Goal: Task Accomplishment & Management: Use online tool/utility

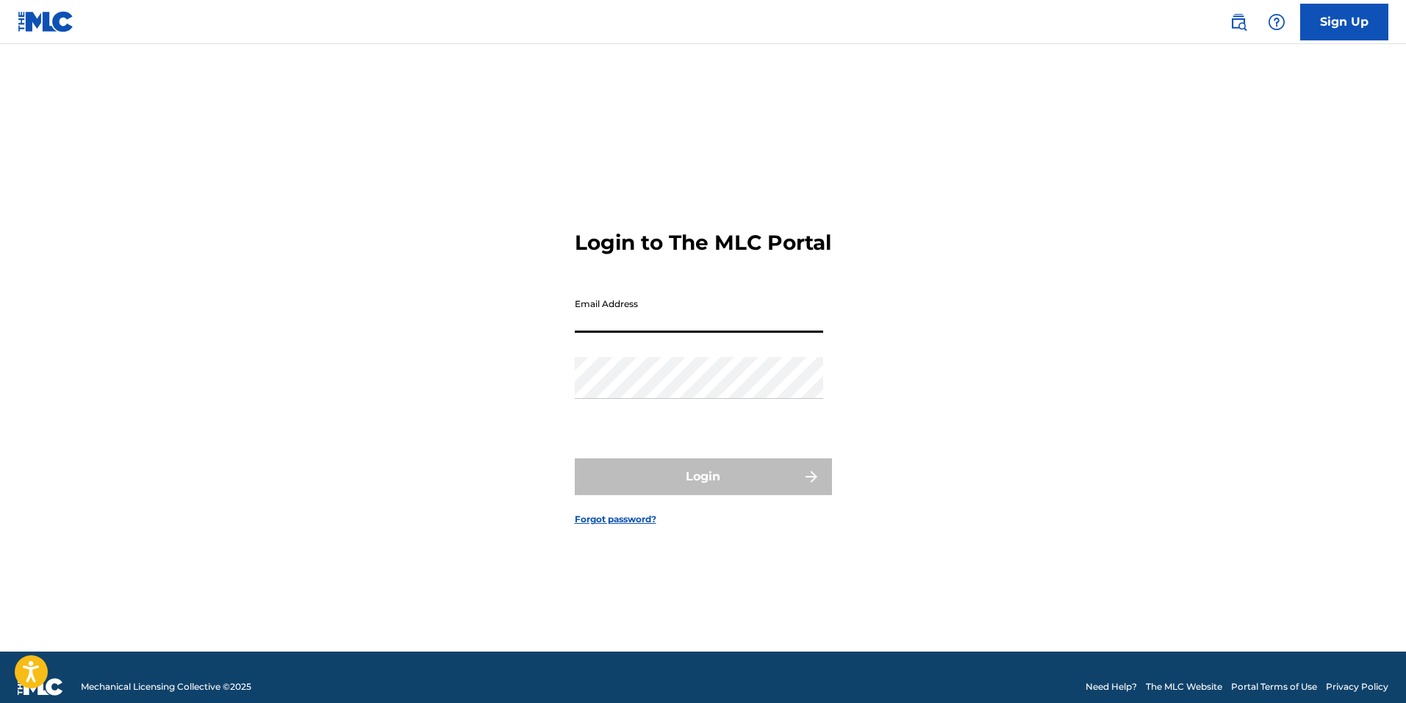
click at [725, 323] on input "Email Address" at bounding box center [699, 312] width 248 height 42
type input "dullc@diverseuniversellc.com"
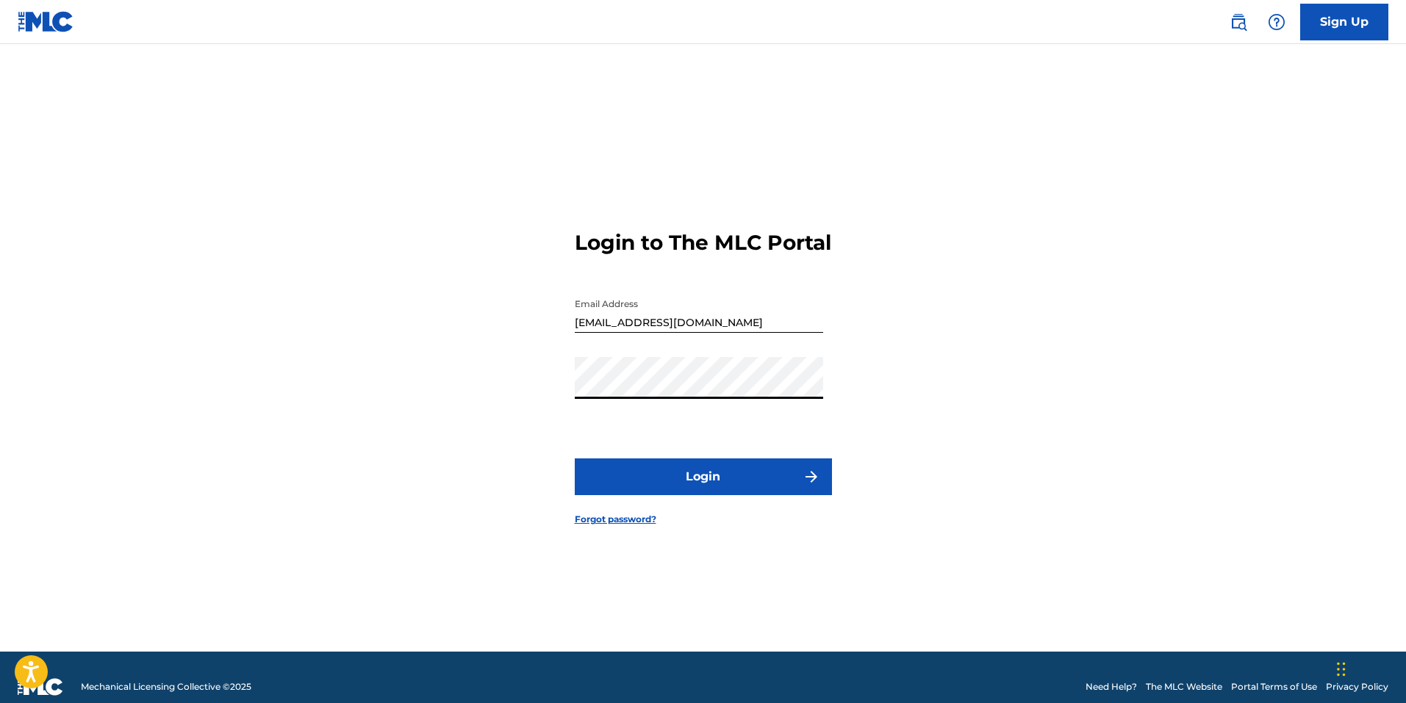
click at [575, 459] on button "Login" at bounding box center [703, 477] width 257 height 37
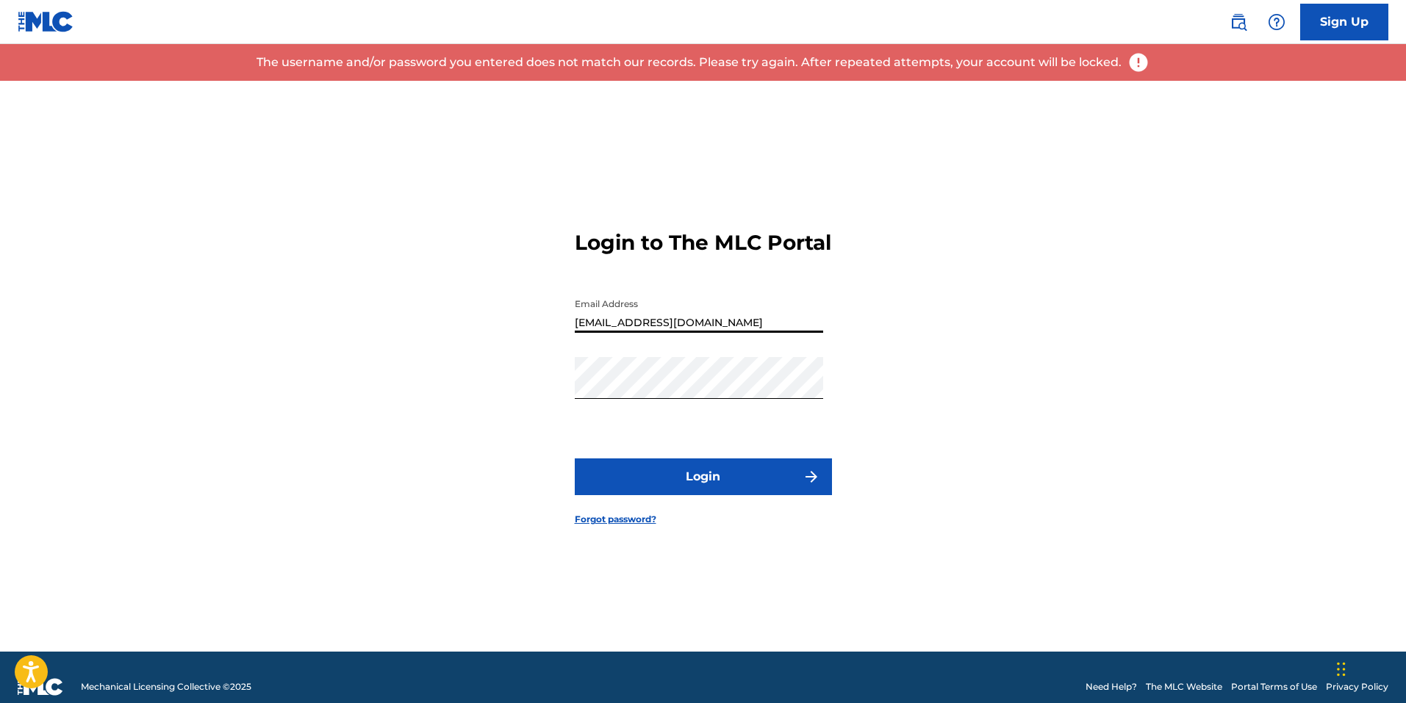
drag, startPoint x: 737, startPoint y: 333, endPoint x: 556, endPoint y: 339, distance: 180.9
click at [556, 339] on div "Login to The MLC Portal Email Address dullc@diverseuniversellc.com Password Log…" at bounding box center [703, 366] width 1029 height 571
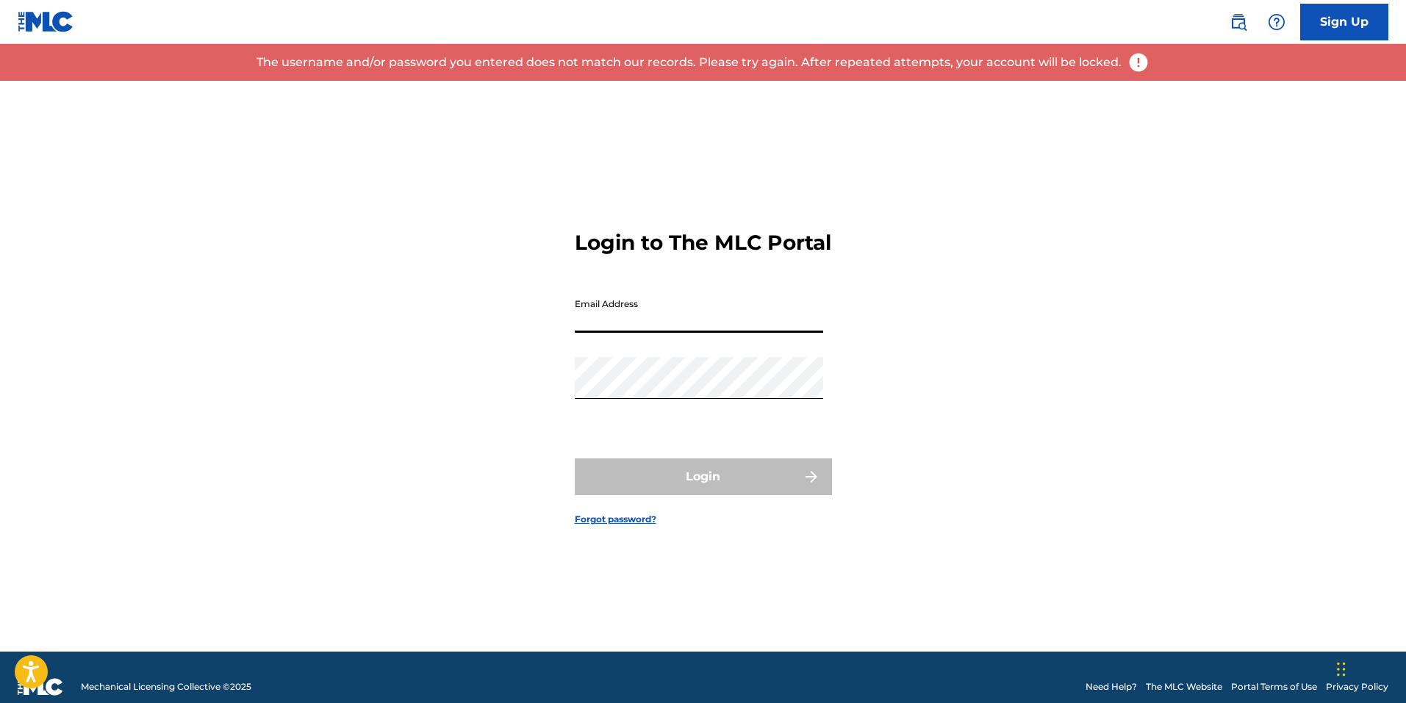
click at [591, 332] on input "Email Address" at bounding box center [699, 312] width 248 height 42
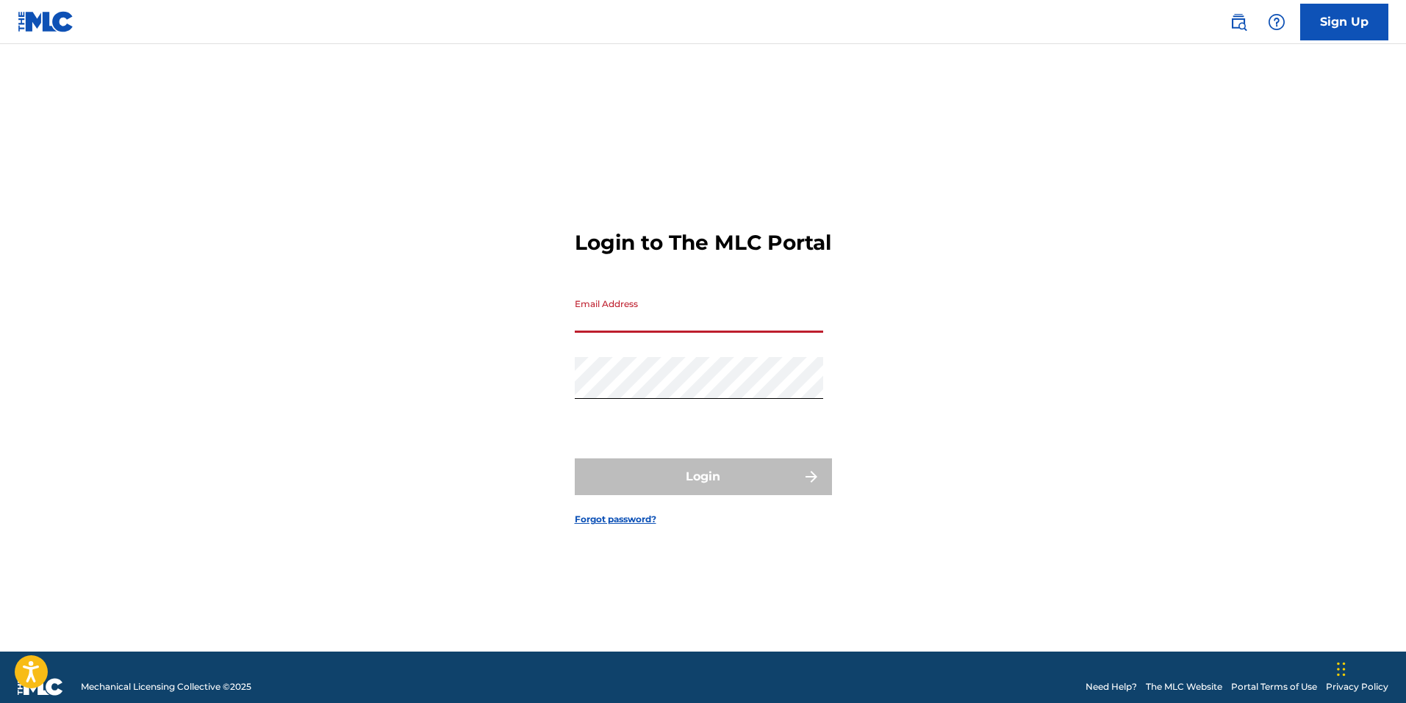
type input "[EMAIL_ADDRESS][DOMAIN_NAME]"
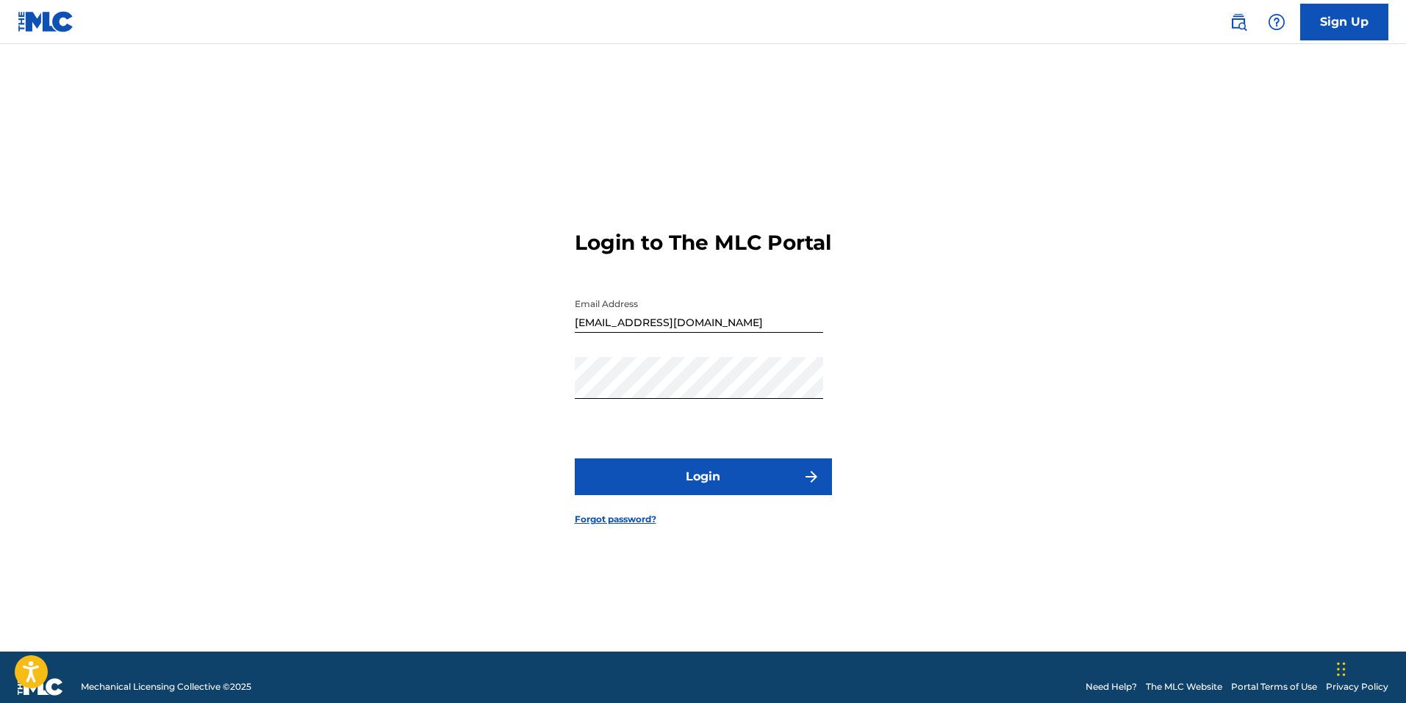
click at [643, 485] on button "Login" at bounding box center [703, 477] width 257 height 37
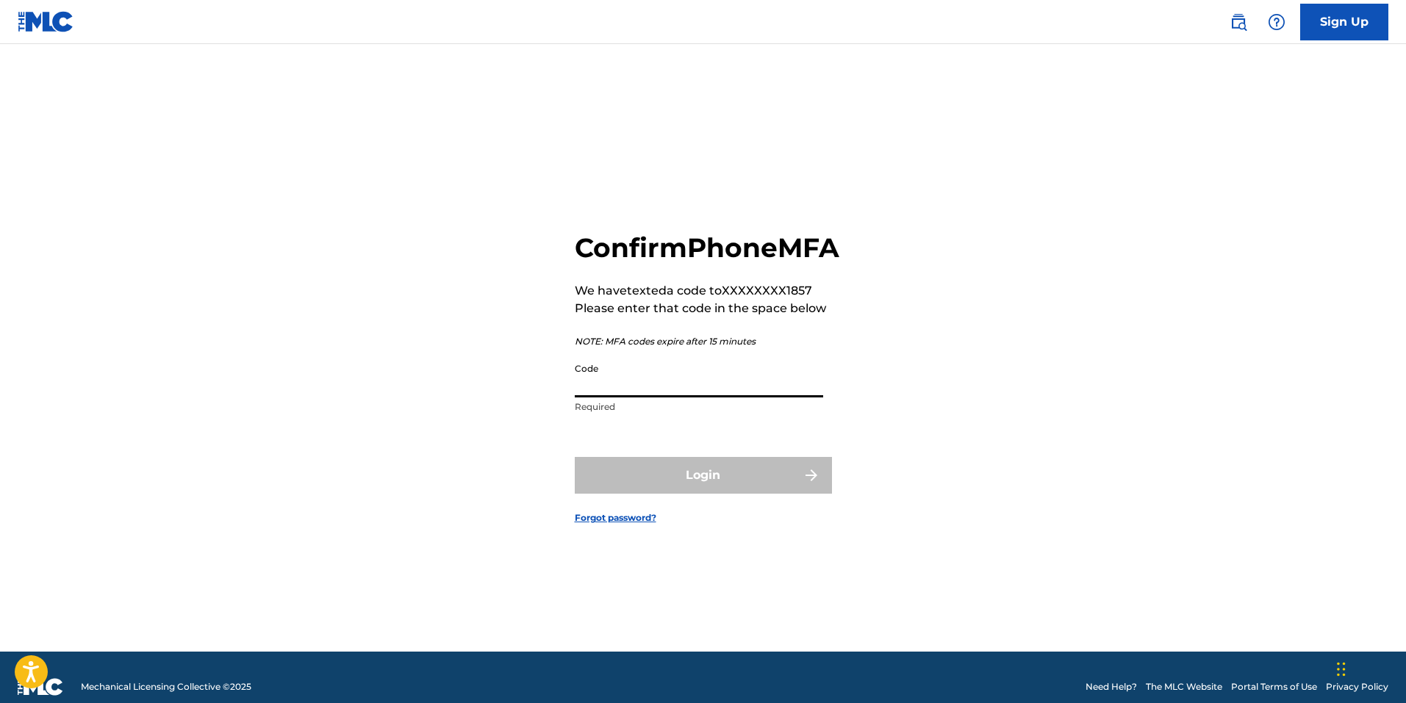
click at [722, 388] on input "Code" at bounding box center [699, 377] width 248 height 42
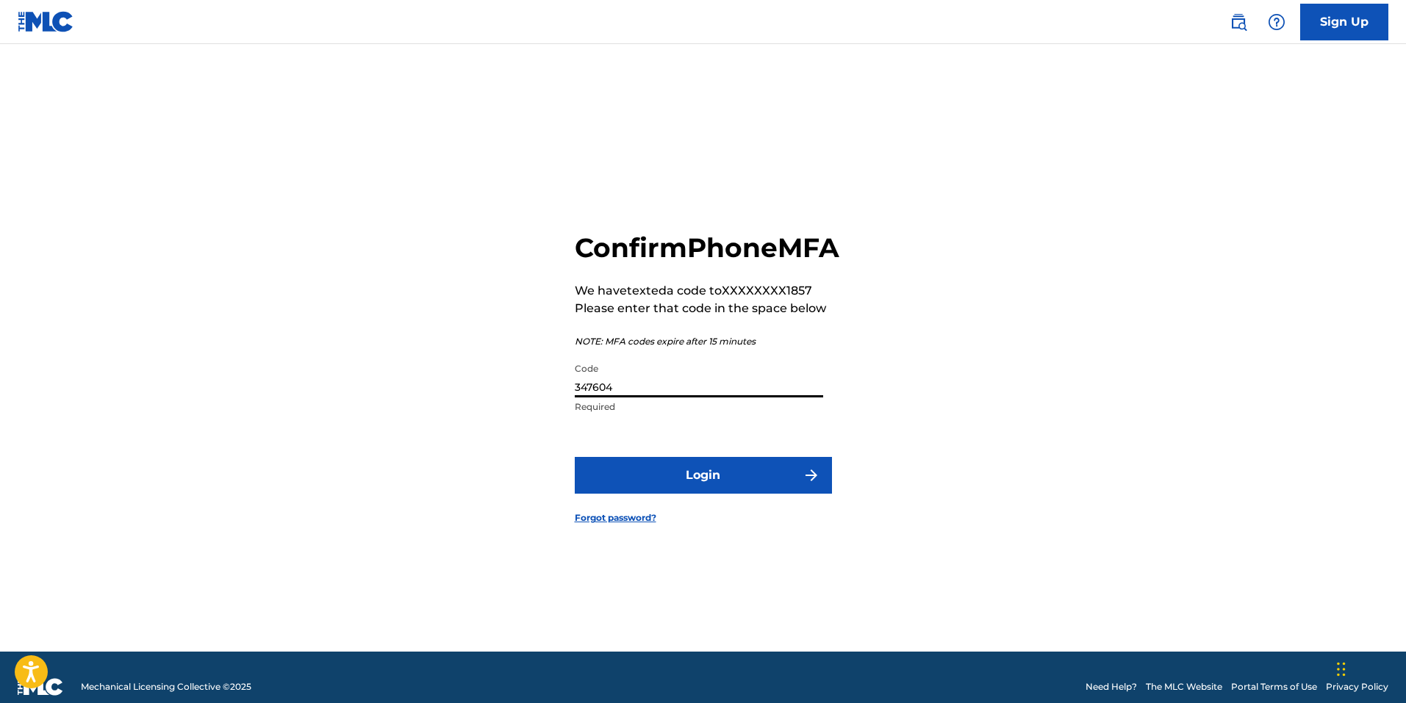
type input "347604"
click at [816, 494] on button "Login" at bounding box center [703, 475] width 257 height 37
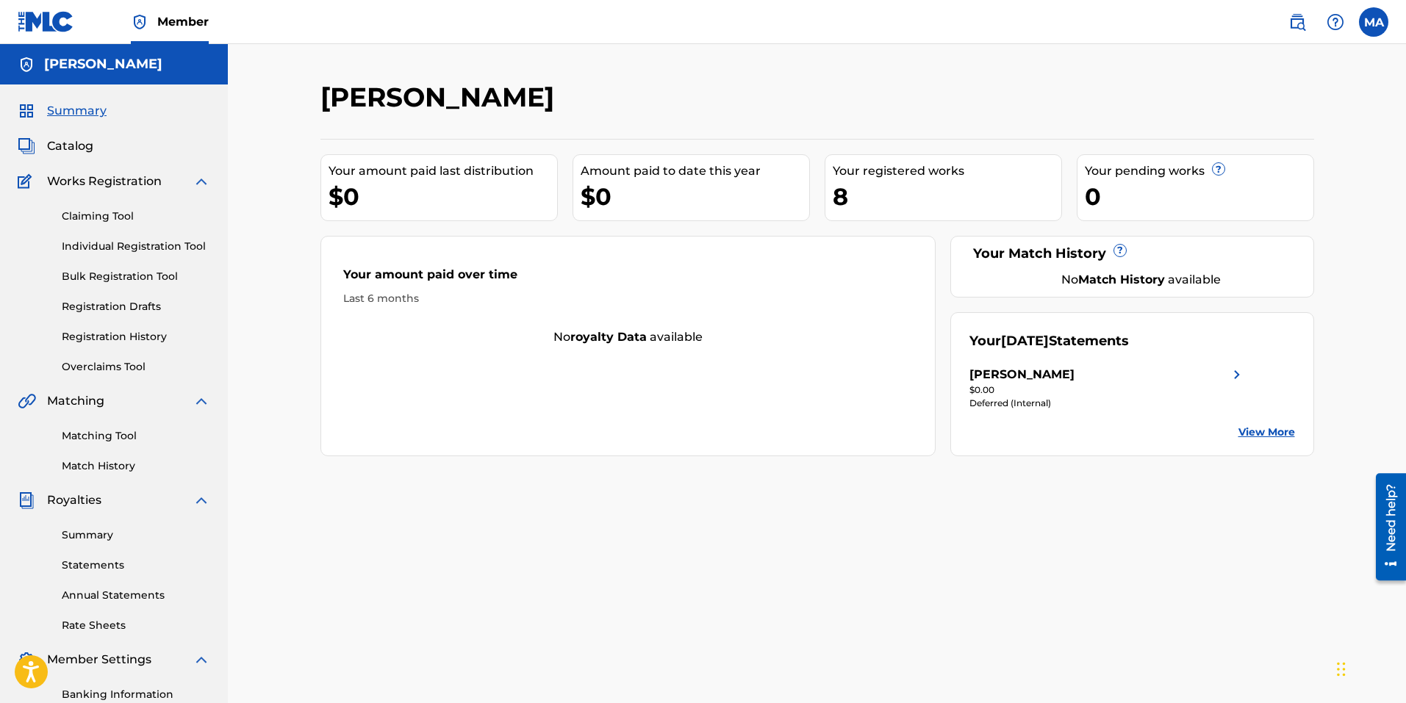
click at [100, 219] on link "Claiming Tool" at bounding box center [136, 216] width 148 height 15
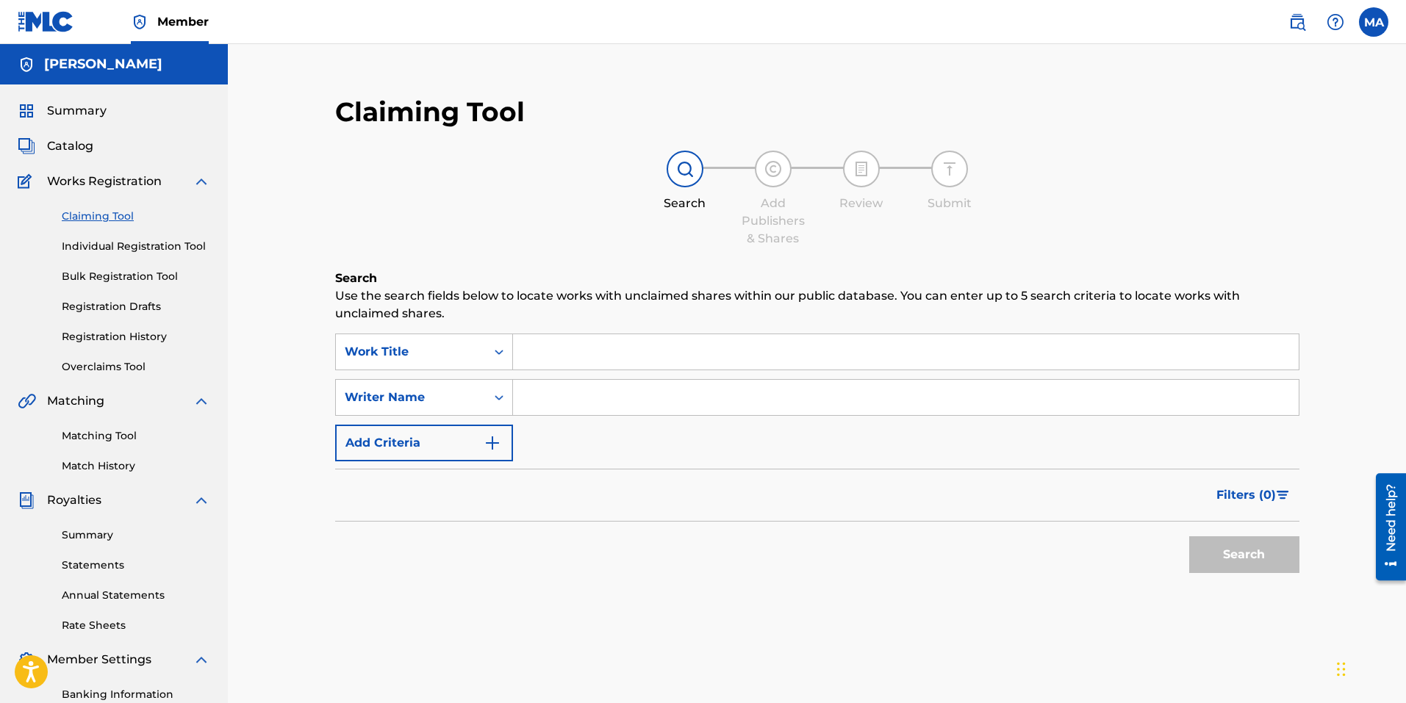
click at [583, 346] on input "Search Form" at bounding box center [906, 351] width 786 height 35
click at [579, 397] on input "Search Form" at bounding box center [906, 397] width 786 height 35
click at [617, 360] on input "Search Form" at bounding box center [906, 351] width 786 height 35
click at [581, 403] on input "Search Form" at bounding box center [906, 397] width 786 height 35
click at [535, 440] on div "SearchWithCriteriaa1f79acb-f911-4fd0-b540-66cb5b94c1de Work Title SearchWithCri…" at bounding box center [817, 398] width 964 height 128
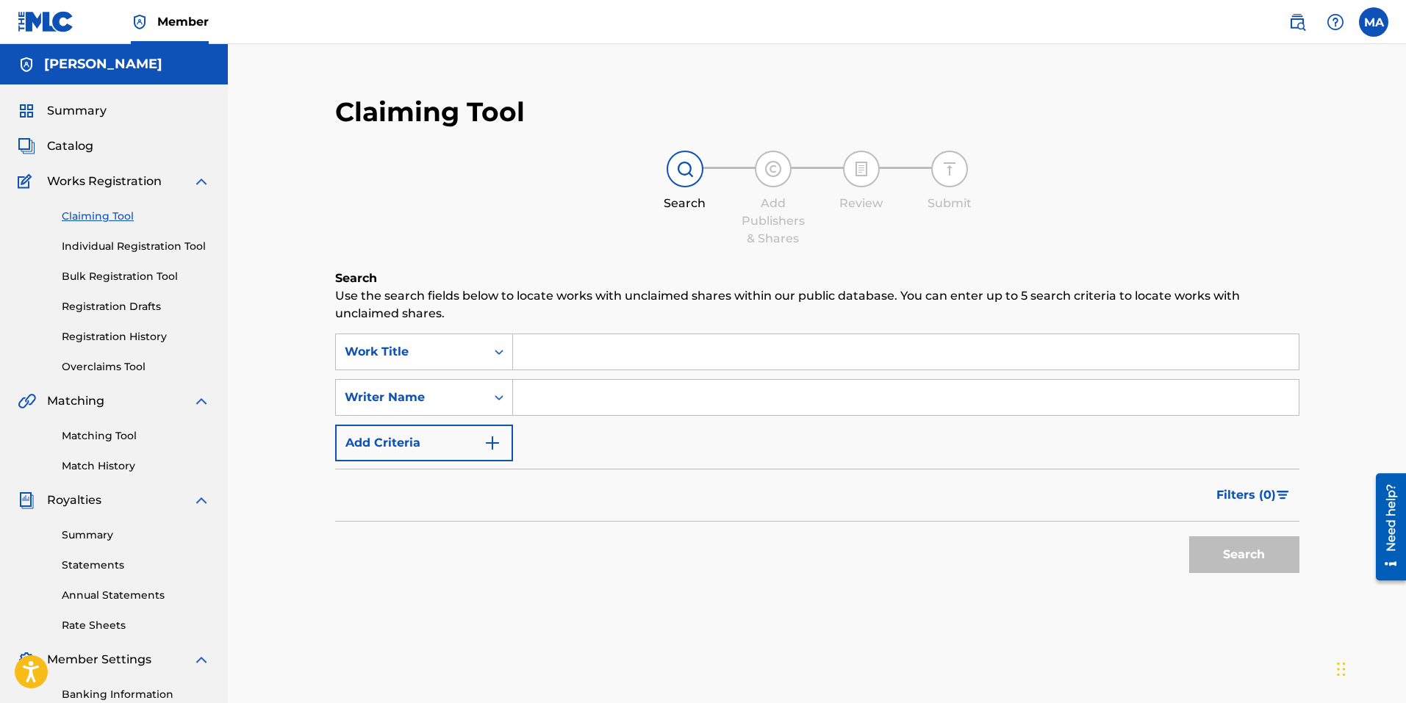
click at [582, 356] on input "Search Form" at bounding box center [906, 351] width 786 height 35
click at [586, 362] on input "Search Form" at bounding box center [906, 351] width 786 height 35
click at [570, 356] on input "Search Form" at bounding box center [906, 351] width 786 height 35
paste input "WORK IT"
type input "WORK IT"
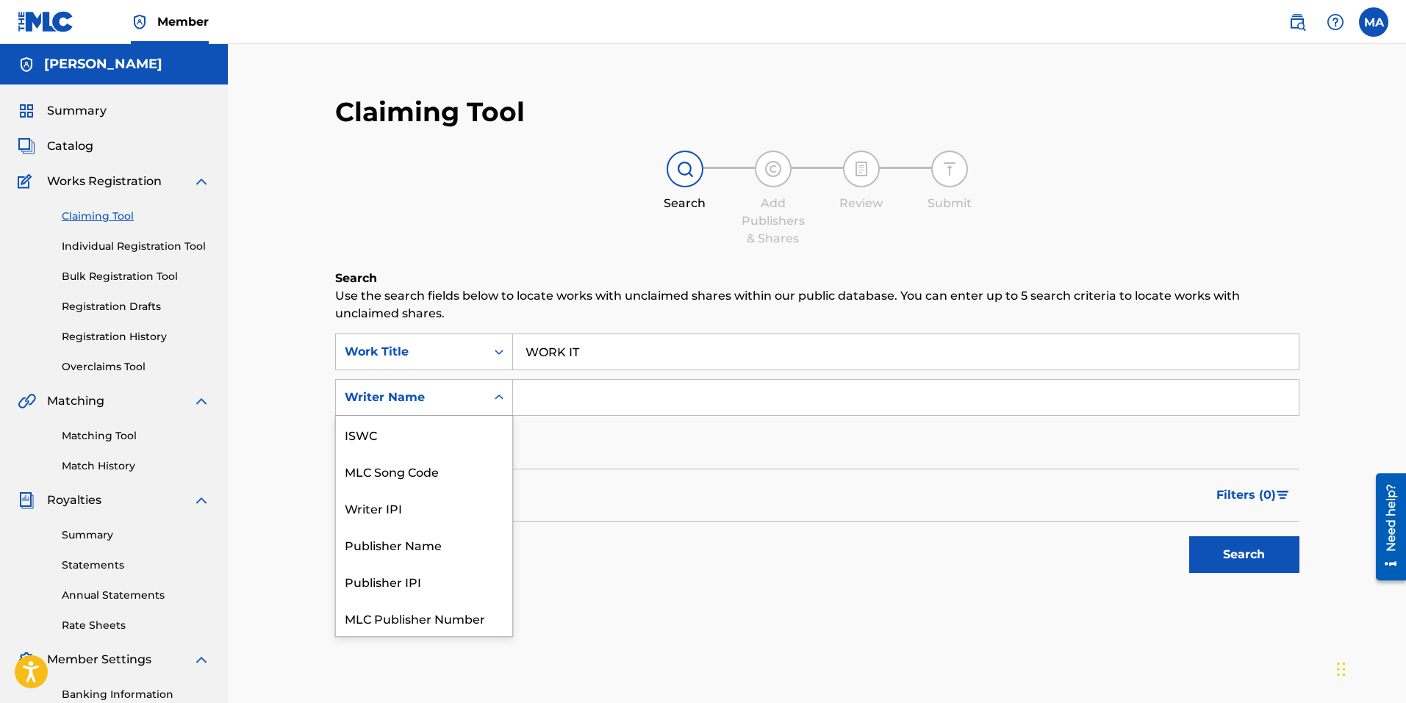
click at [498, 398] on icon "Search Form" at bounding box center [499, 397] width 9 height 5
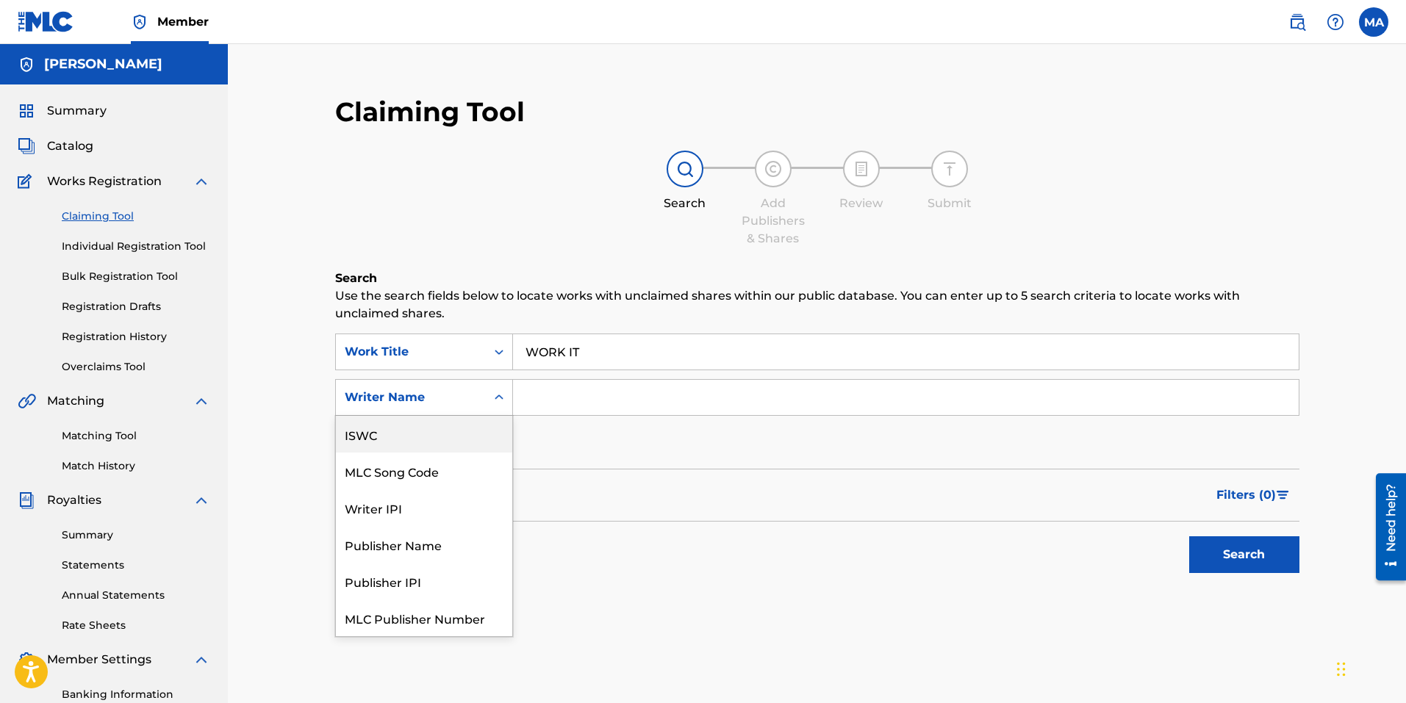
click at [471, 236] on div "Search Add Publishers & Shares Review Submit" at bounding box center [817, 199] width 964 height 97
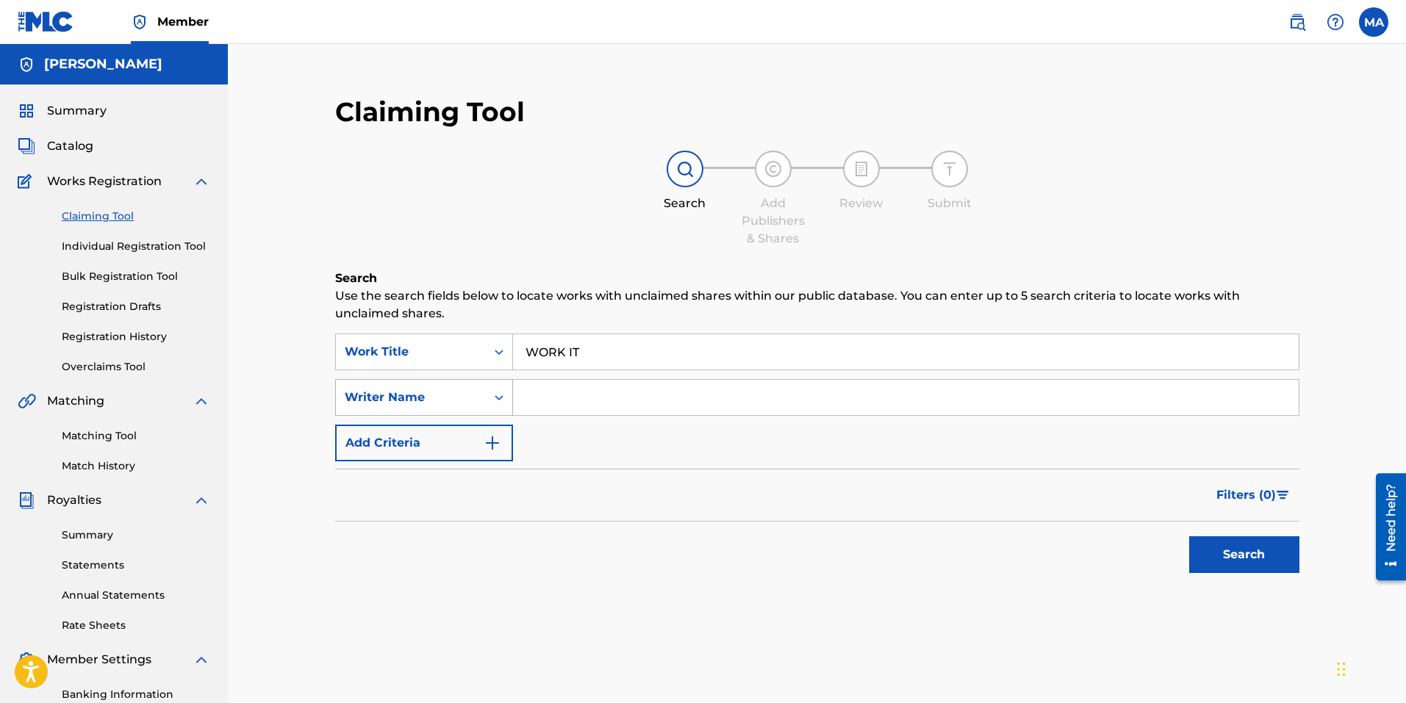
click at [489, 391] on div "Search Form" at bounding box center [499, 397] width 26 height 26
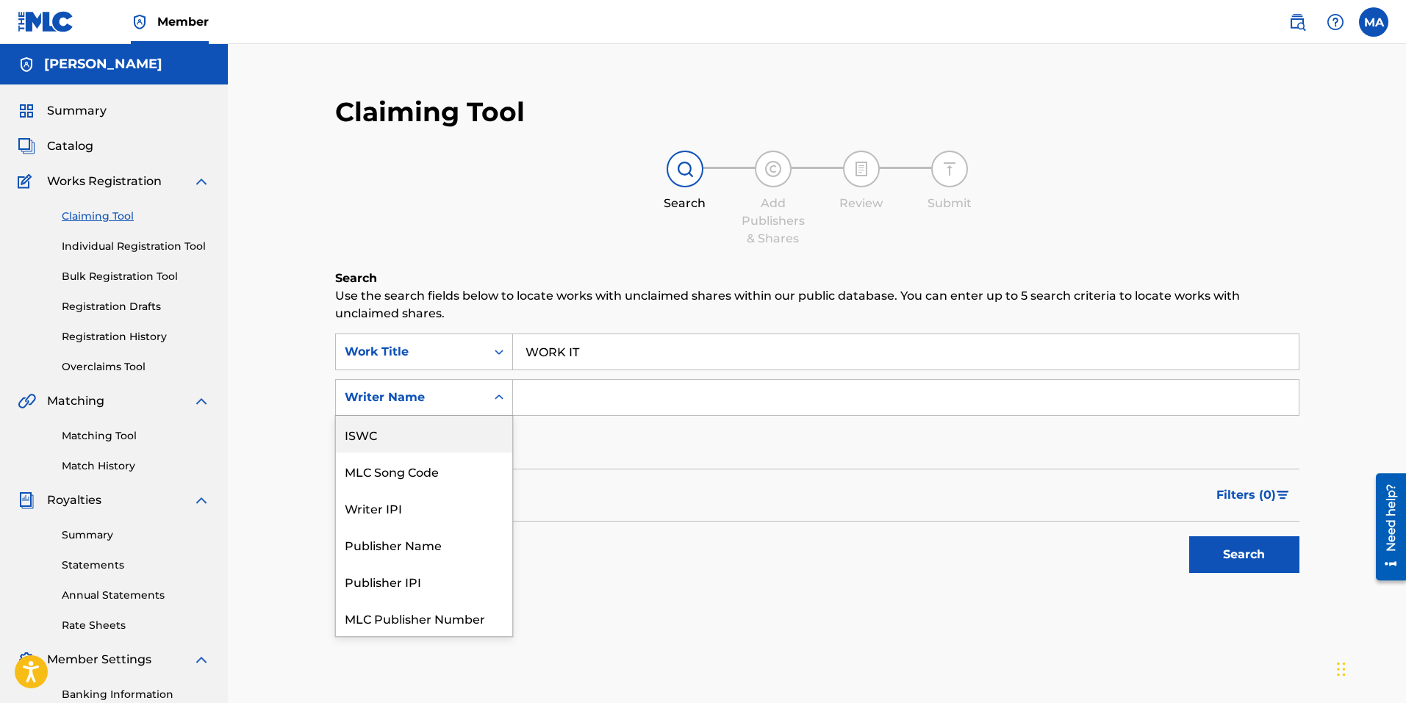
click at [412, 434] on div "ISWC" at bounding box center [424, 434] width 176 height 37
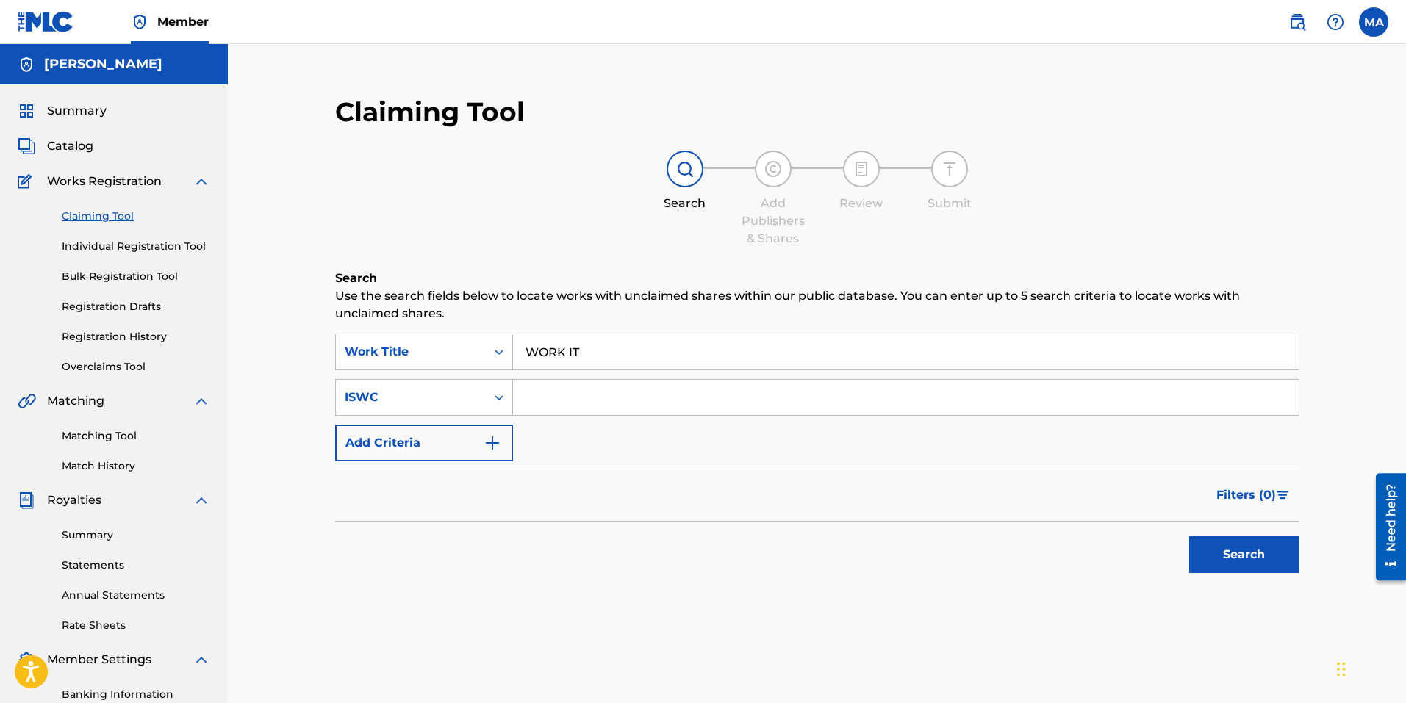
click at [475, 442] on button "Add Criteria" at bounding box center [424, 443] width 178 height 37
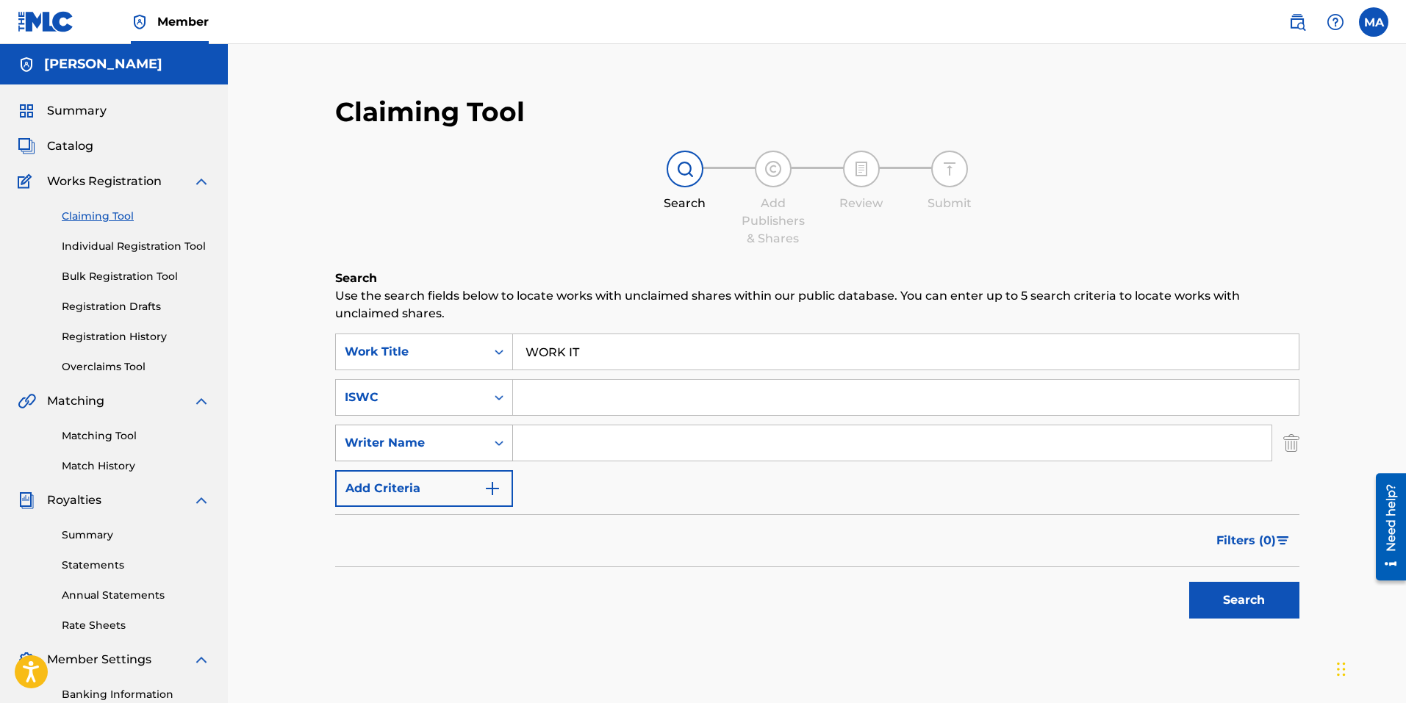
click at [480, 442] on div "Writer Name" at bounding box center [411, 443] width 150 height 28
click at [325, 453] on div "Claiming Tool Search Add Publishers & Shares Review Submit Search Use the searc…" at bounding box center [817, 397] width 994 height 633
click at [1288, 451] on img "Search Form" at bounding box center [1291, 443] width 16 height 37
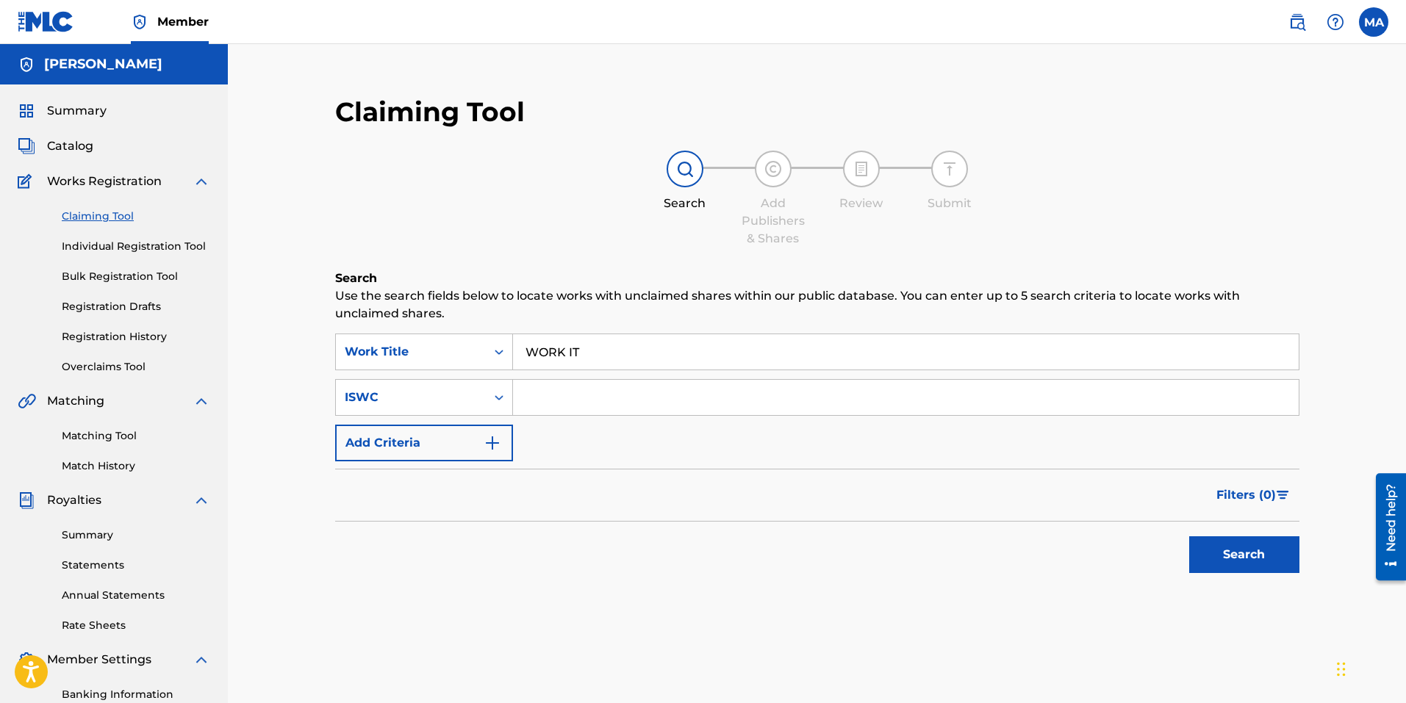
click at [627, 399] on input "Search Form" at bounding box center [906, 397] width 786 height 35
paste input "T9147746610"
type input "T9147746610"
click at [1234, 556] on button "Search" at bounding box center [1244, 554] width 110 height 37
click at [112, 440] on link "Matching Tool" at bounding box center [136, 435] width 148 height 15
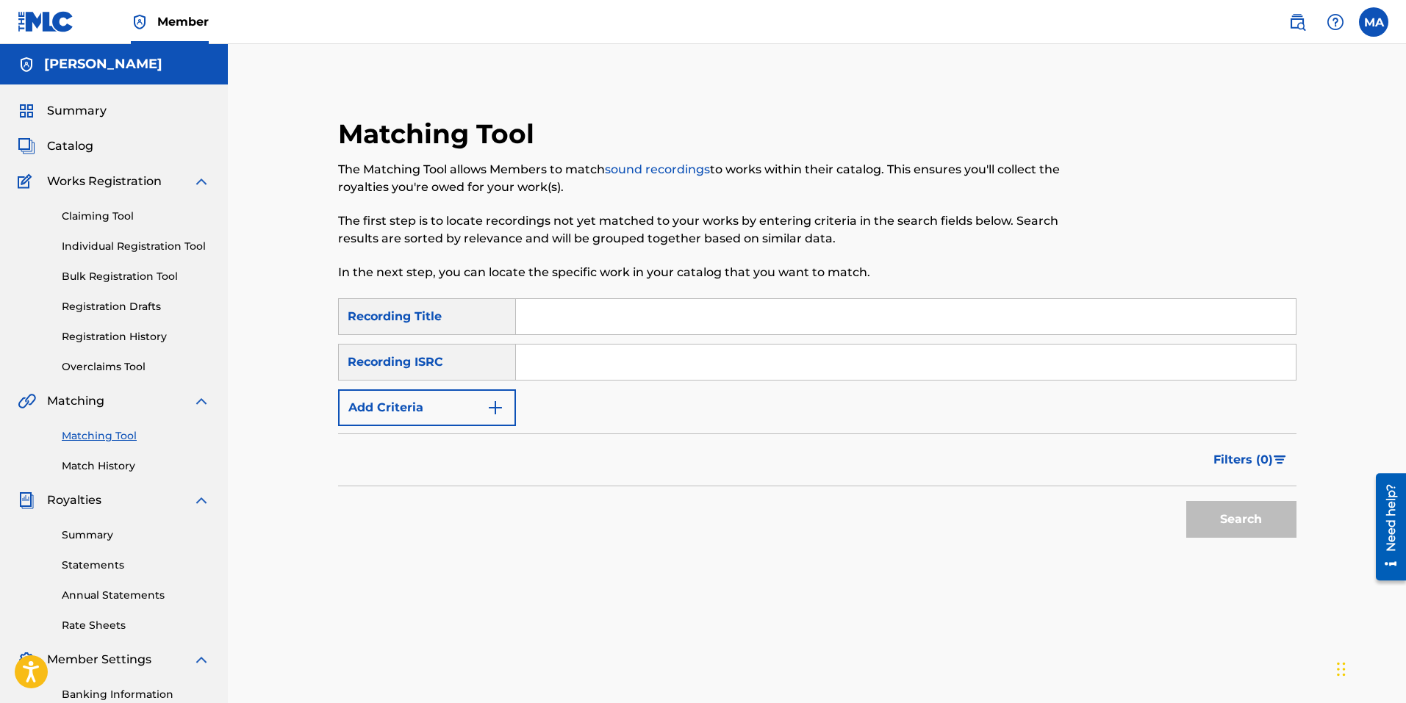
click at [574, 304] on input "Search Form" at bounding box center [906, 316] width 780 height 35
click at [573, 312] on input "Search Form" at bounding box center [906, 316] width 780 height 35
paste input "T9147746610"
type input "T9147746610"
drag, startPoint x: 636, startPoint y: 320, endPoint x: 509, endPoint y: 323, distance: 127.9
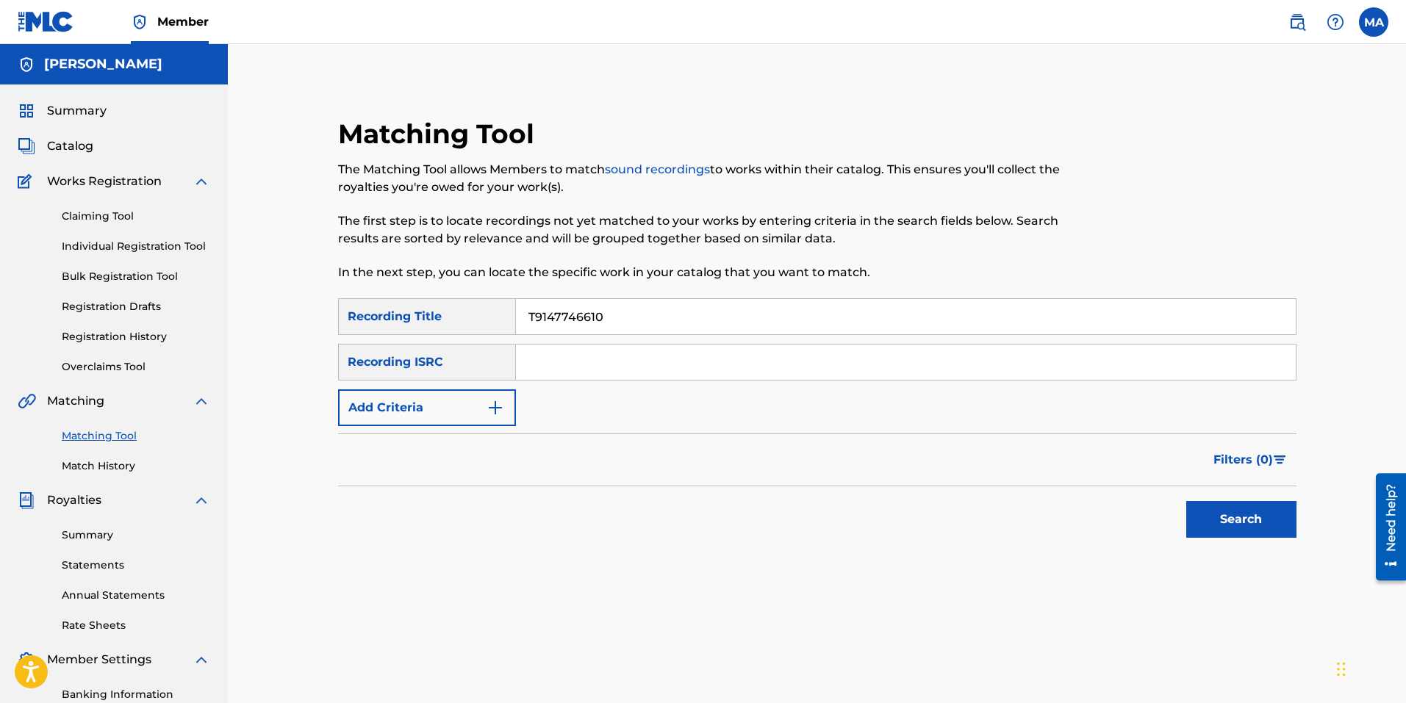
click at [509, 323] on div "SearchWithCriteriacb3ea45a-fd46-4db7-af18-996d3005e9b2 Recording Title T9147746…" at bounding box center [817, 316] width 958 height 37
click at [493, 357] on div "Recording ISRC" at bounding box center [427, 362] width 178 height 37
drag, startPoint x: 479, startPoint y: 367, endPoint x: 497, endPoint y: 367, distance: 17.6
click at [480, 367] on div "Recording ISRC" at bounding box center [427, 362] width 178 height 37
drag, startPoint x: 1281, startPoint y: 362, endPoint x: 1203, endPoint y: 362, distance: 77.9
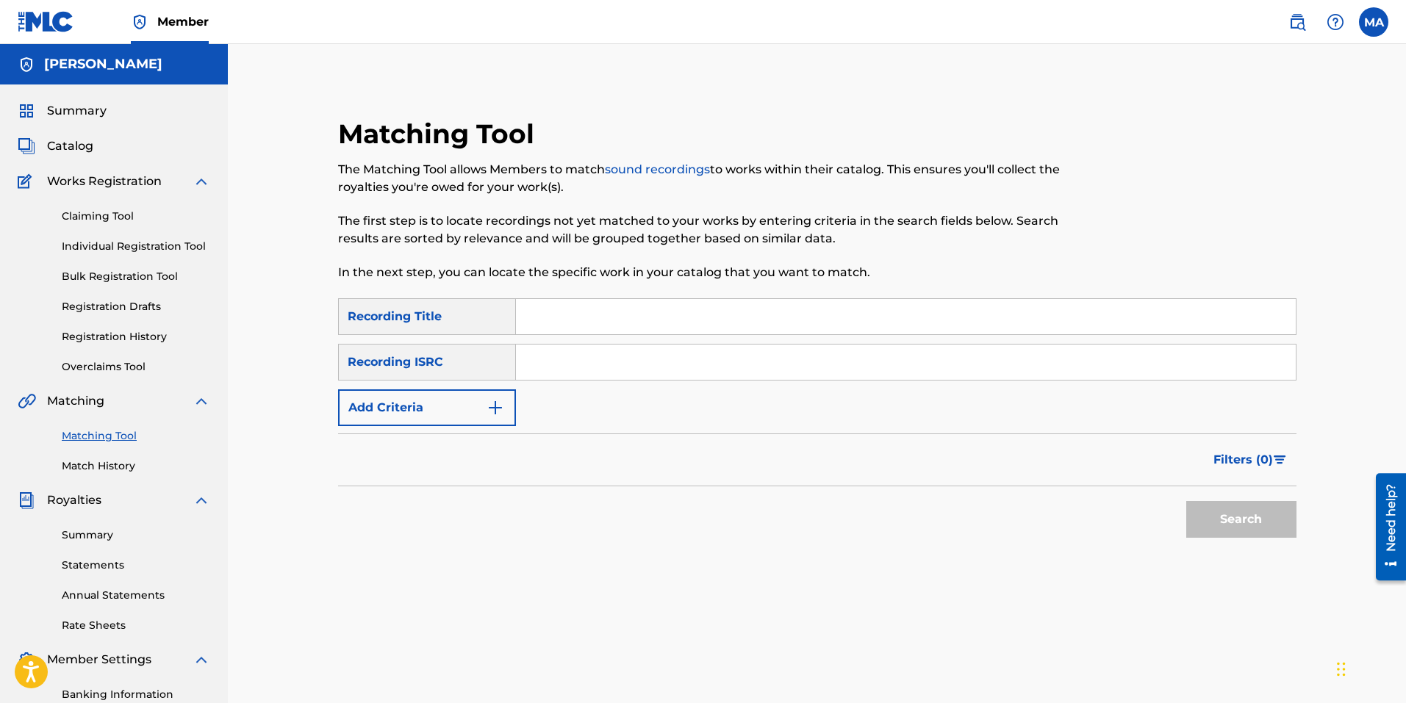
click at [1258, 362] on input "Search Form" at bounding box center [906, 362] width 780 height 35
click at [471, 387] on div "SearchWithCriteriacb3ea45a-fd46-4db7-af18-996d3005e9b2 Recording Title SearchWi…" at bounding box center [817, 362] width 958 height 128
click at [478, 400] on button "Add Criteria" at bounding box center [427, 407] width 178 height 37
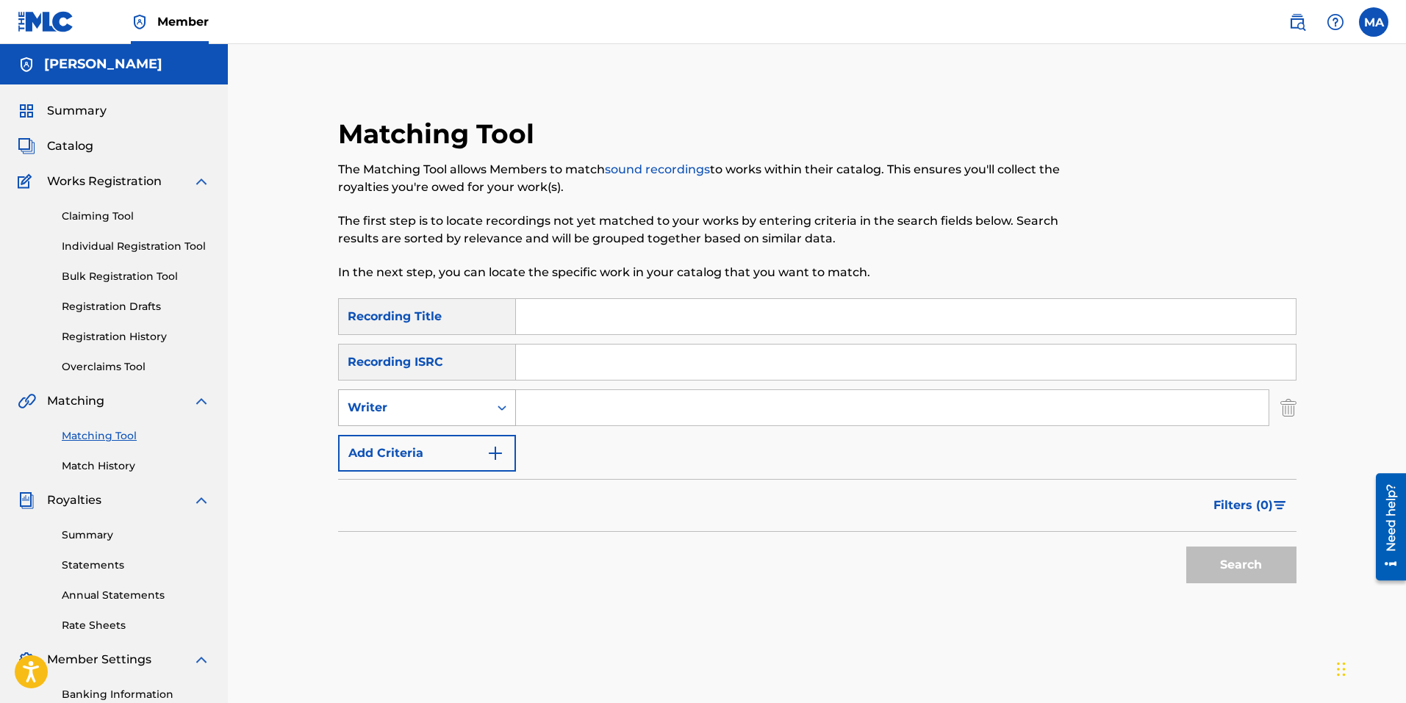
click at [496, 404] on icon "Search Form" at bounding box center [502, 408] width 15 height 15
click at [462, 437] on div "Recording Artist" at bounding box center [427, 444] width 176 height 37
click at [557, 360] on input "Search Form" at bounding box center [906, 362] width 780 height 35
click at [544, 316] on input "Search Form" at bounding box center [906, 316] width 780 height 35
click at [594, 419] on input "Search Form" at bounding box center [892, 407] width 752 height 35
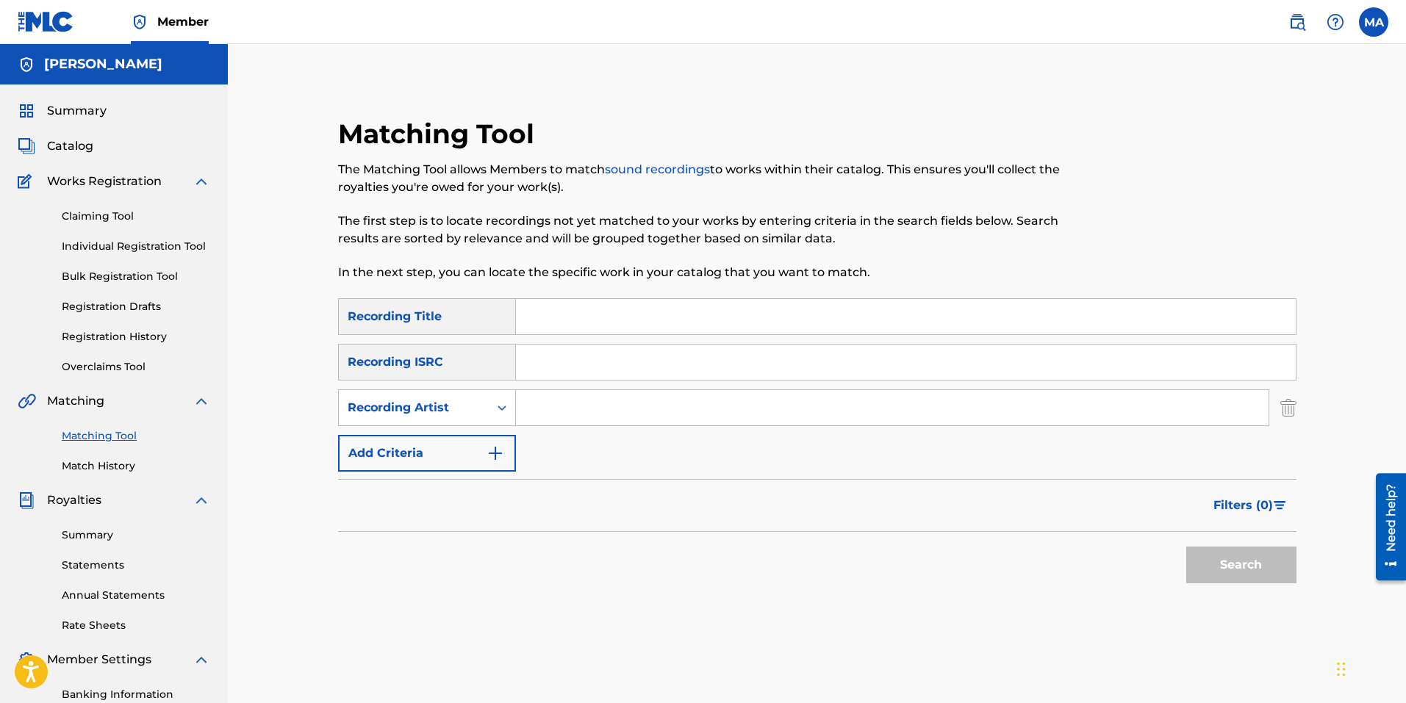
paste input "GOOSE [PERSON_NAME]"
type input "GOOSE [PERSON_NAME]"
click at [552, 315] on input "Search Form" at bounding box center [906, 316] width 780 height 35
paste input "WORK IT"
type input "WORK IT"
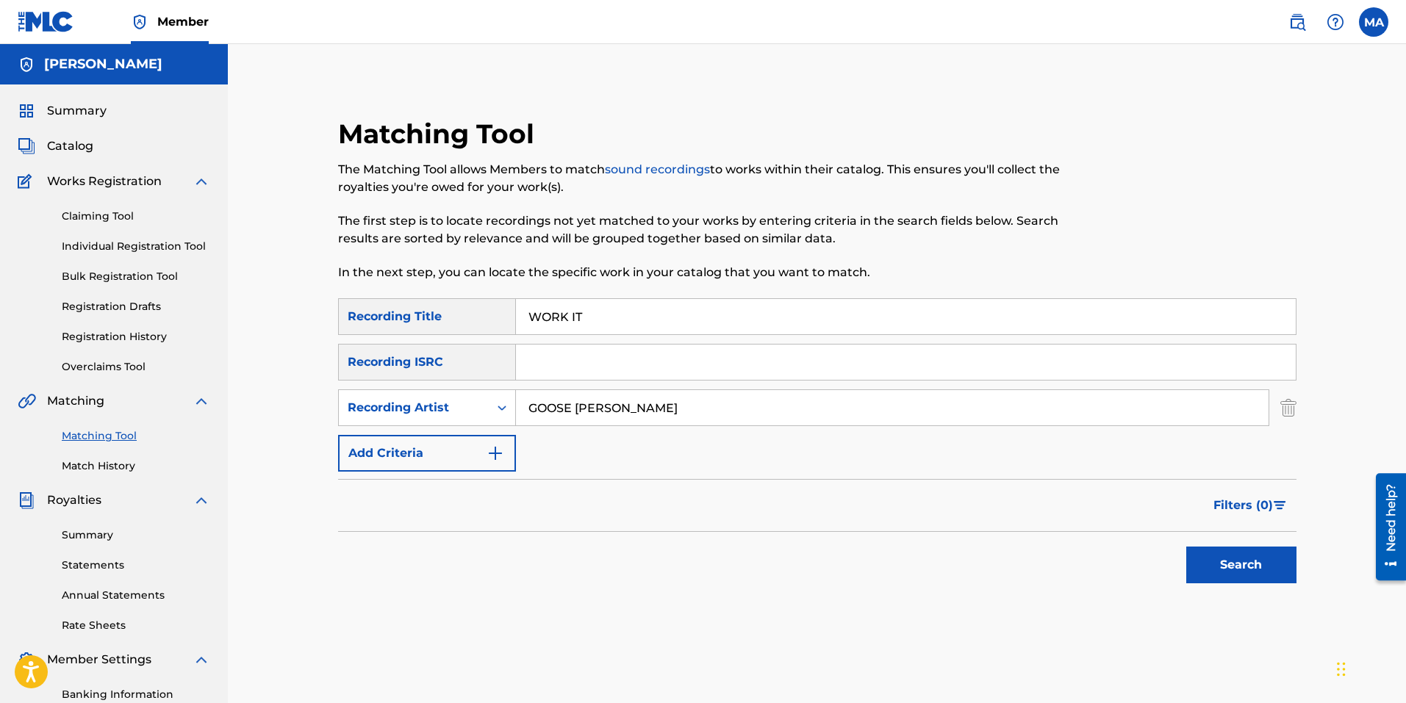
click at [1249, 573] on button "Search" at bounding box center [1241, 565] width 110 height 37
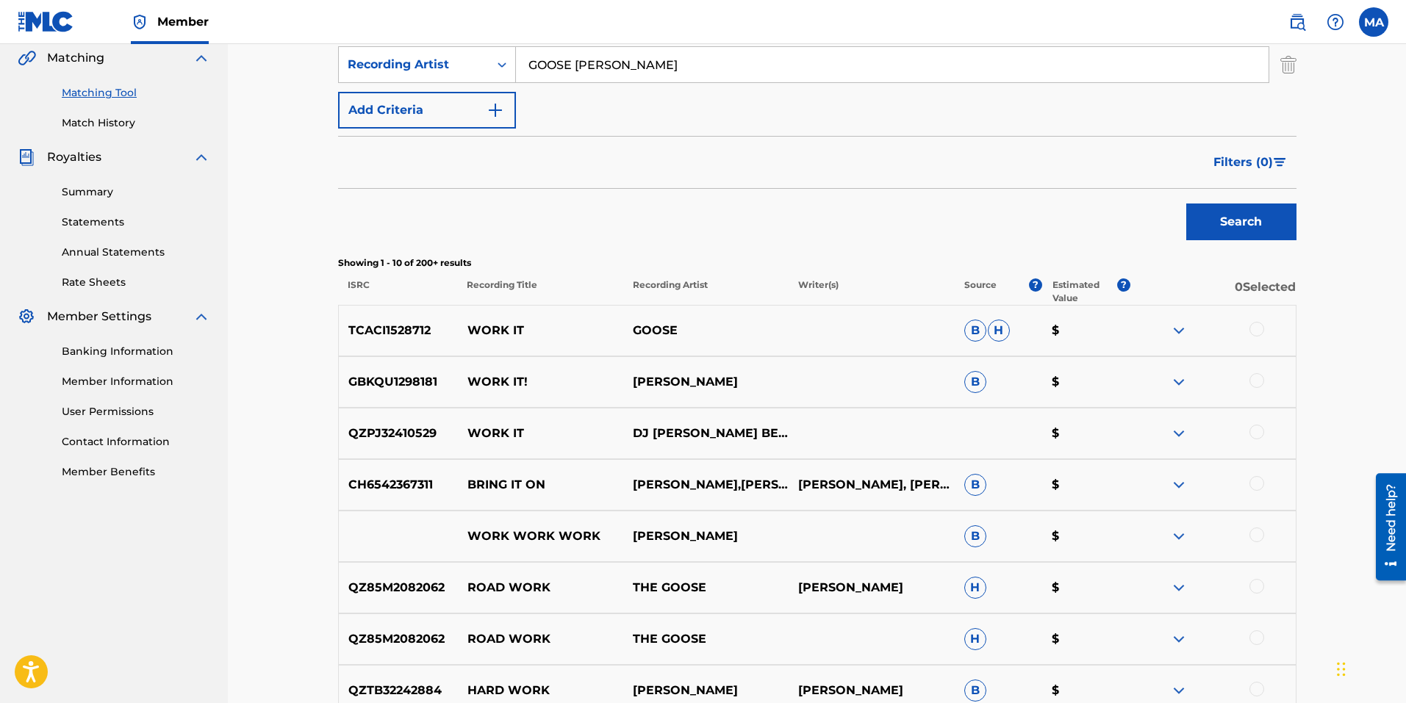
scroll to position [367, 0]
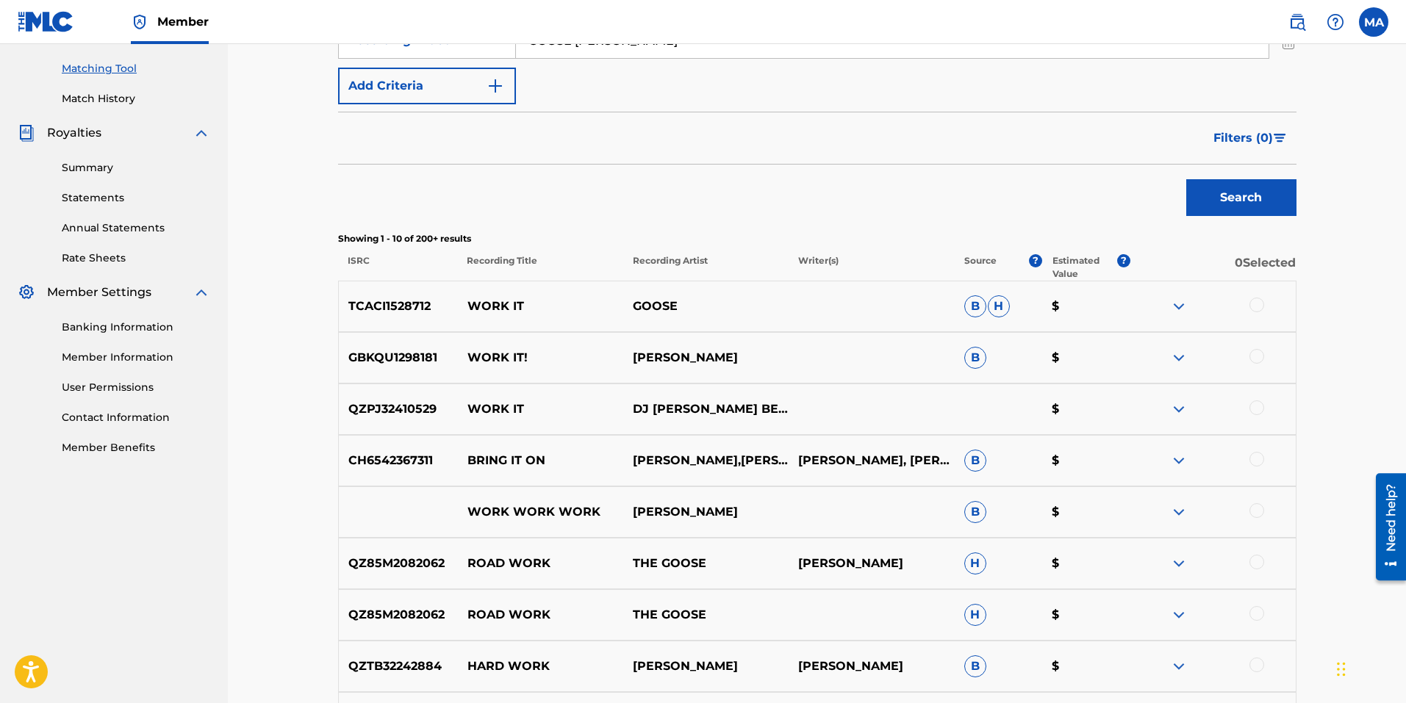
click at [1175, 306] on img at bounding box center [1179, 307] width 18 height 18
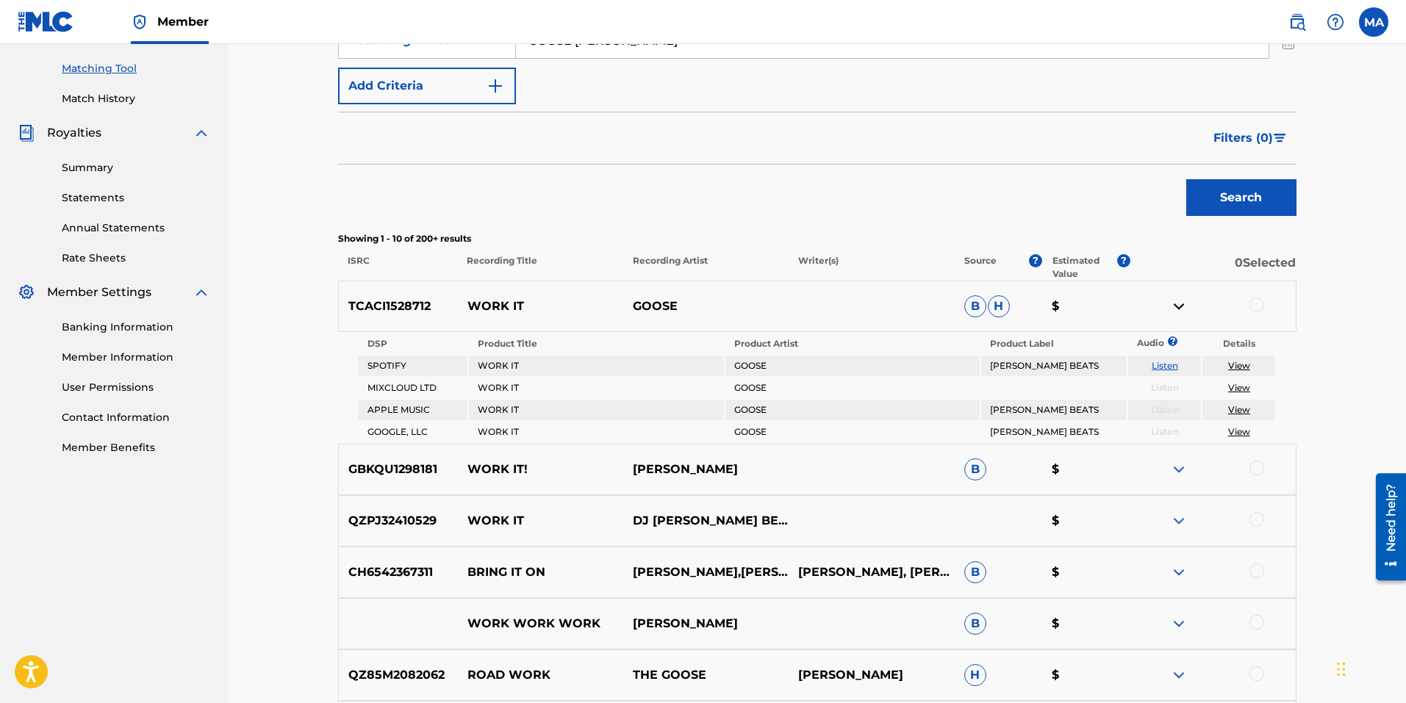
click at [1175, 306] on img at bounding box center [1179, 307] width 18 height 18
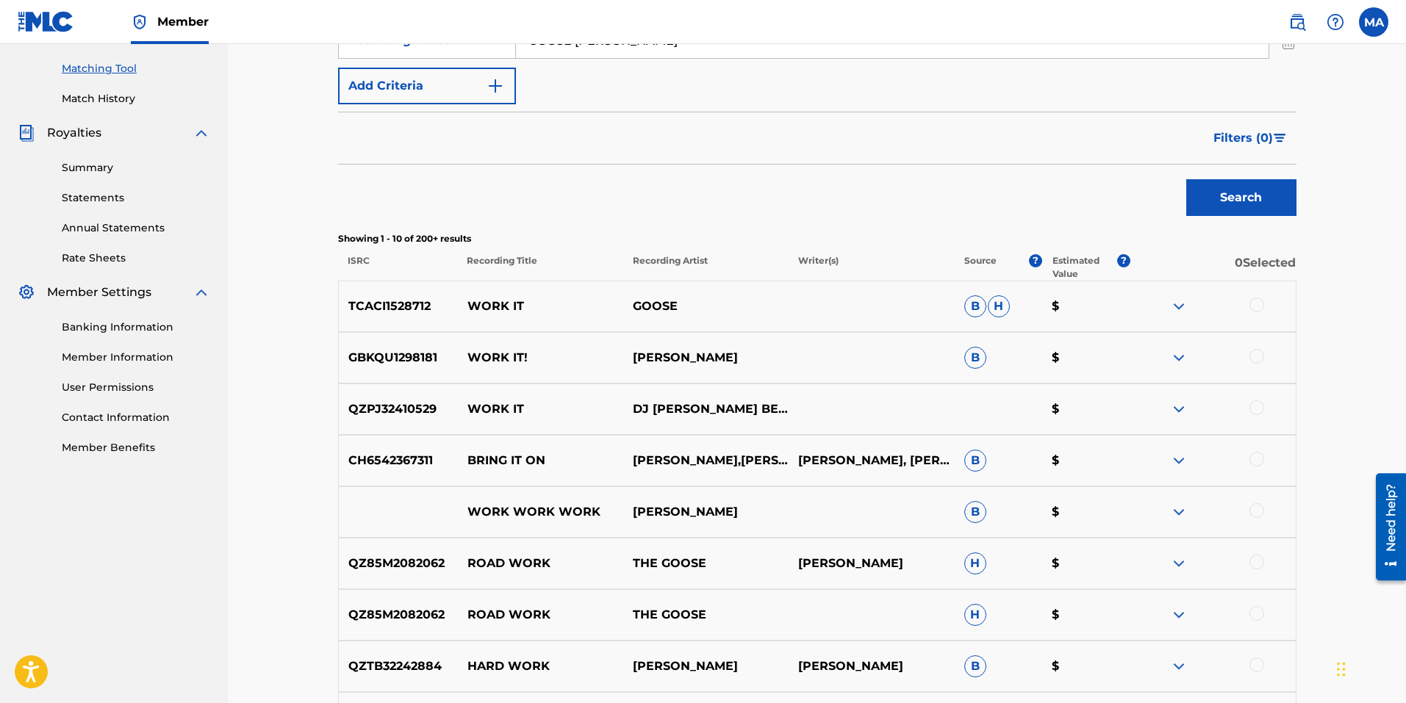
click at [1257, 304] on div at bounding box center [1256, 305] width 15 height 15
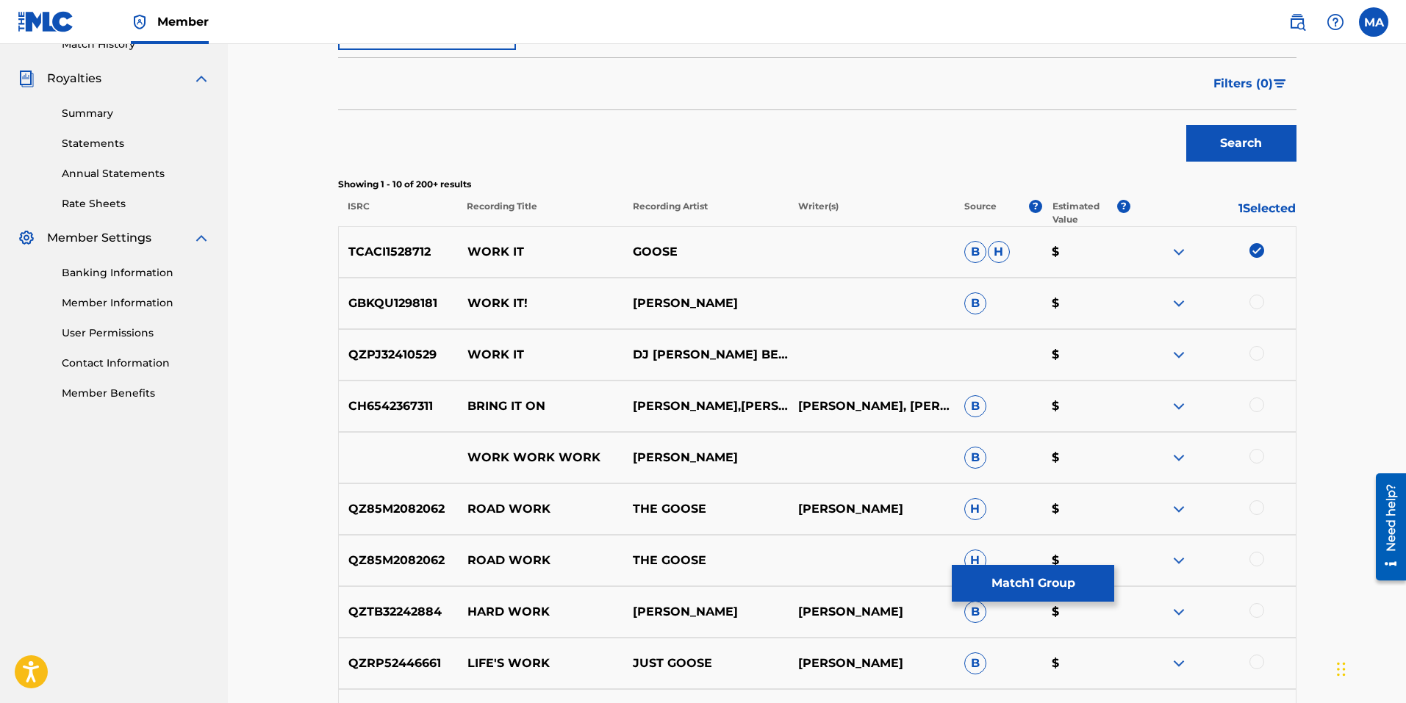
scroll to position [420, 0]
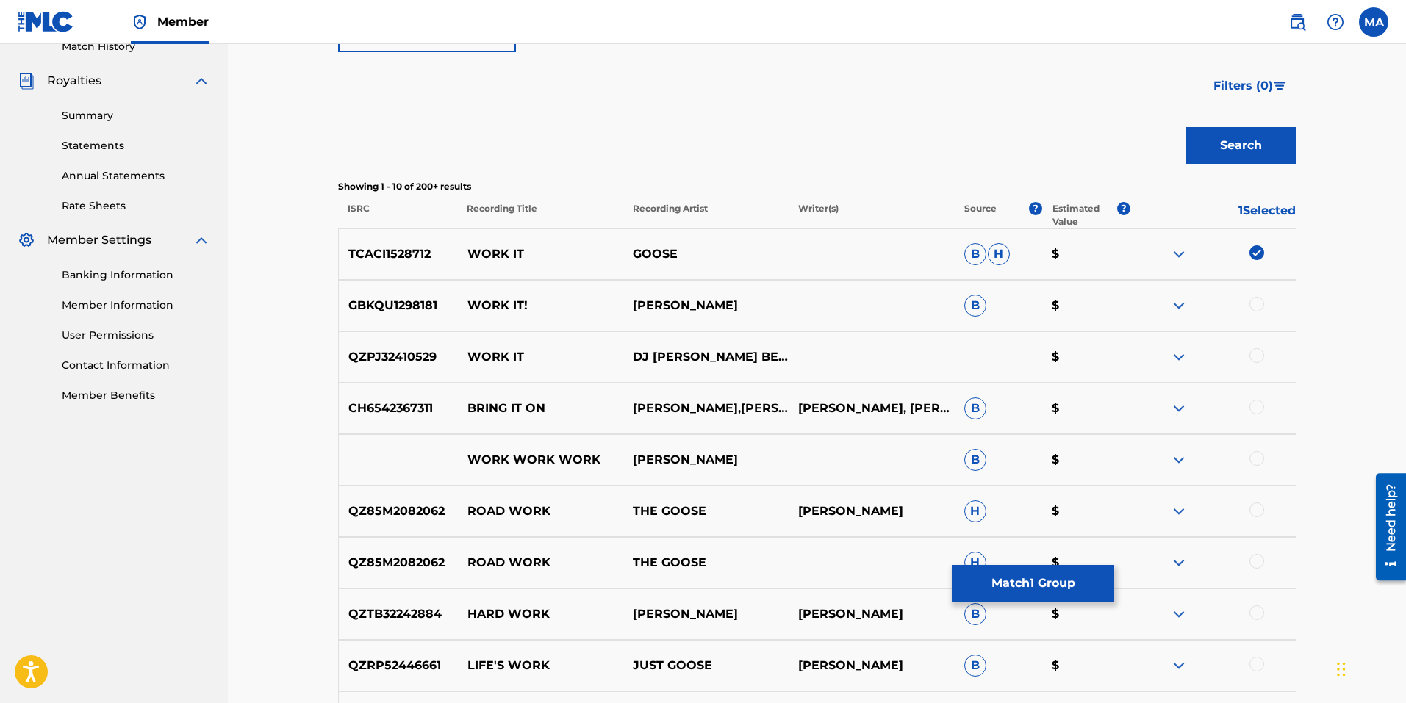
click at [1180, 403] on img at bounding box center [1179, 409] width 18 height 18
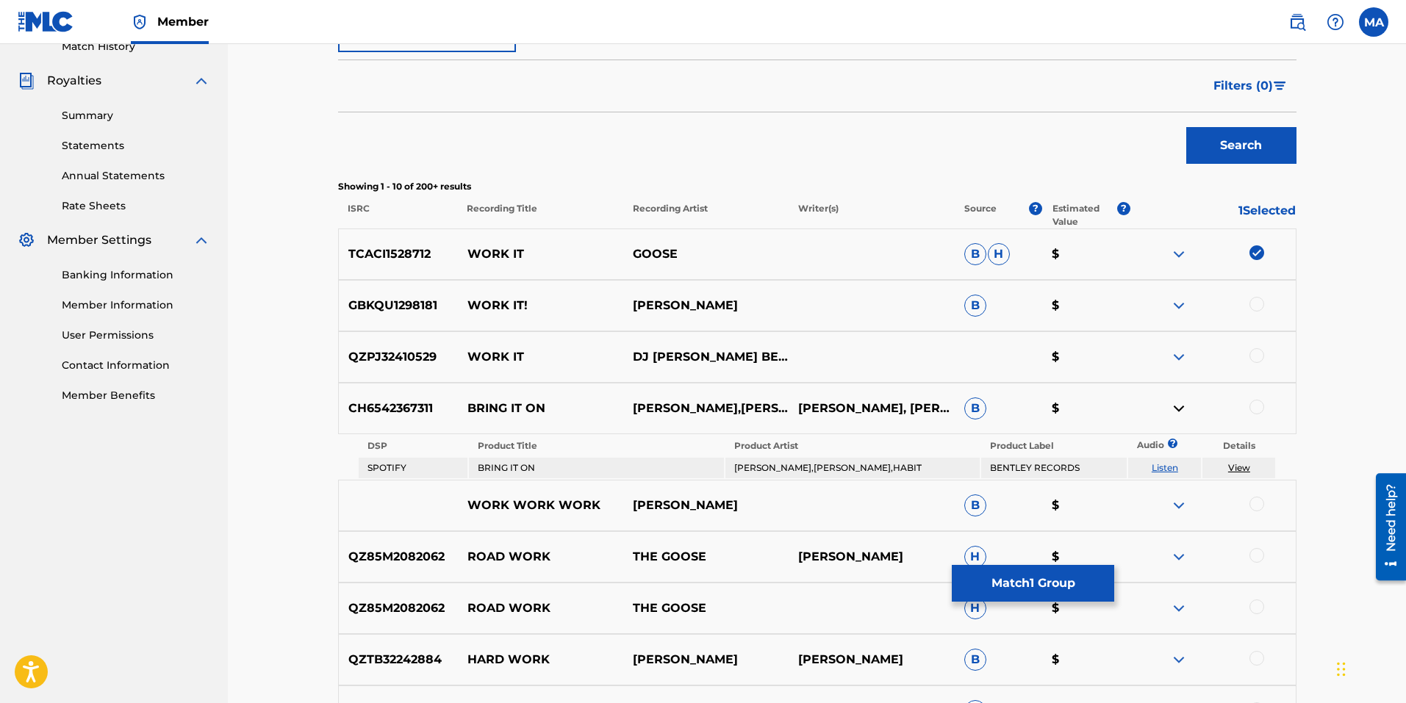
click at [1176, 410] on img at bounding box center [1179, 409] width 18 height 18
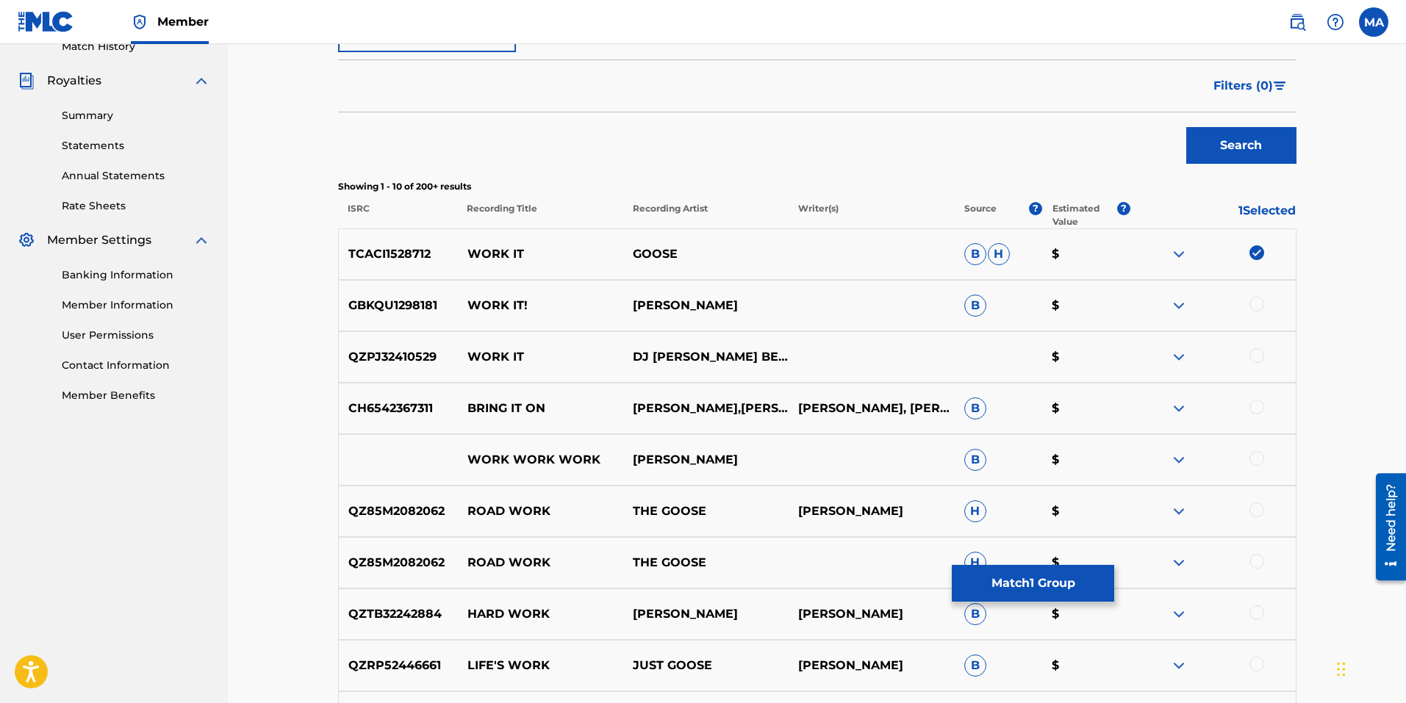
click at [1257, 251] on img at bounding box center [1256, 252] width 15 height 15
click at [1183, 352] on img at bounding box center [1179, 357] width 18 height 18
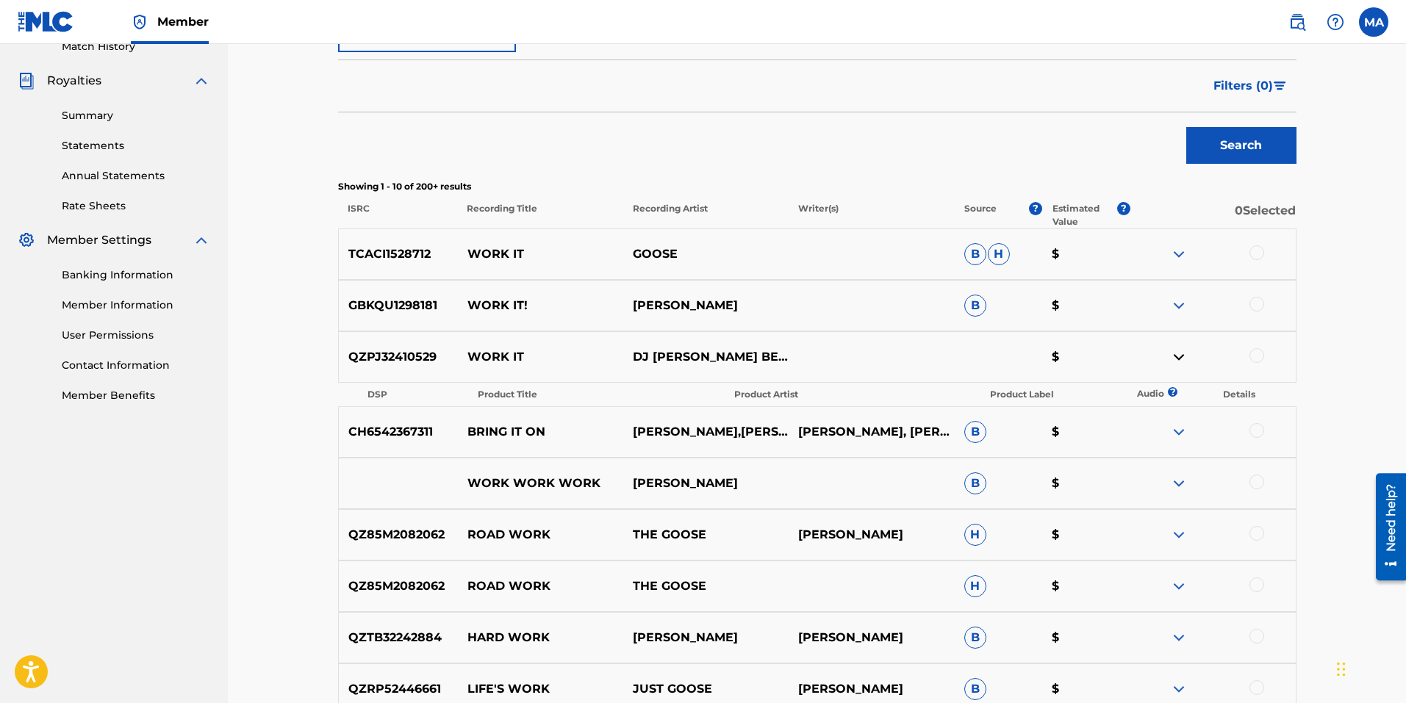
click at [1183, 352] on img at bounding box center [1179, 357] width 18 height 18
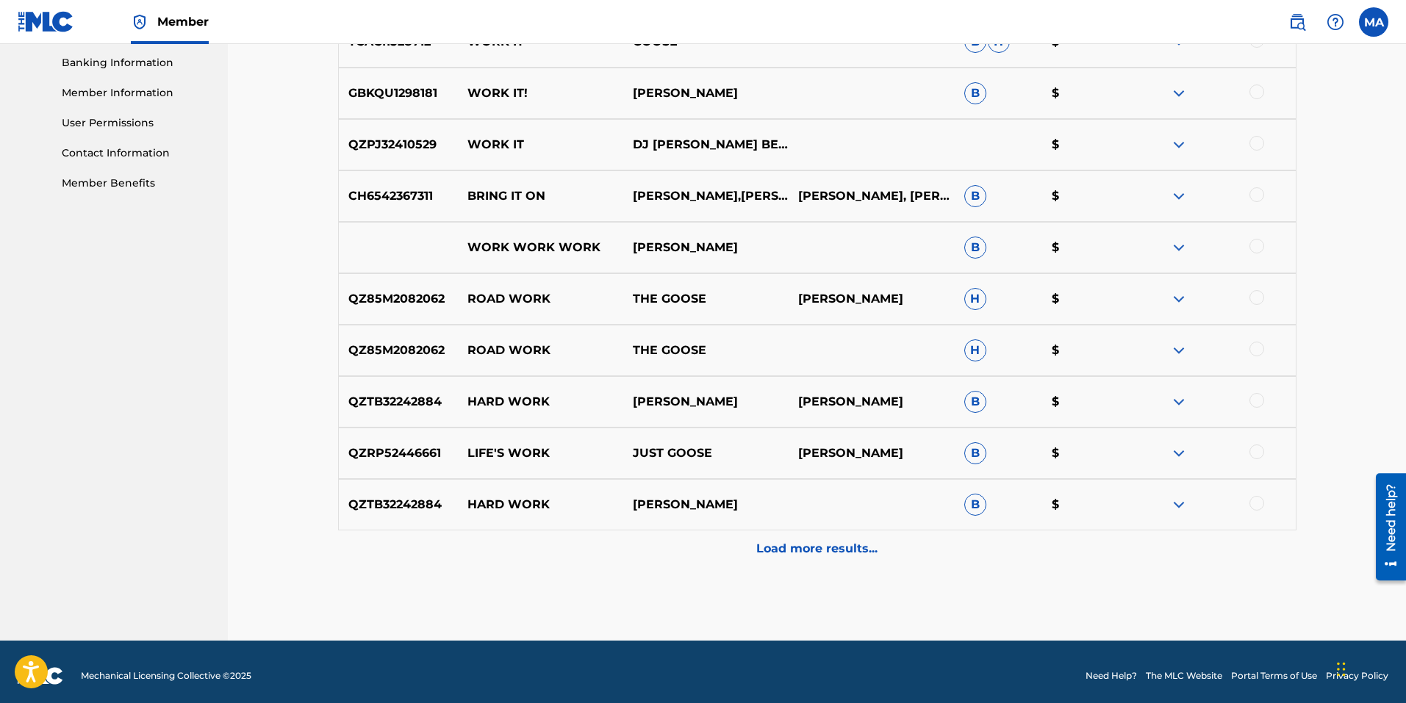
scroll to position [640, 0]
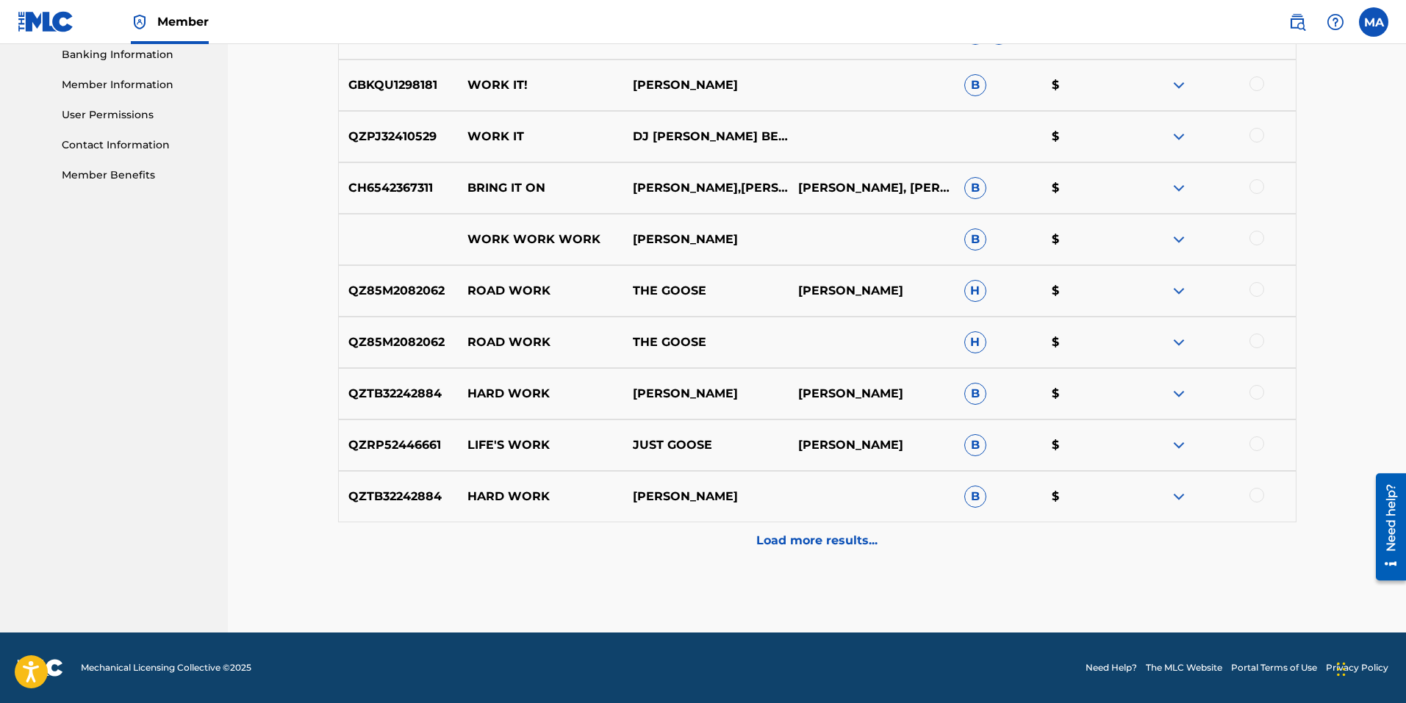
click at [866, 545] on p "Load more results..." at bounding box center [816, 541] width 121 height 18
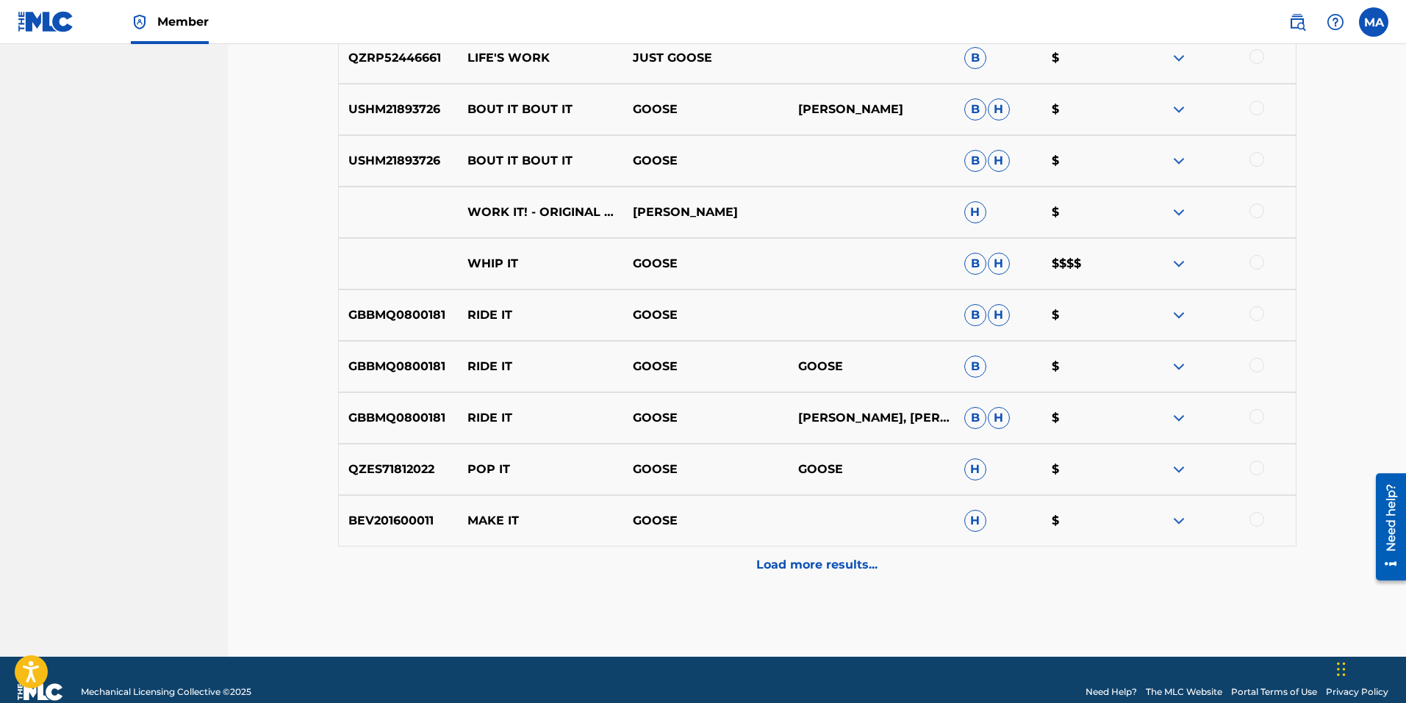
scroll to position [1154, 0]
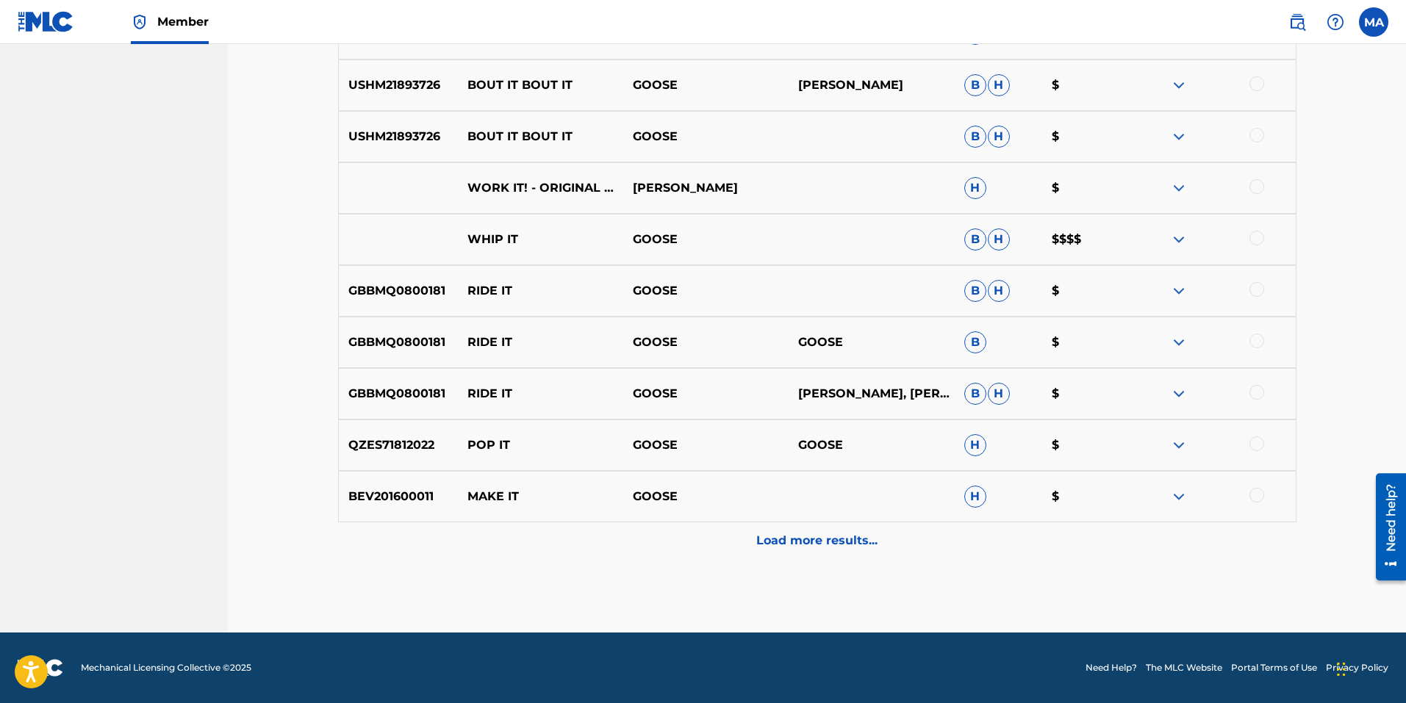
click at [822, 540] on p "Load more results..." at bounding box center [816, 541] width 121 height 18
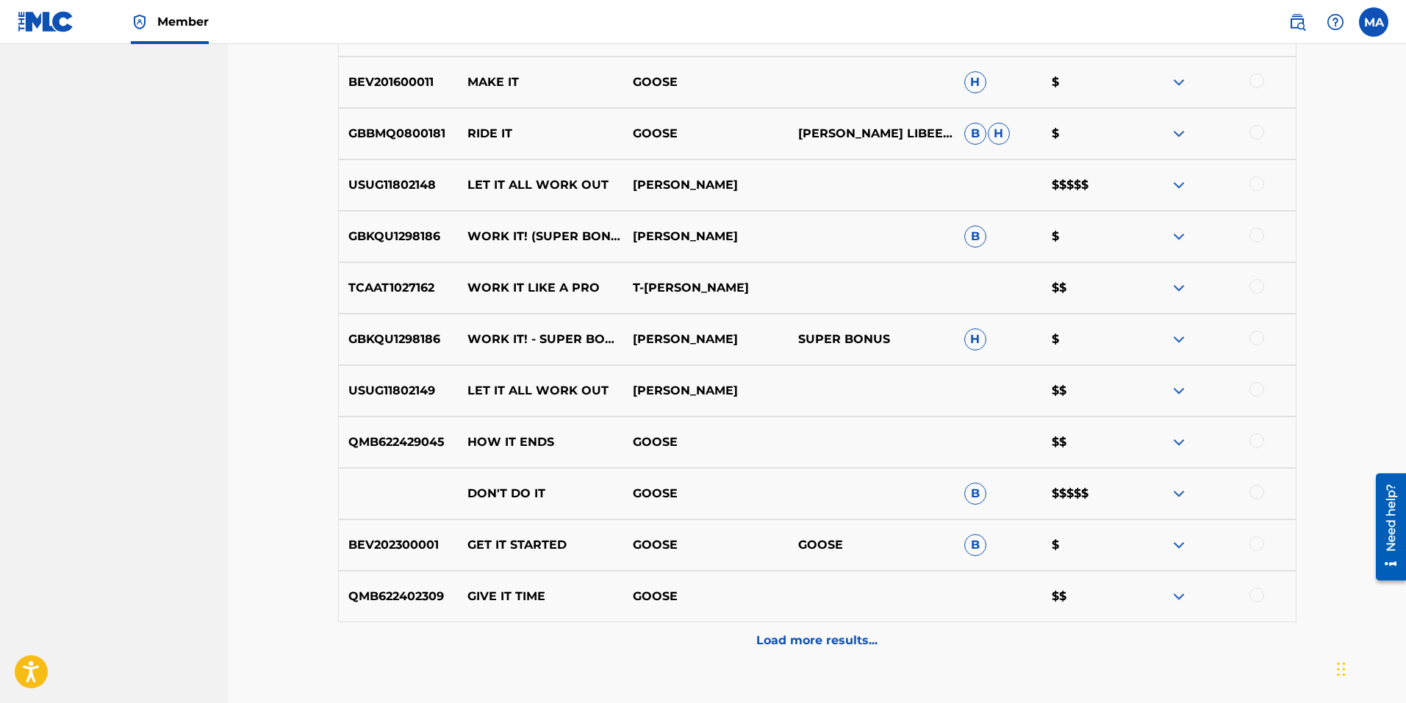
scroll to position [1595, 0]
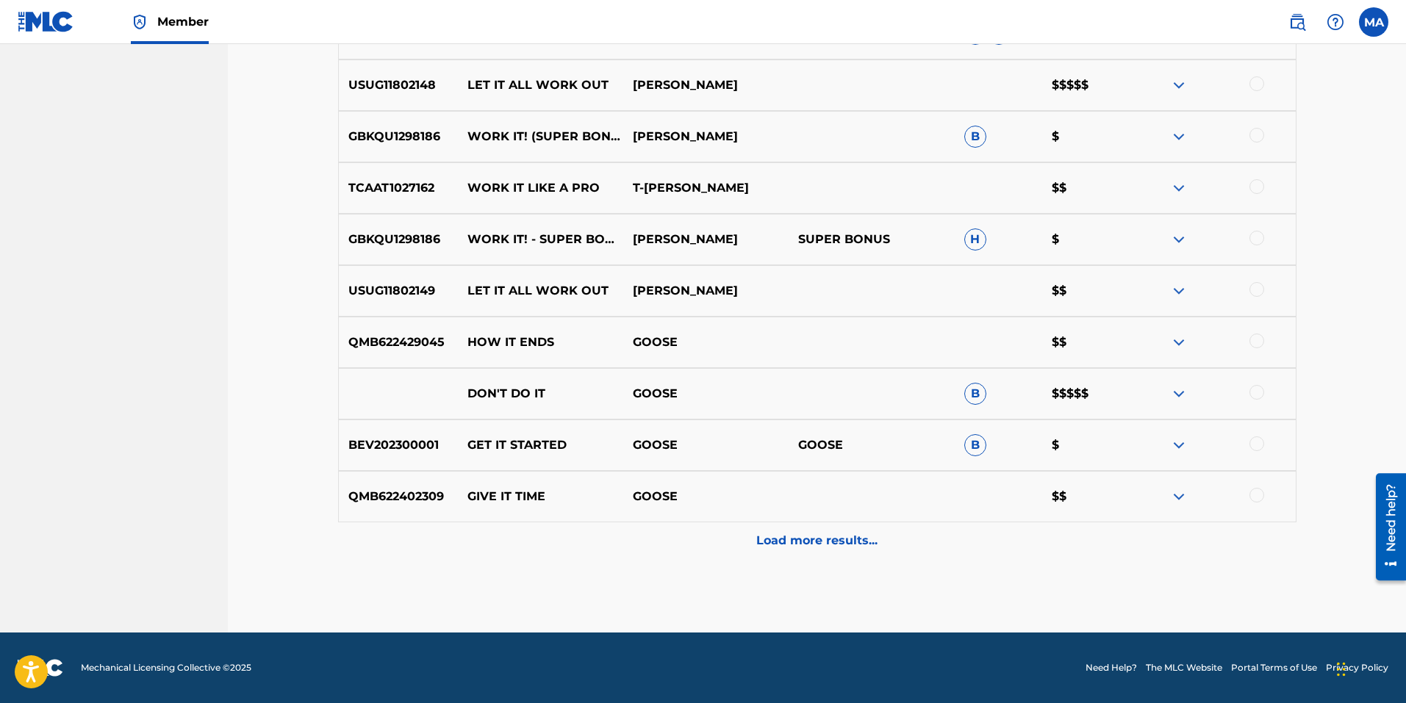
click at [813, 542] on p "Load more results..." at bounding box center [816, 541] width 121 height 18
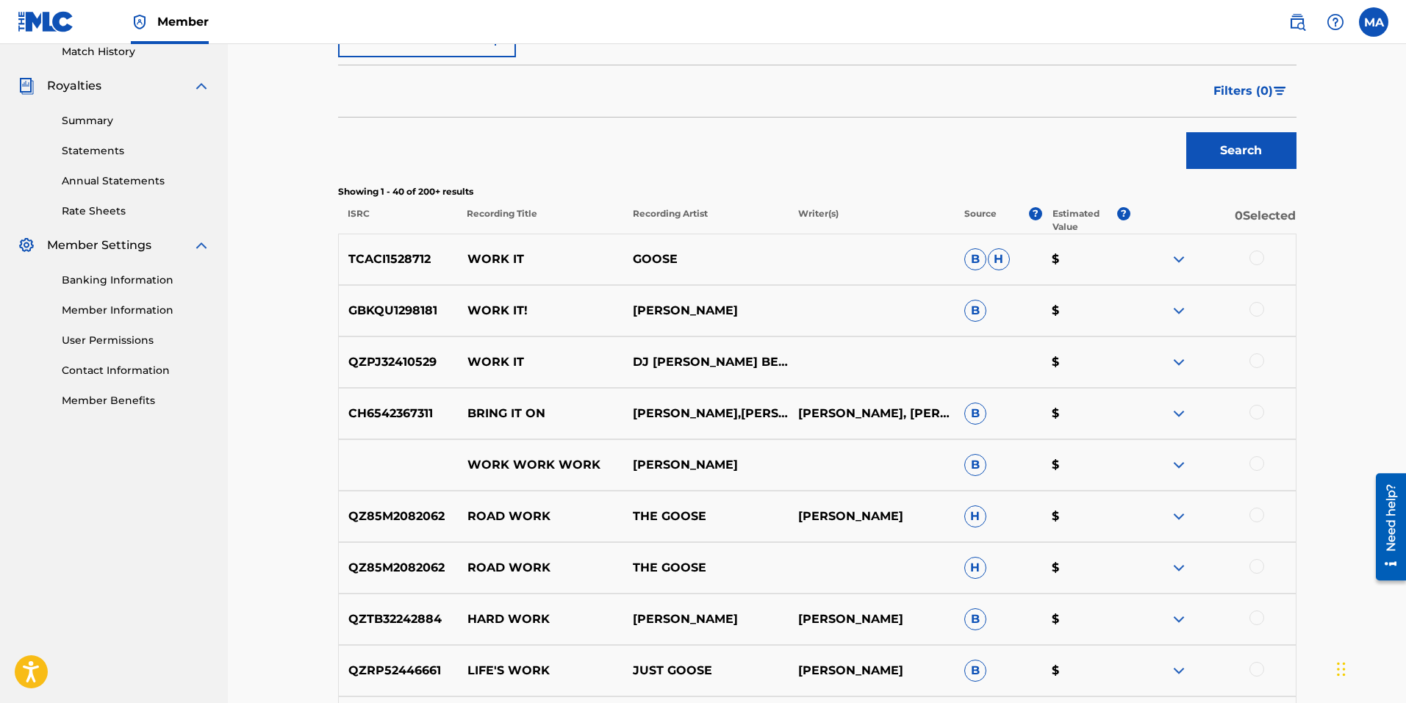
scroll to position [420, 0]
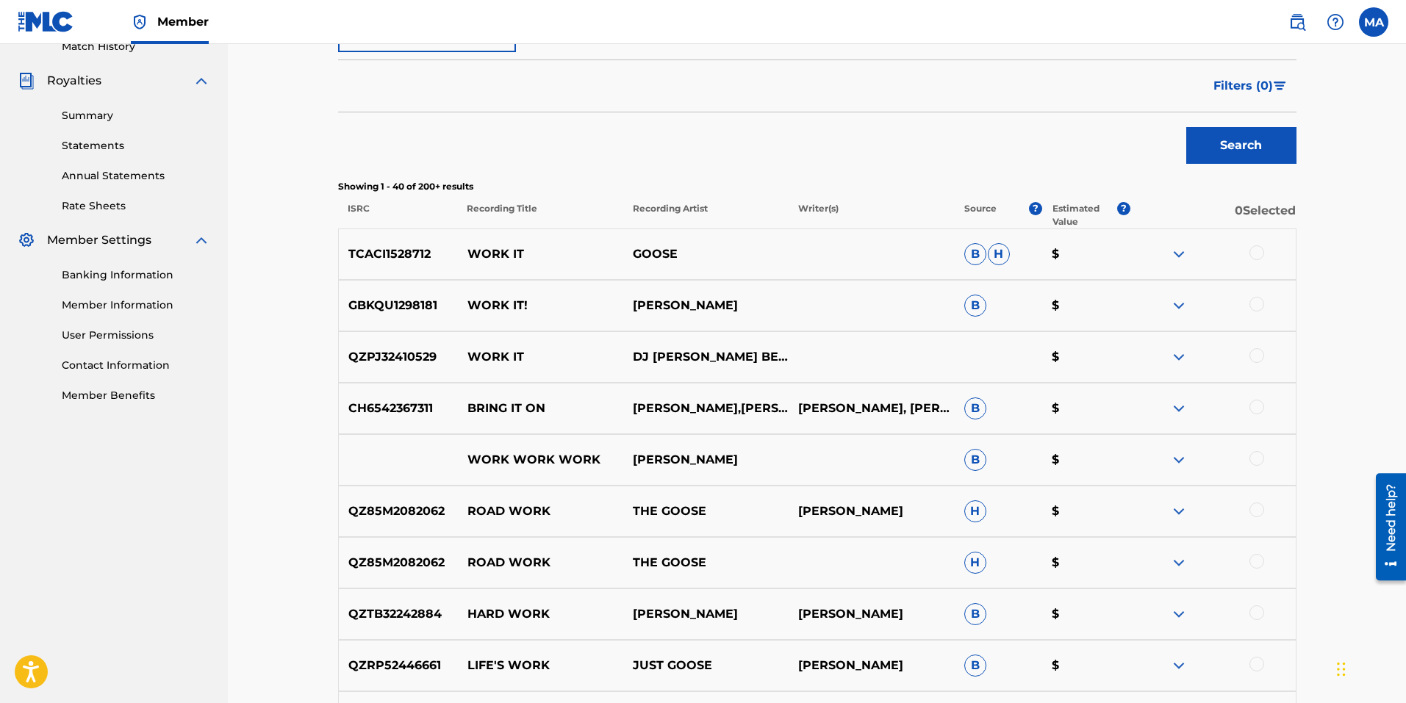
click at [1186, 257] on img at bounding box center [1179, 254] width 18 height 18
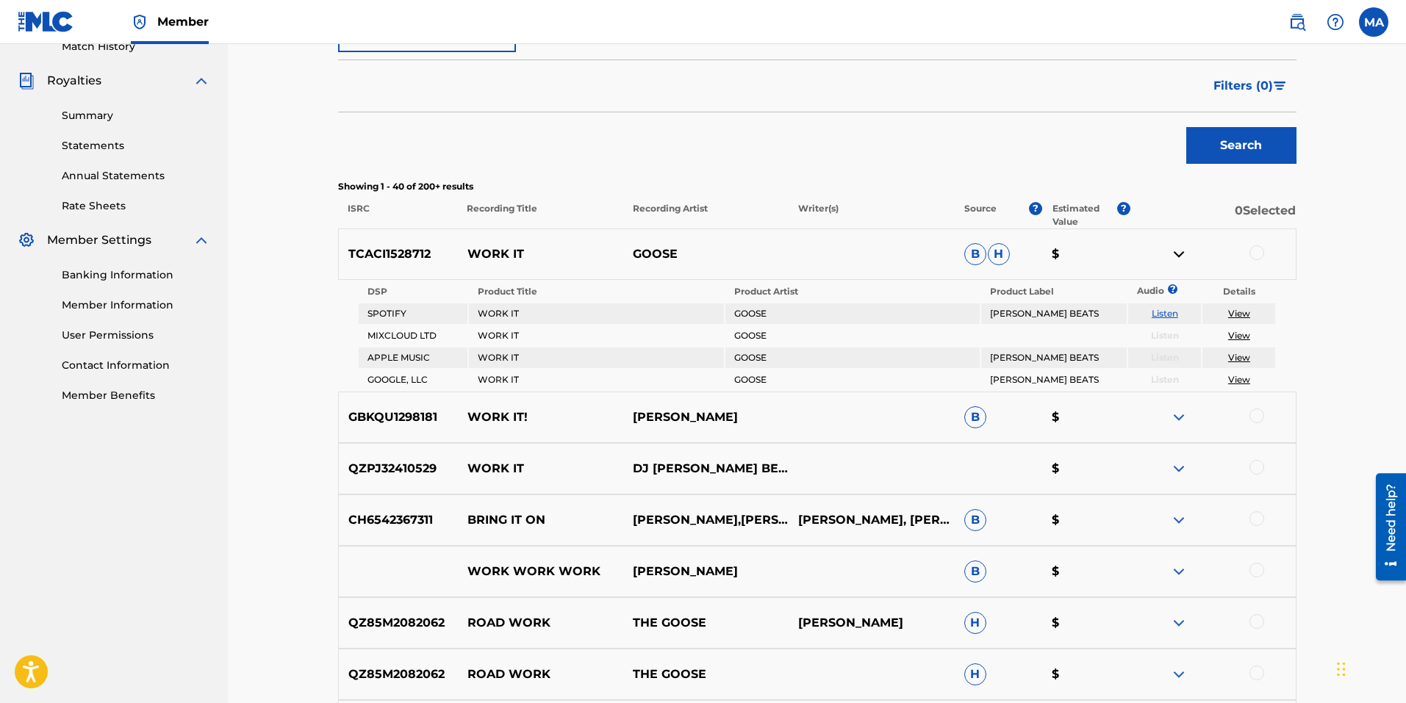
click at [1241, 378] on link "View" at bounding box center [1239, 379] width 22 height 11
click at [1168, 310] on link "Listen" at bounding box center [1165, 313] width 26 height 11
drag, startPoint x: 464, startPoint y: 208, endPoint x: 539, endPoint y: 206, distance: 75.0
click at [539, 206] on p "Recording Title" at bounding box center [540, 215] width 166 height 26
drag, startPoint x: 539, startPoint y: 206, endPoint x: 517, endPoint y: 206, distance: 22.0
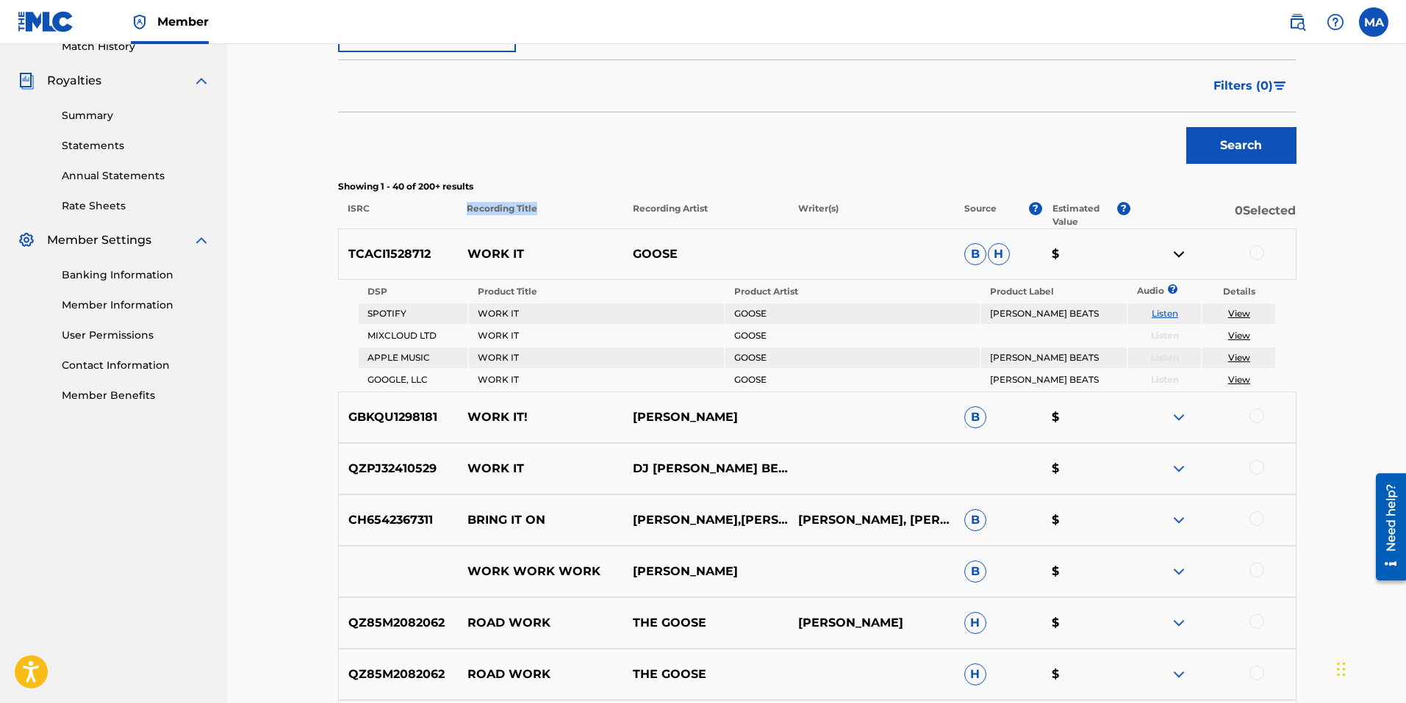
copy p "Recording Title"
click at [597, 194] on div "Showing 1 - 40 of 200+ results ISRC Recording Title Recording Artist Writer(s) …" at bounding box center [817, 204] width 958 height 49
drag, startPoint x: 631, startPoint y: 251, endPoint x: 685, endPoint y: 251, distance: 54.4
click at [685, 251] on p "GOOSE" at bounding box center [705, 254] width 165 height 18
drag, startPoint x: 685, startPoint y: 251, endPoint x: 658, endPoint y: 252, distance: 26.5
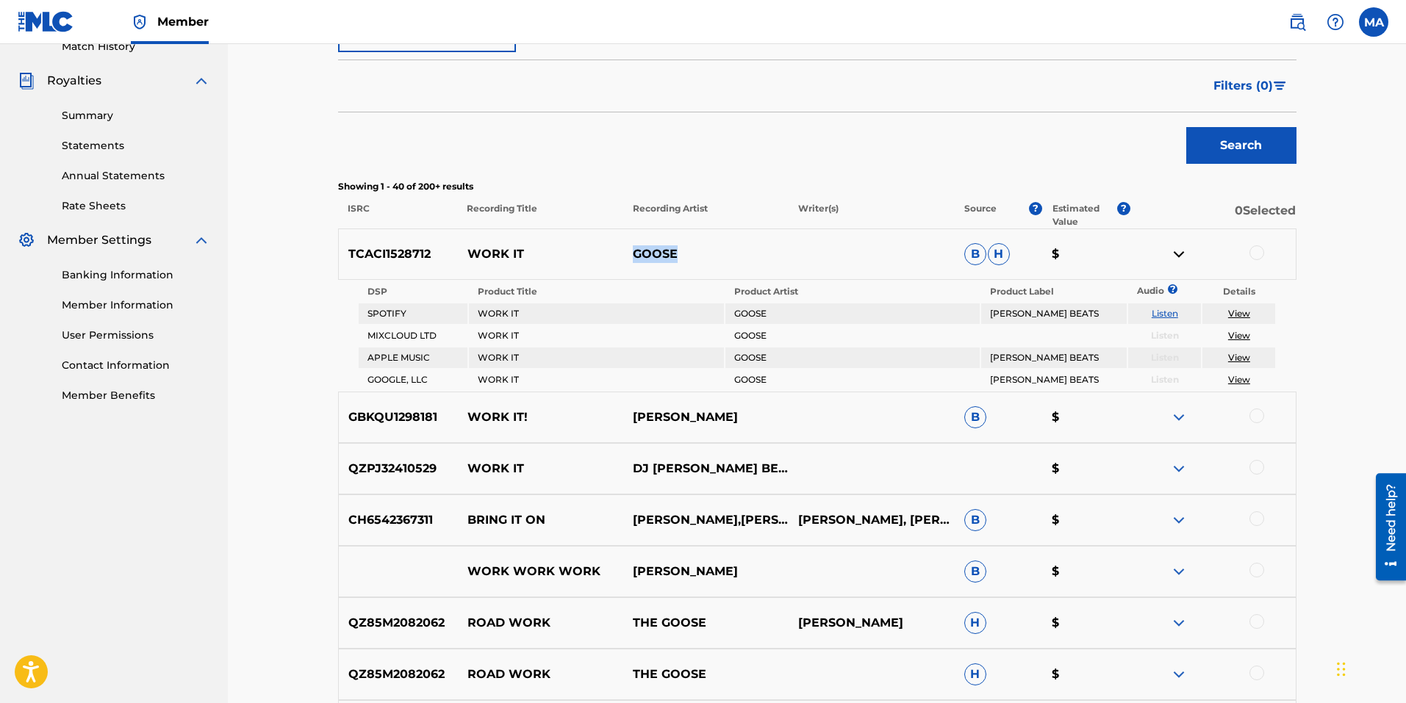
copy p "GOOSE"
click at [692, 289] on th "Product Title" at bounding box center [596, 291] width 255 height 21
drag, startPoint x: 635, startPoint y: 208, endPoint x: 711, endPoint y: 206, distance: 75.7
click at [711, 206] on p "Recording Artist" at bounding box center [705, 215] width 166 height 26
drag, startPoint x: 711, startPoint y: 206, endPoint x: 671, endPoint y: 209, distance: 39.7
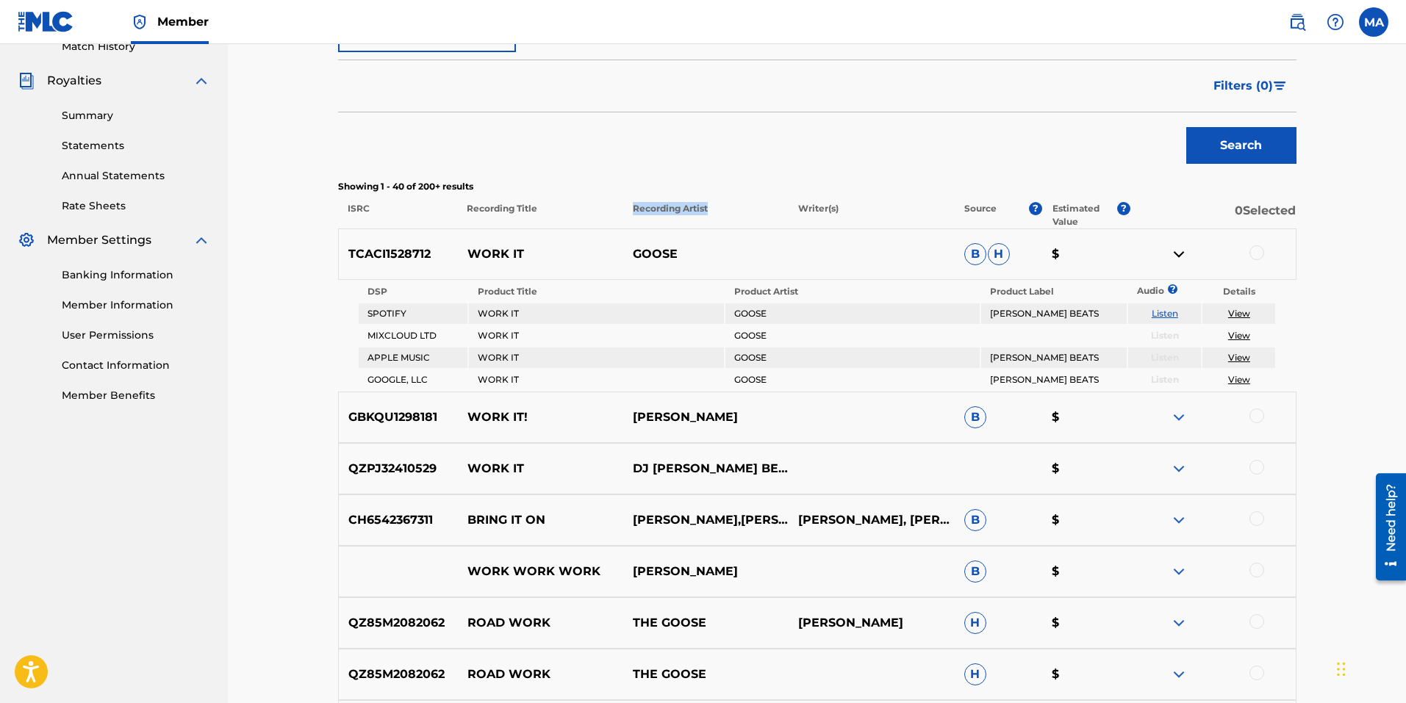
copy p "Recording Artist"
drag, startPoint x: 345, startPoint y: 206, endPoint x: 382, endPoint y: 207, distance: 36.8
click at [382, 207] on p "ISRC" at bounding box center [397, 215] width 119 height 26
drag, startPoint x: 382, startPoint y: 207, endPoint x: 353, endPoint y: 206, distance: 28.7
copy p "ISRC"
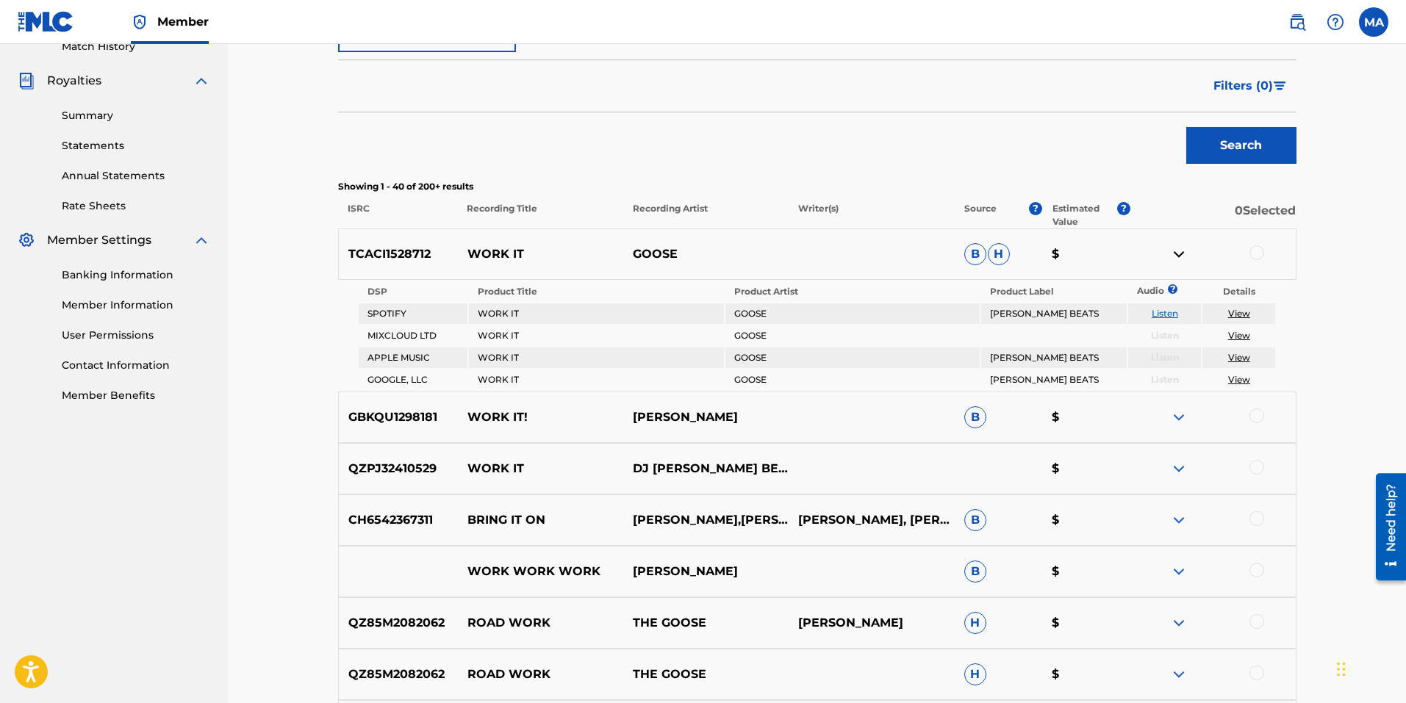
click at [451, 283] on th "DSP" at bounding box center [413, 291] width 109 height 21
click at [1238, 312] on link "View" at bounding box center [1239, 313] width 22 height 11
click at [1173, 251] on img at bounding box center [1179, 254] width 18 height 18
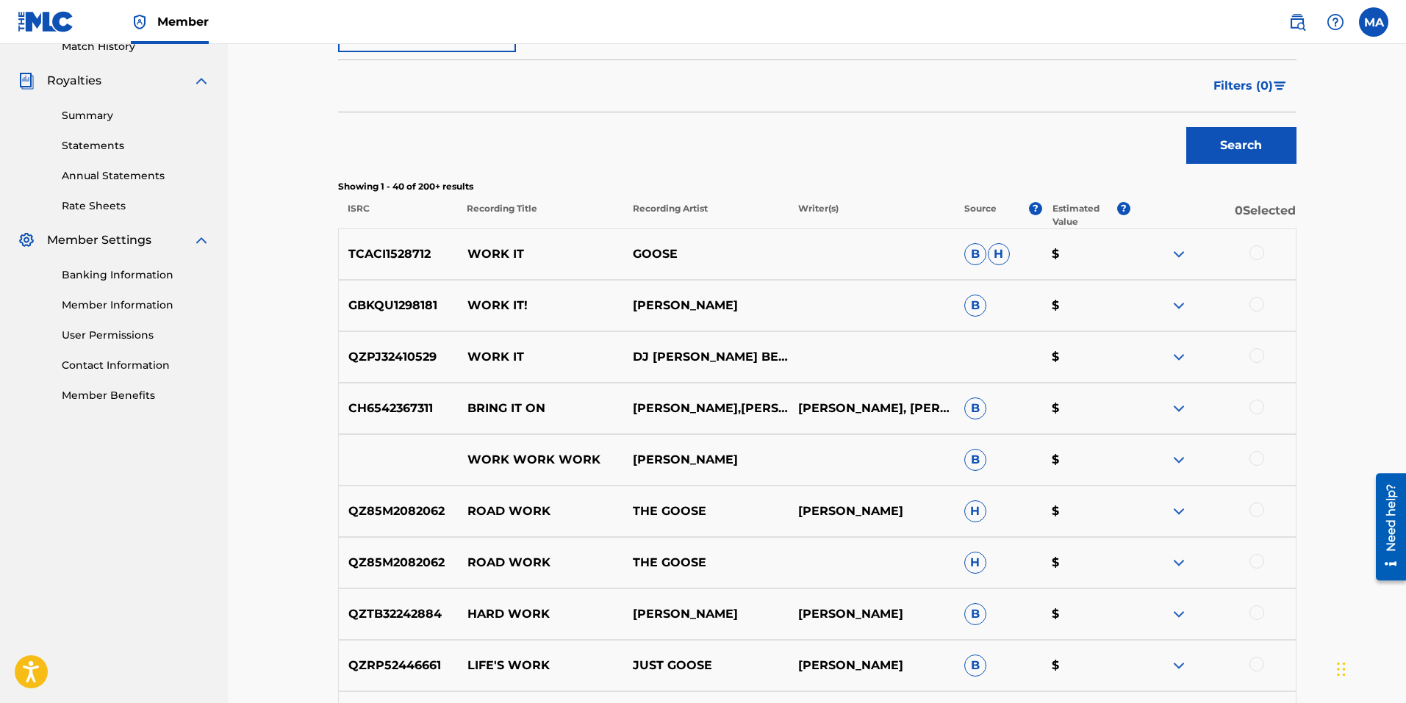
click at [1177, 409] on img at bounding box center [1179, 409] width 18 height 18
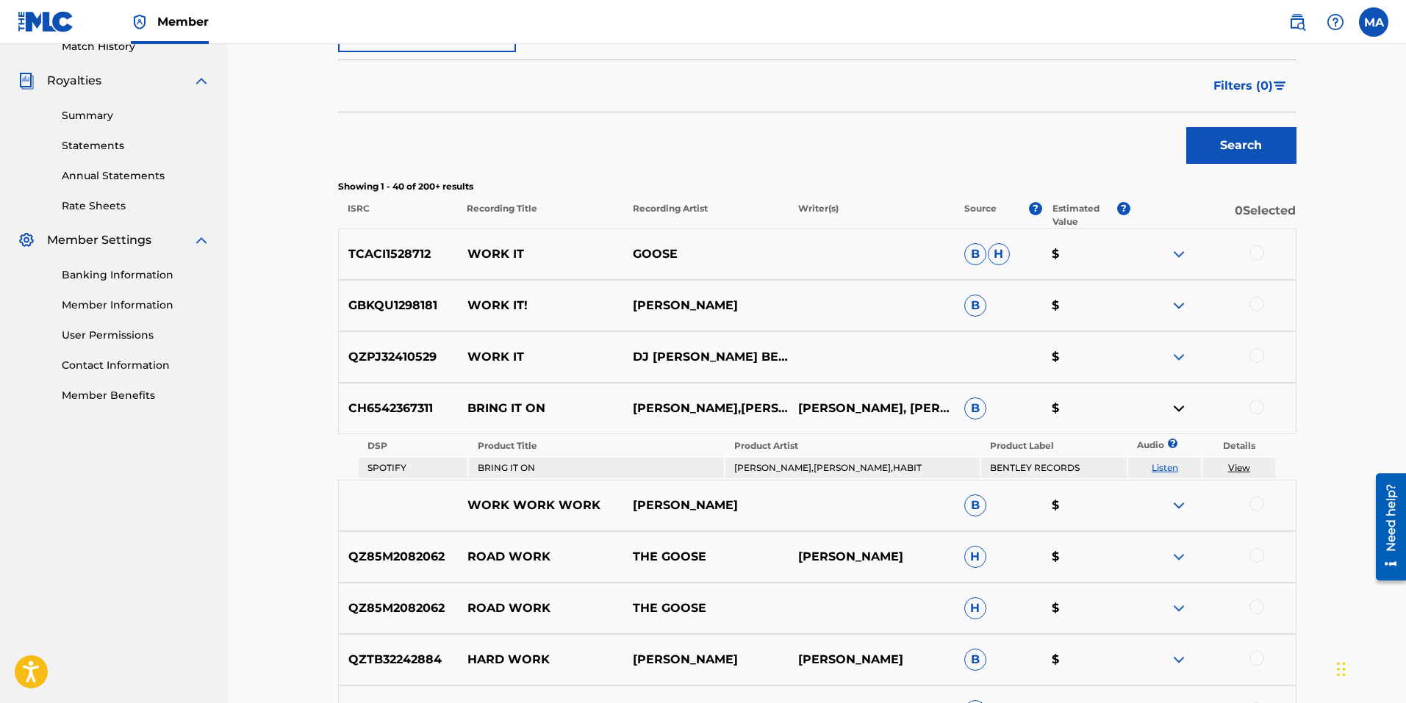
click at [1241, 464] on link "View" at bounding box center [1239, 467] width 22 height 11
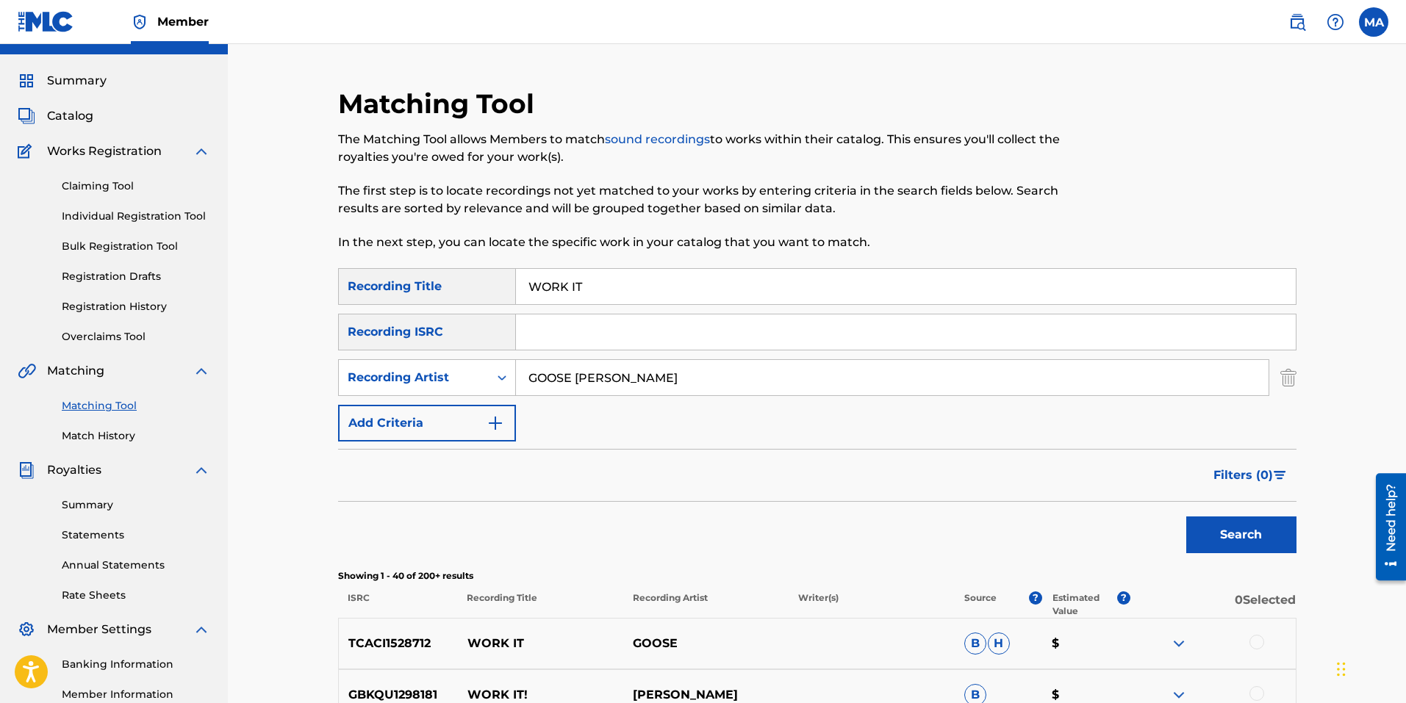
scroll to position [0, 0]
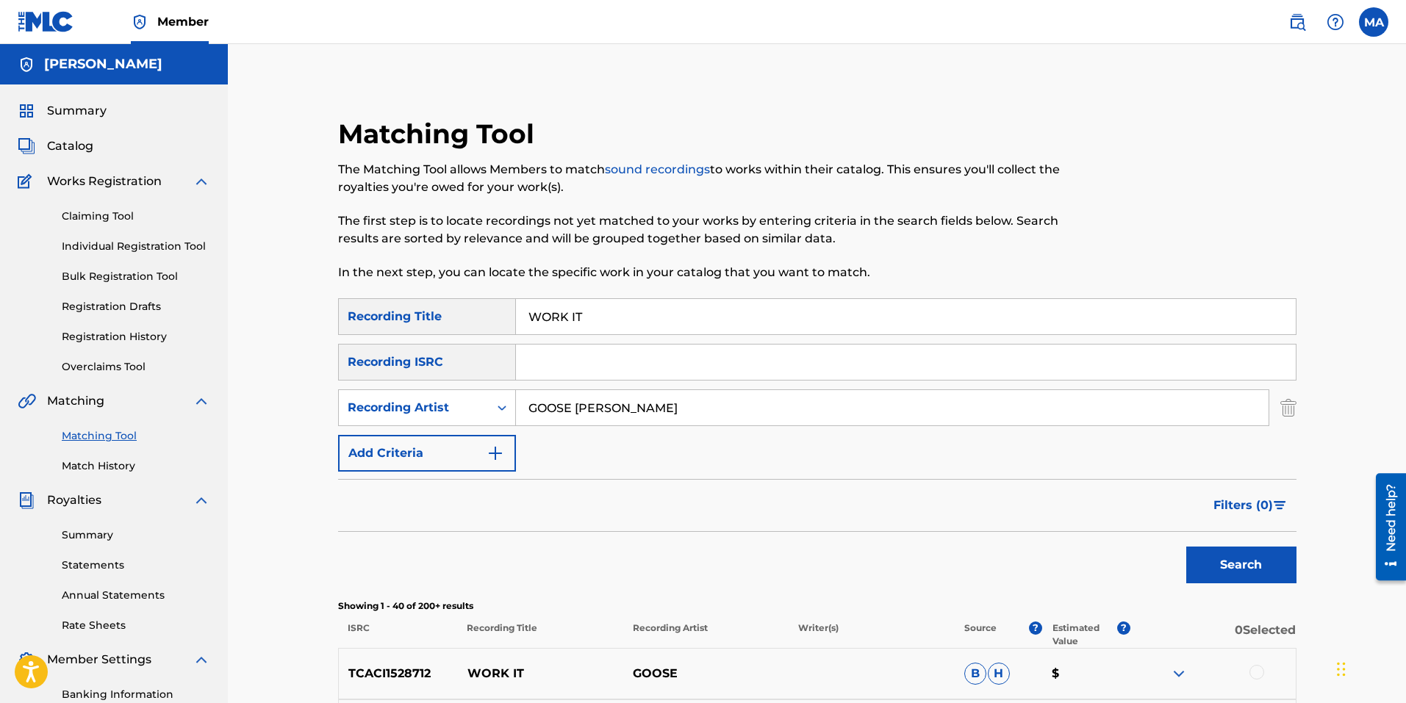
drag, startPoint x: 709, startPoint y: 301, endPoint x: 490, endPoint y: 298, distance: 219.0
click at [1237, 564] on button "Search" at bounding box center [1241, 565] width 110 height 37
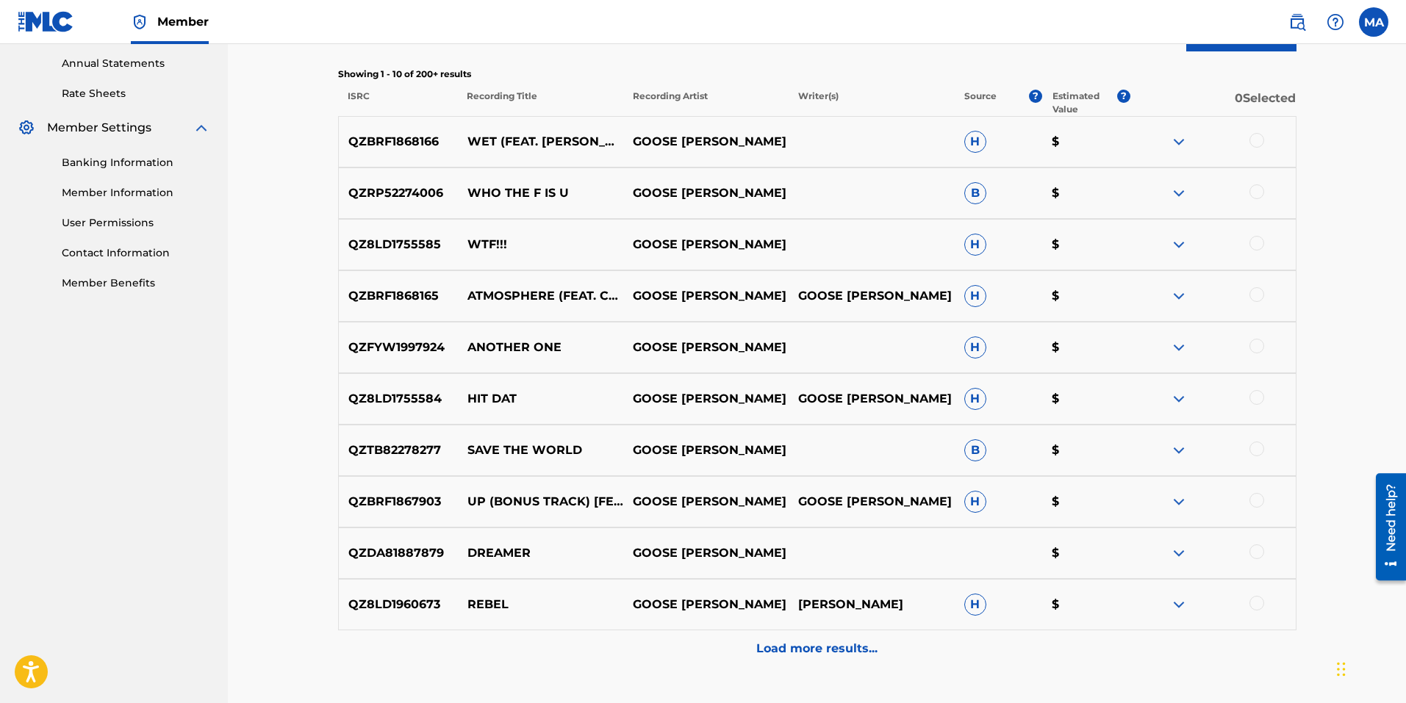
scroll to position [493, 0]
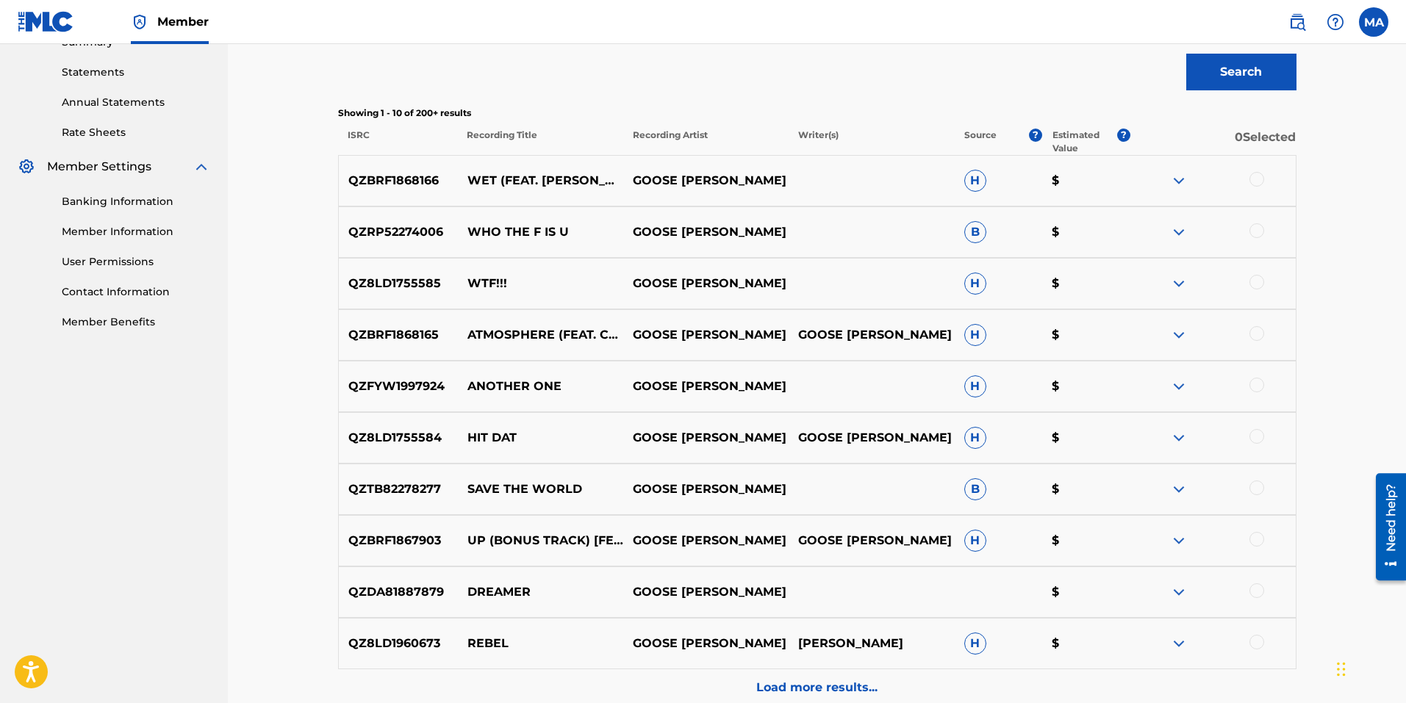
click at [1177, 178] on img at bounding box center [1179, 181] width 18 height 18
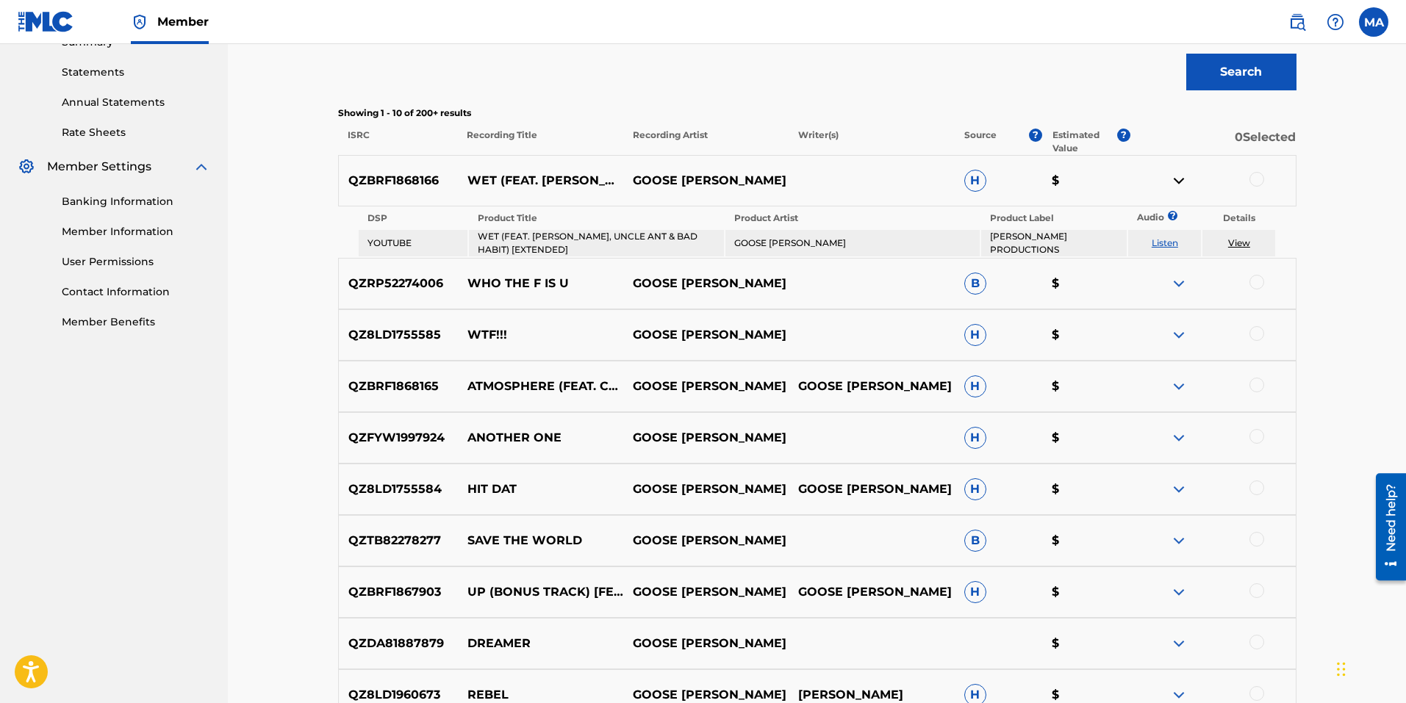
click at [1177, 178] on img at bounding box center [1179, 181] width 18 height 18
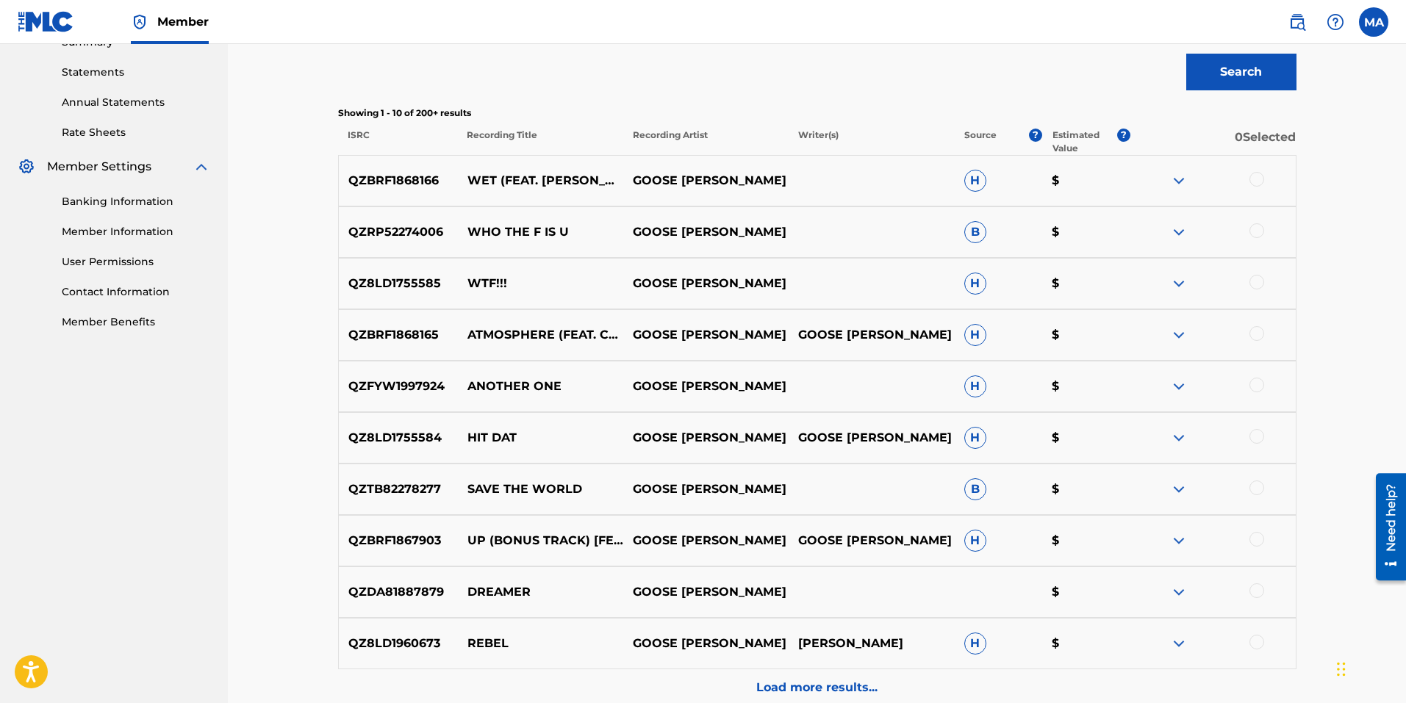
click at [1177, 178] on img at bounding box center [1179, 181] width 18 height 18
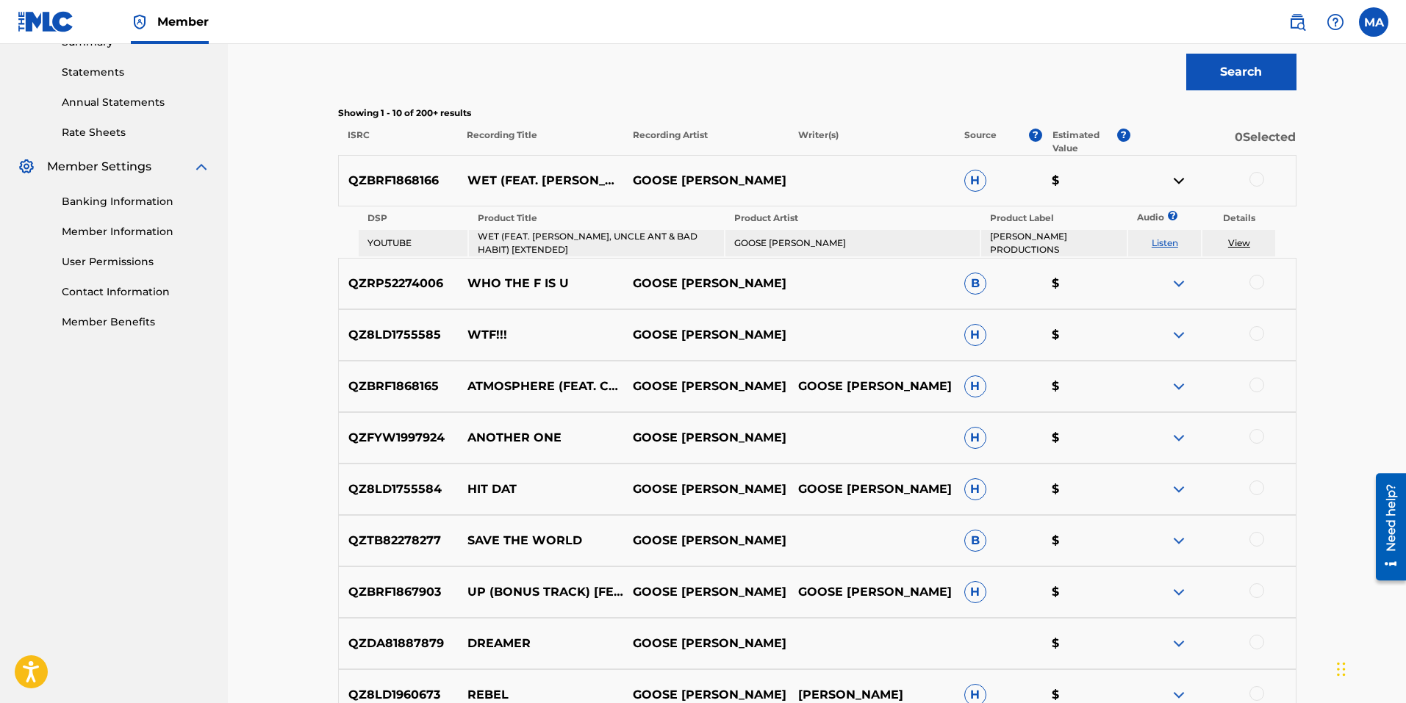
click at [1238, 245] on link "View" at bounding box center [1239, 242] width 22 height 11
click at [1242, 241] on link "View" at bounding box center [1239, 242] width 22 height 11
click at [1161, 242] on link "Listen" at bounding box center [1165, 242] width 26 height 11
click at [1179, 280] on img at bounding box center [1179, 284] width 18 height 18
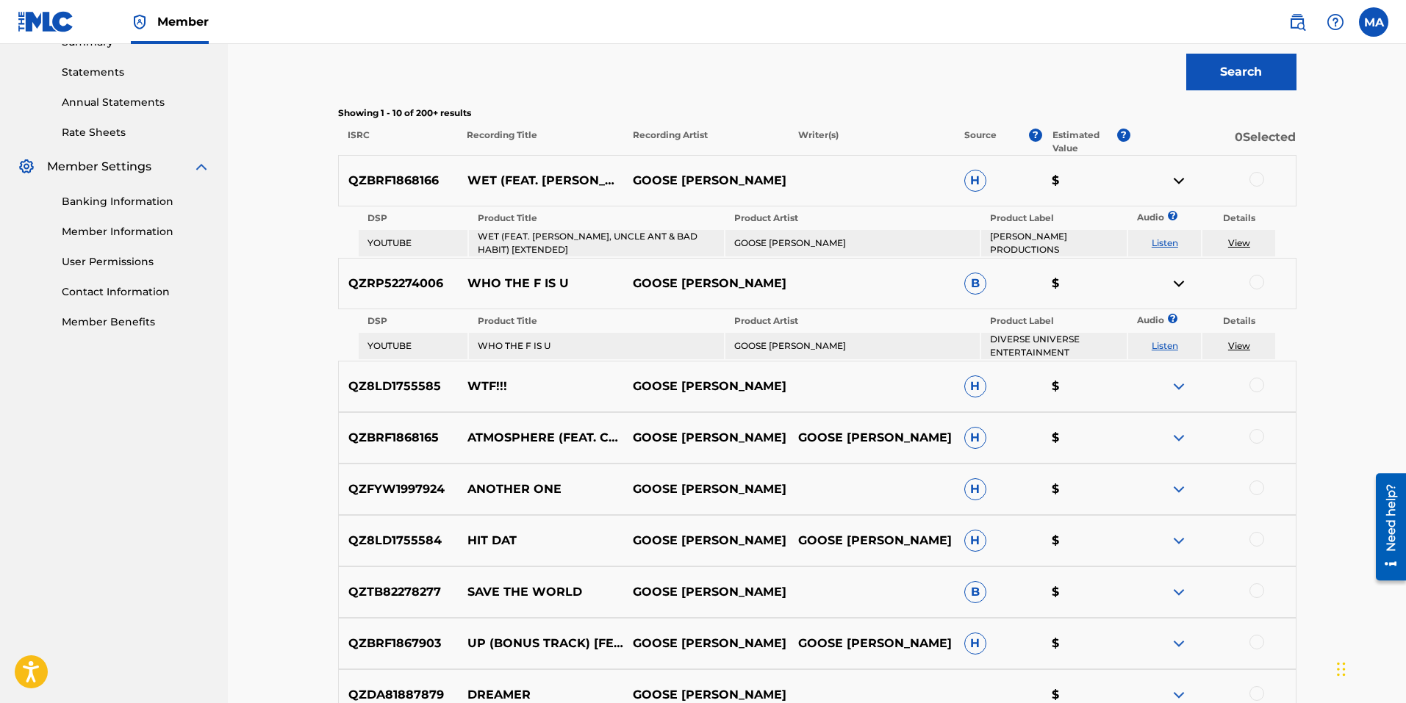
click at [1243, 348] on link "View" at bounding box center [1239, 345] width 22 height 11
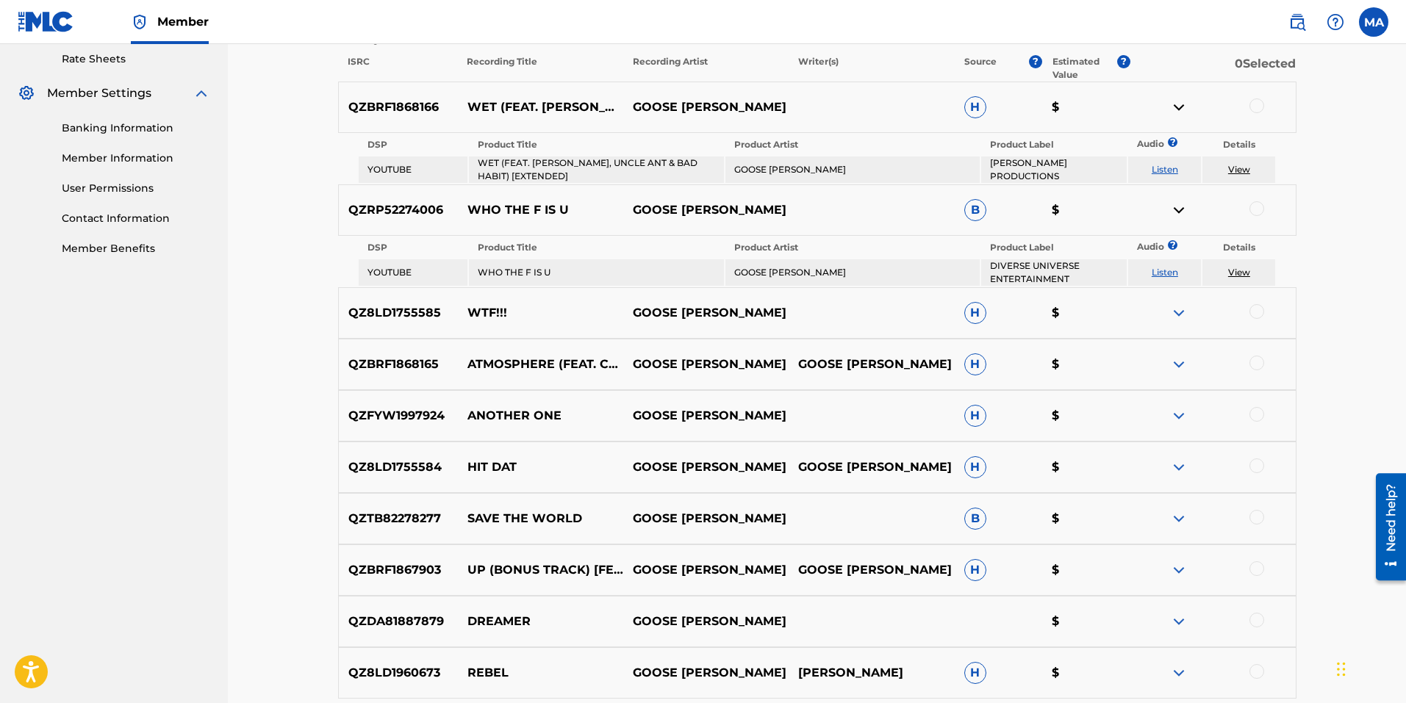
click at [1179, 204] on img at bounding box center [1179, 210] width 18 height 18
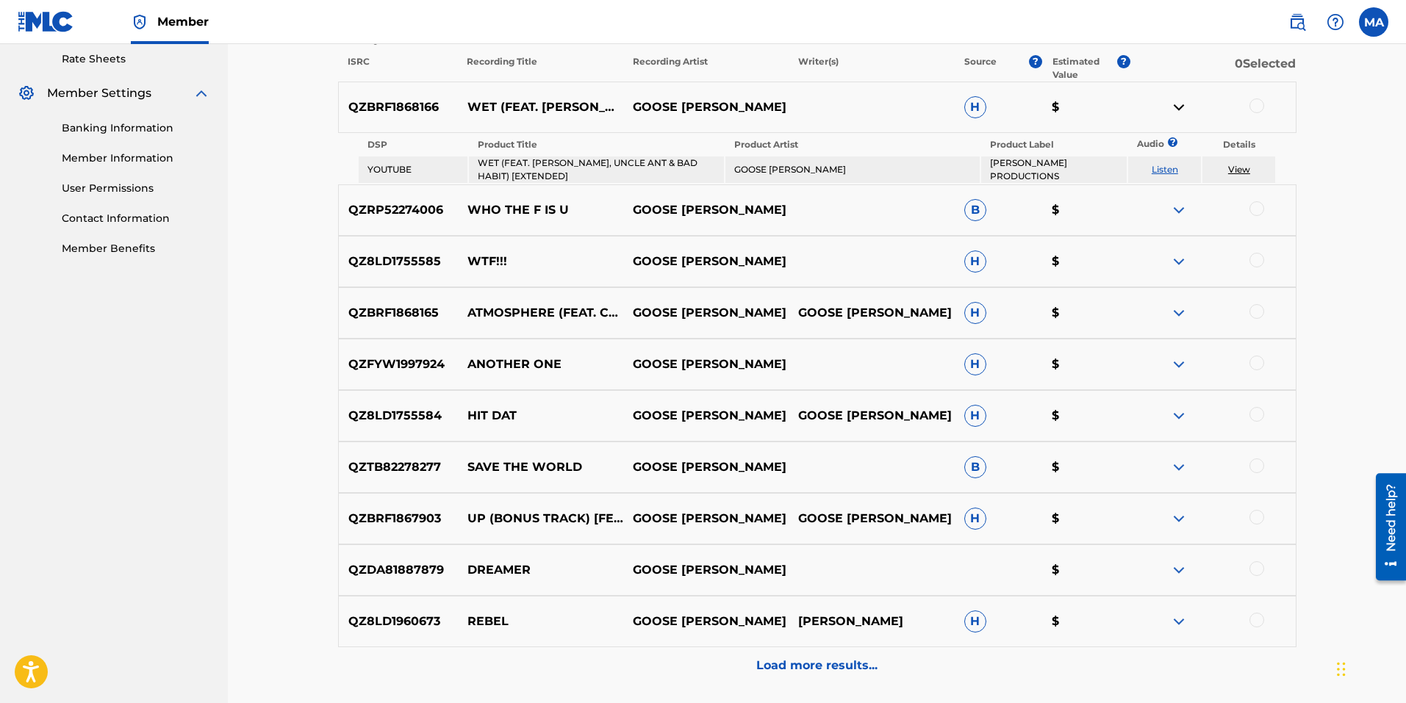
click at [1180, 102] on img at bounding box center [1179, 107] width 18 height 18
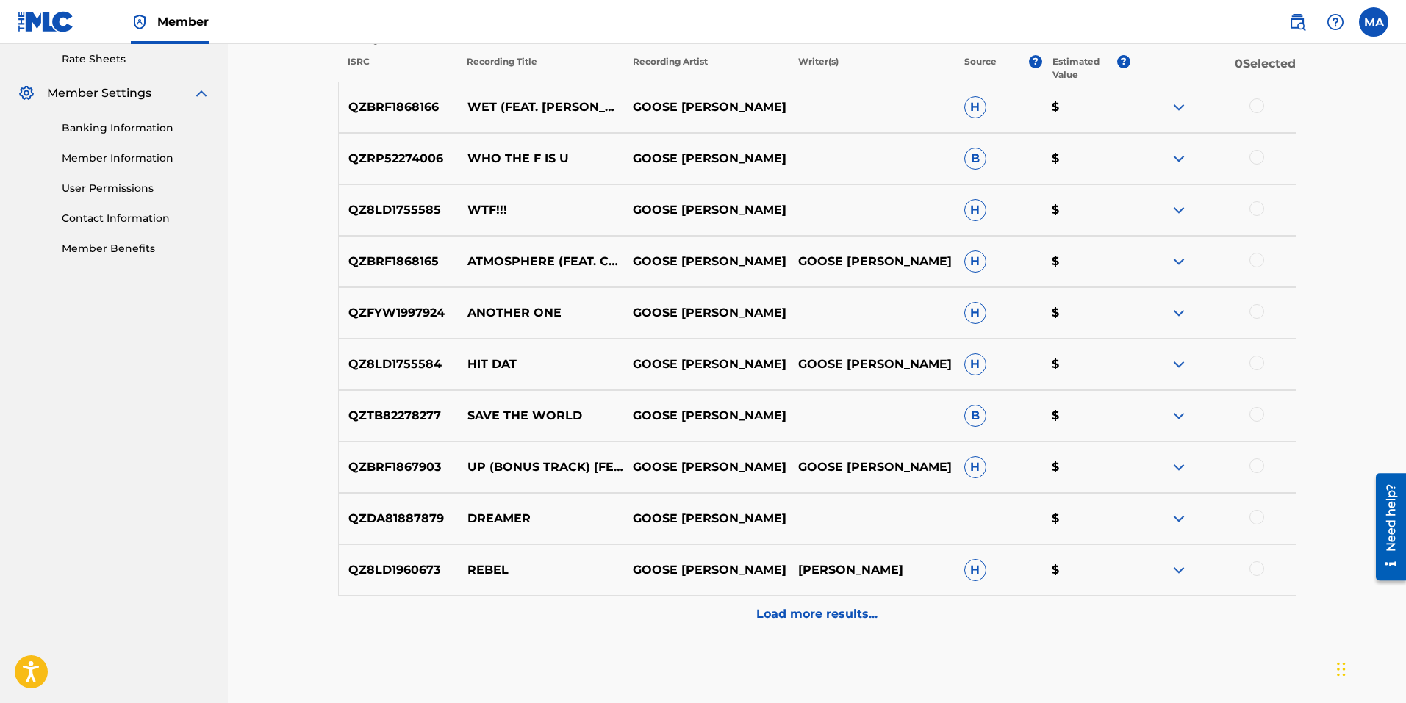
click at [1179, 206] on img at bounding box center [1179, 210] width 18 height 18
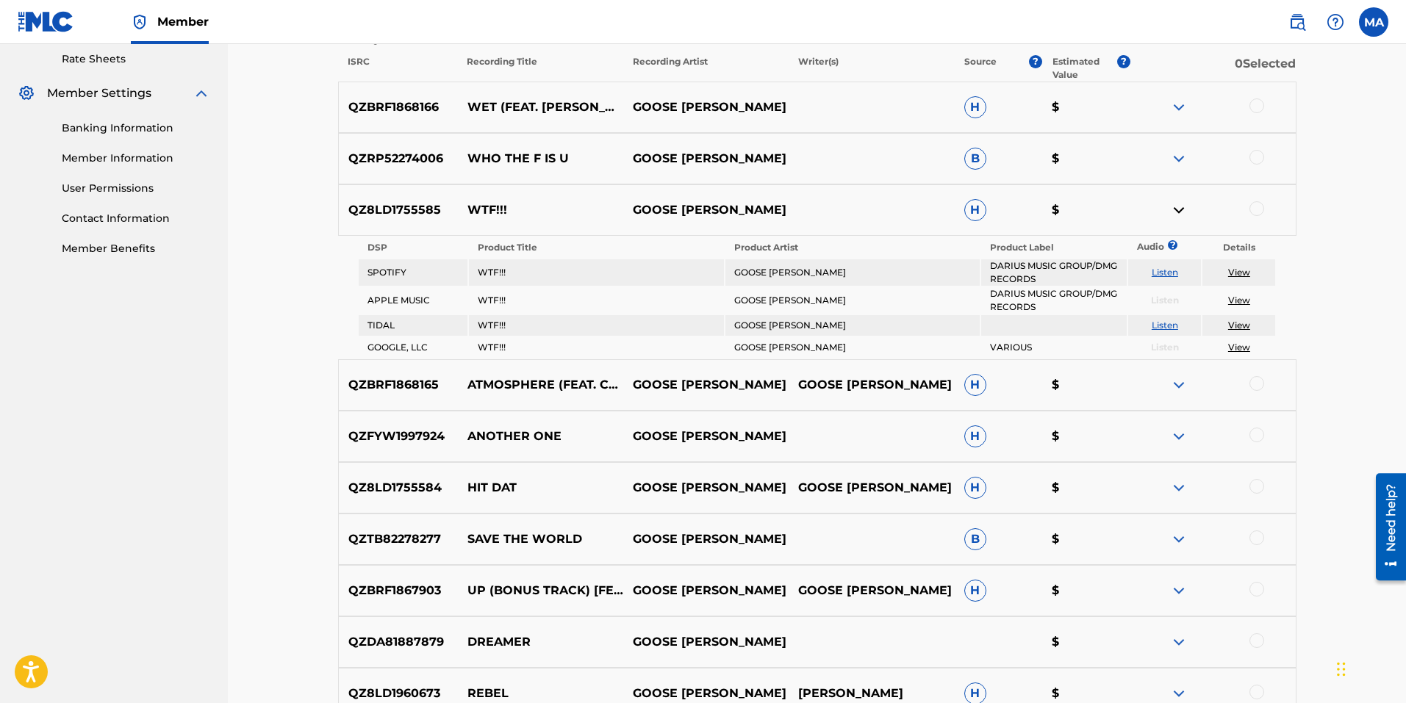
click at [1240, 270] on link "View" at bounding box center [1239, 272] width 22 height 11
click at [1242, 298] on link "View" at bounding box center [1239, 300] width 22 height 11
click at [1237, 324] on link "View" at bounding box center [1239, 325] width 22 height 11
click at [1242, 344] on link "View" at bounding box center [1239, 347] width 22 height 11
click at [1179, 205] on img at bounding box center [1179, 210] width 18 height 18
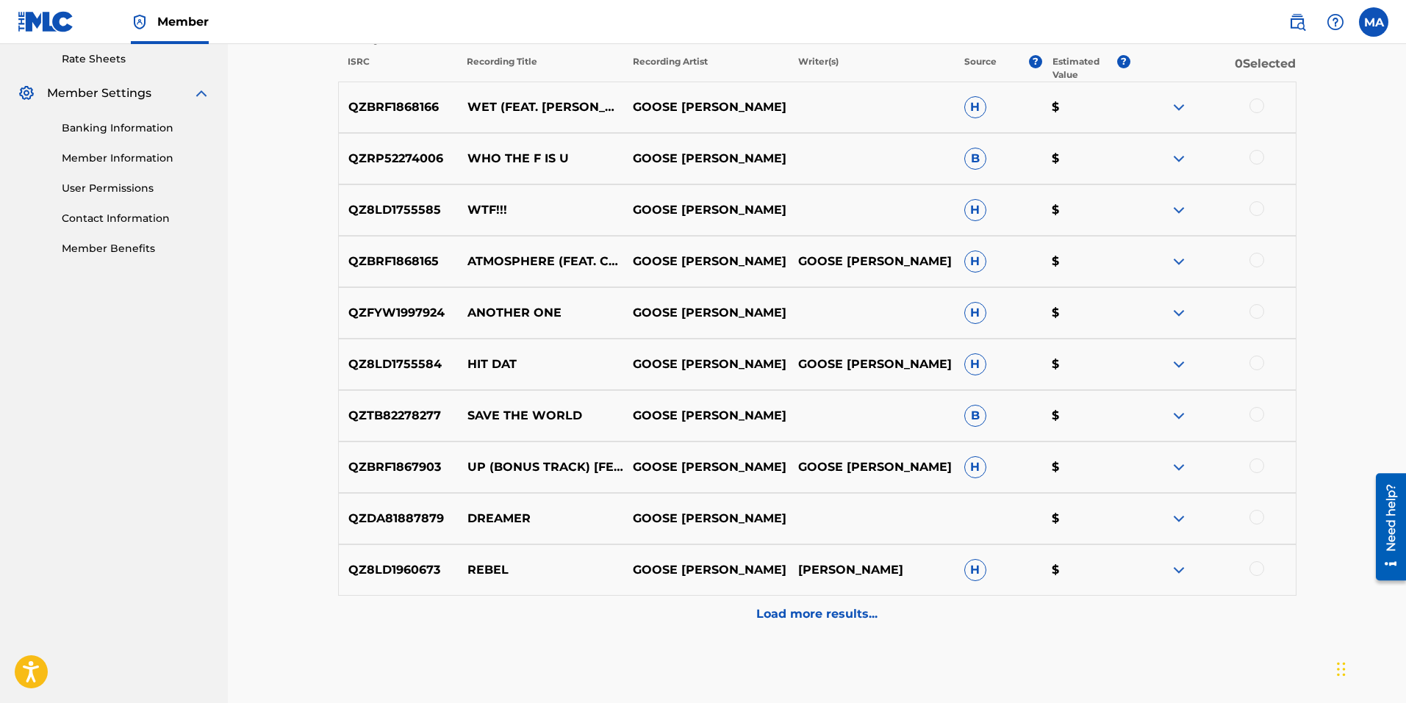
click at [1182, 259] on img at bounding box center [1179, 262] width 18 height 18
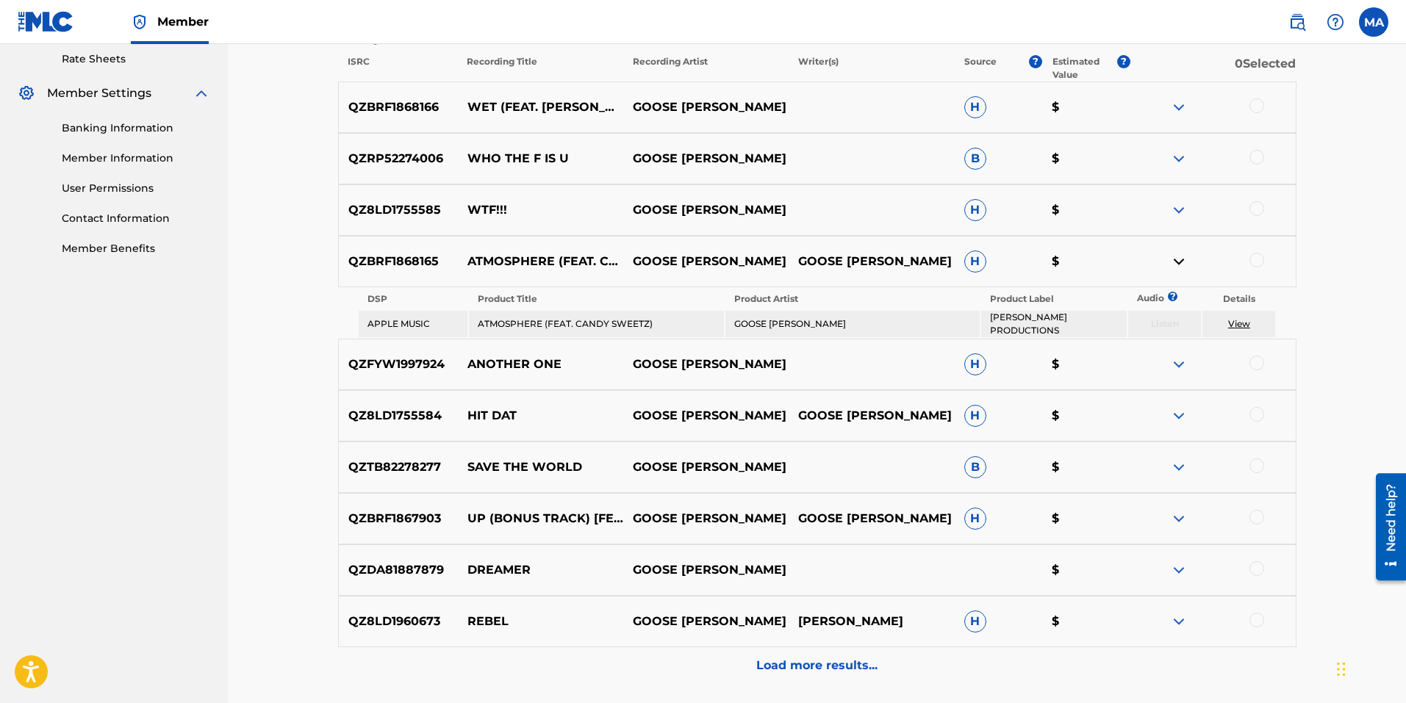
click at [1240, 322] on link "View" at bounding box center [1239, 323] width 22 height 11
click at [1181, 265] on img at bounding box center [1179, 262] width 18 height 18
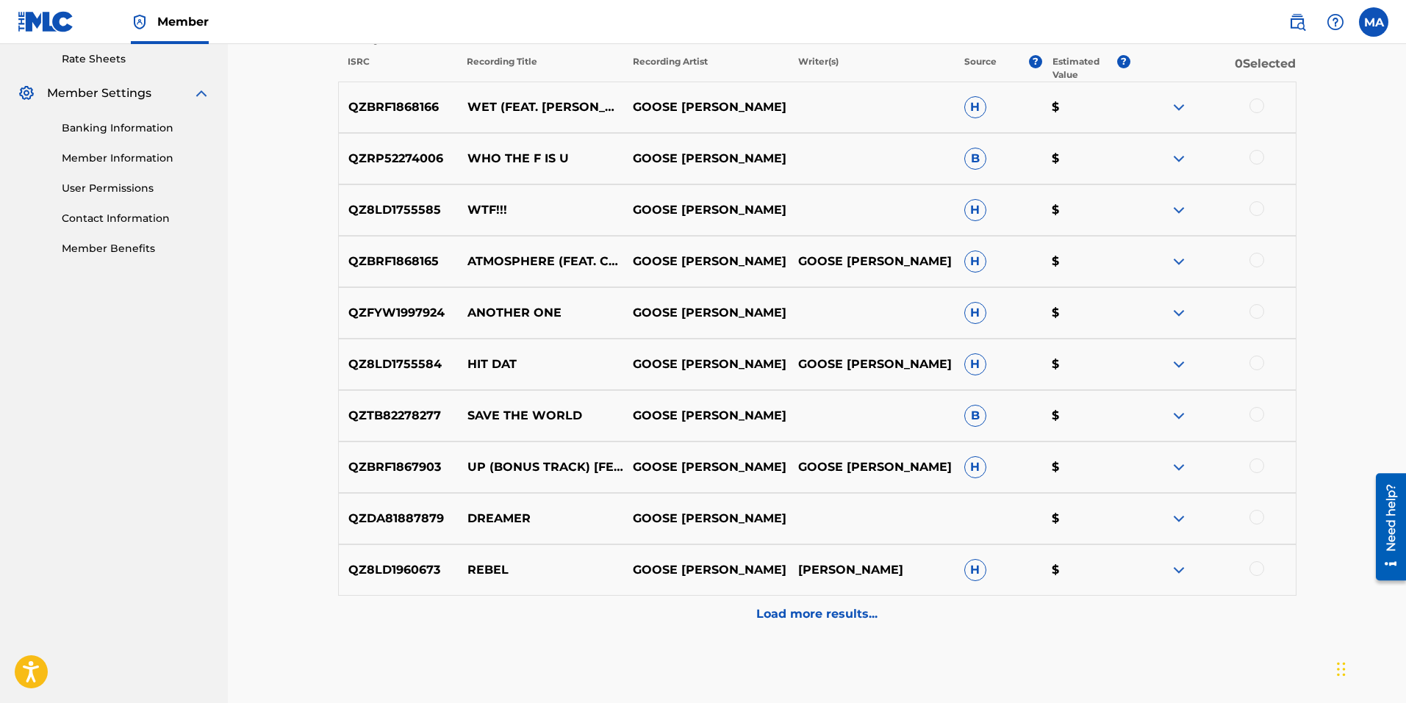
click at [1174, 311] on img at bounding box center [1179, 313] width 18 height 18
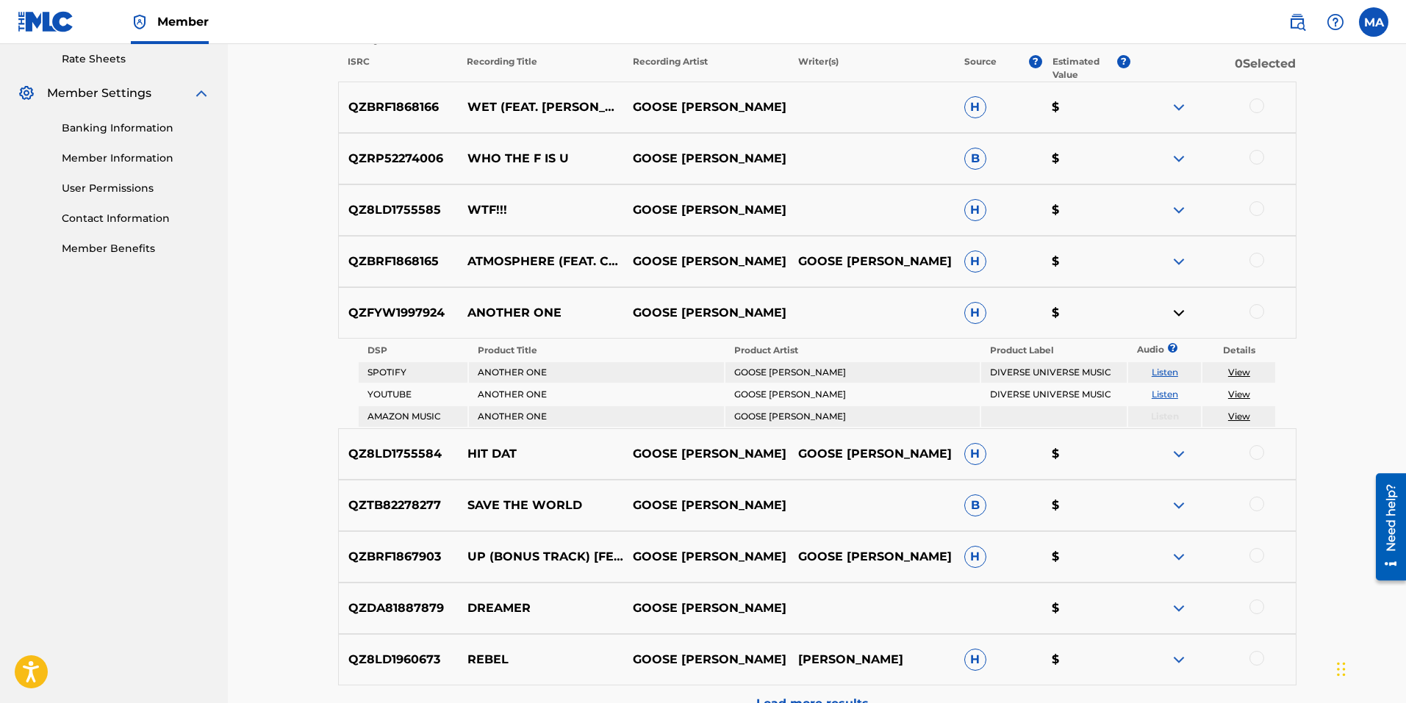
click at [1238, 369] on link "View" at bounding box center [1239, 372] width 22 height 11
click at [1177, 307] on img at bounding box center [1179, 313] width 18 height 18
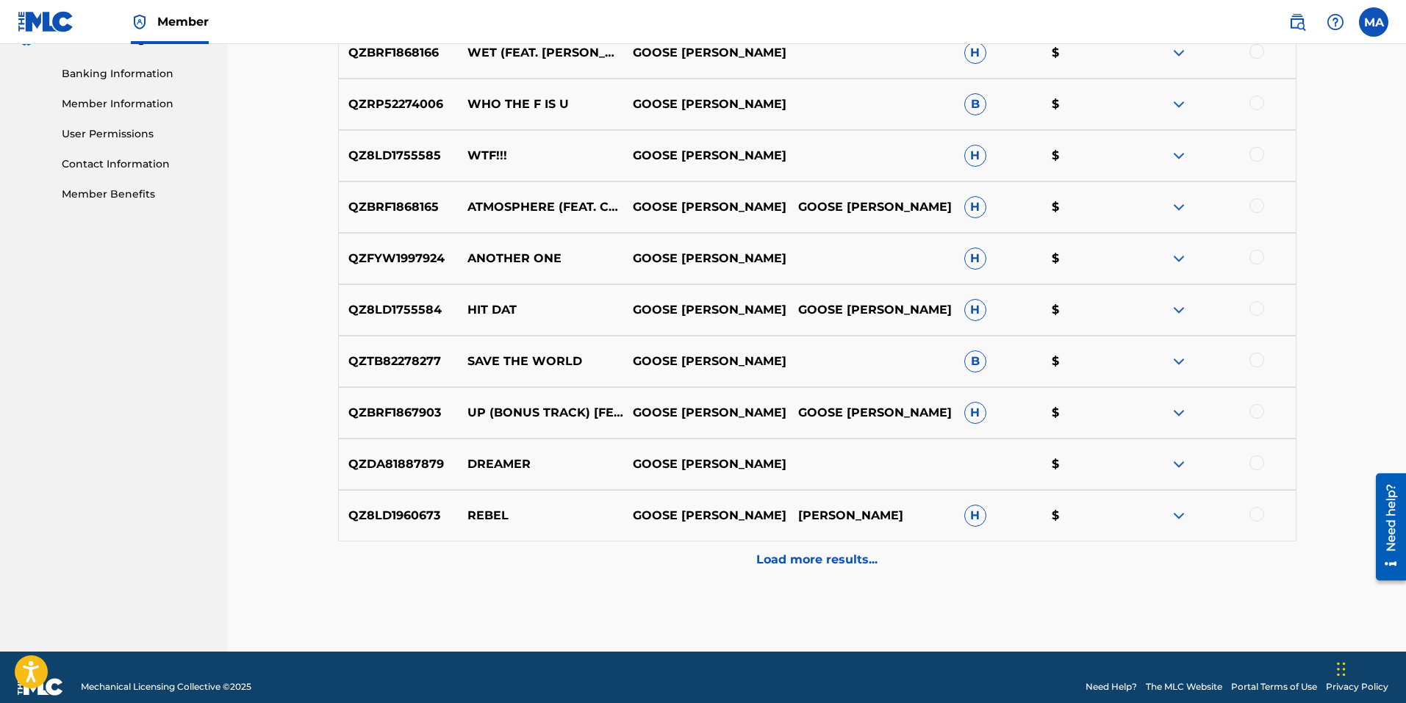
scroll to position [640, 0]
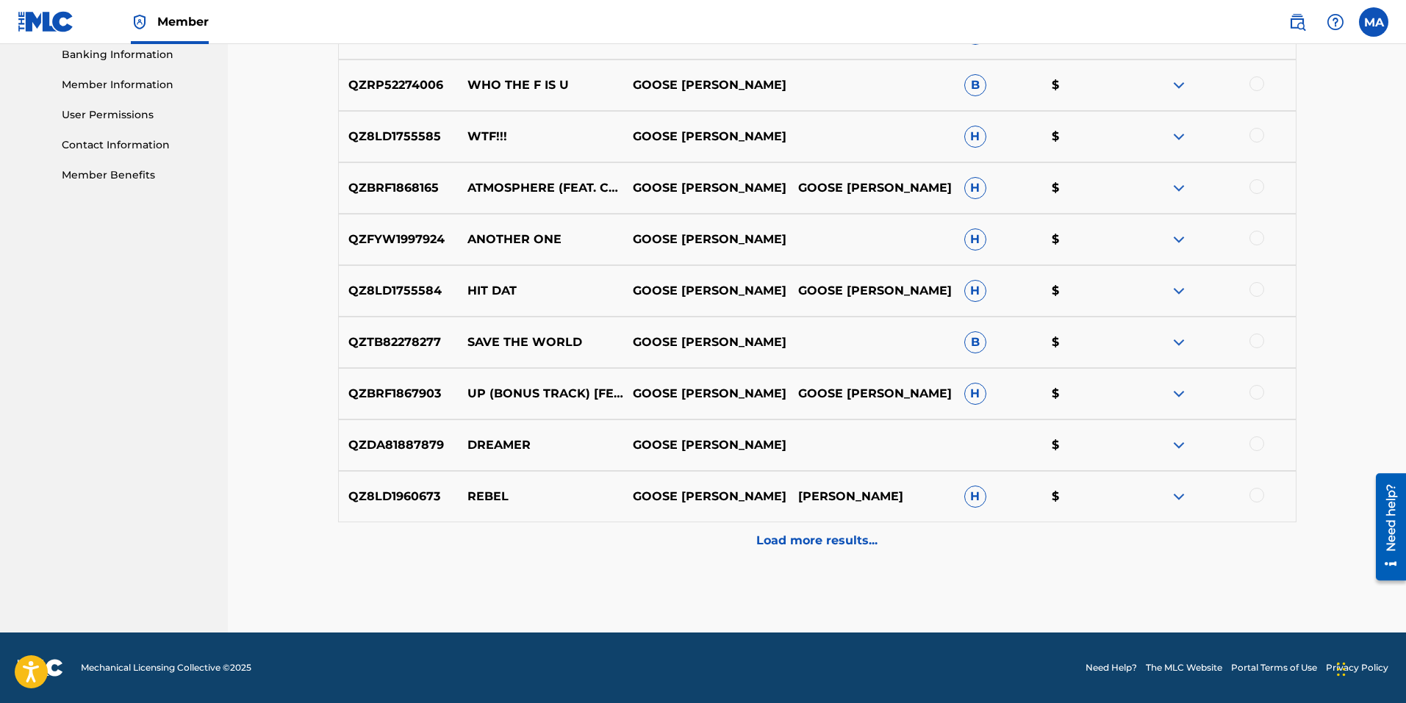
click at [1178, 290] on img at bounding box center [1179, 291] width 18 height 18
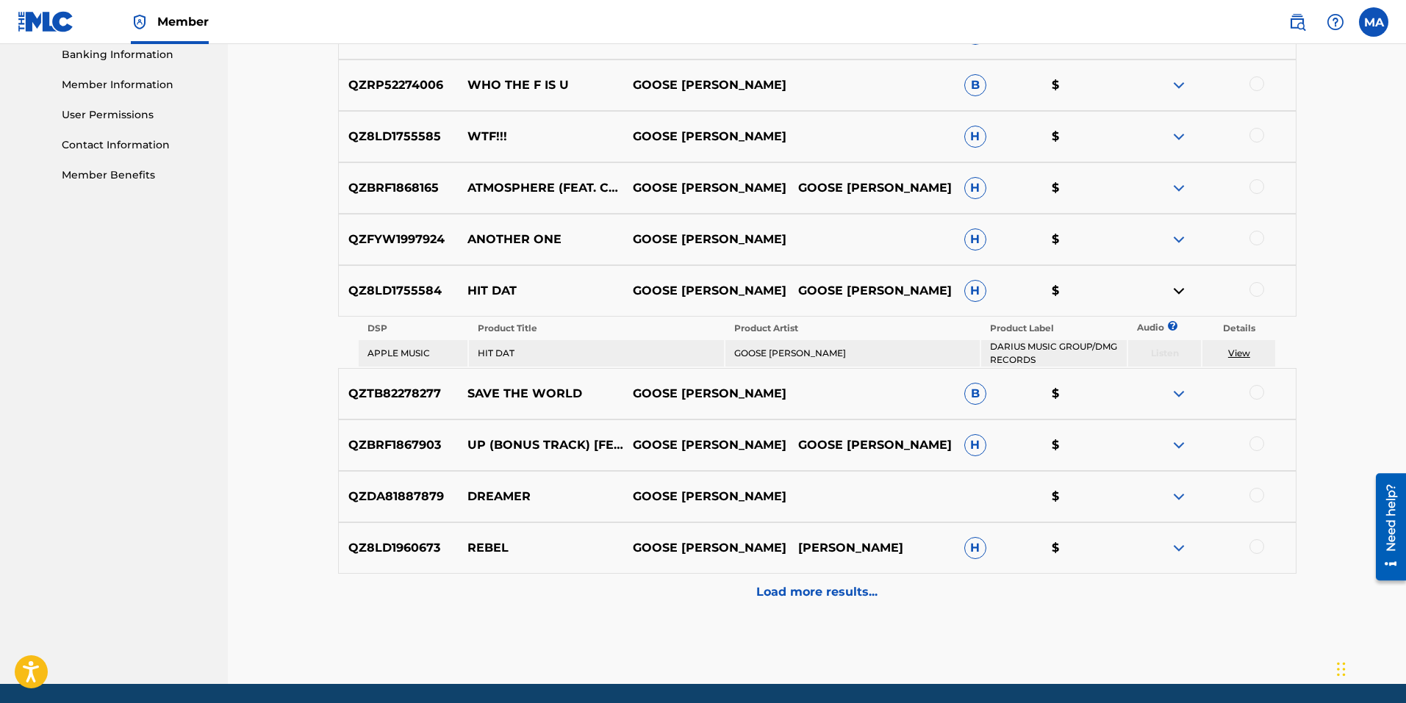
click at [1243, 353] on link "View" at bounding box center [1239, 353] width 22 height 11
click at [1181, 388] on img at bounding box center [1179, 394] width 18 height 18
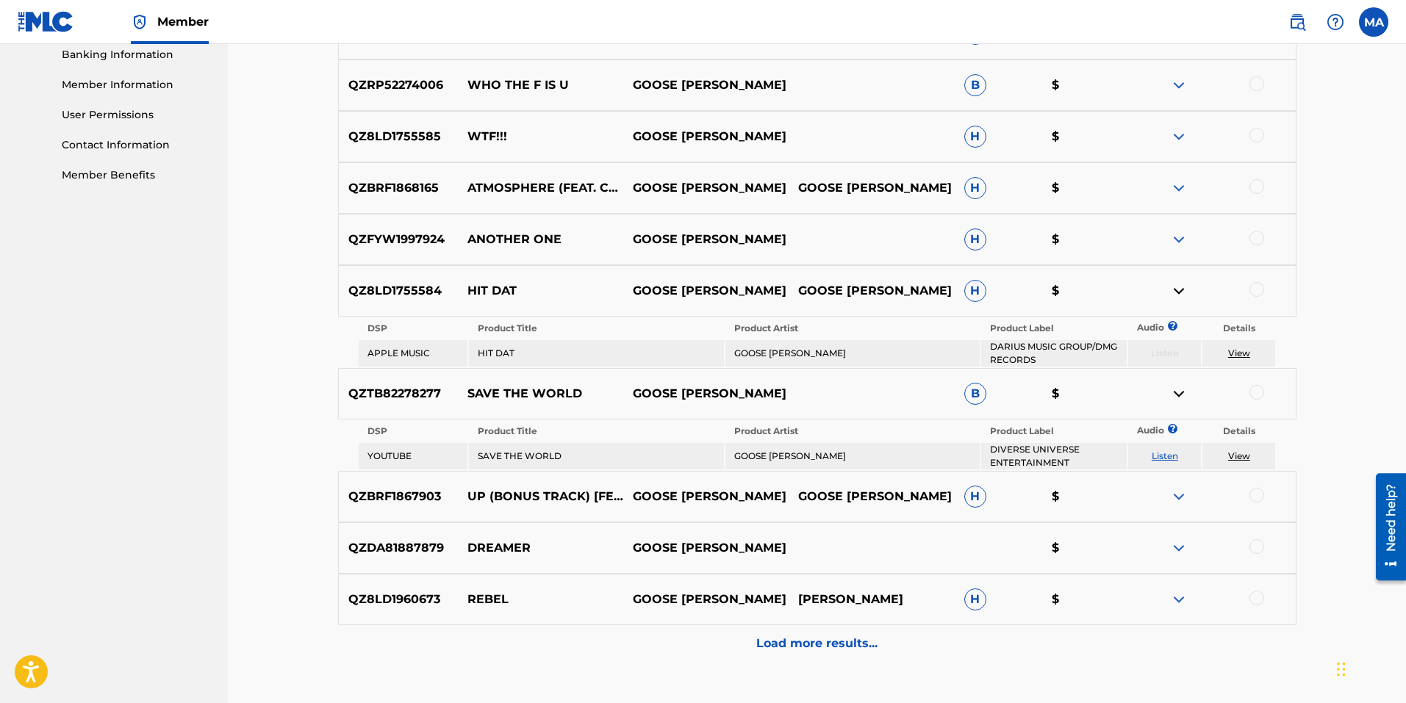
click at [1233, 450] on link "View" at bounding box center [1239, 455] width 22 height 11
click at [1171, 545] on img at bounding box center [1179, 548] width 18 height 18
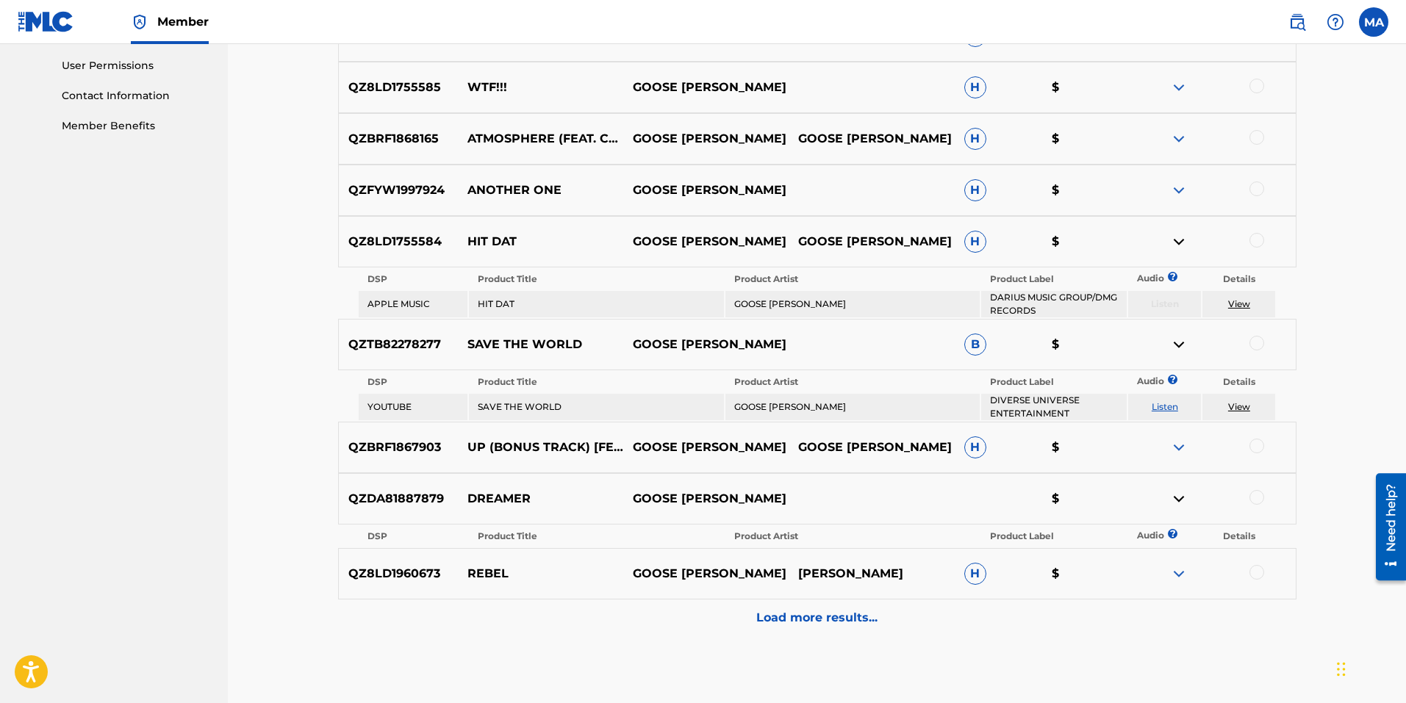
scroll to position [714, 0]
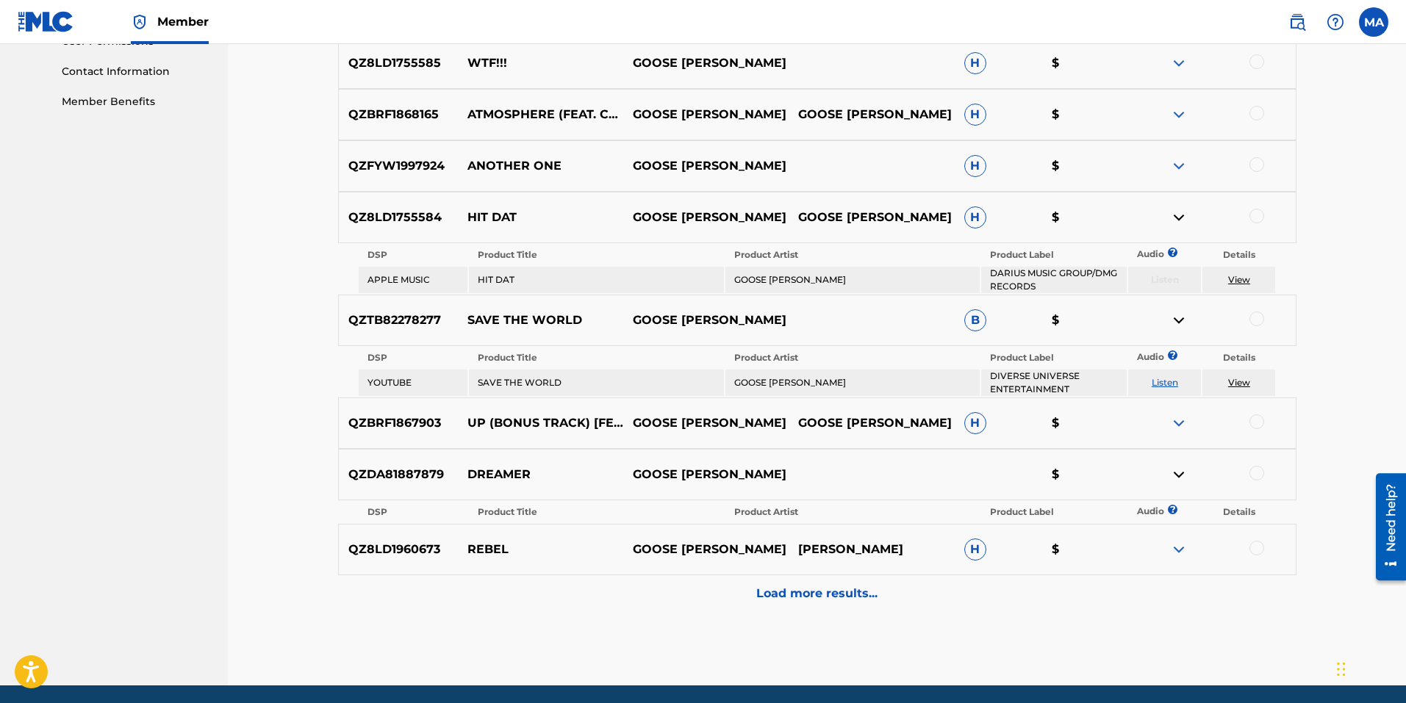
click at [1178, 469] on img at bounding box center [1179, 475] width 18 height 18
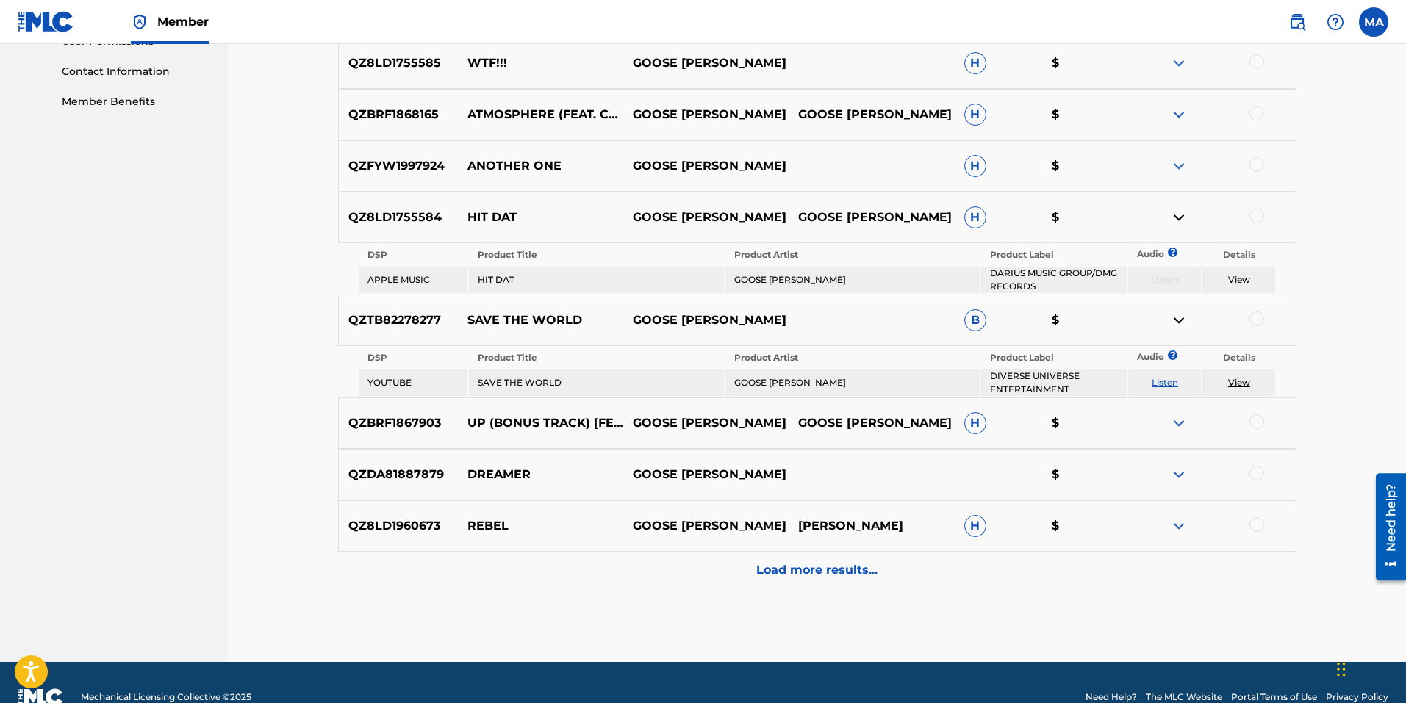
click at [1179, 426] on img at bounding box center [1179, 423] width 18 height 18
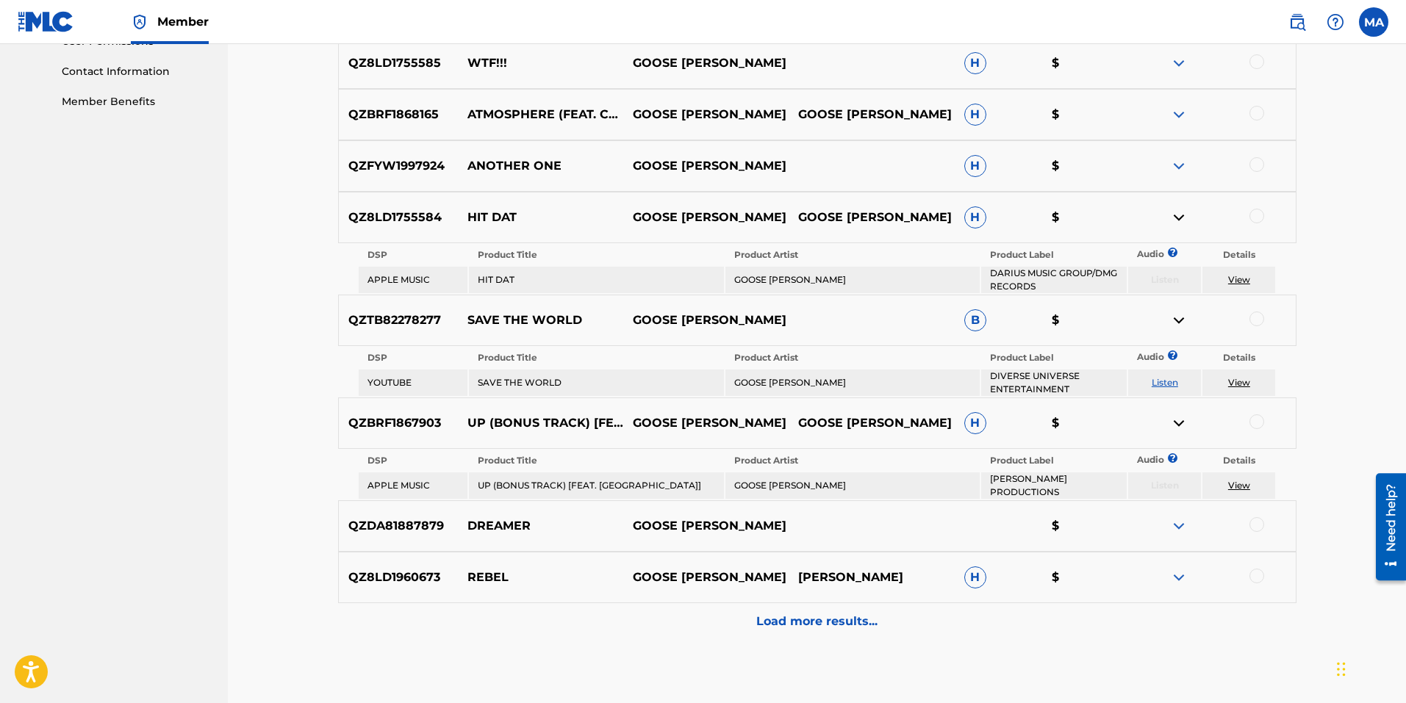
click at [1179, 426] on img at bounding box center [1179, 423] width 18 height 18
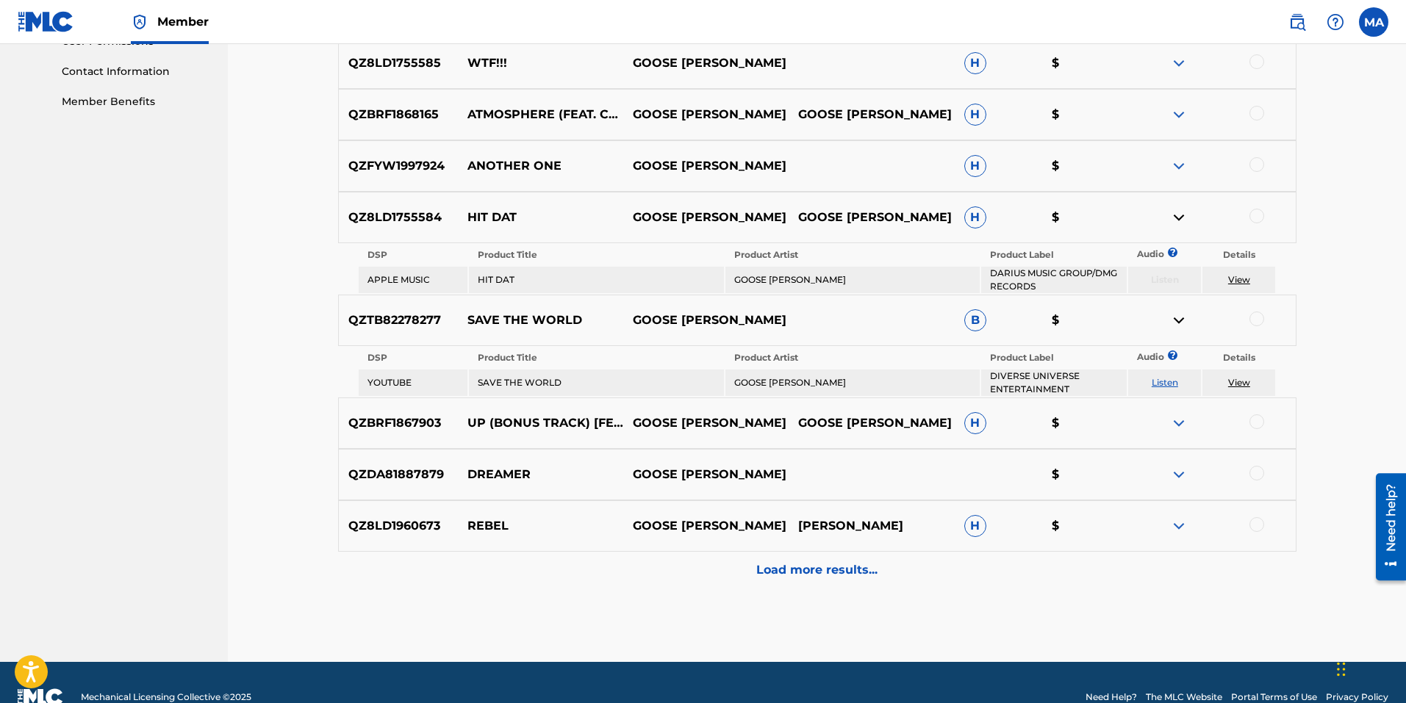
click at [1237, 381] on link "View" at bounding box center [1239, 382] width 22 height 11
click at [1174, 321] on img at bounding box center [1179, 321] width 18 height 18
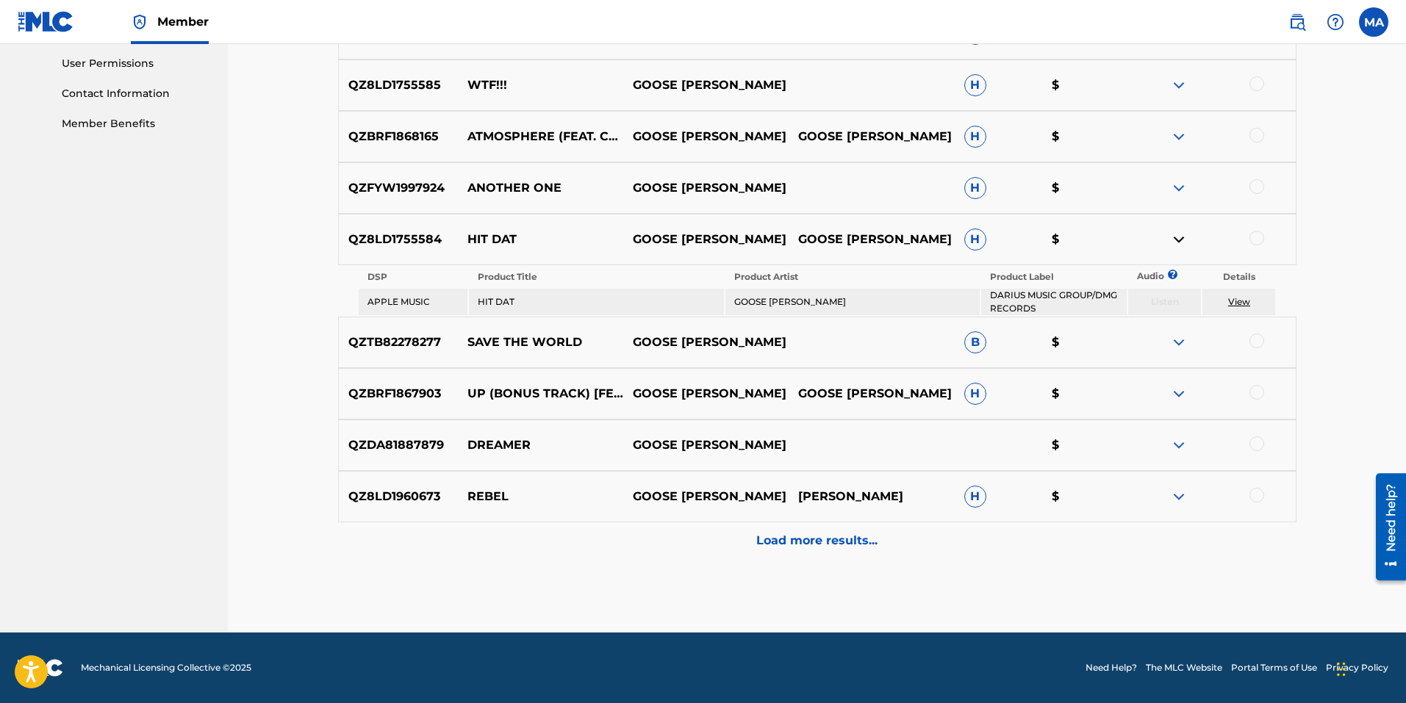
click at [1177, 350] on img at bounding box center [1179, 343] width 18 height 18
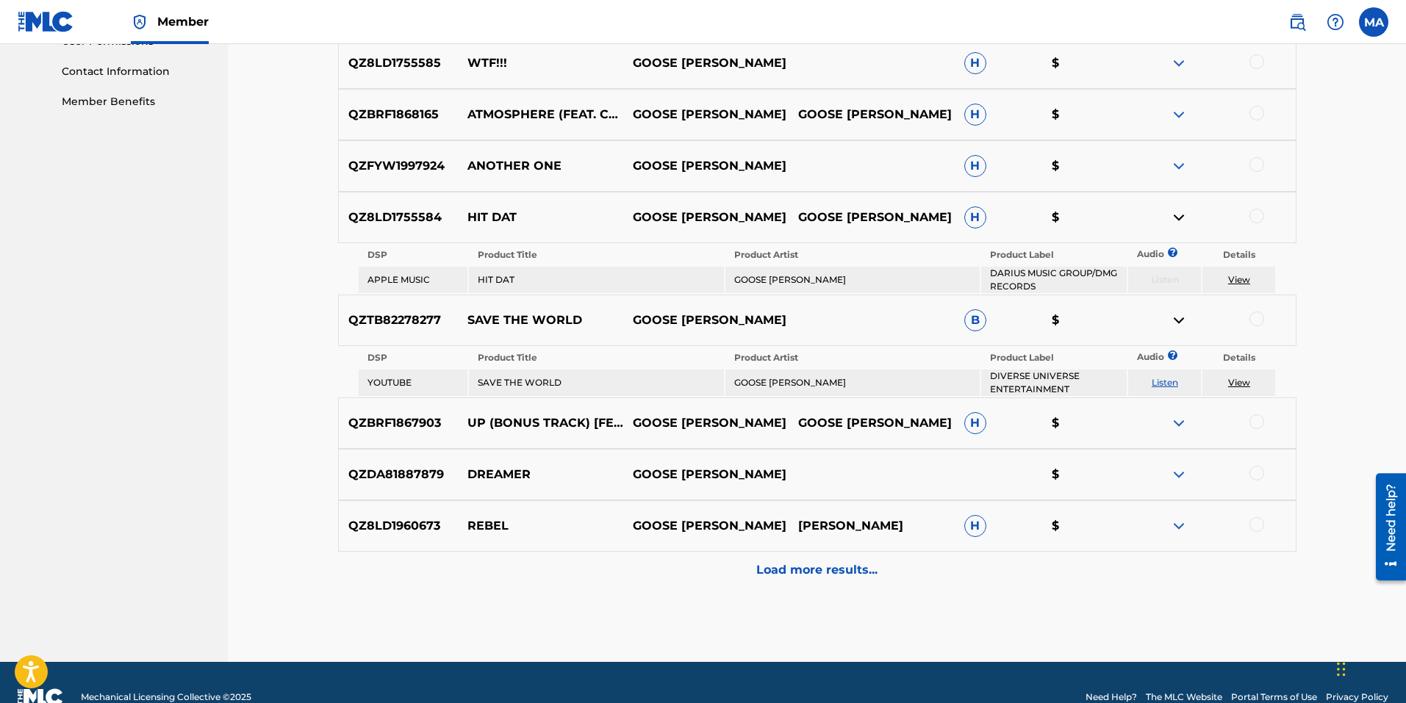
click at [1226, 383] on td "View" at bounding box center [1238, 383] width 73 height 26
click at [1242, 384] on link "View" at bounding box center [1239, 382] width 22 height 11
click at [1174, 321] on img at bounding box center [1179, 321] width 18 height 18
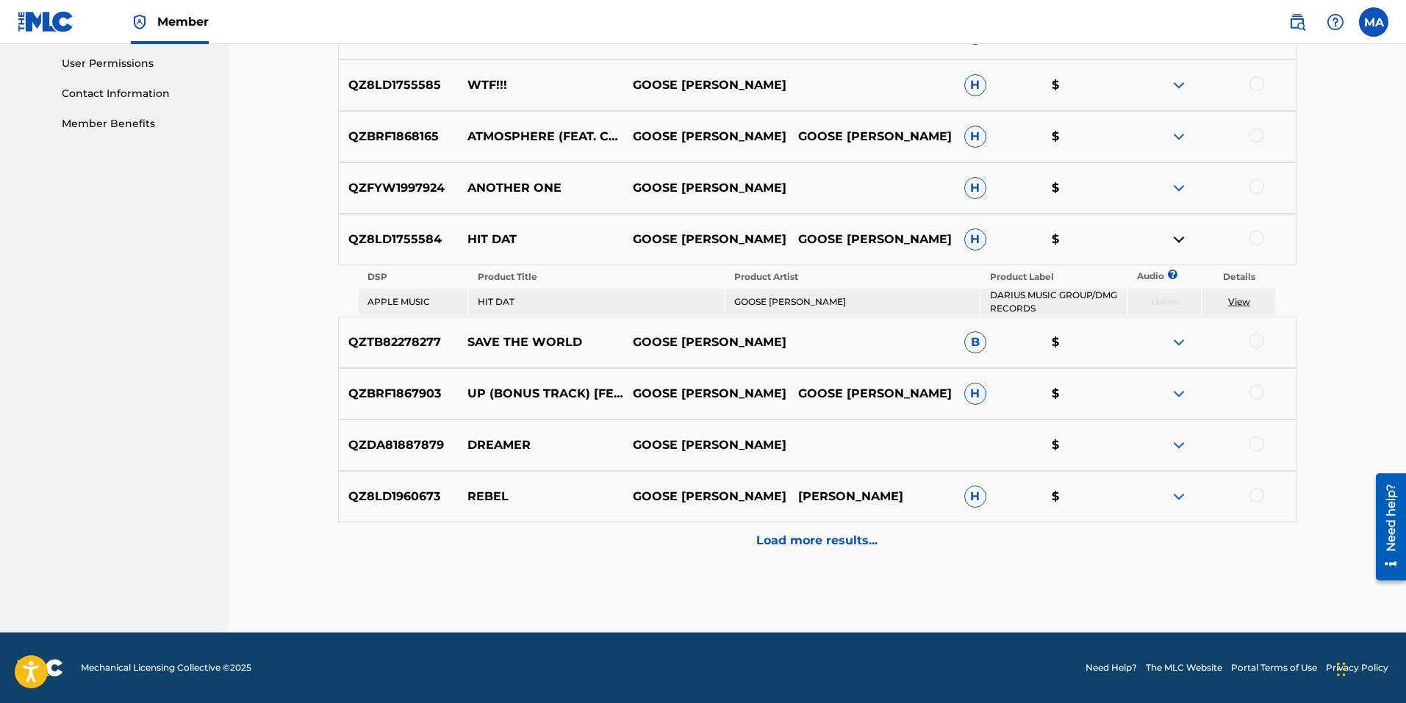
scroll to position [692, 0]
click at [1178, 396] on img at bounding box center [1179, 394] width 18 height 18
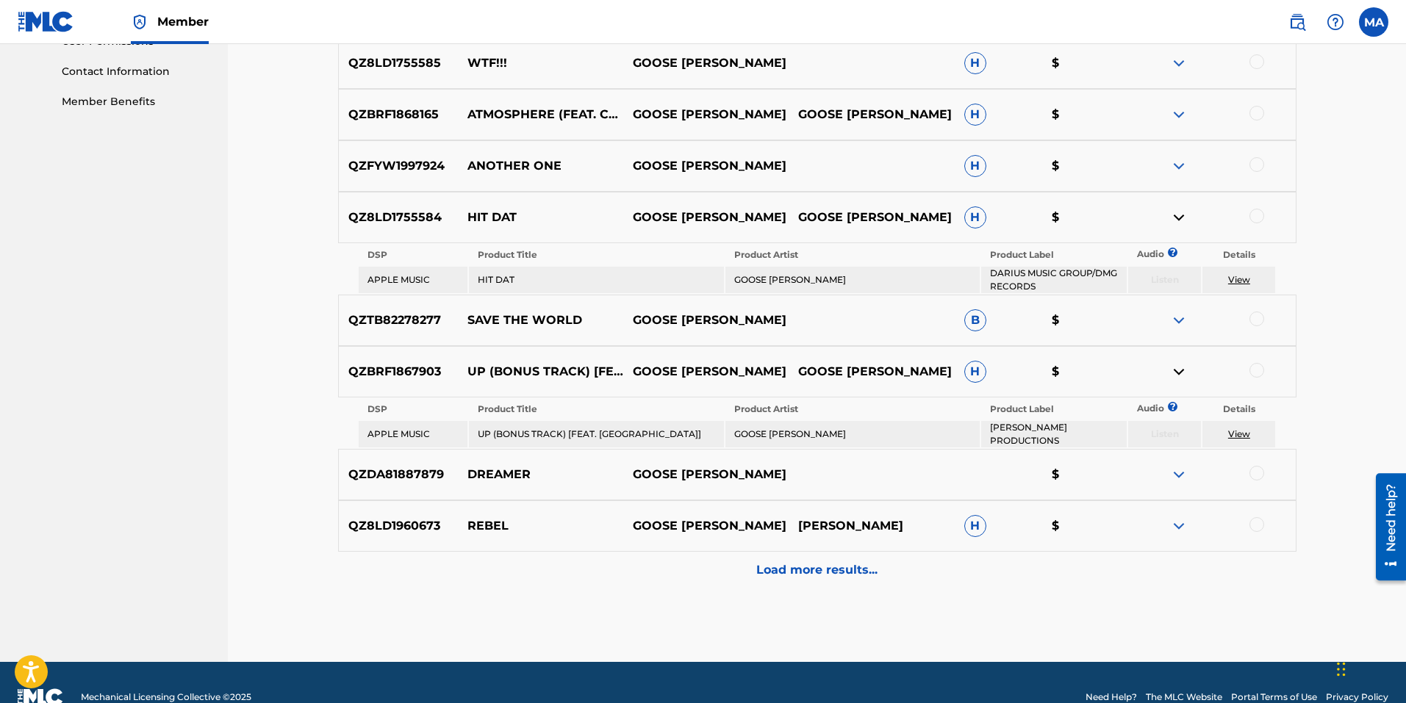
click at [1243, 432] on link "View" at bounding box center [1239, 433] width 22 height 11
click at [1181, 367] on img at bounding box center [1179, 372] width 18 height 18
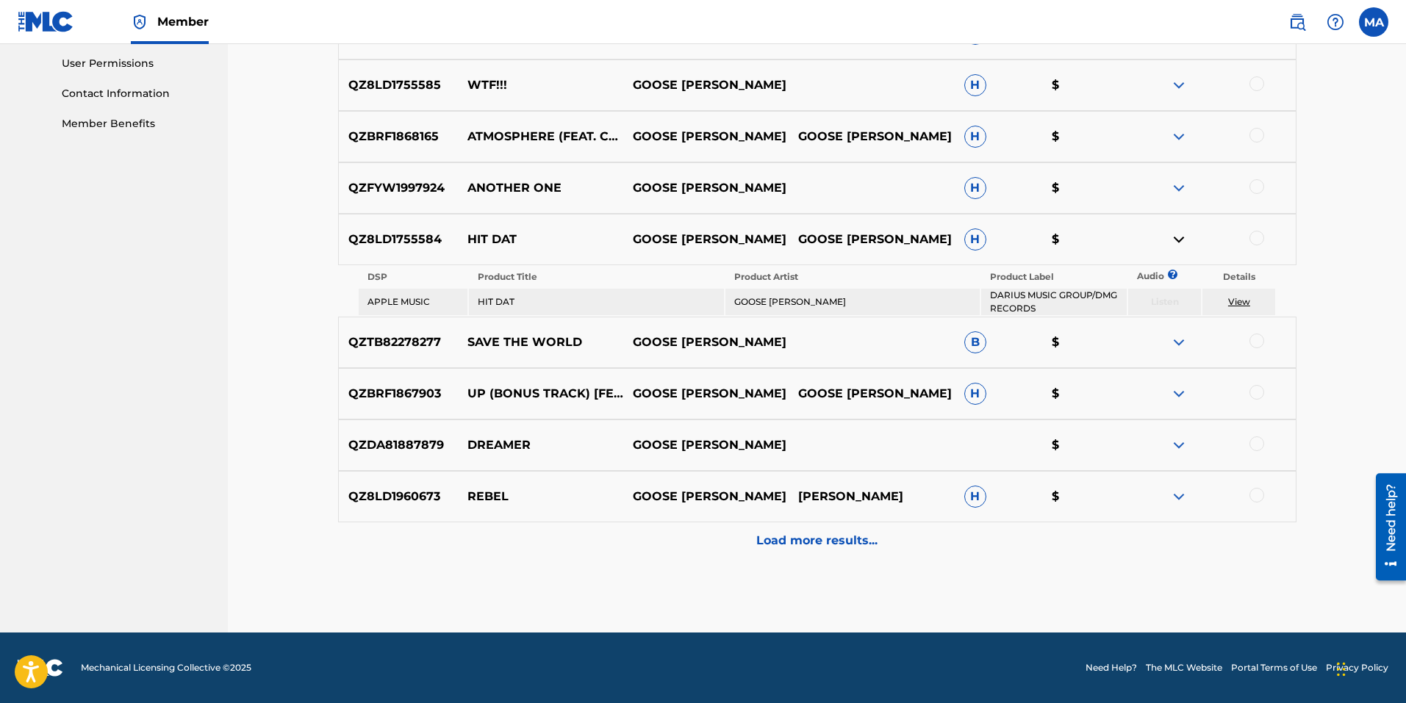
scroll to position [692, 0]
click at [1186, 440] on img at bounding box center [1179, 446] width 18 height 18
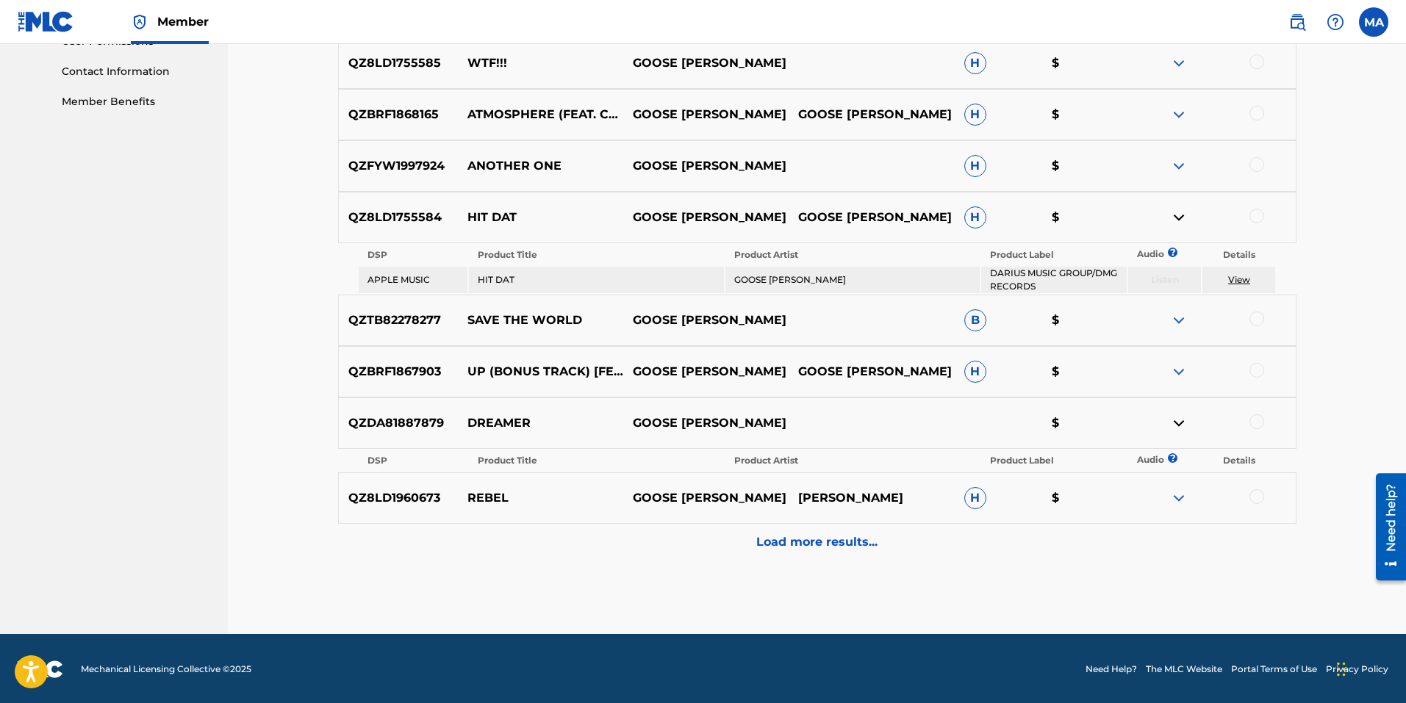
click at [1180, 500] on img at bounding box center [1179, 498] width 18 height 18
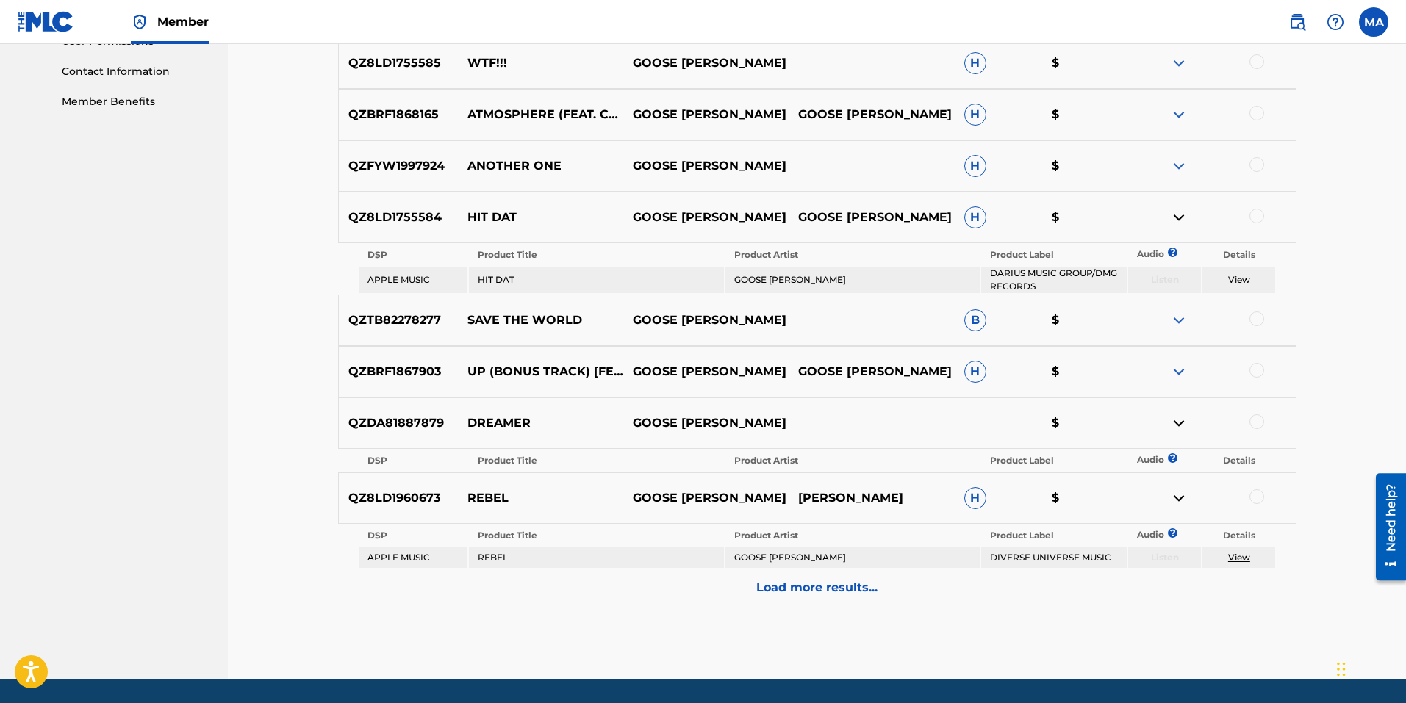
click at [1235, 559] on link "View" at bounding box center [1239, 557] width 22 height 11
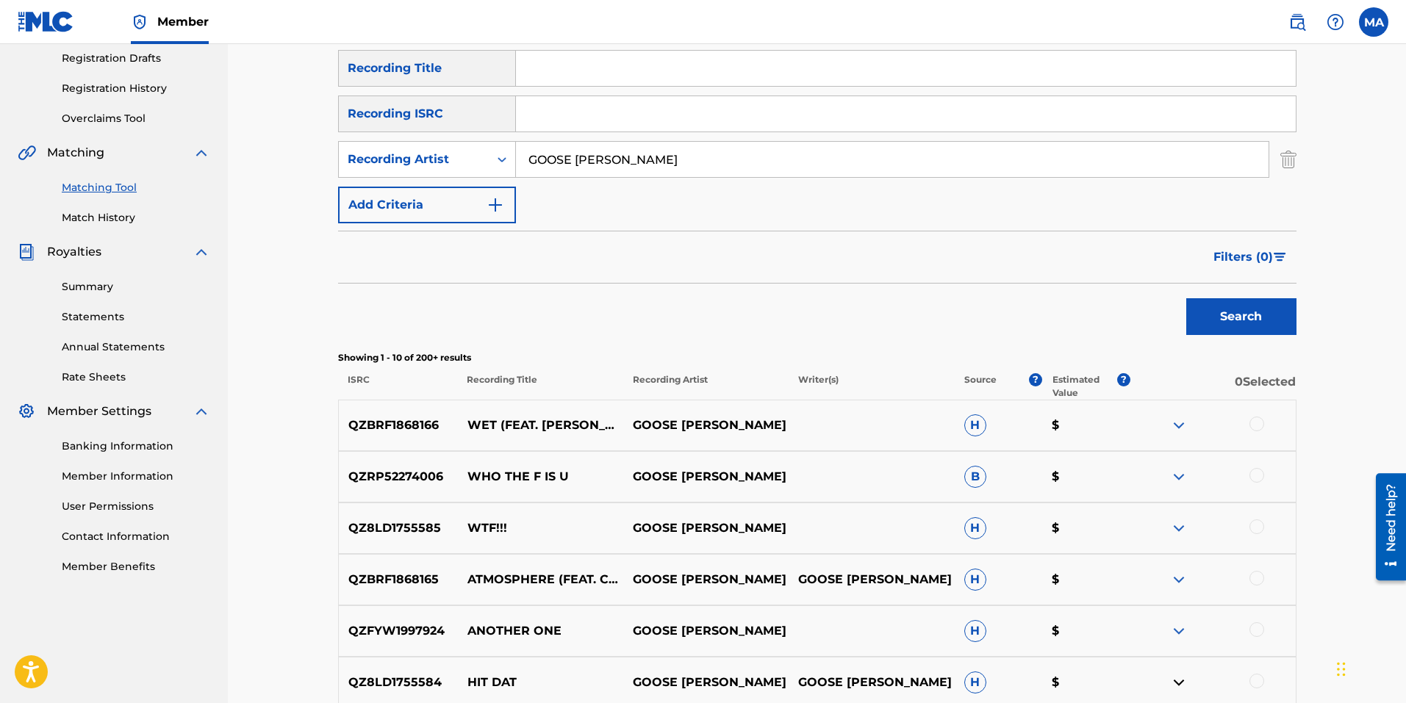
scroll to position [320, 0]
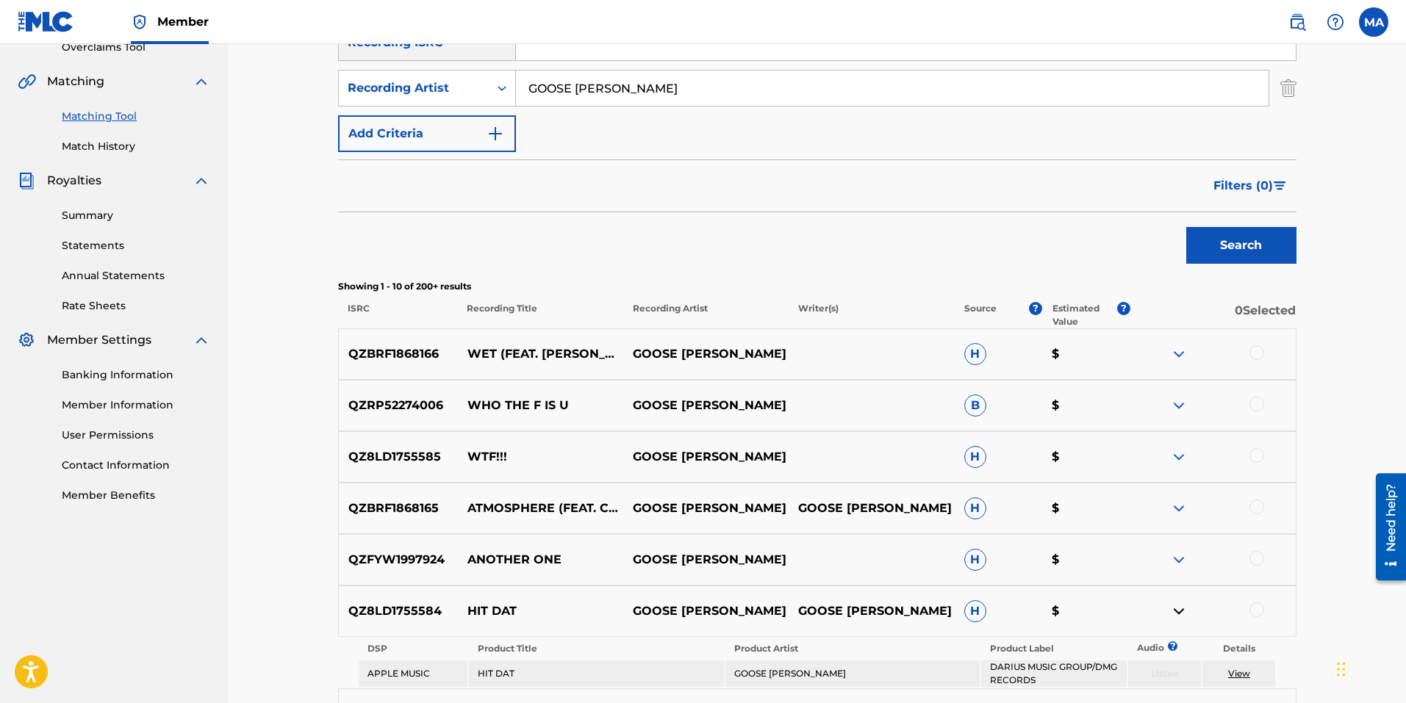
click at [1247, 349] on div at bounding box center [1211, 354] width 165 height 18
click at [1251, 351] on div at bounding box center [1256, 352] width 15 height 15
click at [1016, 581] on button "Match 1 Group" at bounding box center [1033, 583] width 162 height 37
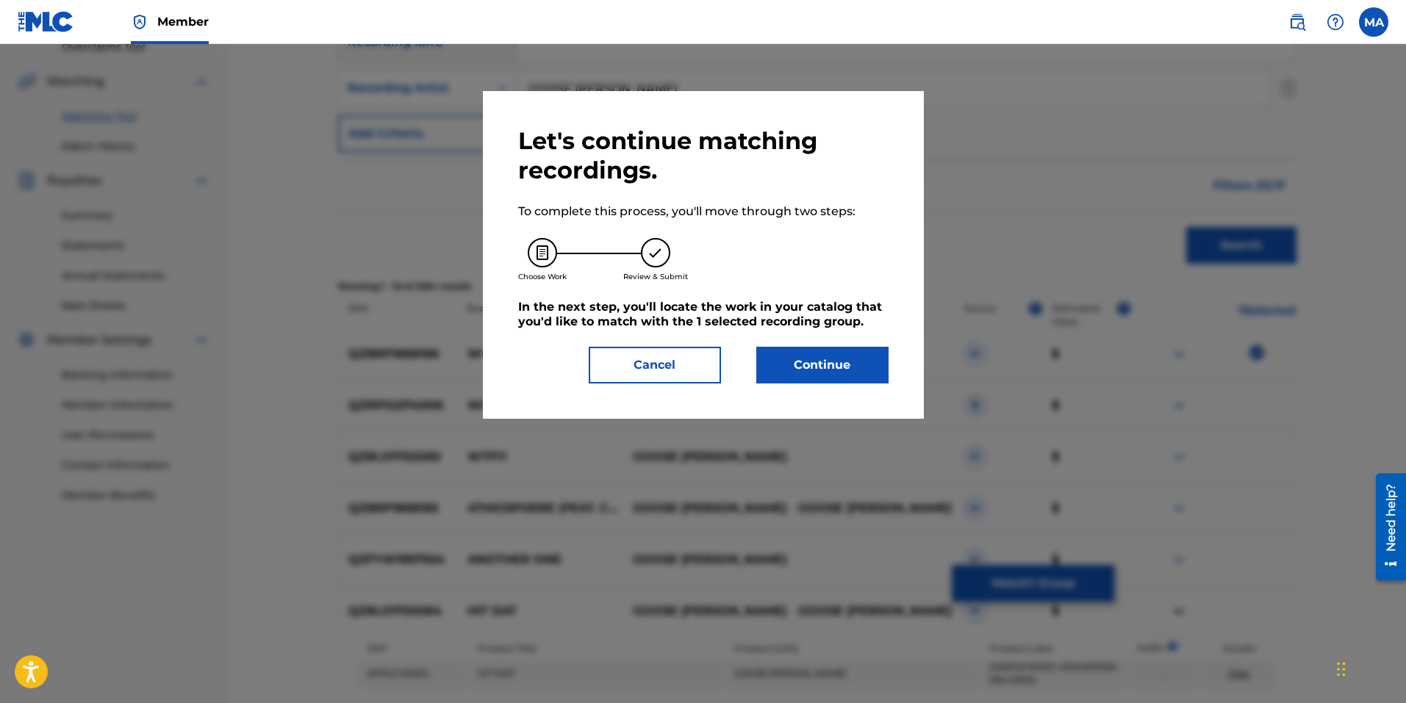
click at [687, 365] on button "Cancel" at bounding box center [655, 365] width 132 height 37
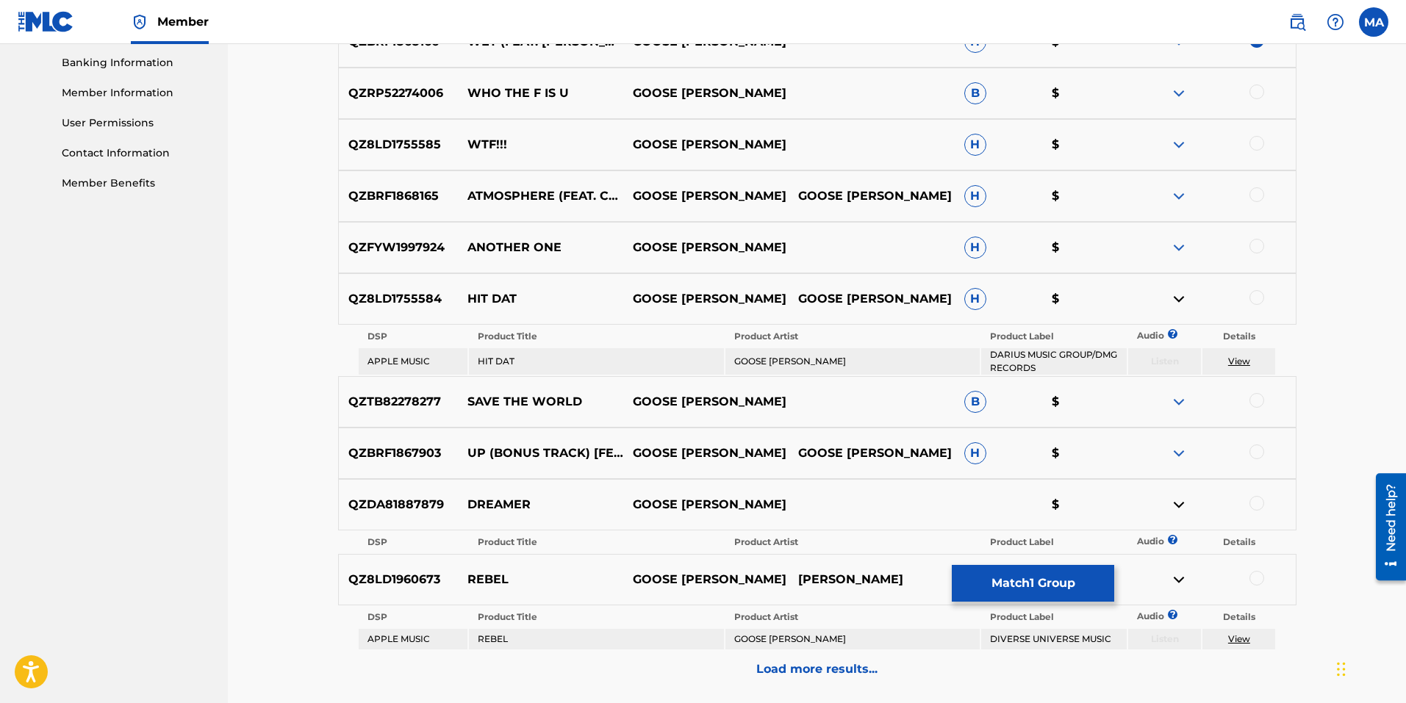
scroll to position [761, 0]
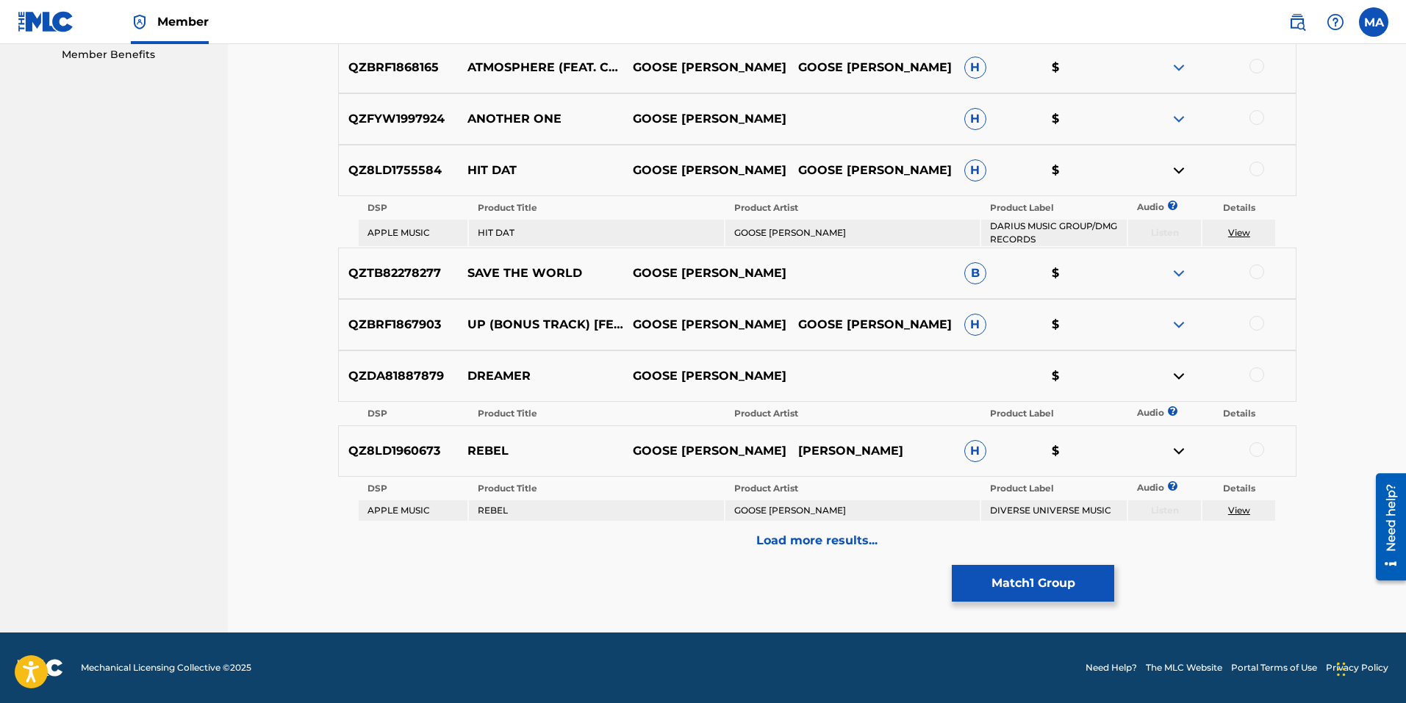
click at [1174, 171] on img at bounding box center [1179, 171] width 18 height 18
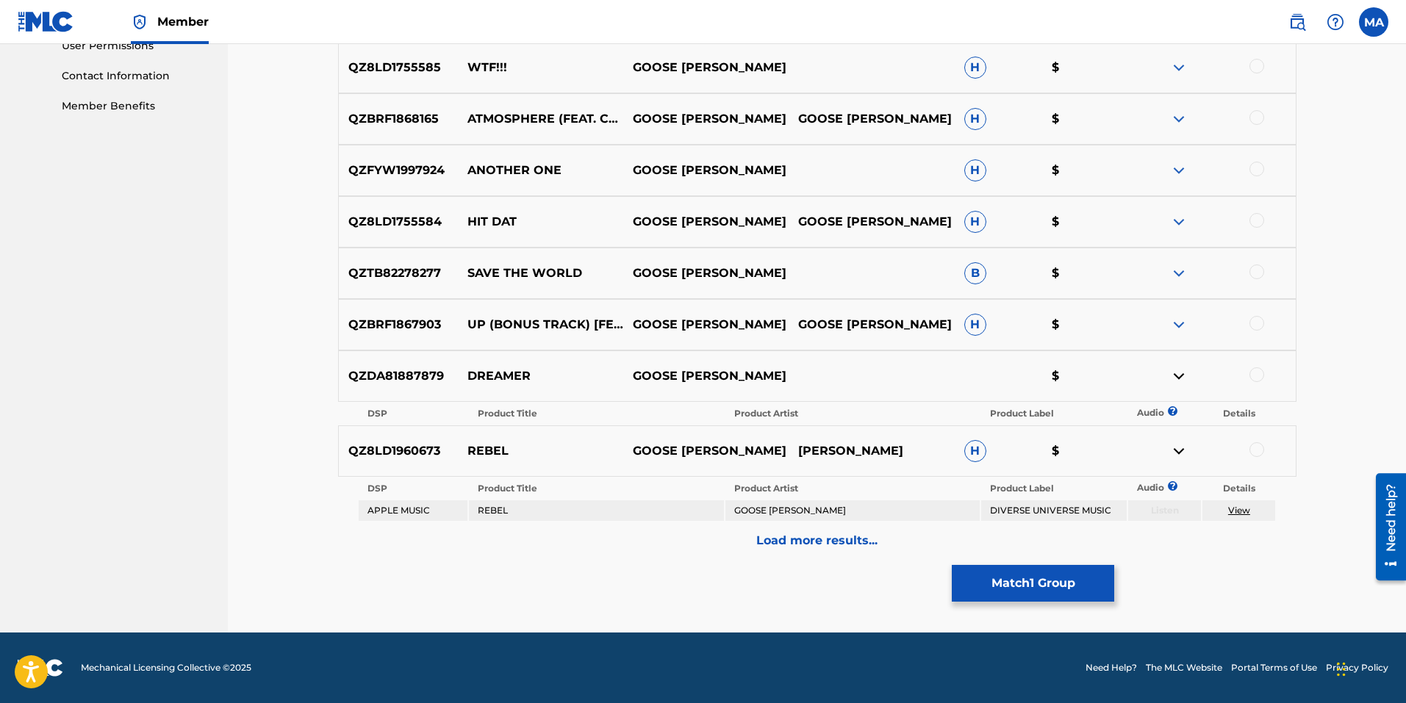
click at [1182, 450] on img at bounding box center [1179, 451] width 18 height 18
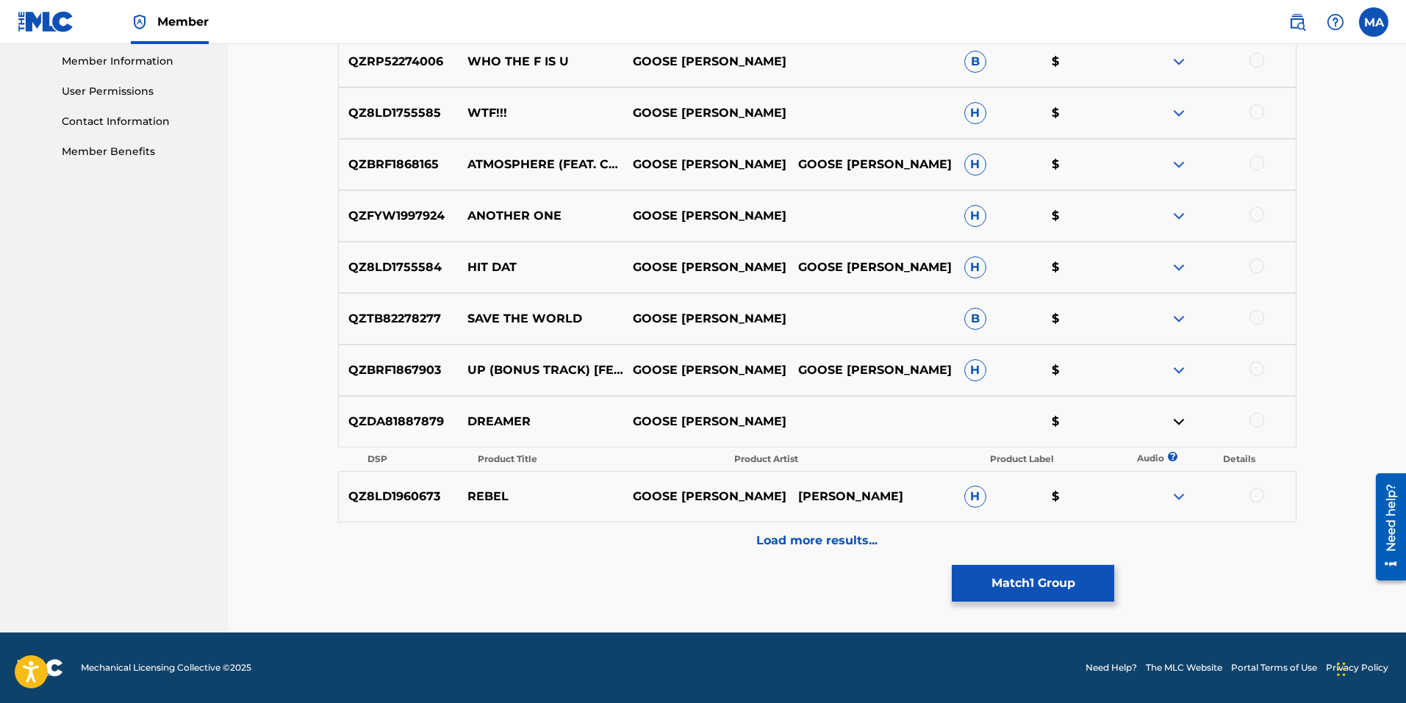
click at [1184, 417] on img at bounding box center [1179, 422] width 18 height 18
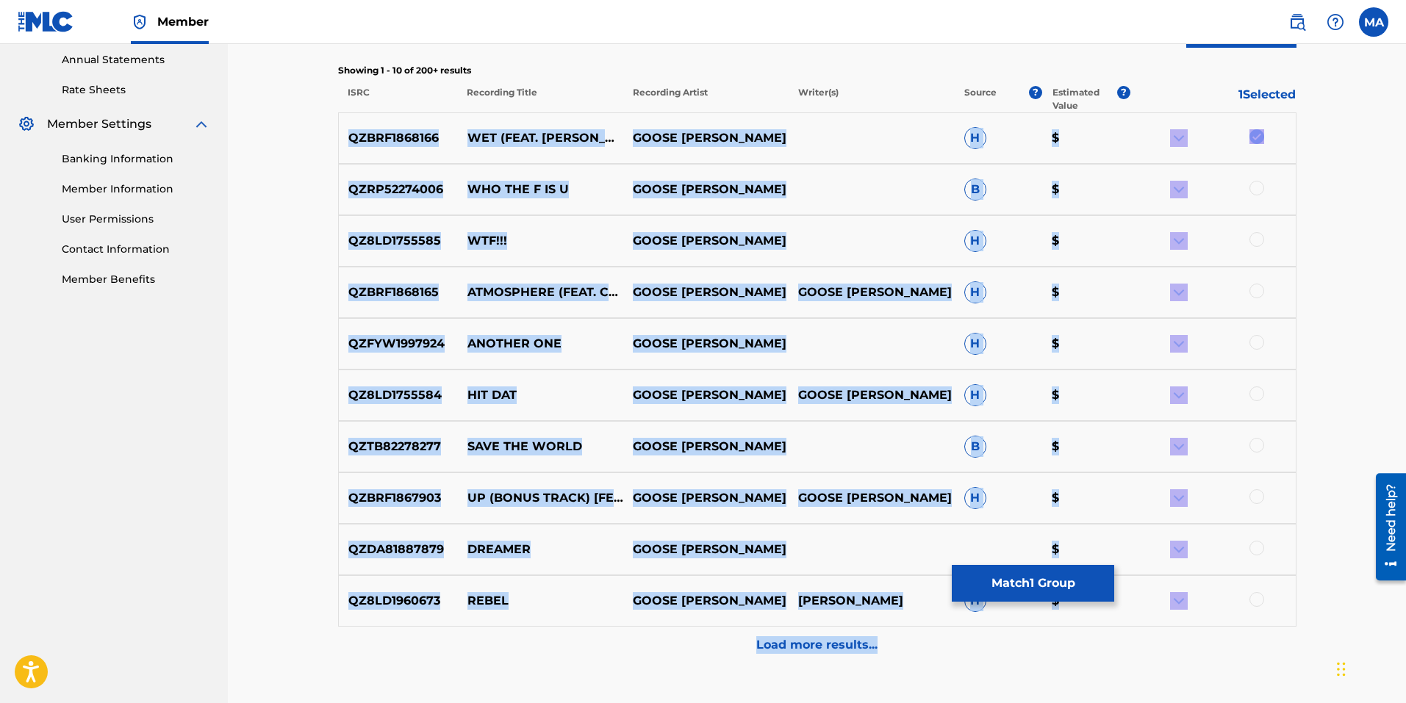
scroll to position [640, 0]
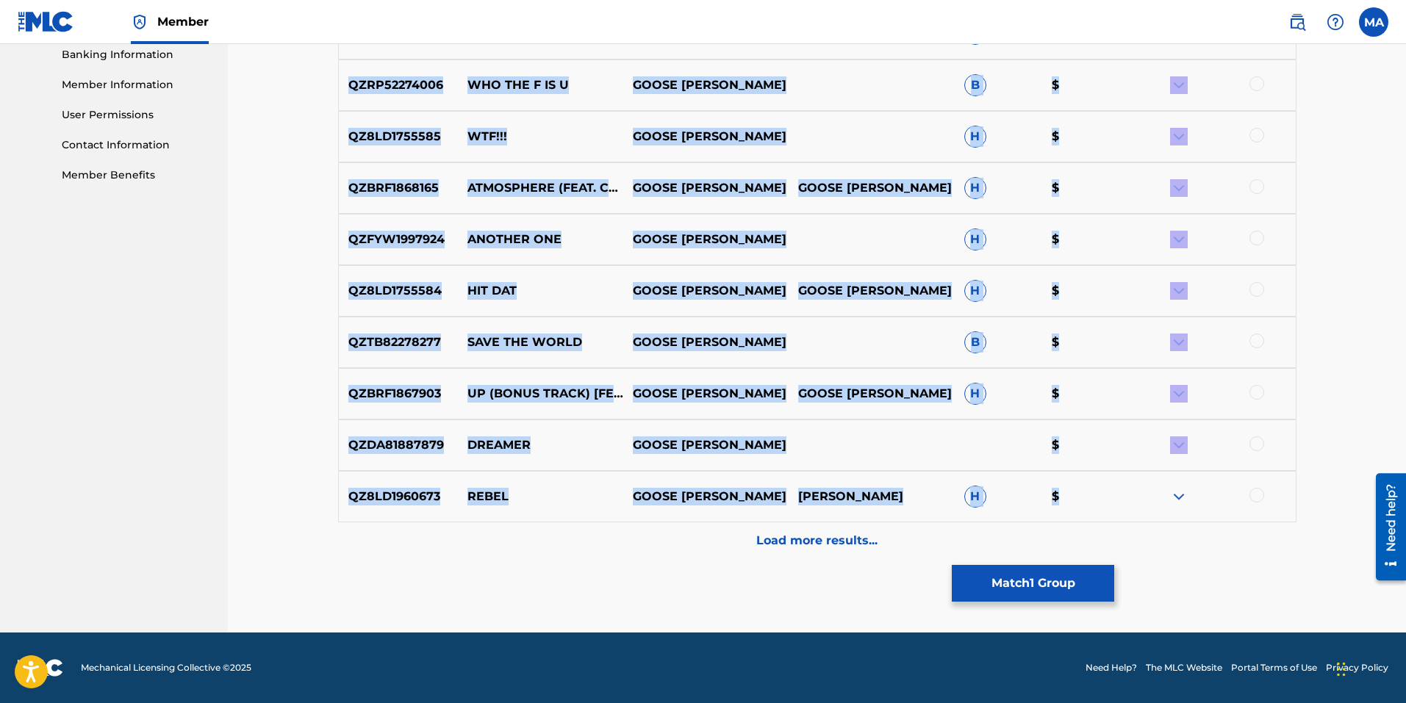
drag, startPoint x: 335, startPoint y: 256, endPoint x: 1114, endPoint y: 493, distance: 814.3
click at [1114, 493] on div "Matching Tool The Matching Tool allows Members to match sound recordings to wor…" at bounding box center [817, 55] width 994 height 1155
copy div "QZBRF1868166 WET (FEAT. CANDY SWEETZ, UNCLE ANT & BAD HABIT) [EXTENDED] GOOSE W…"
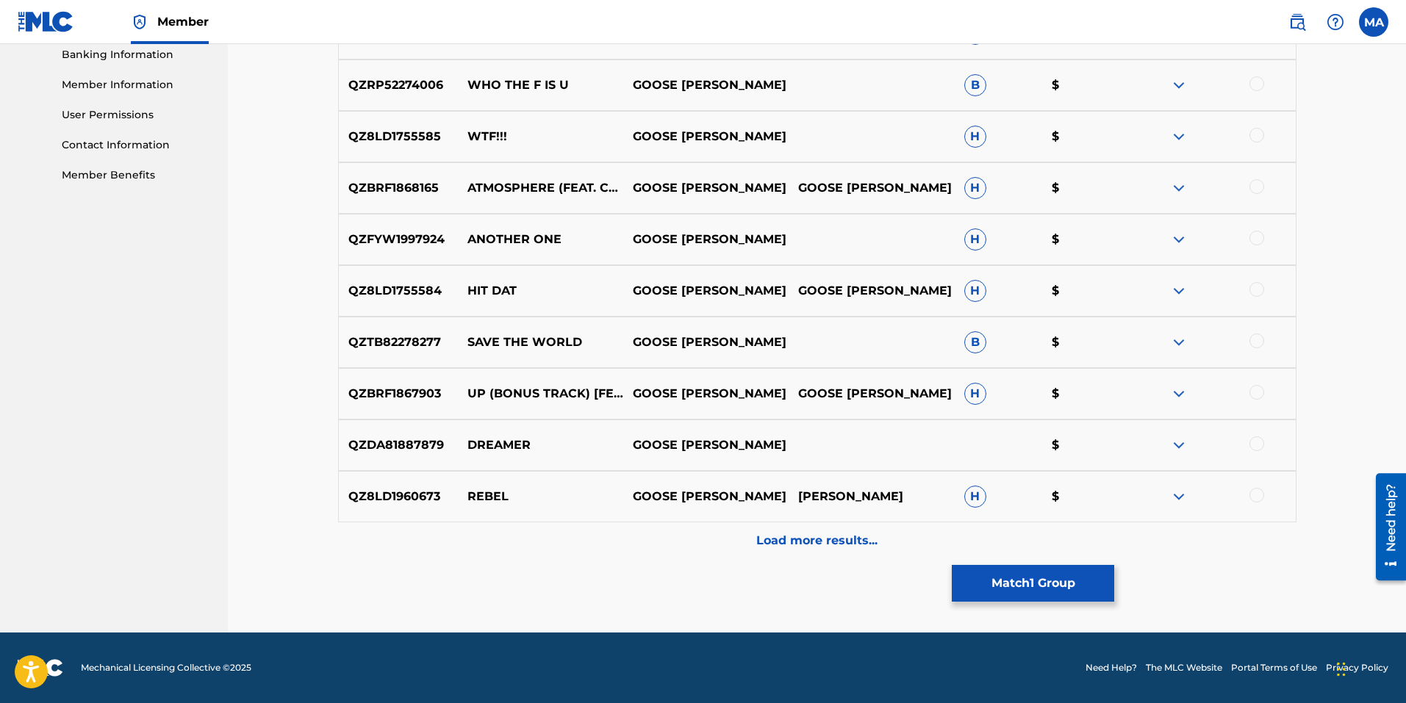
click at [655, 541] on div "Load more results..." at bounding box center [817, 540] width 958 height 37
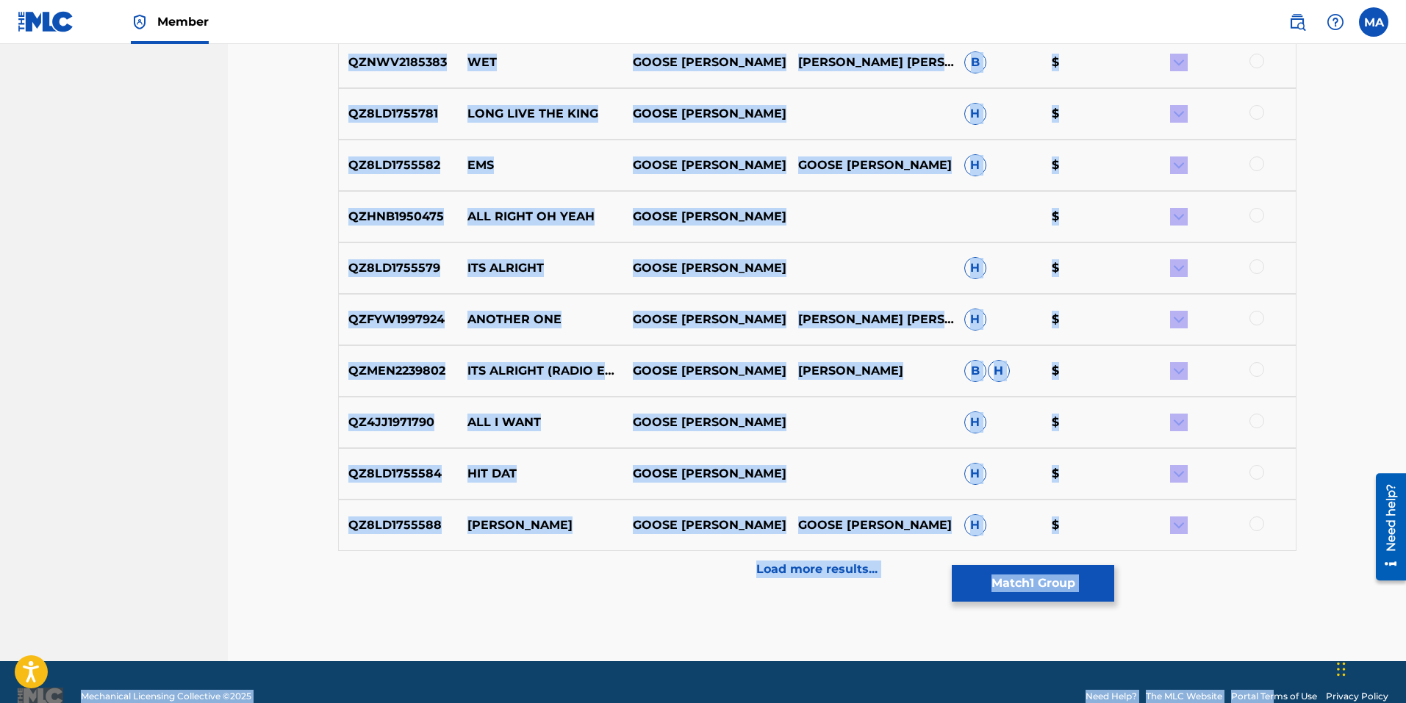
scroll to position [1154, 0]
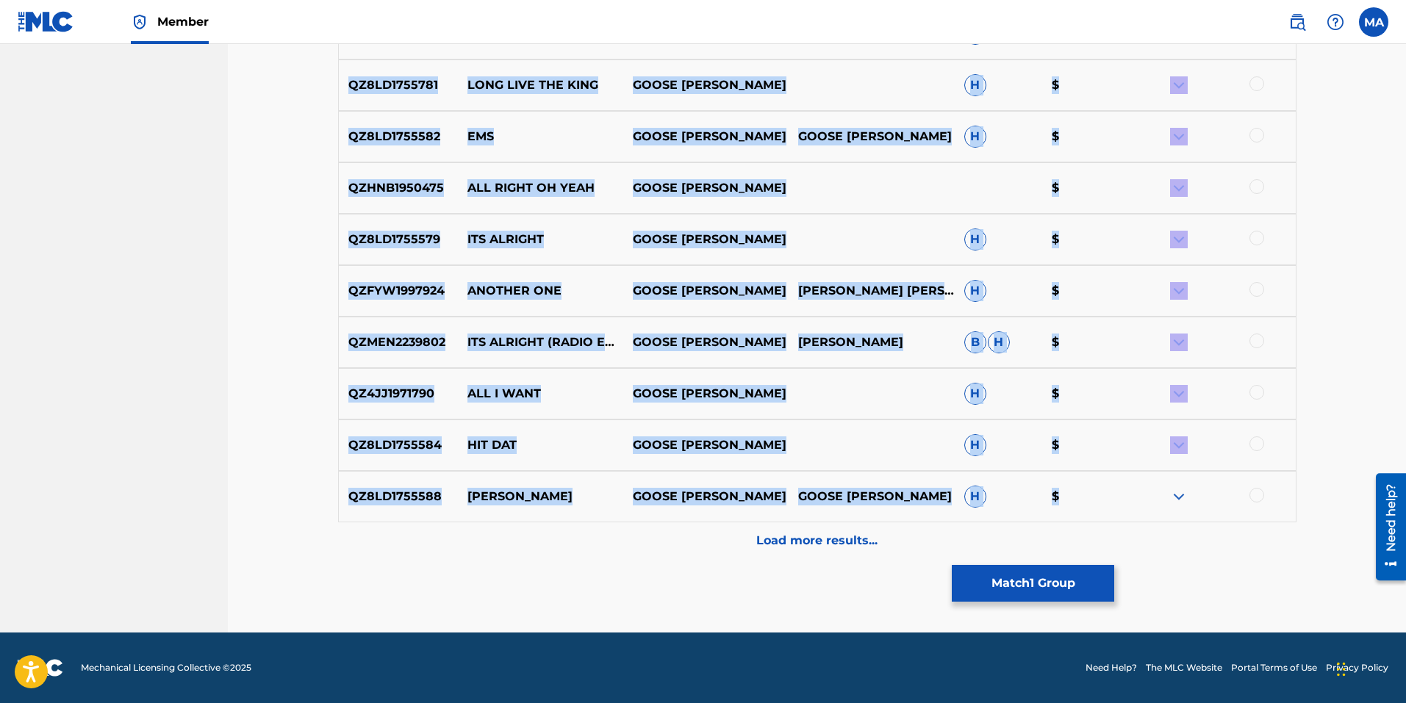
drag, startPoint x: 335, startPoint y: 248, endPoint x: 1089, endPoint y: 506, distance: 796.6
copy div "QZNWV2185383 WET GOOSE WAYNE MAURICE RAMAR AVERY B $ QZ8LD1755781 LONG LIVE THE…"
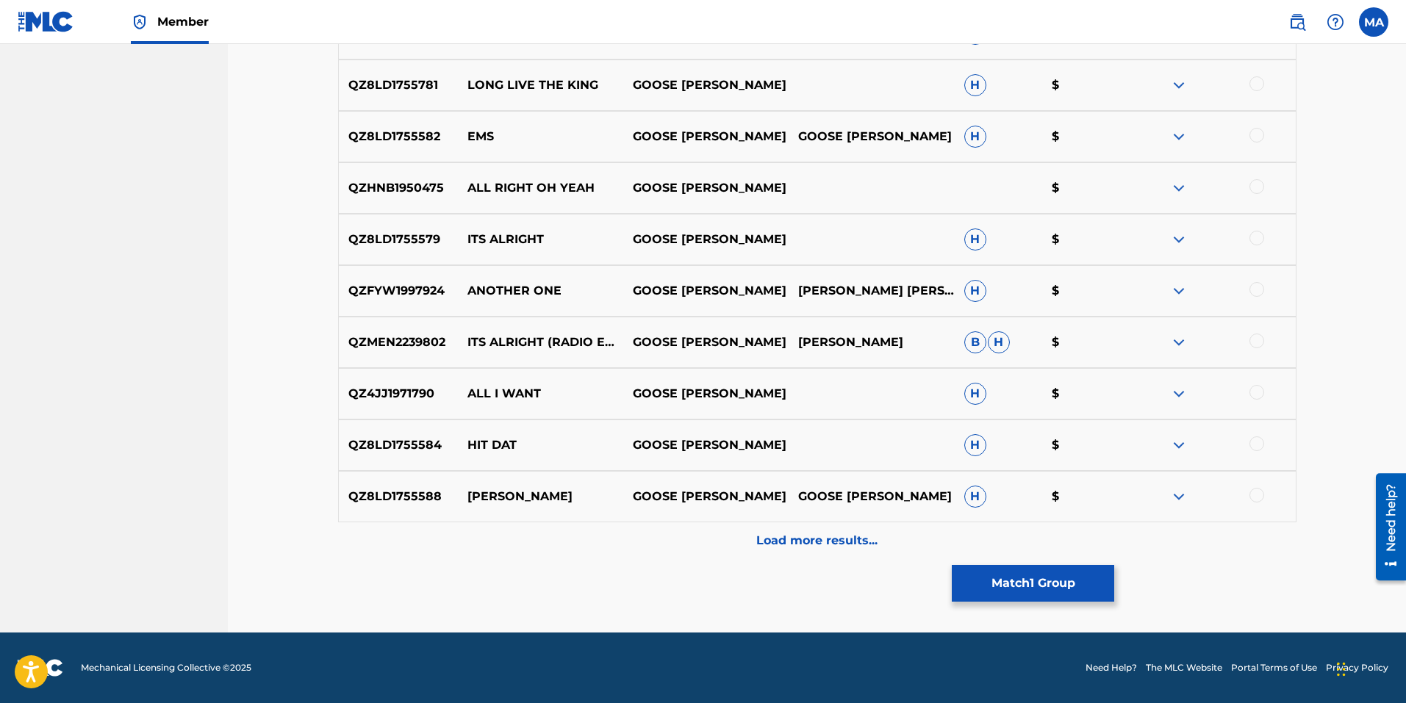
click at [758, 542] on p "Load more results..." at bounding box center [816, 541] width 121 height 18
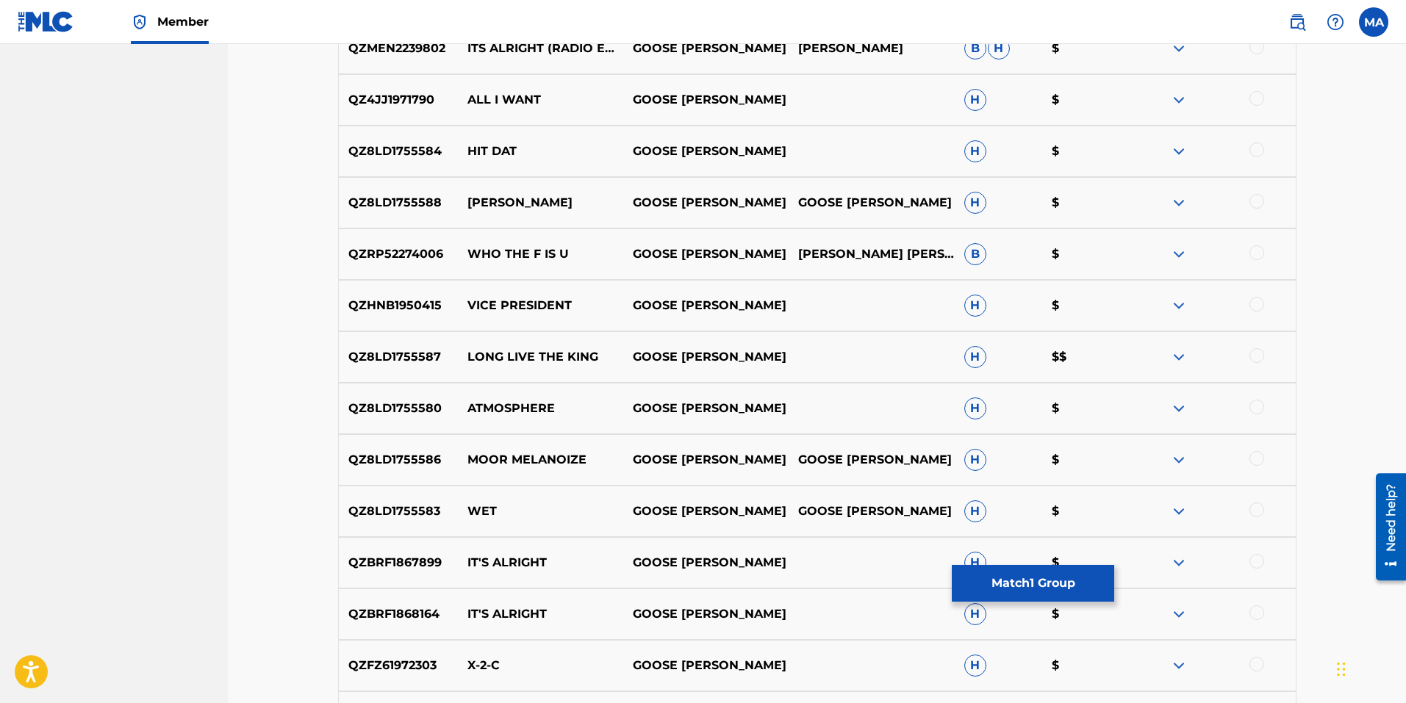
scroll to position [1522, 0]
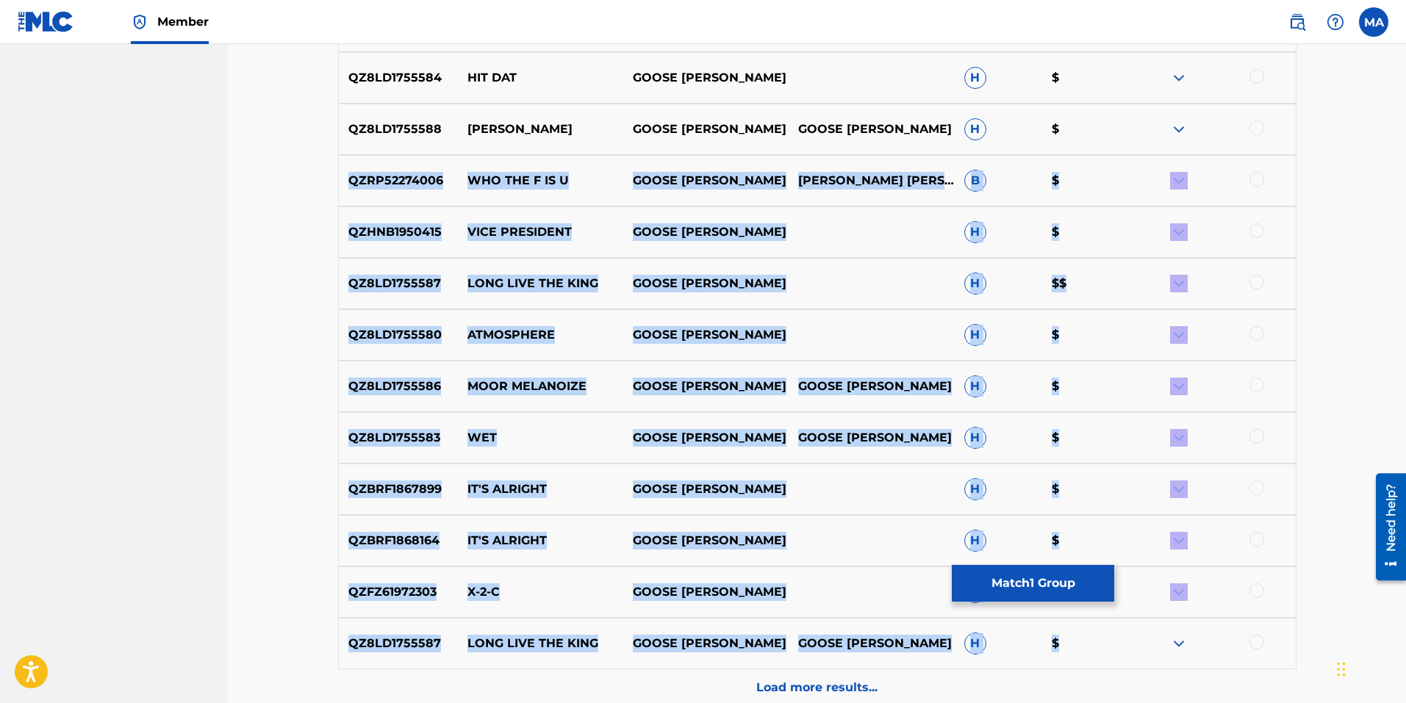
drag, startPoint x: 319, startPoint y: 182, endPoint x: 1056, endPoint y: 649, distance: 872.4
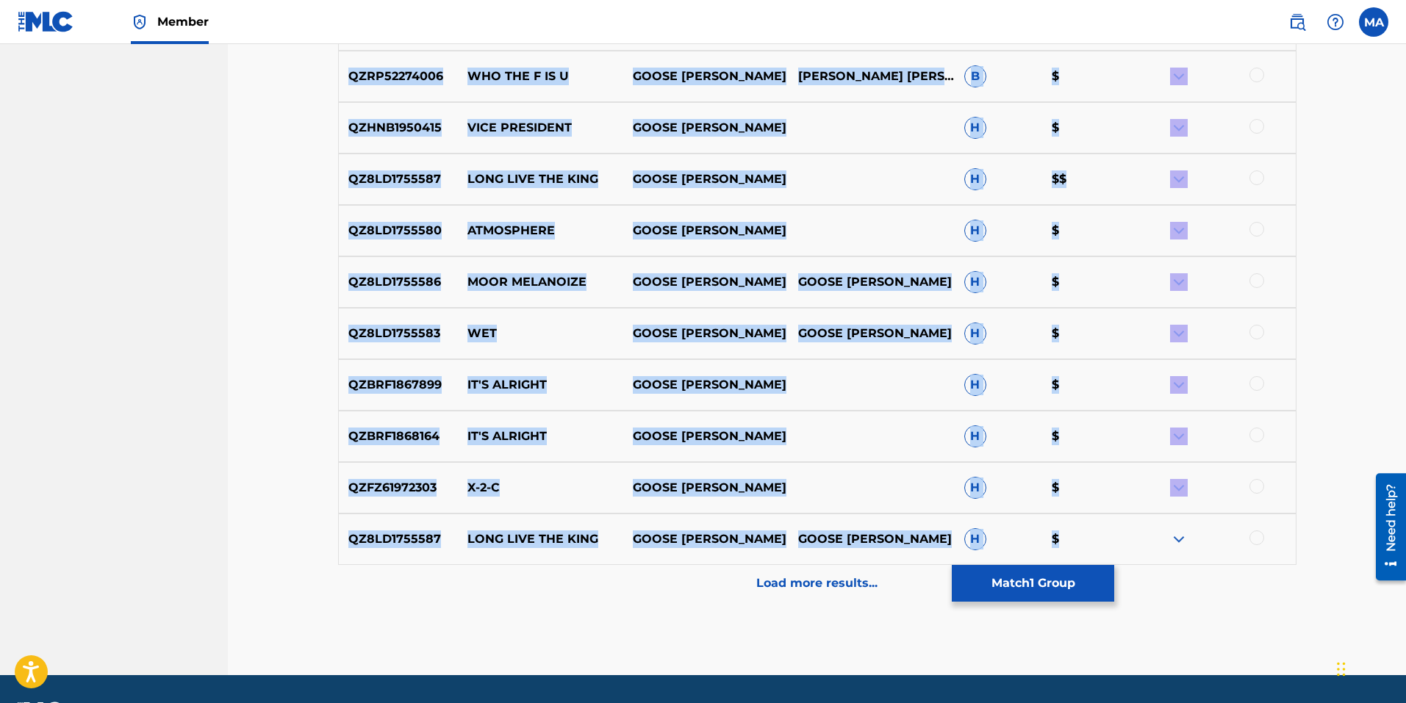
scroll to position [1669, 0]
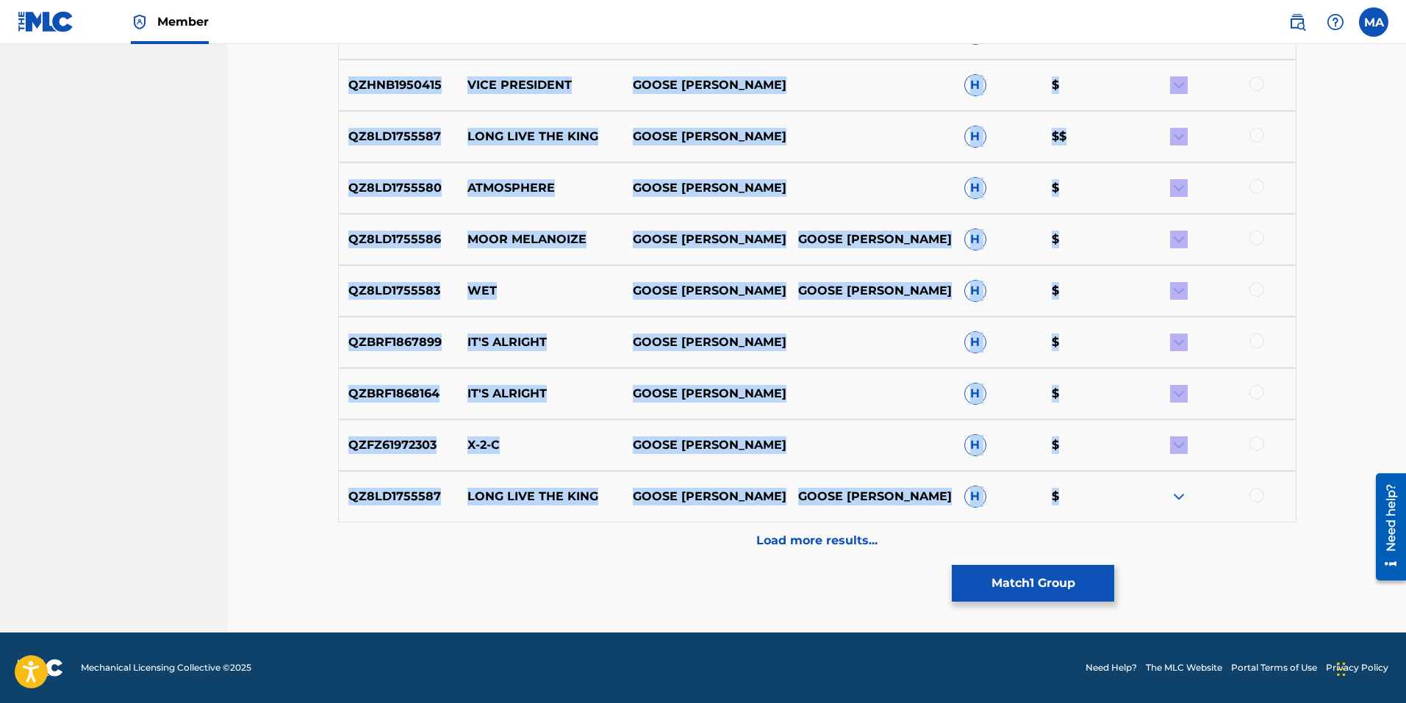
copy div "QZRP52274006 WHO THE F IS U GOOSE WAYNE MAURICE RAMAR AVERY B $ QZHNB1950415 VI…"
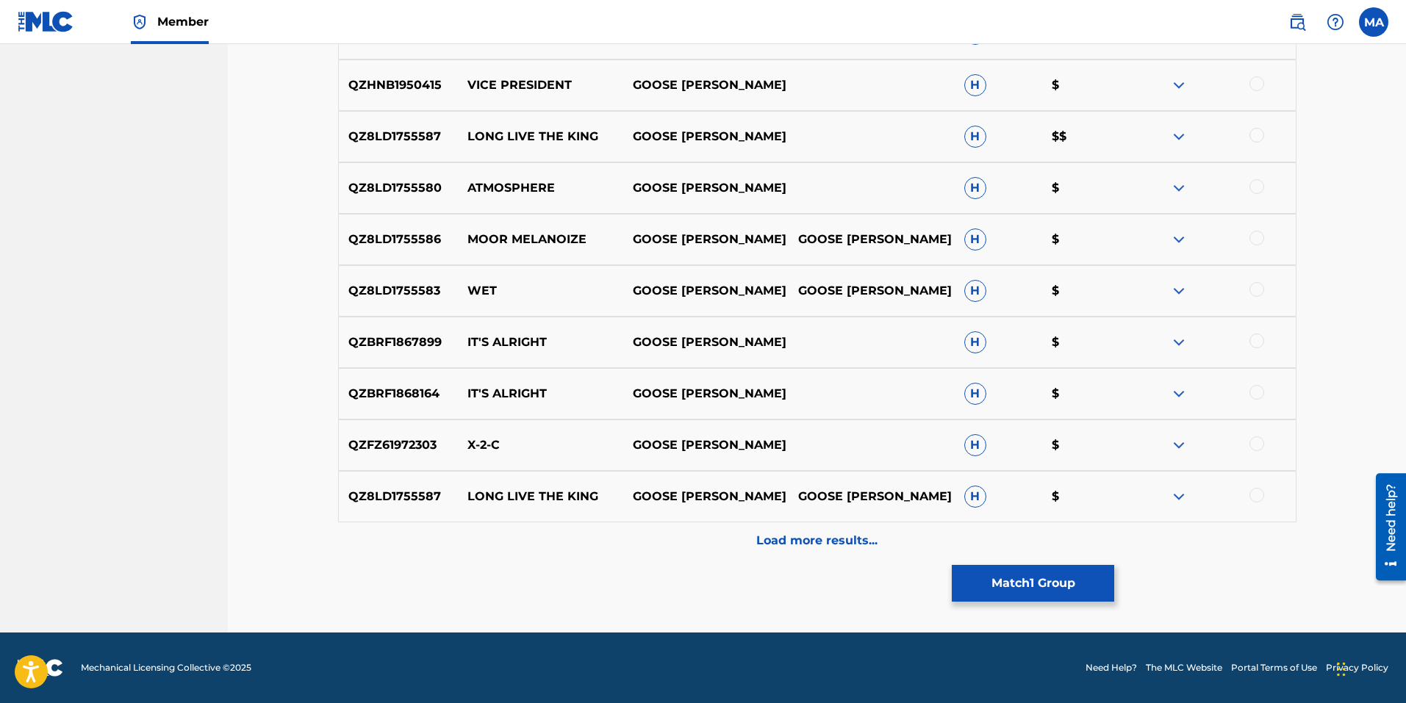
click at [812, 545] on p "Load more results..." at bounding box center [816, 541] width 121 height 18
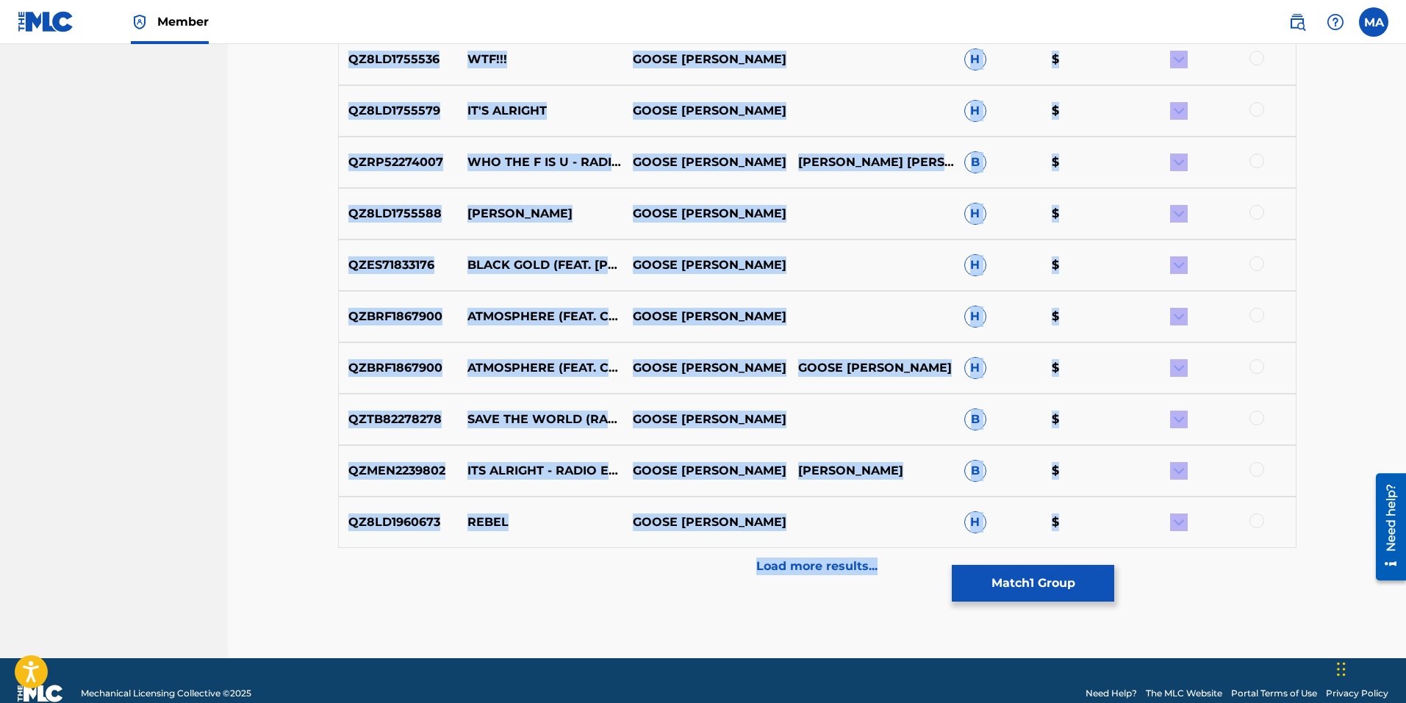
scroll to position [2183, 0]
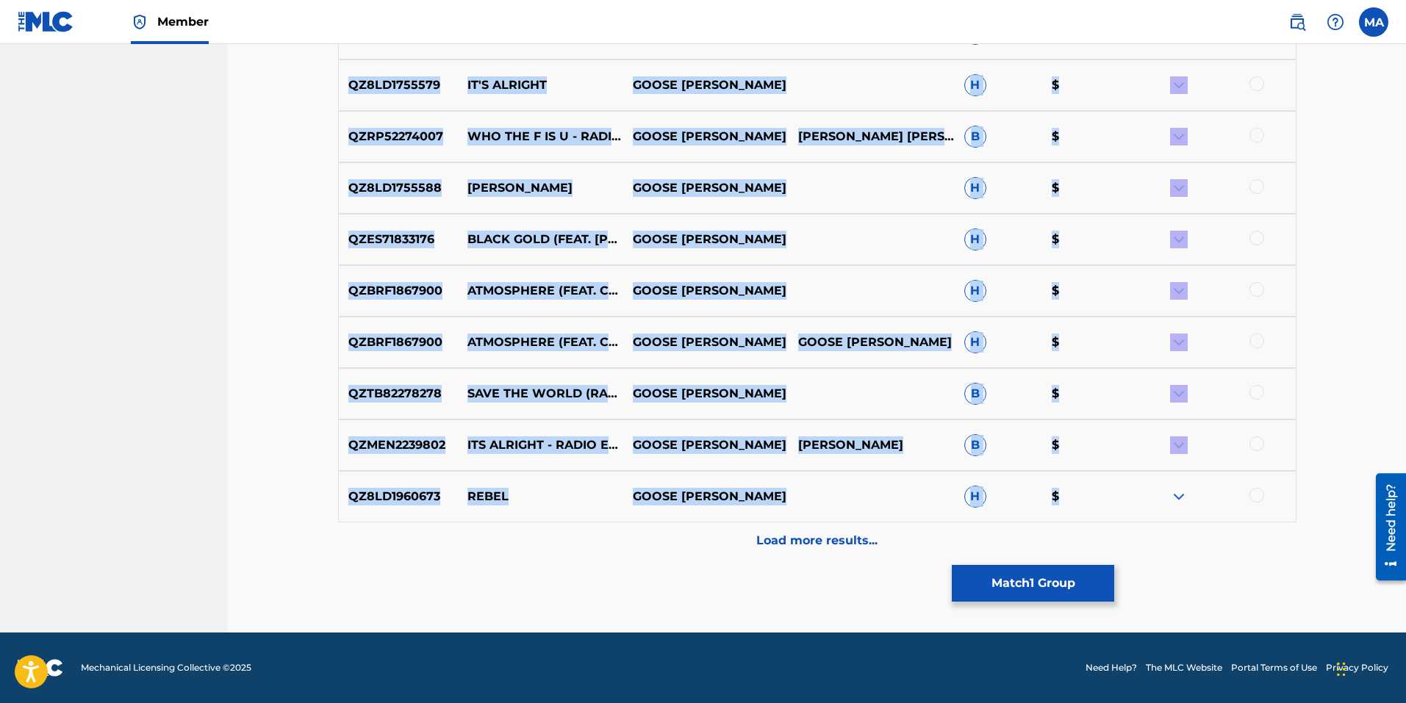
drag, startPoint x: 334, startPoint y: 107, endPoint x: 1066, endPoint y: 498, distance: 829.8
copy div "QZ8LD1755536 WTF!!! GOOSE WAYNE H $ QZ8LD1755579 IT'S ALRIGHT GOOSE WAYNE H $ Q…"
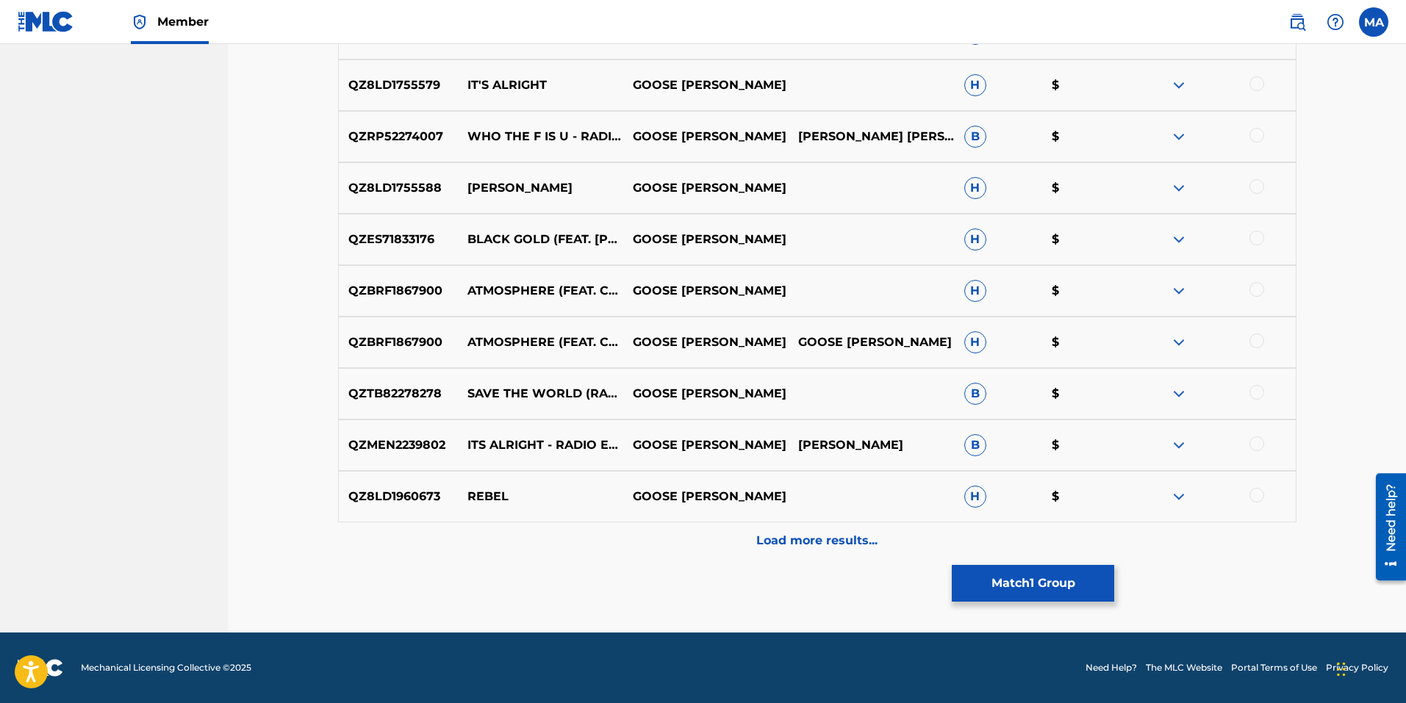
click at [833, 536] on p "Load more results..." at bounding box center [816, 541] width 121 height 18
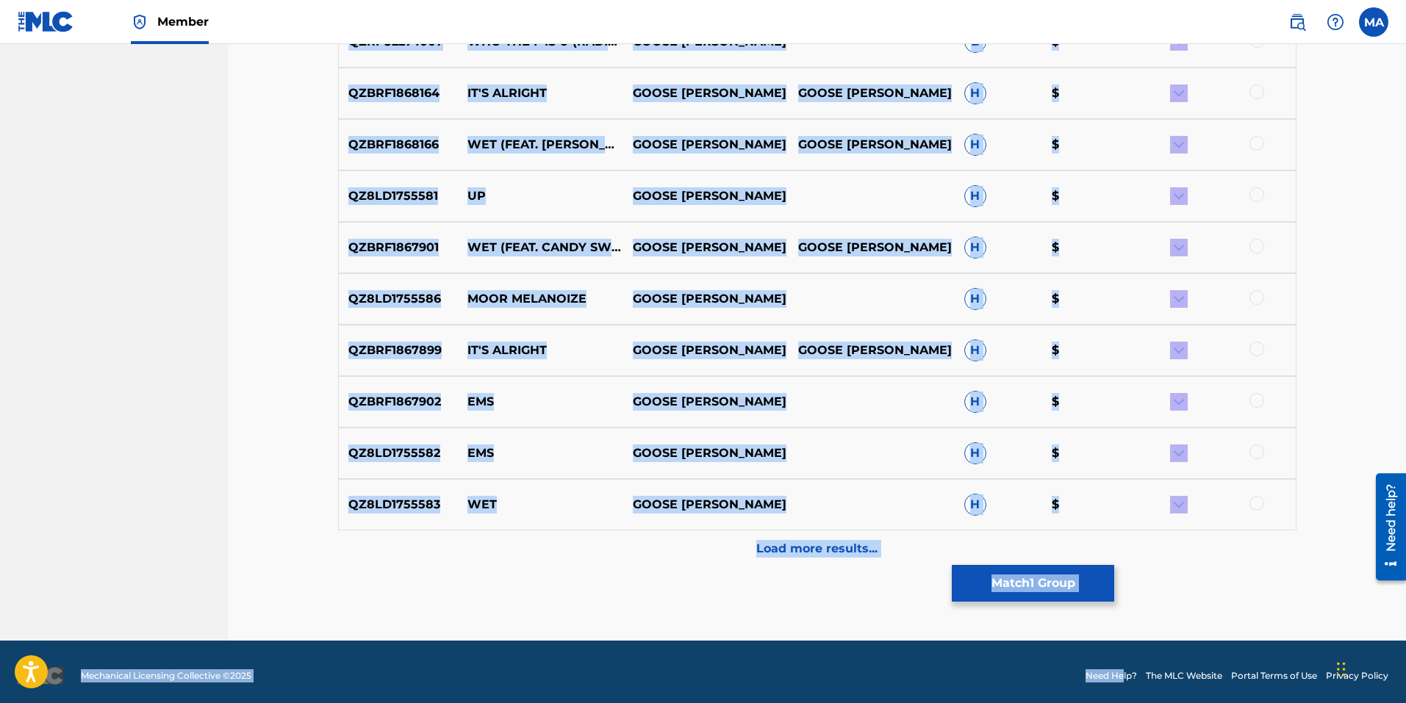
scroll to position [2698, 0]
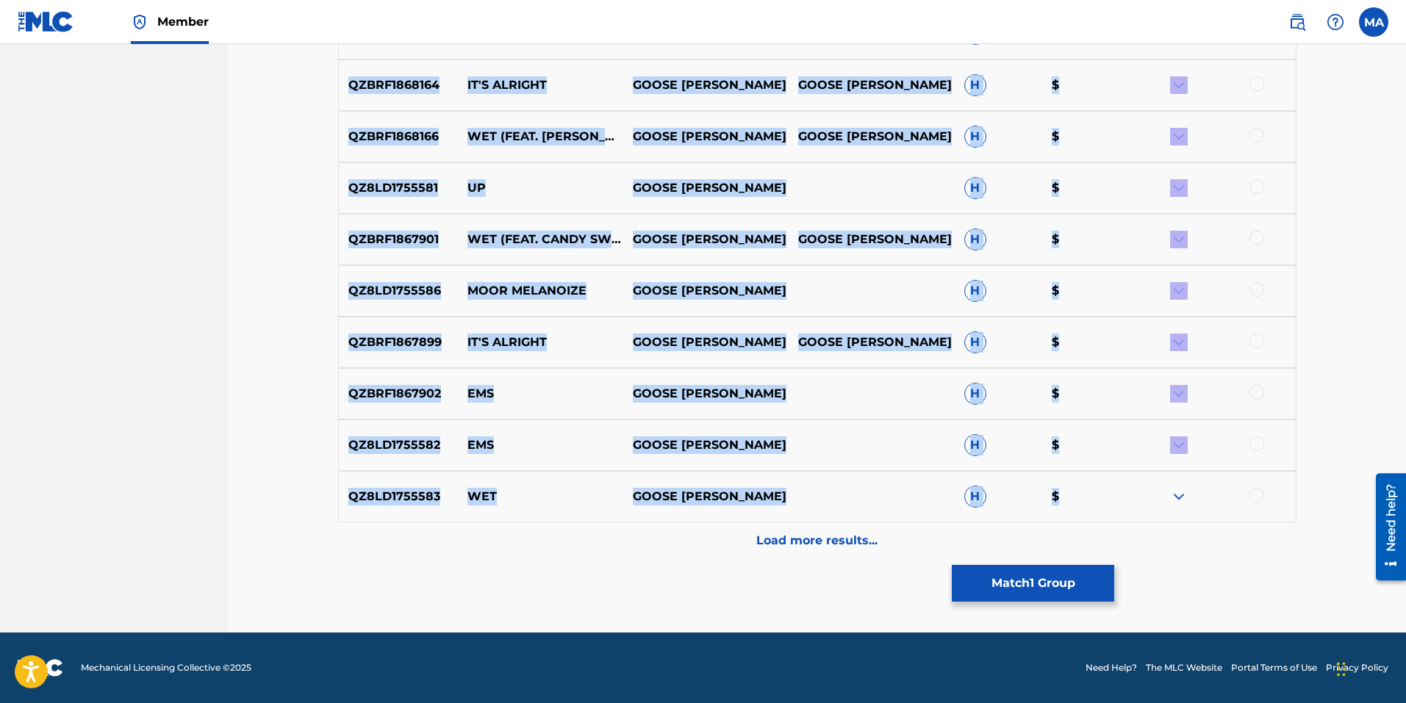
drag, startPoint x: 336, startPoint y: 253, endPoint x: 1062, endPoint y: 492, distance: 764.3
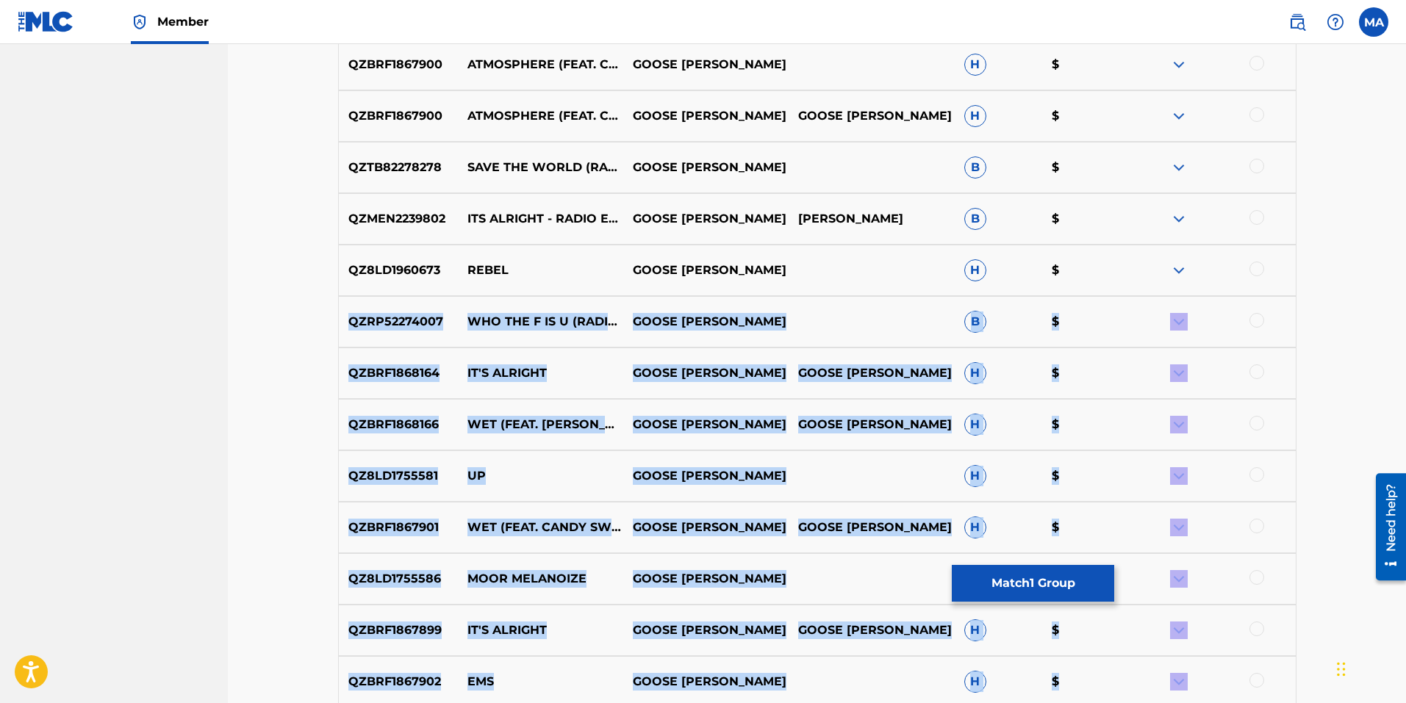
scroll to position [2404, 0]
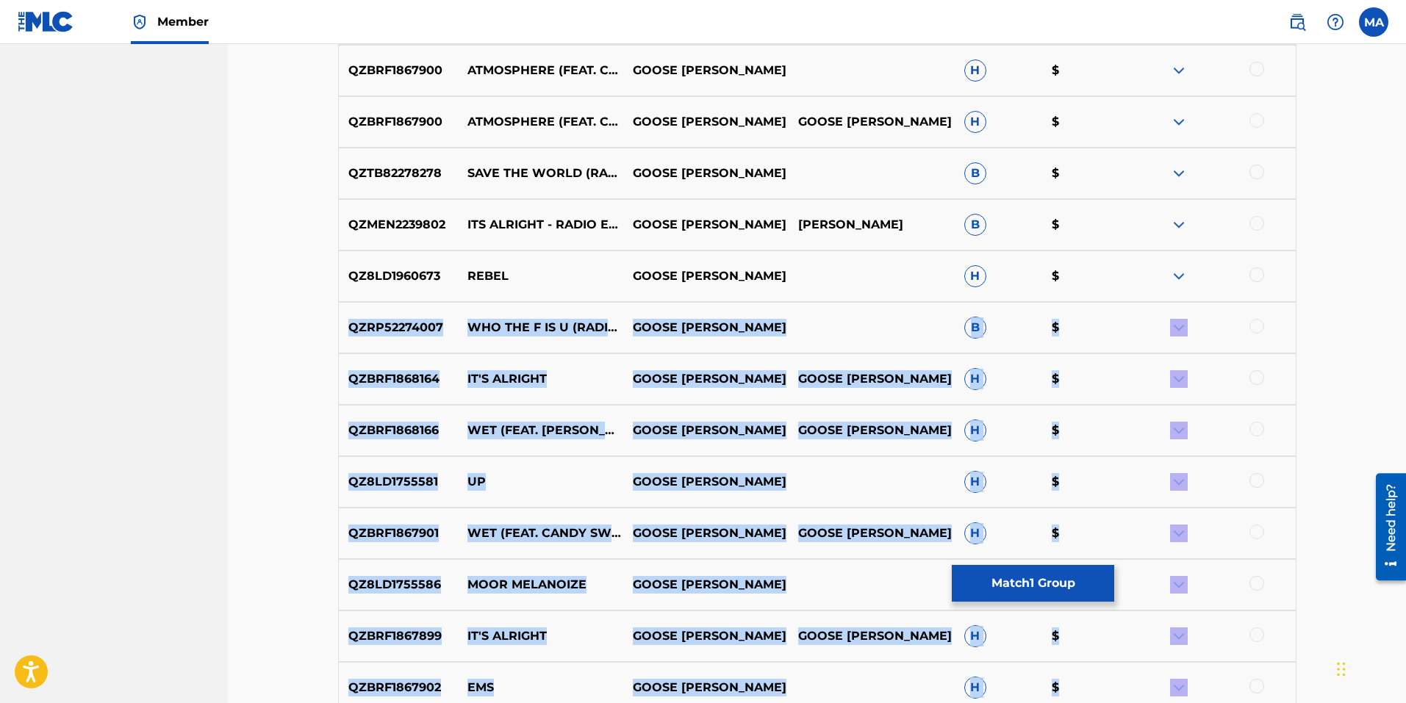
copy div "QZRP52274007 WHO THE F IS U (RADIO EDIT) GOOSE WAYNE B $ QZBRF1868164 IT'S ALRI…"
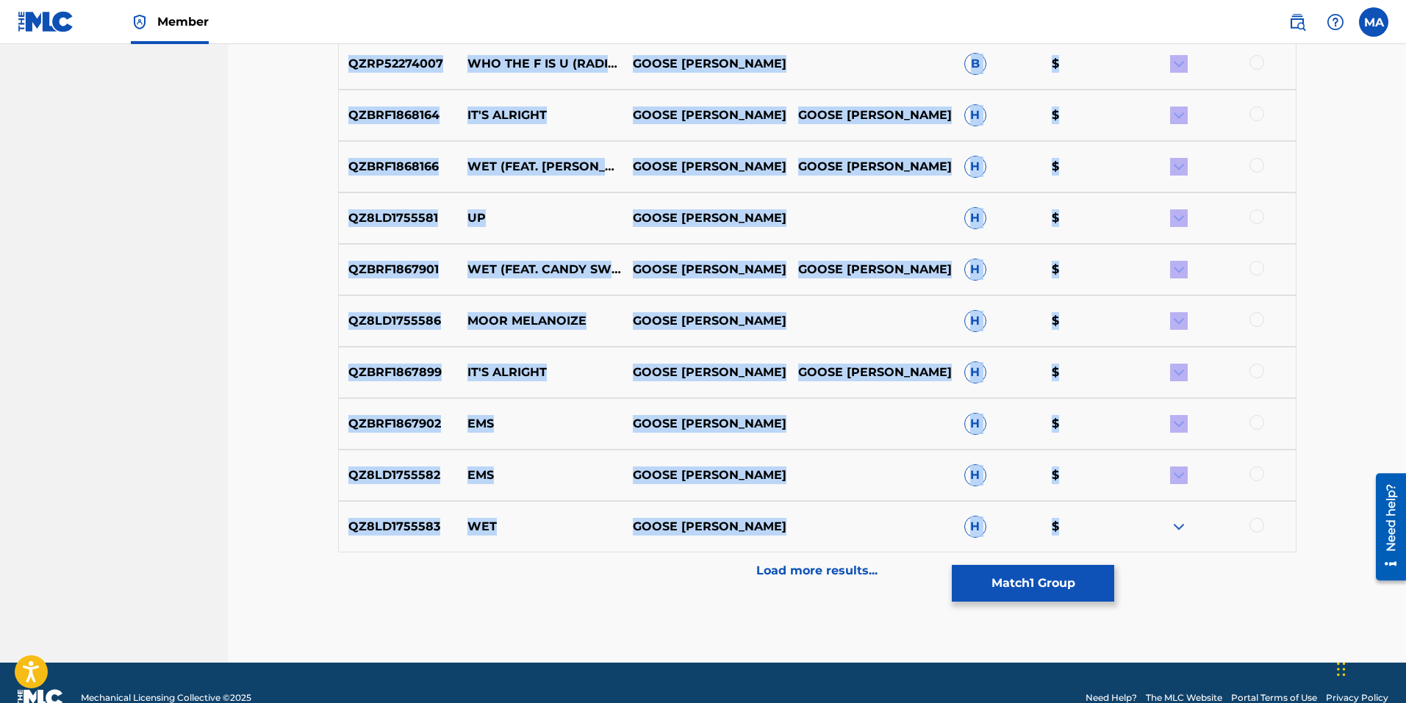
scroll to position [2698, 0]
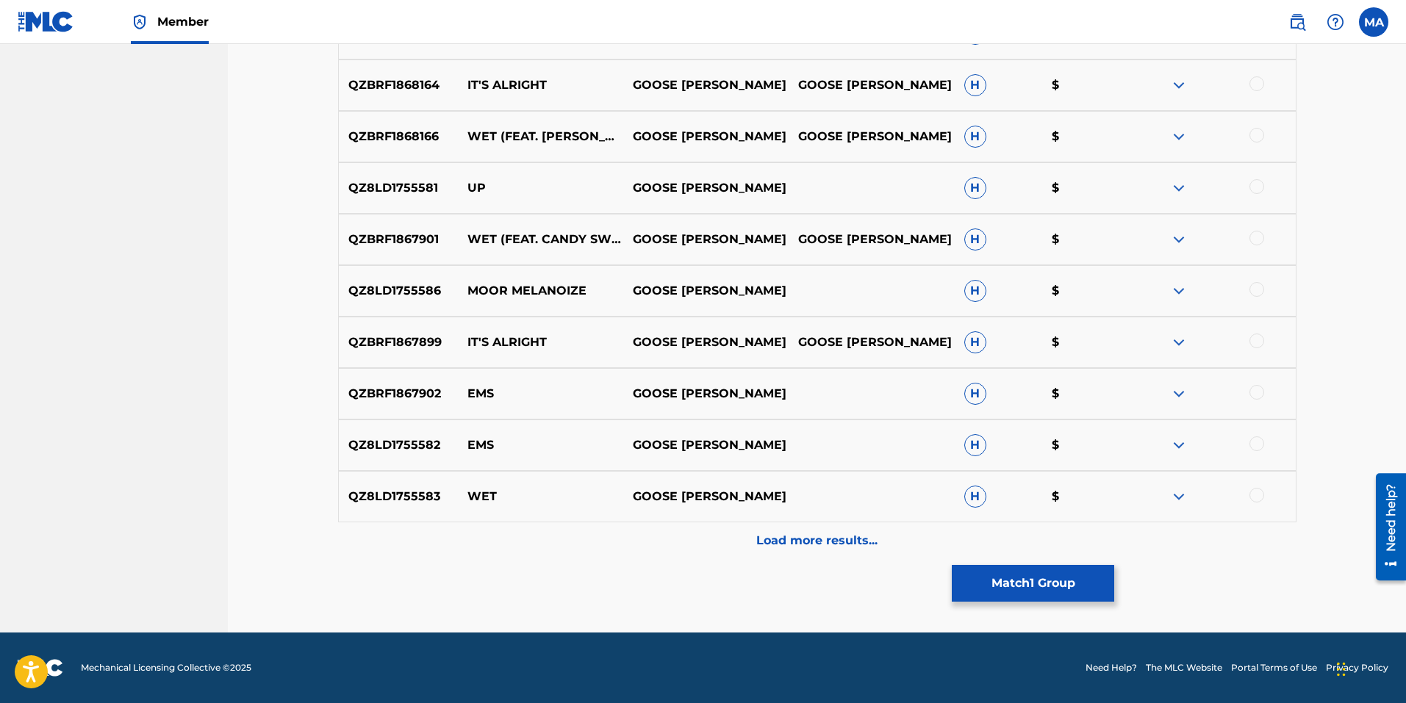
click at [777, 543] on p "Load more results..." at bounding box center [816, 541] width 121 height 18
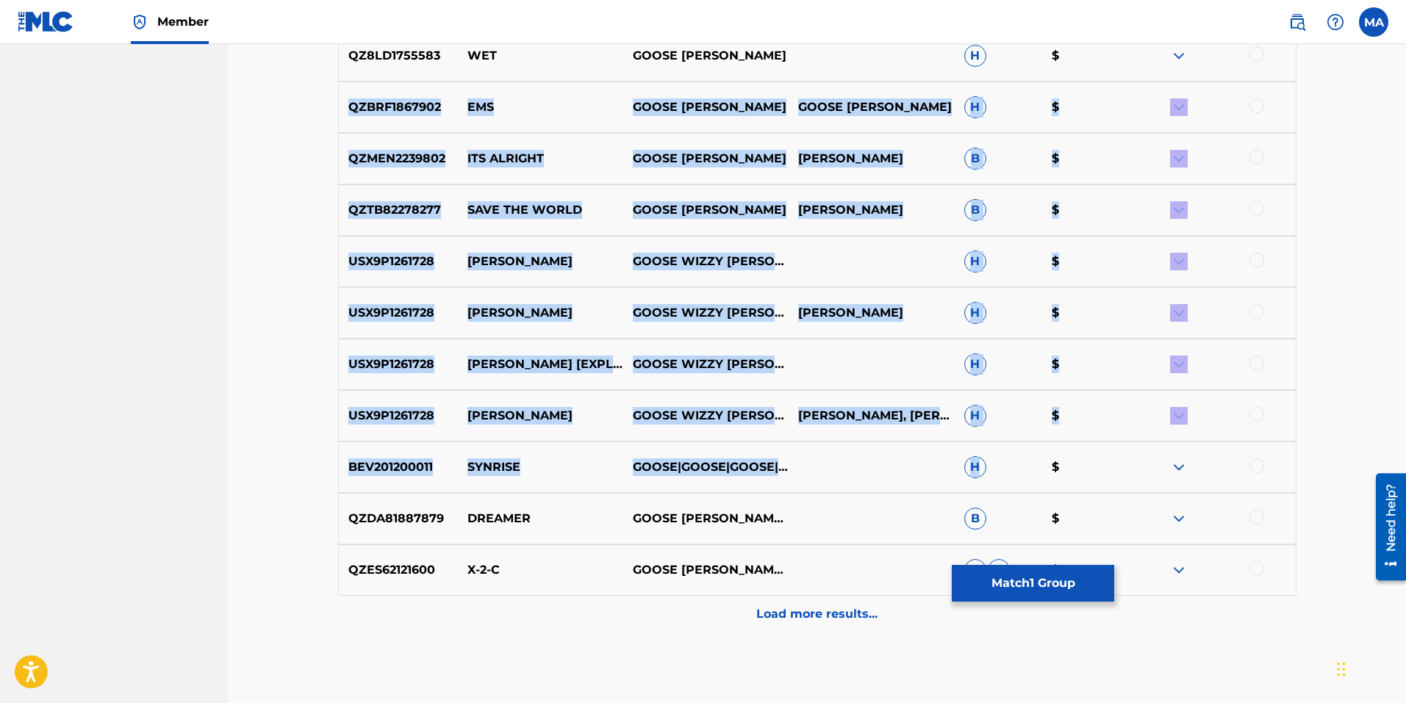
scroll to position [3212, 0]
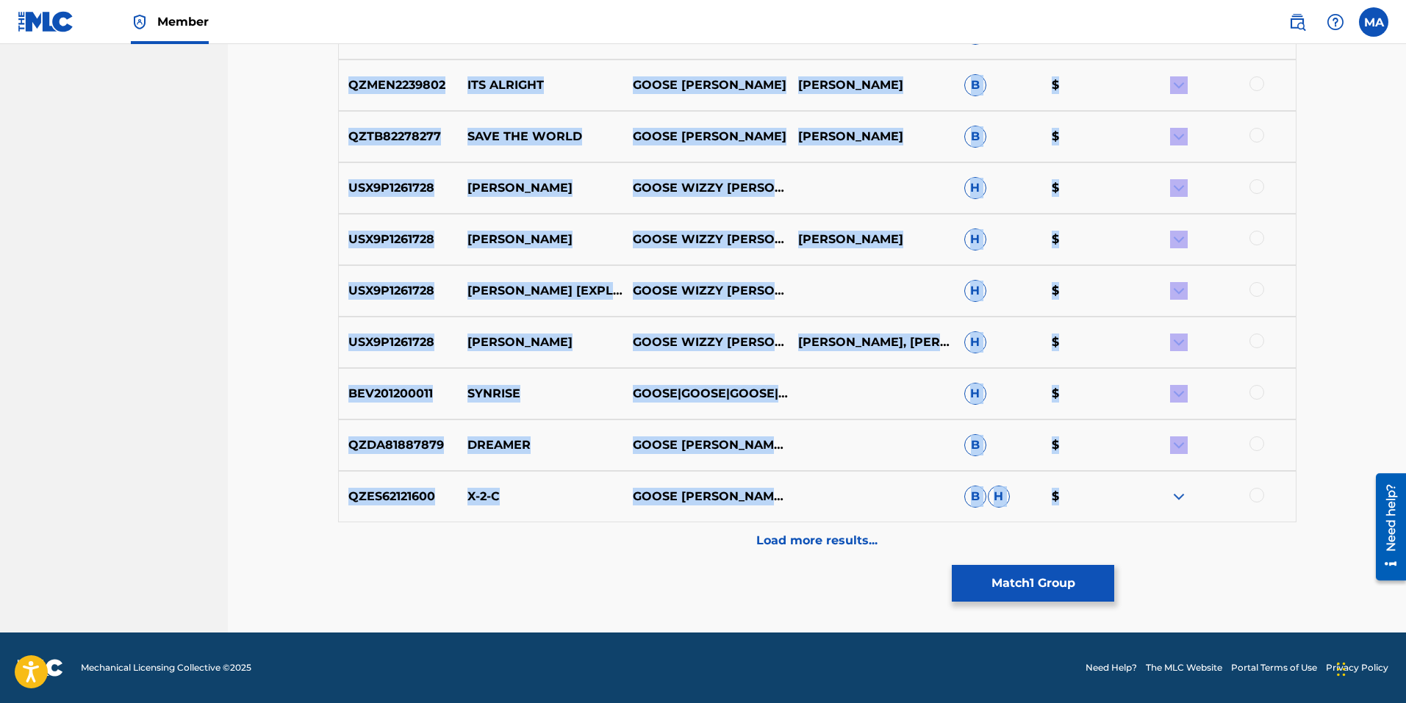
drag, startPoint x: 344, startPoint y: 97, endPoint x: 1062, endPoint y: 499, distance: 822.8
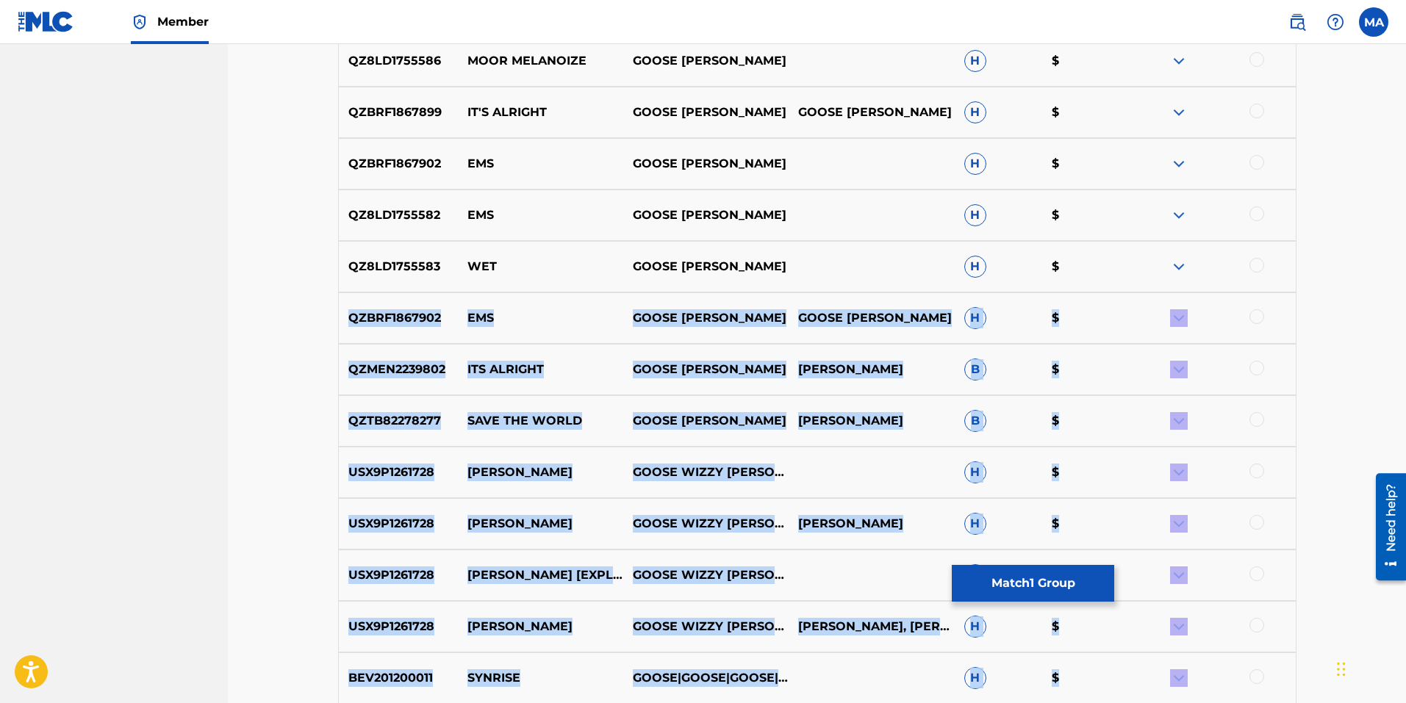
scroll to position [2918, 0]
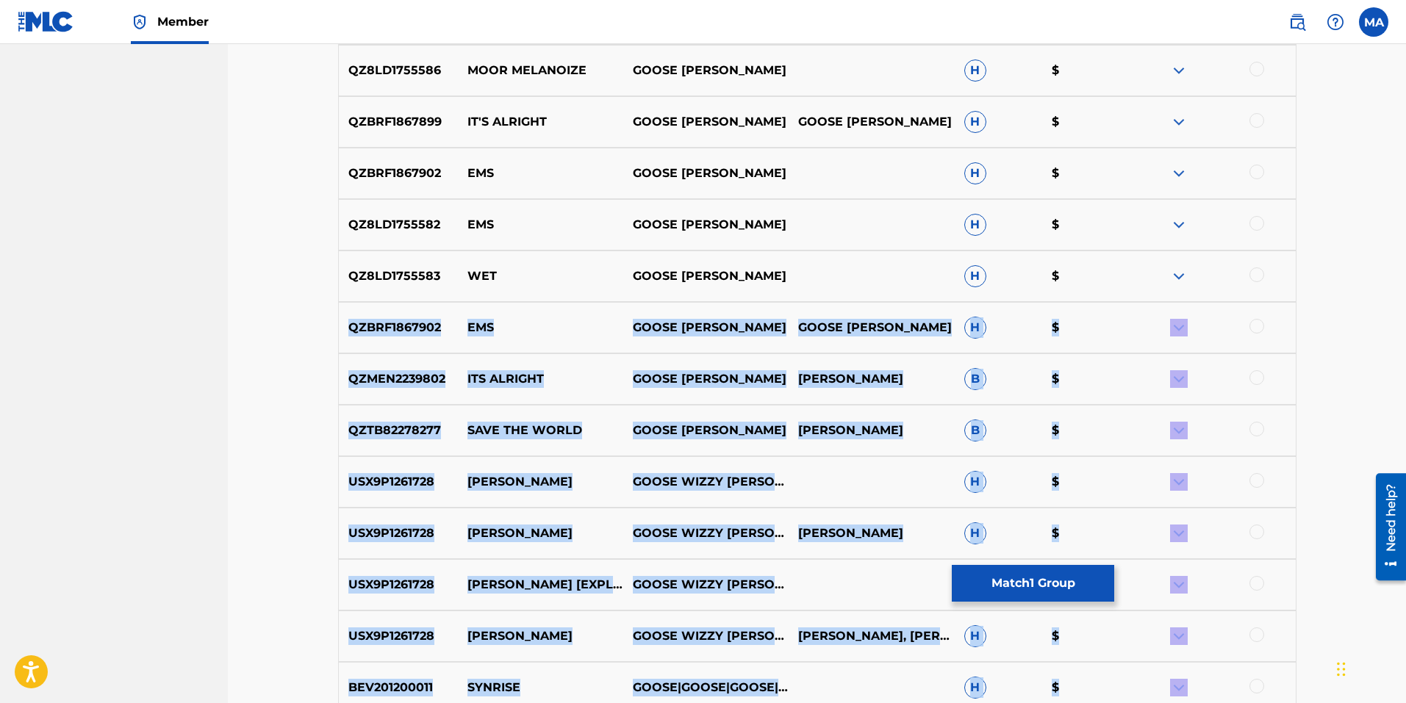
copy div "QZBRF1867902 EMS GOOSE WAYNE GOOSE WAYNE H $ QZMEN2239802 ITS ALRIGHT GOOSE WAY…"
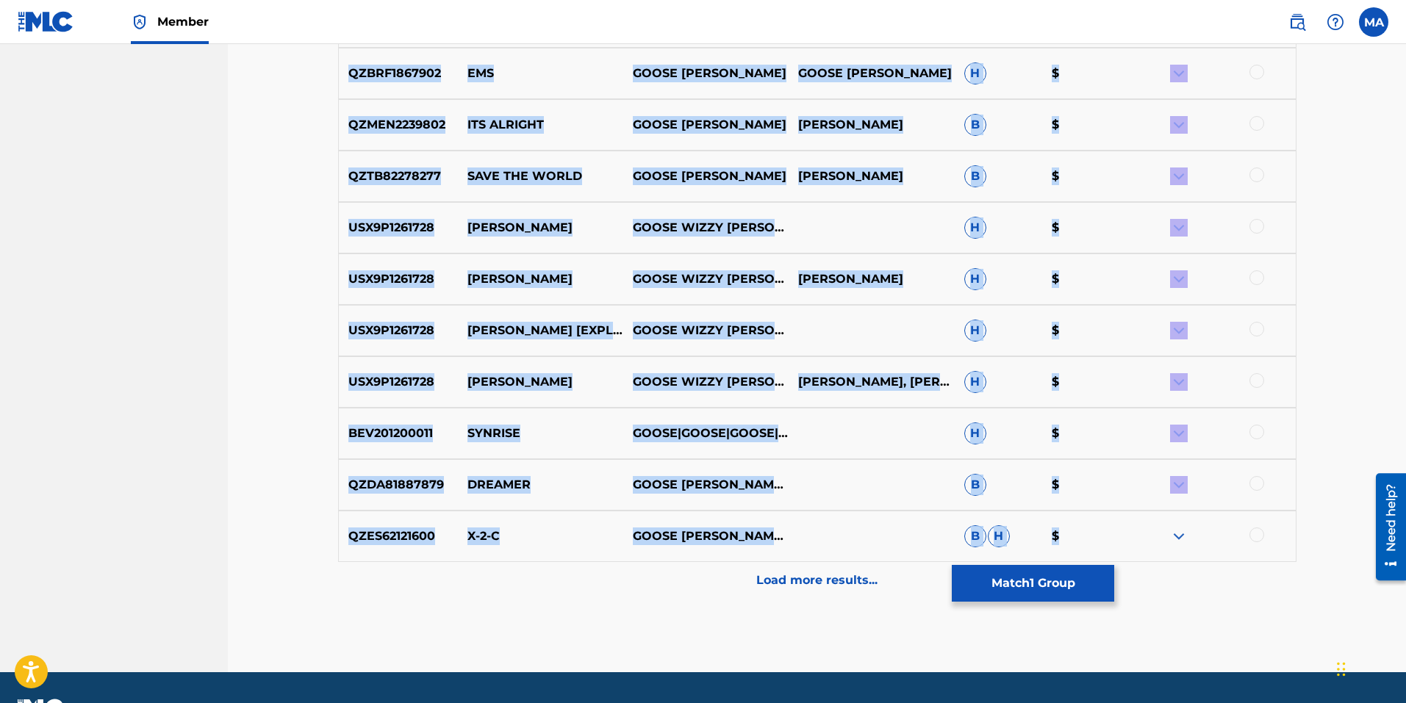
scroll to position [3212, 0]
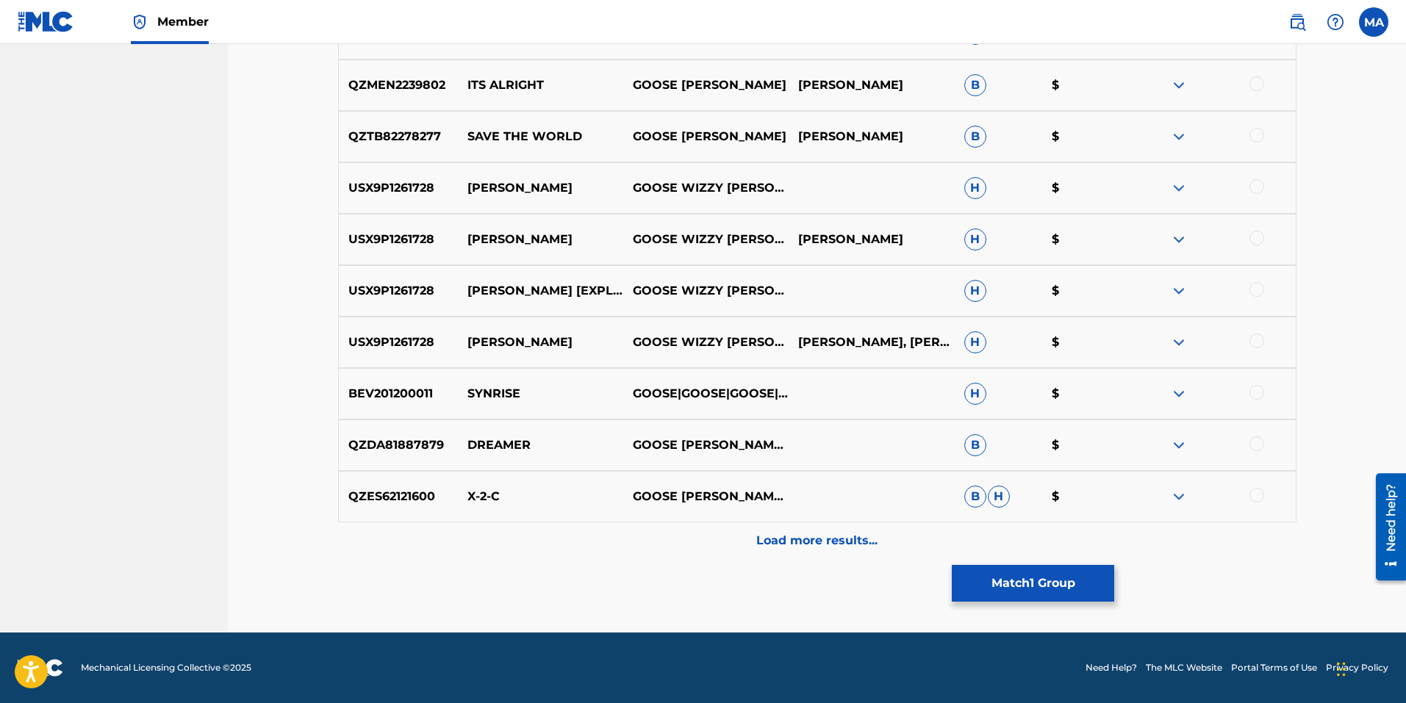
click at [1174, 392] on img at bounding box center [1179, 394] width 18 height 18
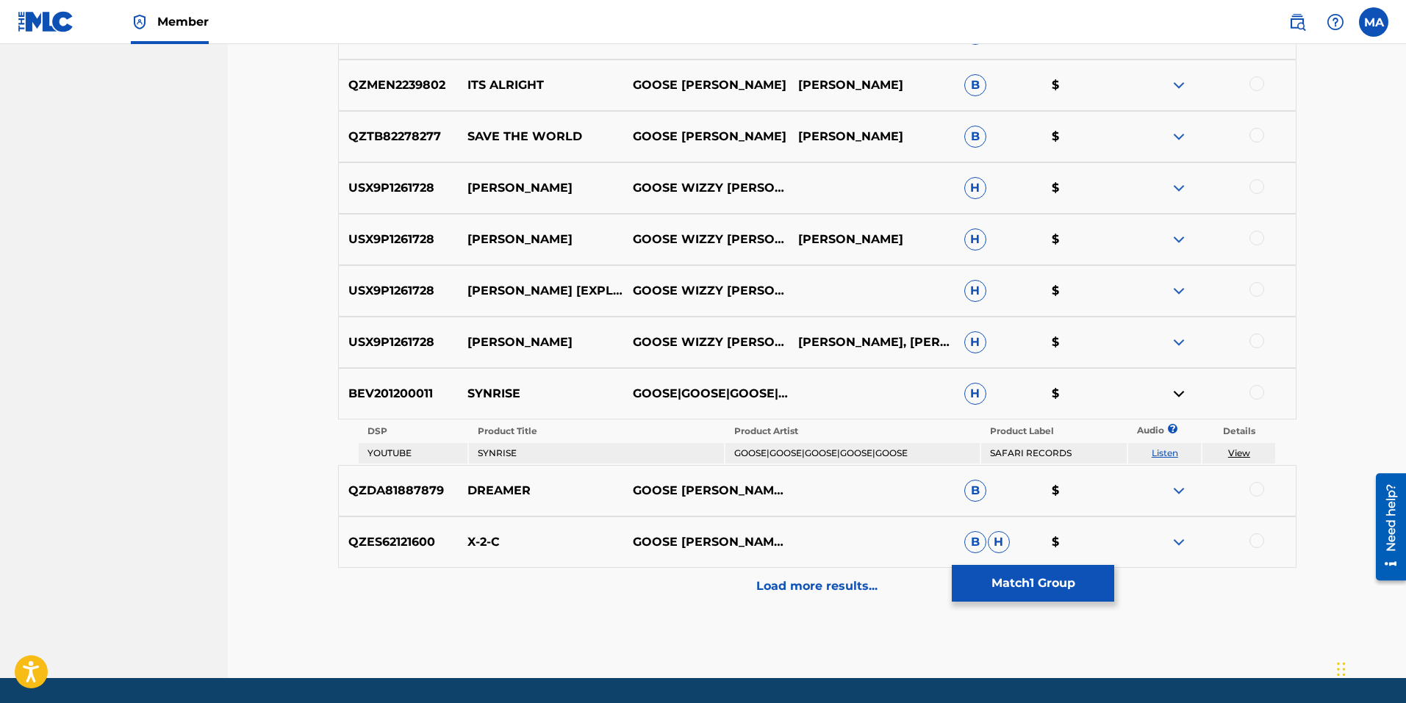
click at [1174, 392] on img at bounding box center [1179, 394] width 18 height 18
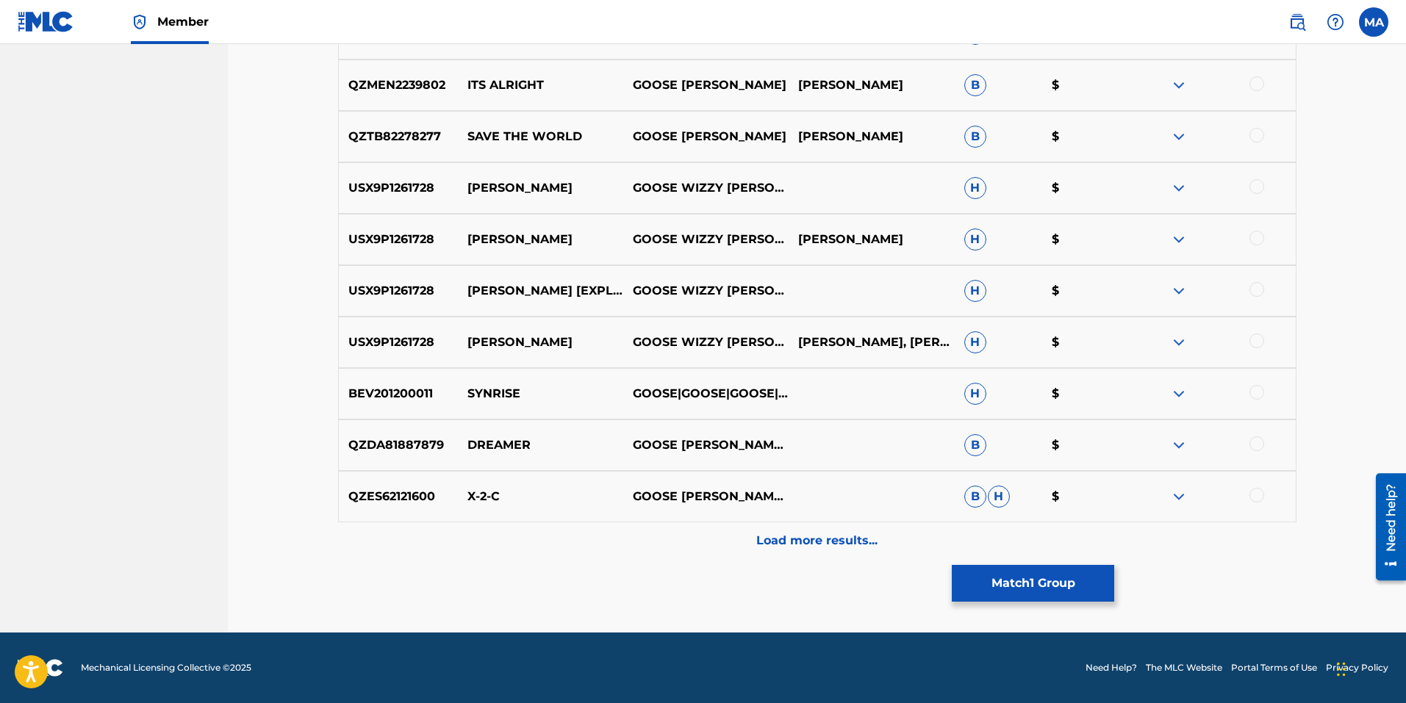
click at [796, 535] on p "Load more results..." at bounding box center [816, 541] width 121 height 18
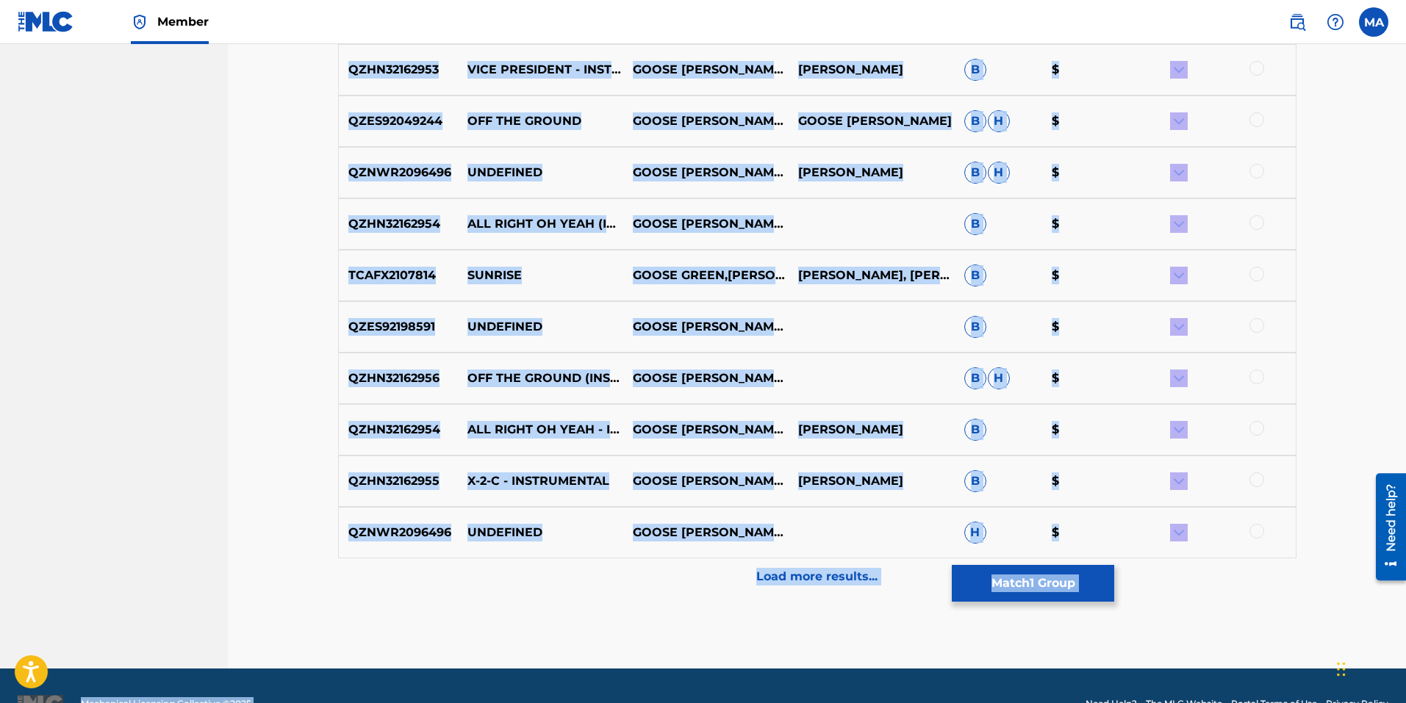
scroll to position [3726, 0]
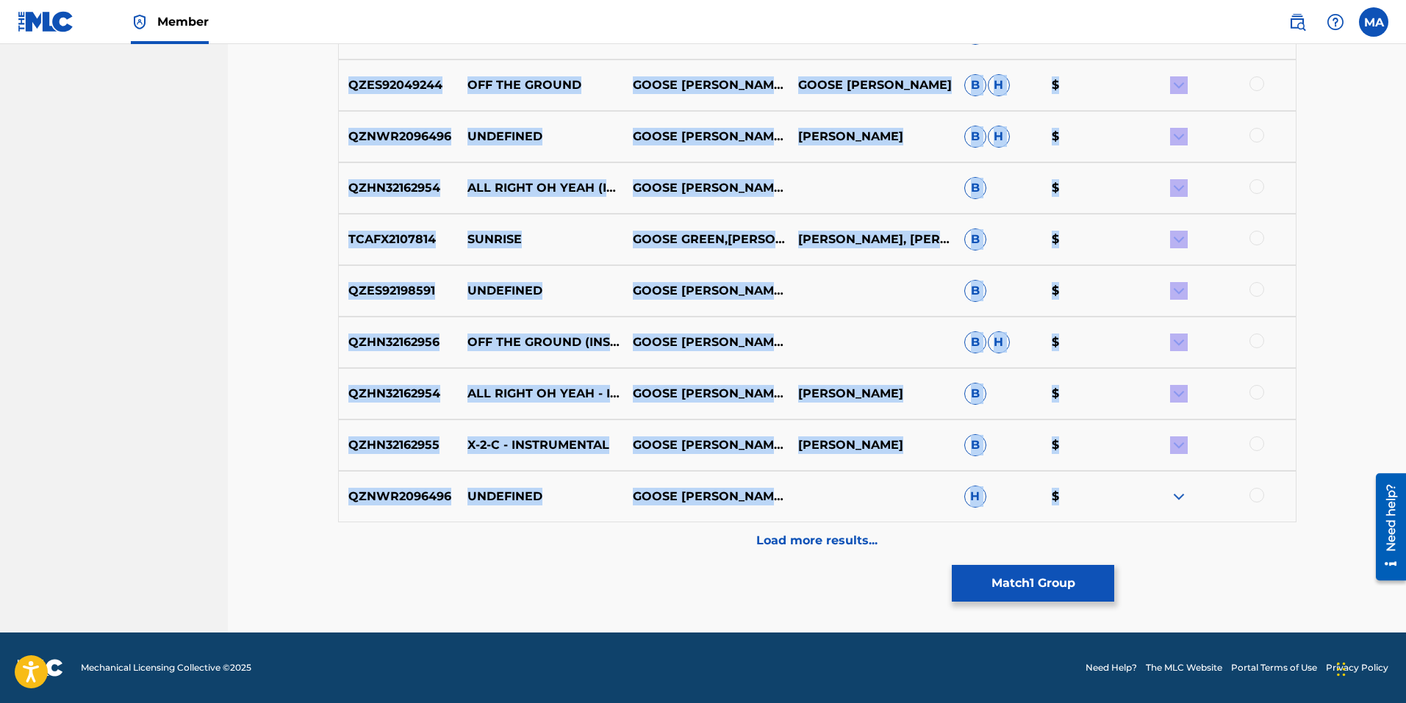
drag, startPoint x: 348, startPoint y: 326, endPoint x: 1067, endPoint y: 504, distance: 741.1
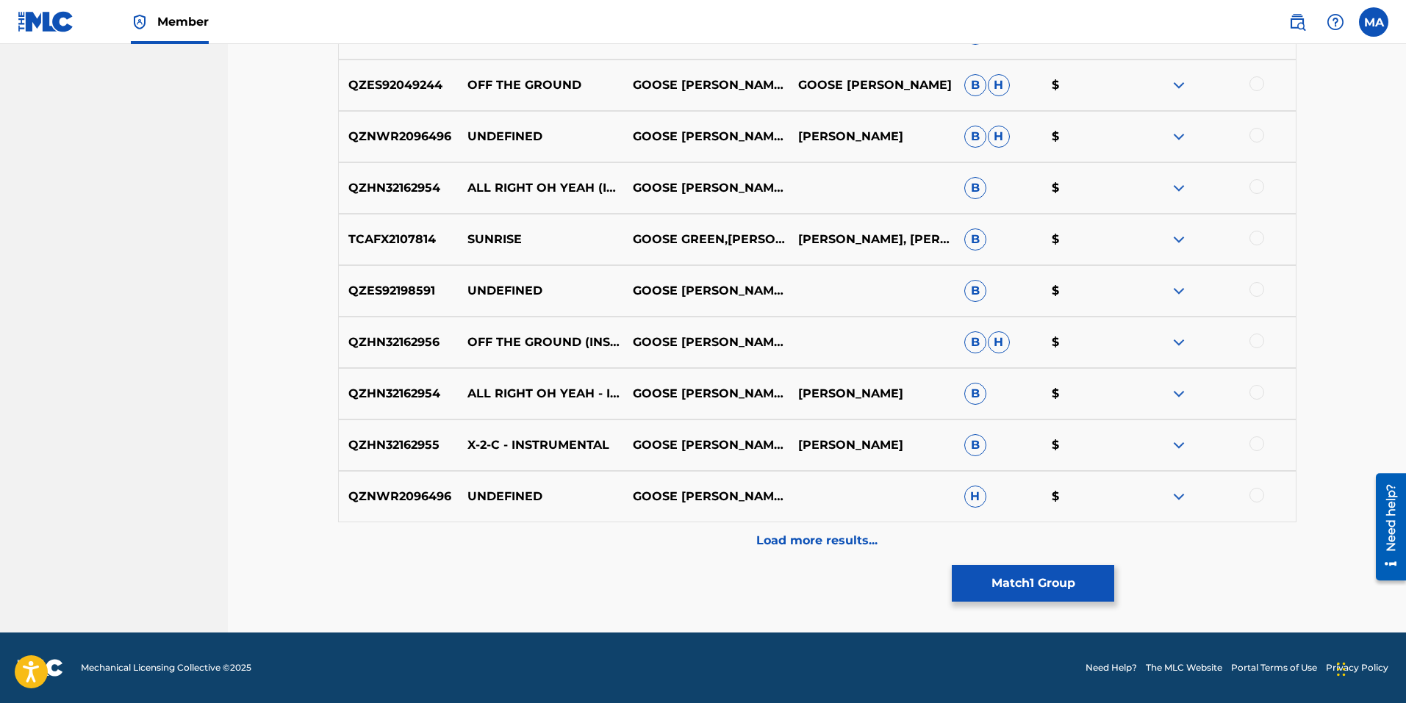
click at [791, 545] on p "Load more results..." at bounding box center [816, 541] width 121 height 18
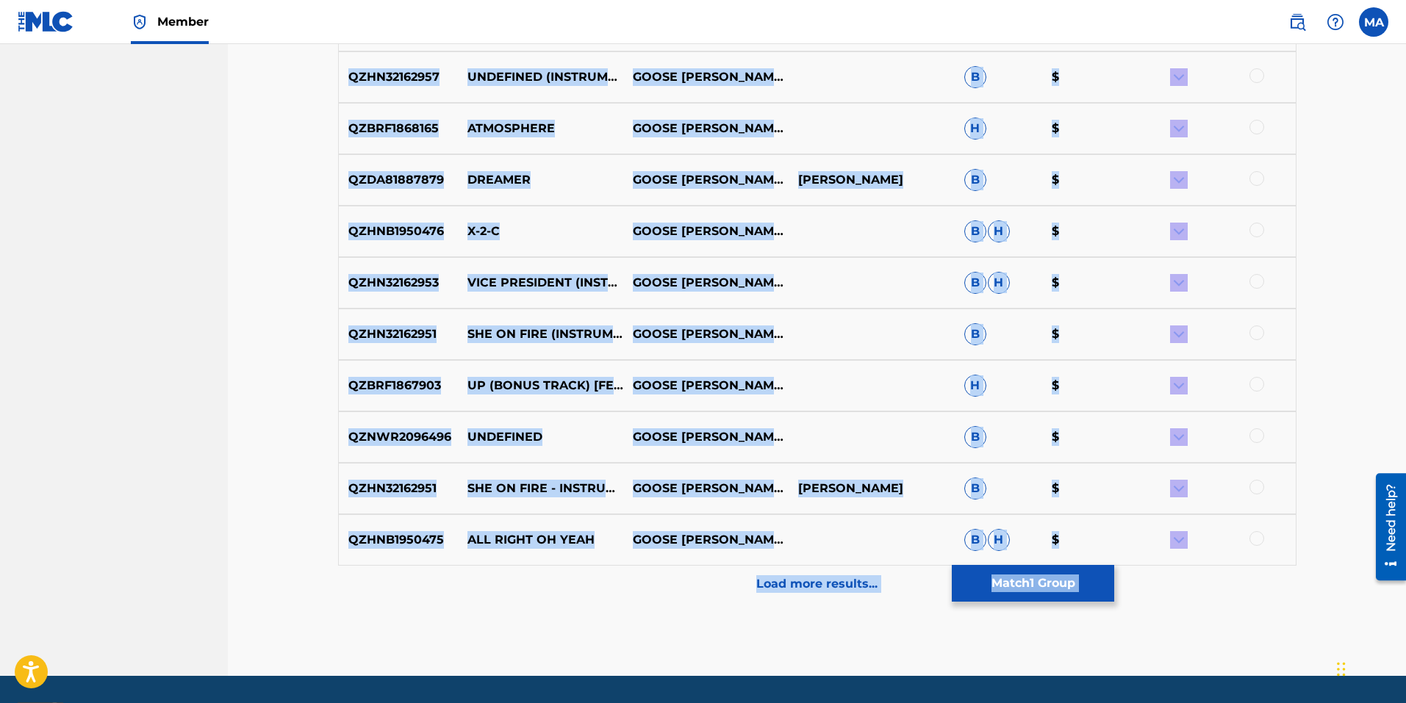
scroll to position [4200, 0]
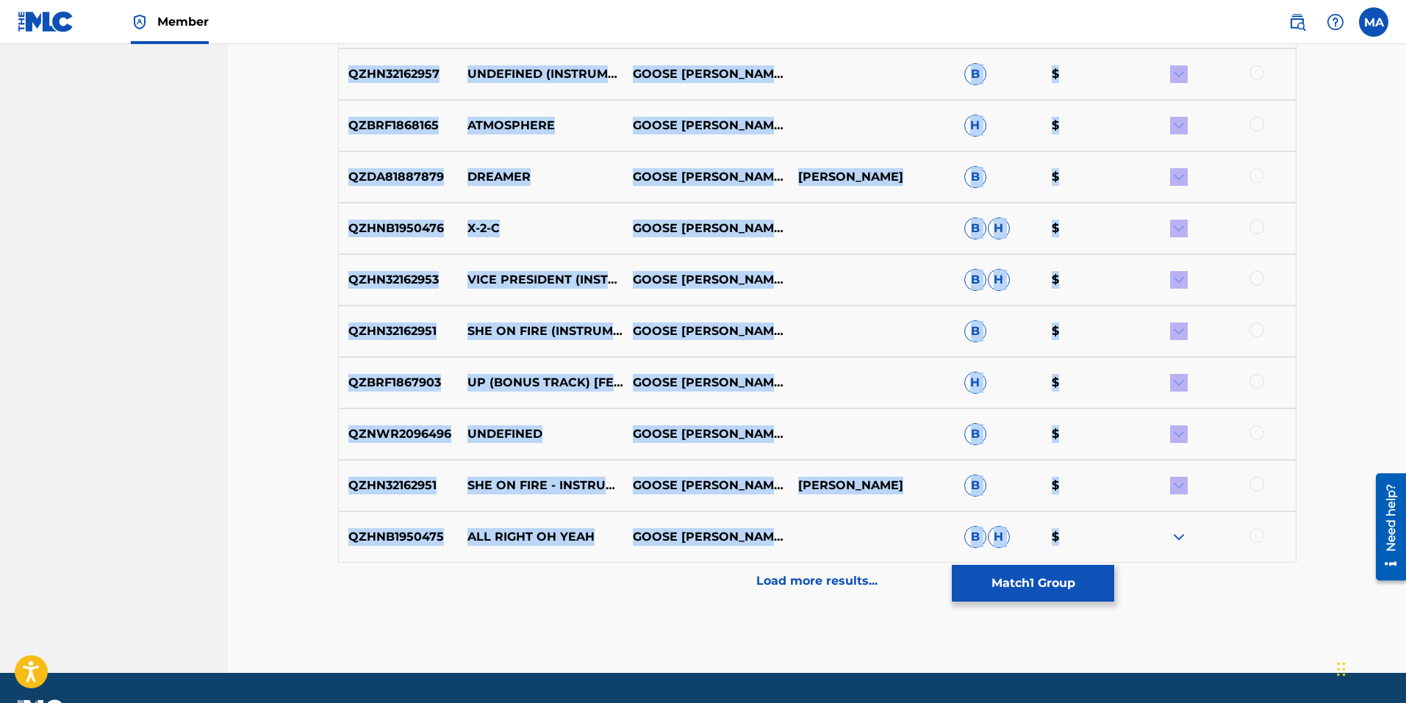
drag, startPoint x: 348, startPoint y: 399, endPoint x: 1062, endPoint y: 536, distance: 727.4
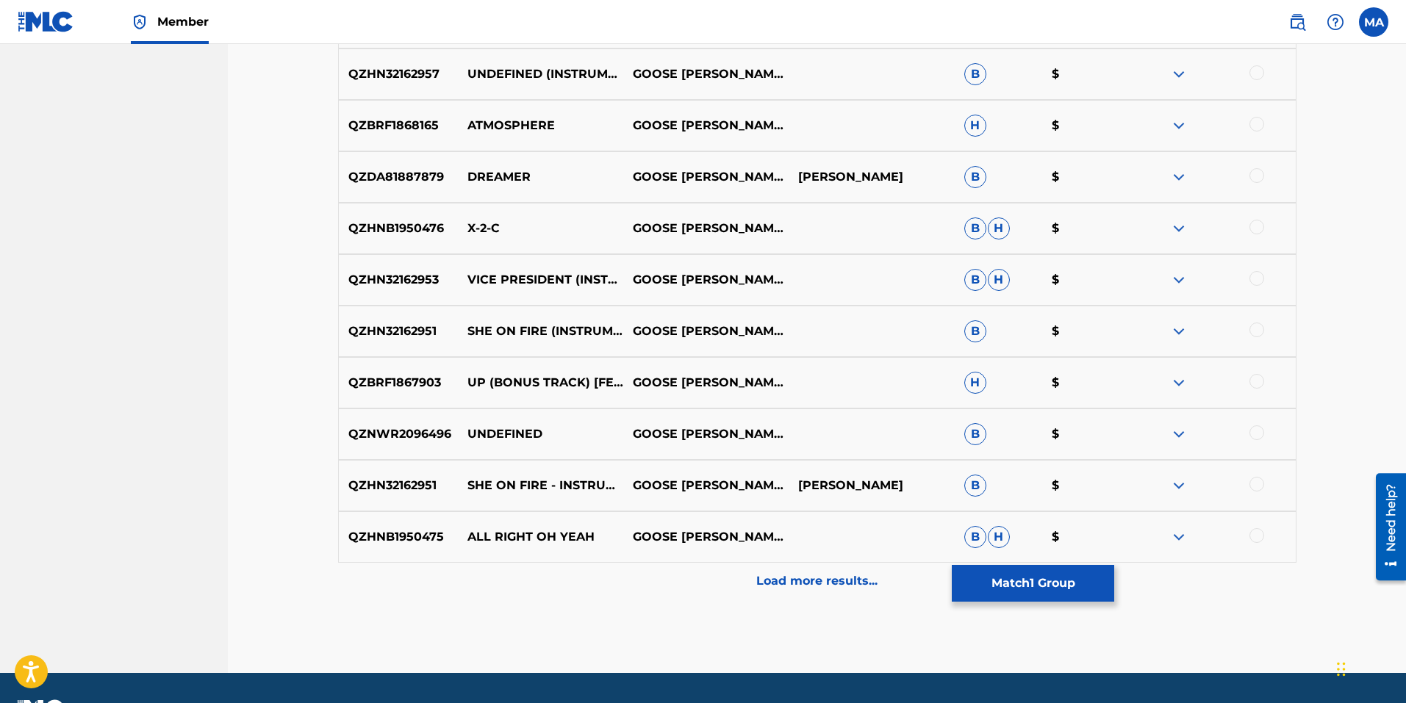
click at [849, 577] on p "Load more results..." at bounding box center [816, 581] width 121 height 18
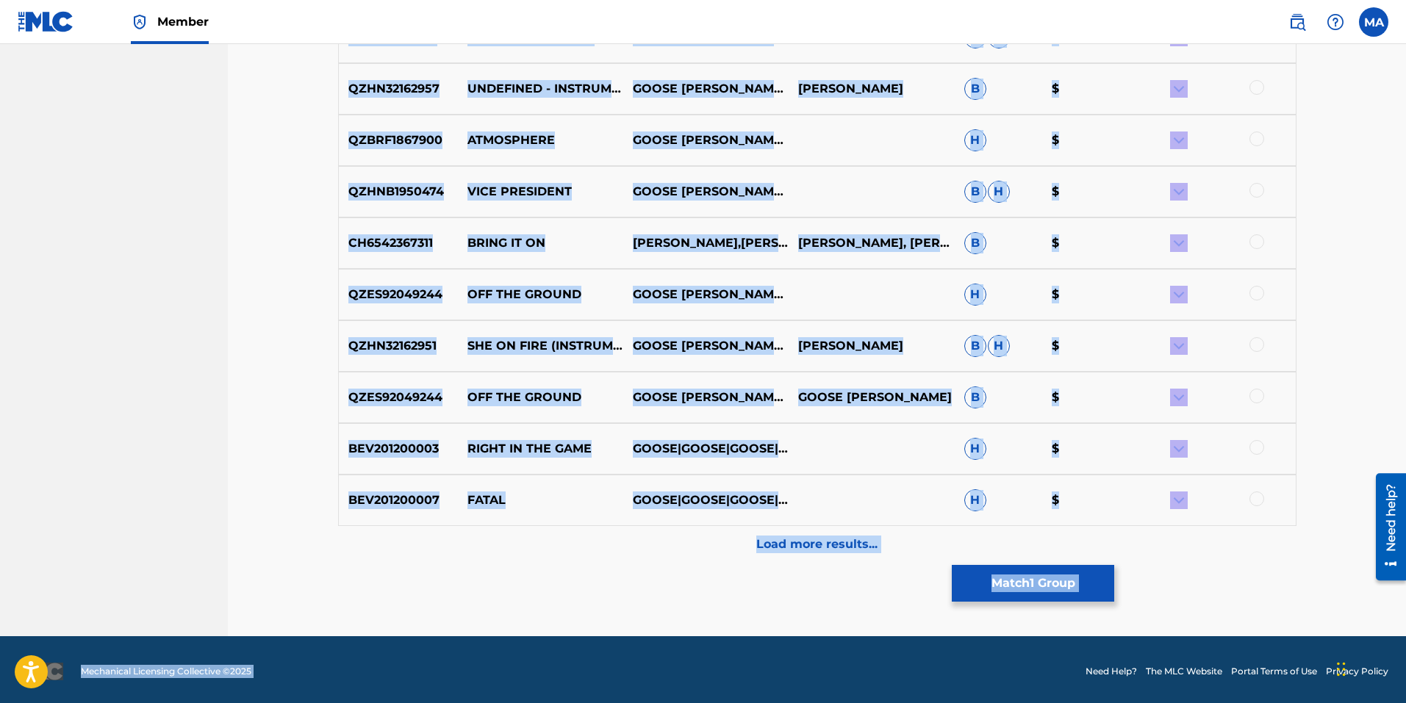
scroll to position [4755, 0]
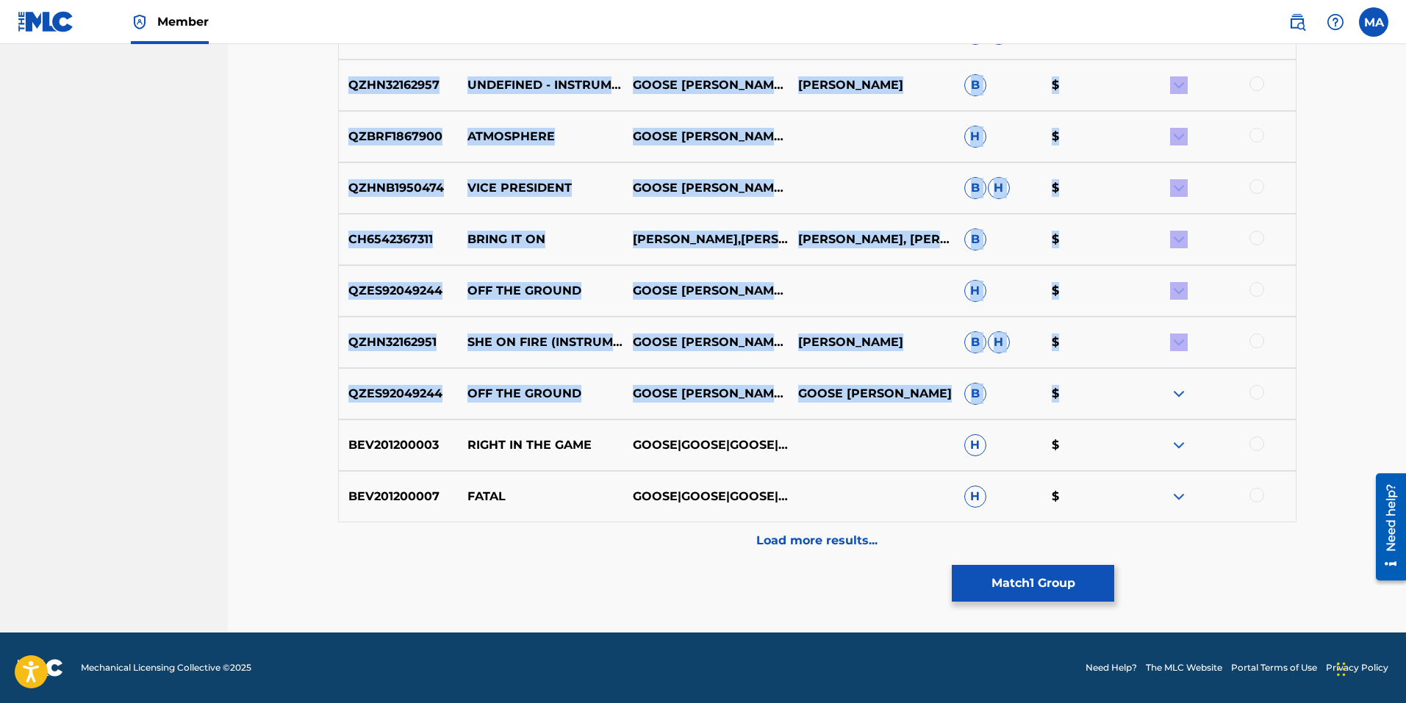
drag, startPoint x: 344, startPoint y: 291, endPoint x: 1064, endPoint y: 401, distance: 728.6
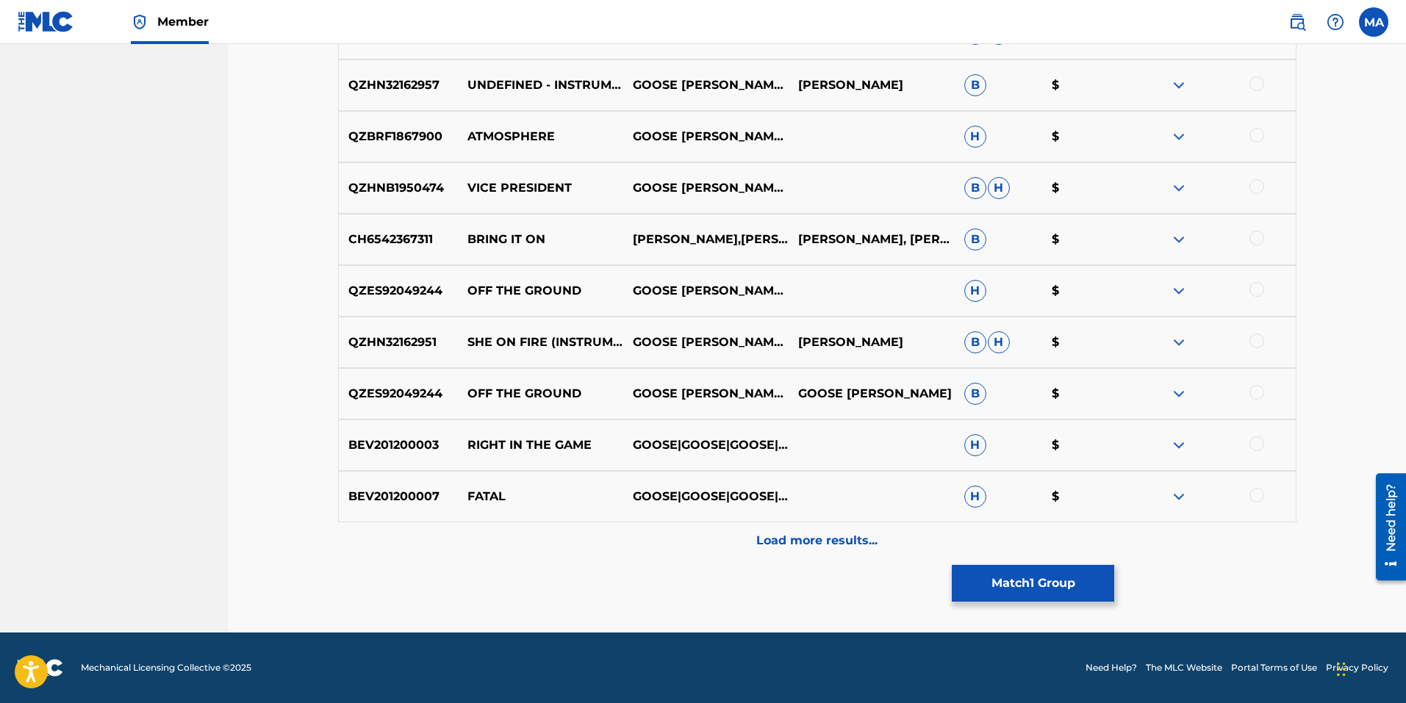
click at [863, 533] on p "Load more results..." at bounding box center [816, 541] width 121 height 18
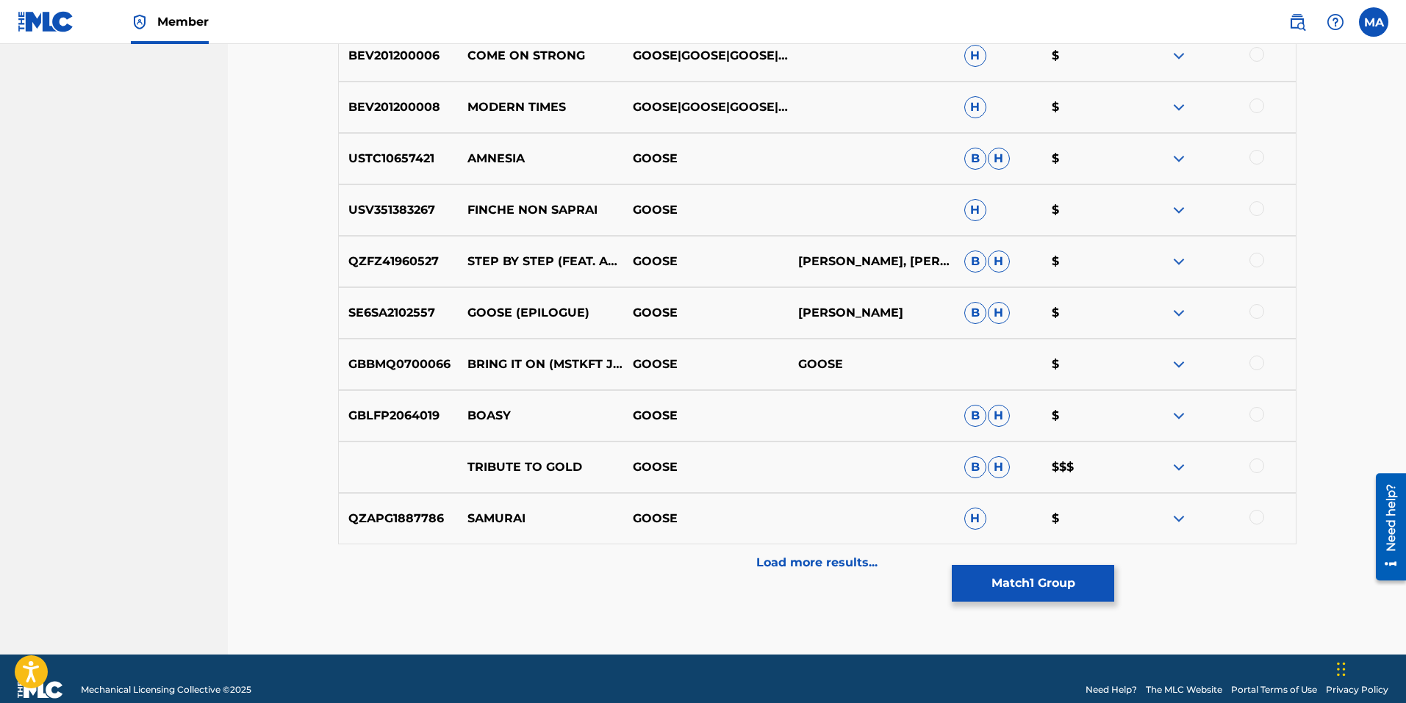
scroll to position [5270, 0]
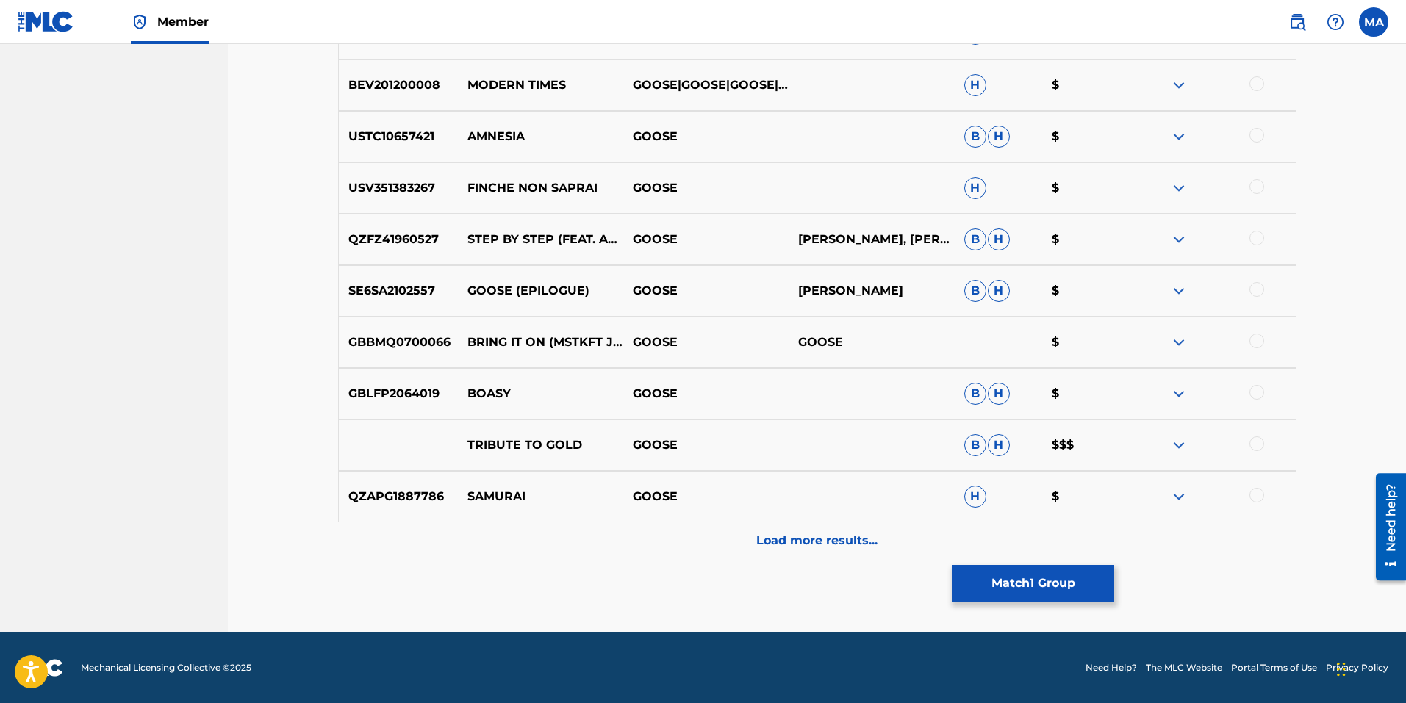
click at [812, 537] on p "Load more results..." at bounding box center [816, 541] width 121 height 18
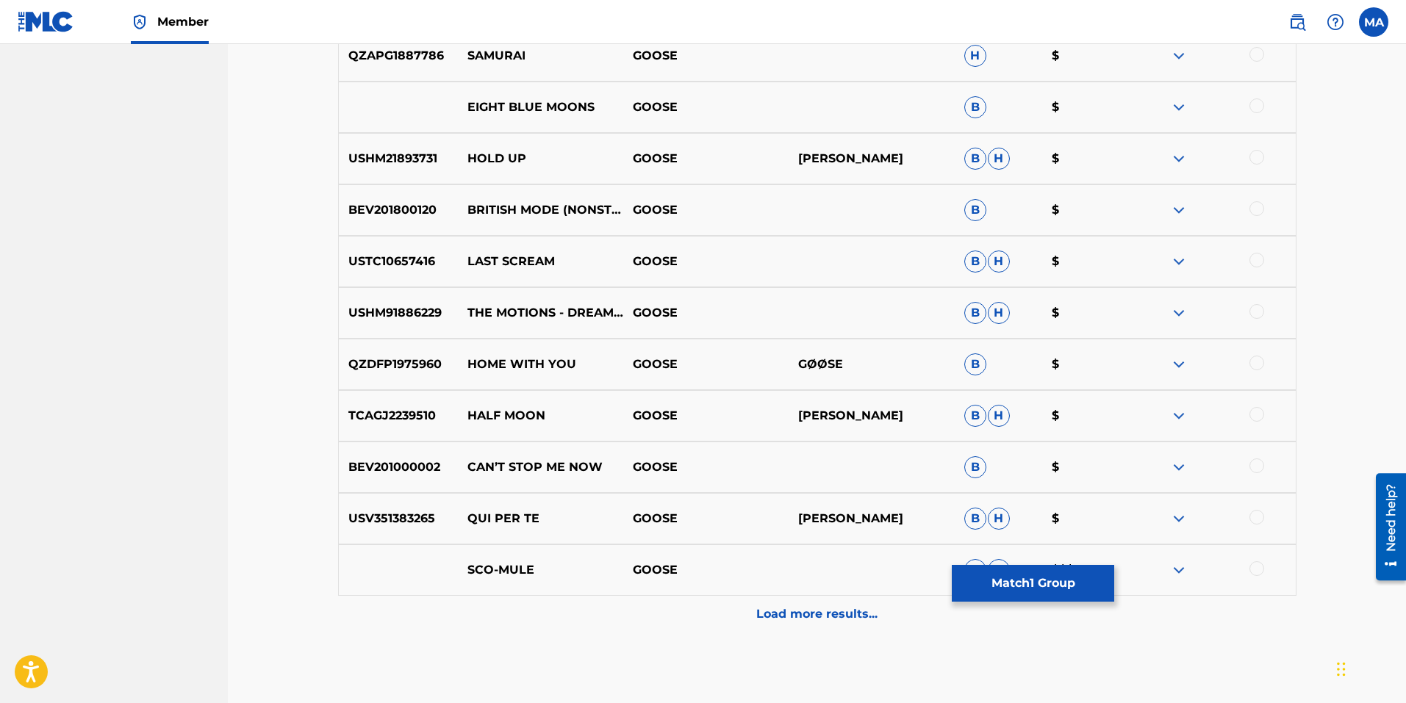
scroll to position [5784, 0]
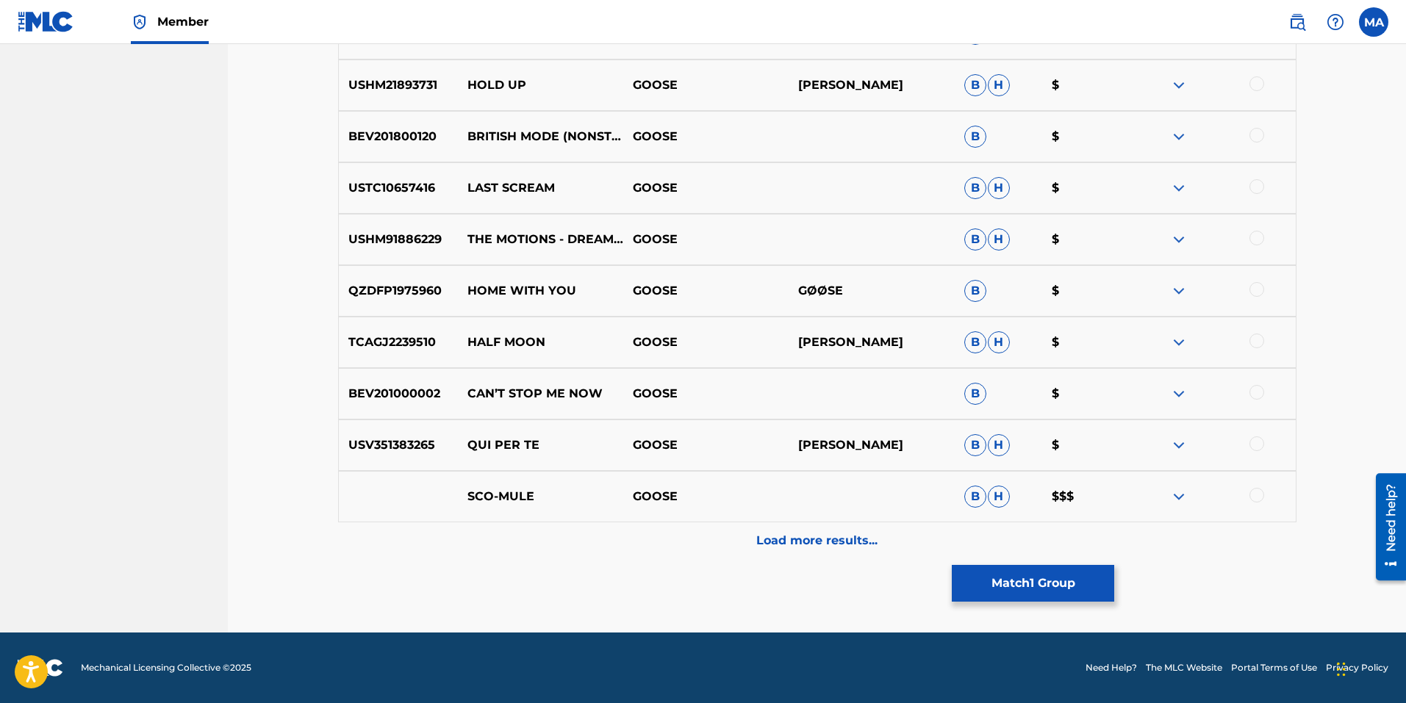
click at [827, 538] on p "Load more results..." at bounding box center [816, 541] width 121 height 18
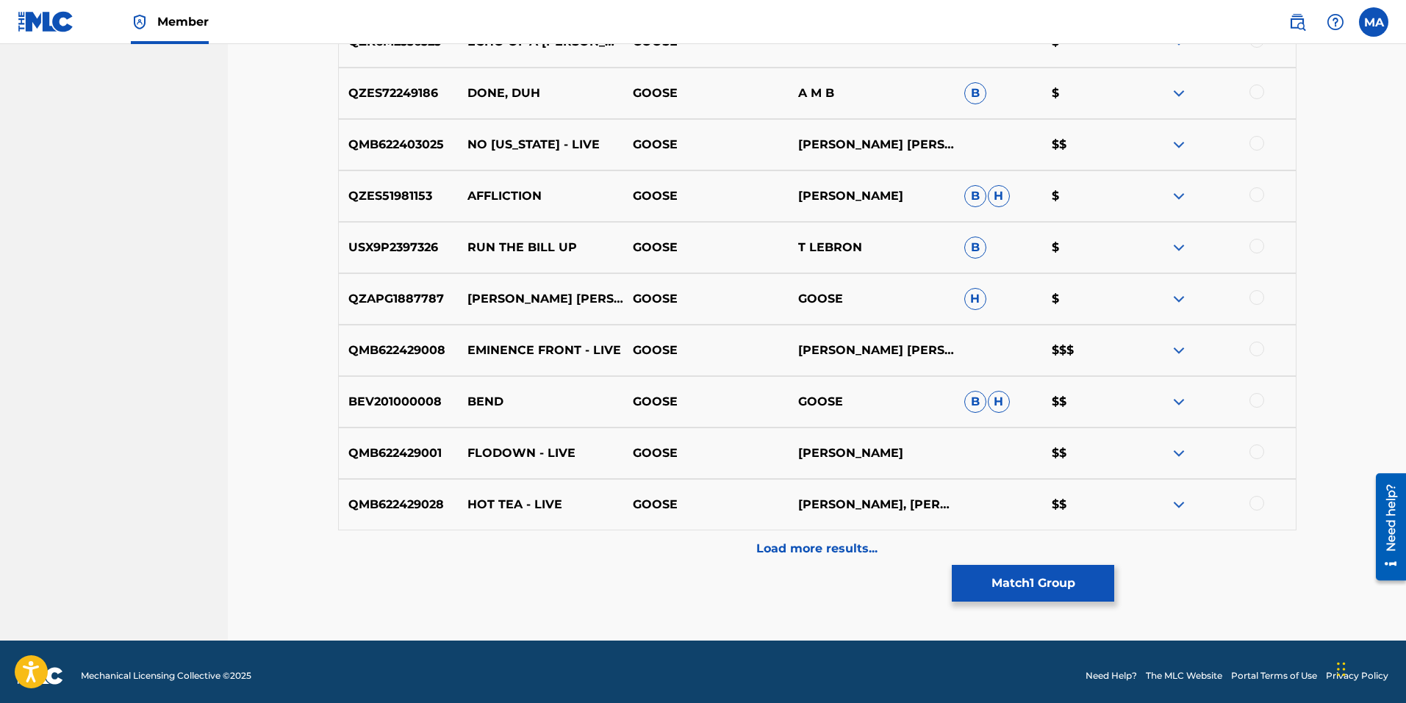
scroll to position [6299, 0]
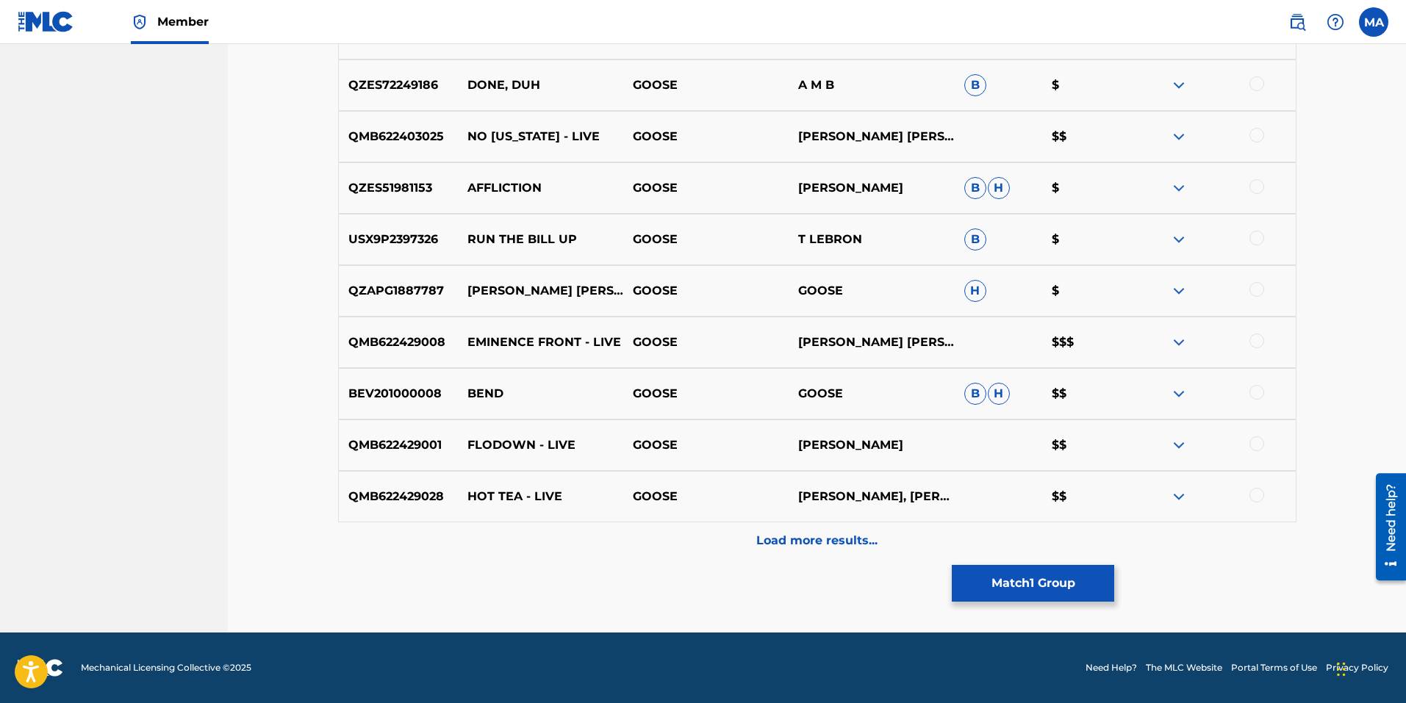
click at [827, 534] on p "Load more results..." at bounding box center [816, 541] width 121 height 18
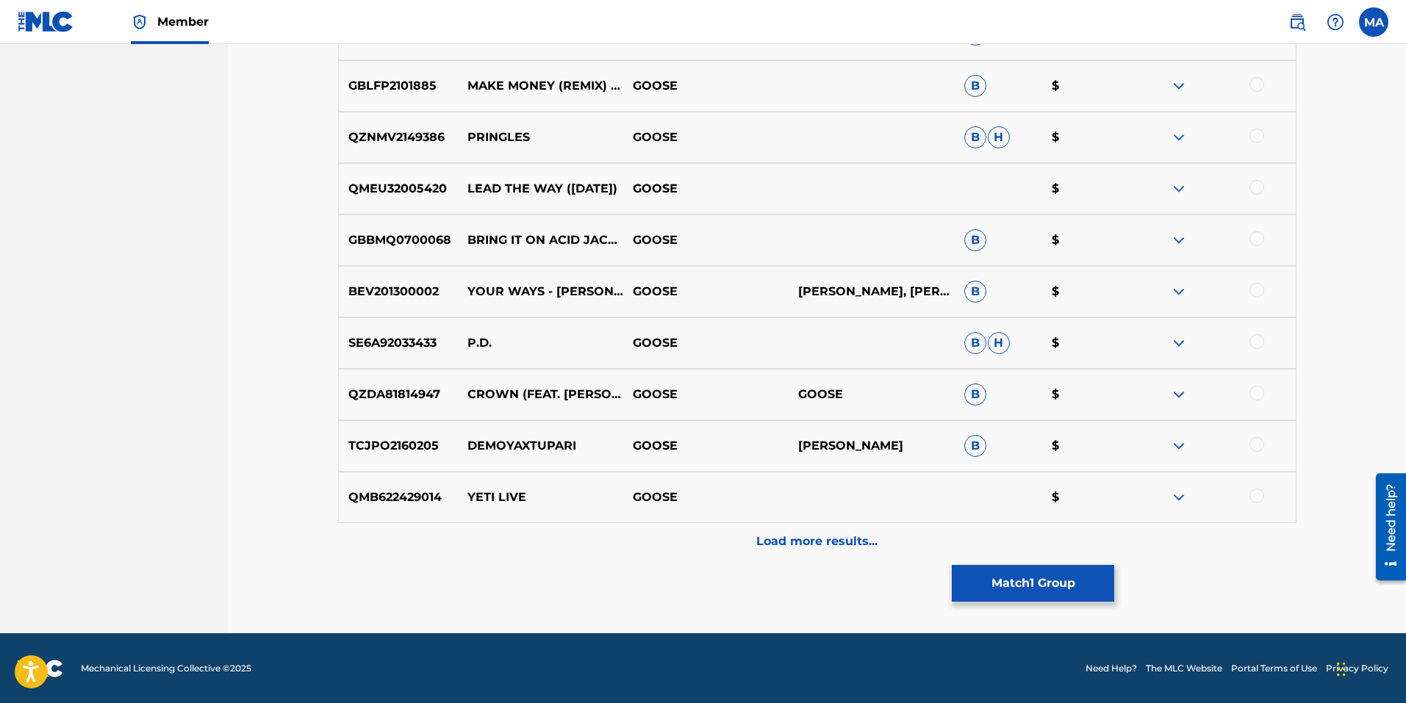
scroll to position [6813, 0]
click at [824, 539] on p "Load more results..." at bounding box center [816, 541] width 121 height 18
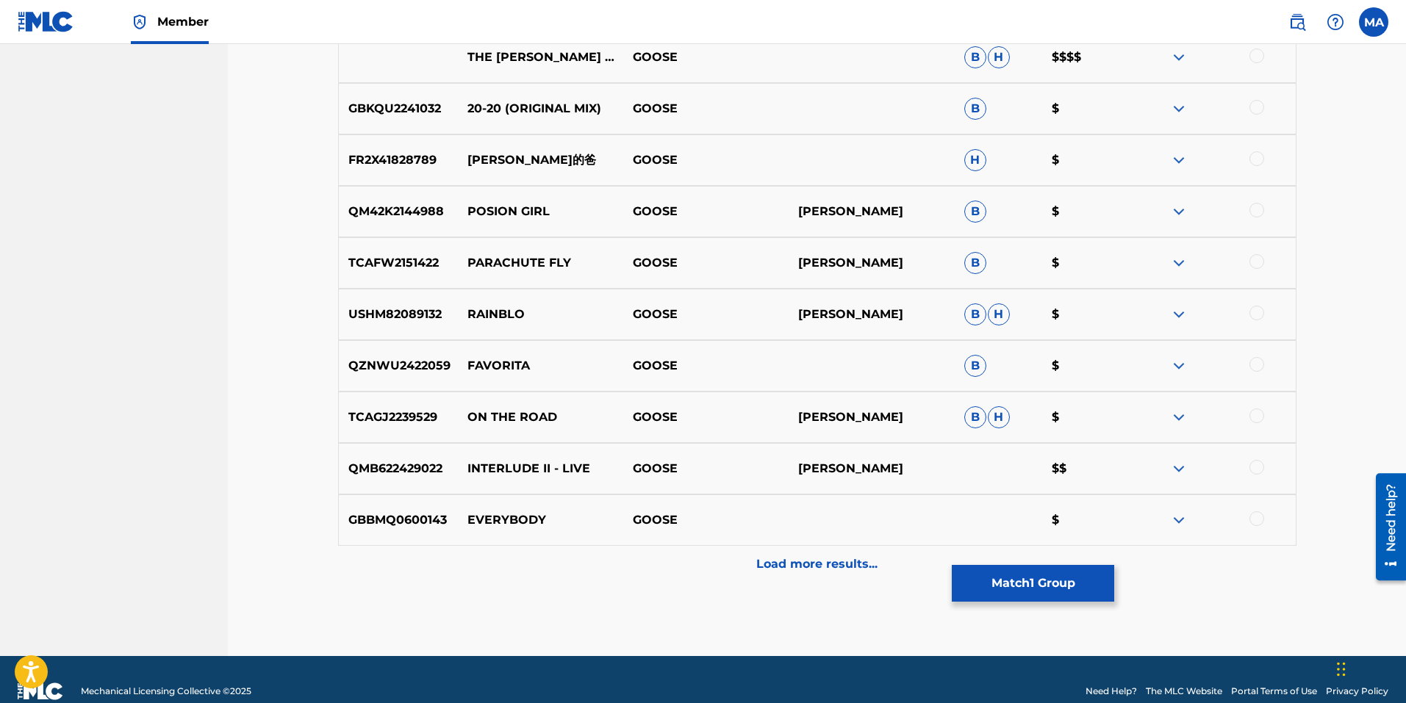
scroll to position [7327, 0]
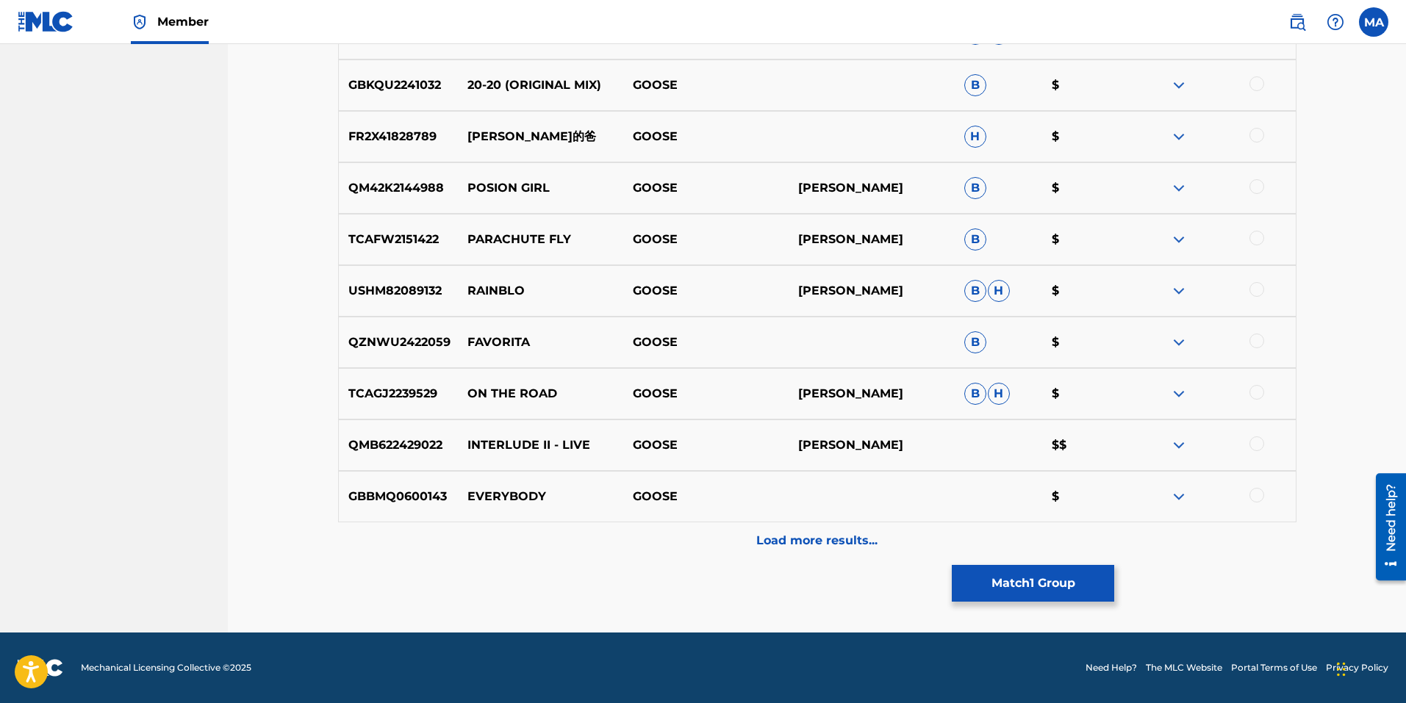
click at [827, 536] on p "Load more results..." at bounding box center [816, 541] width 121 height 18
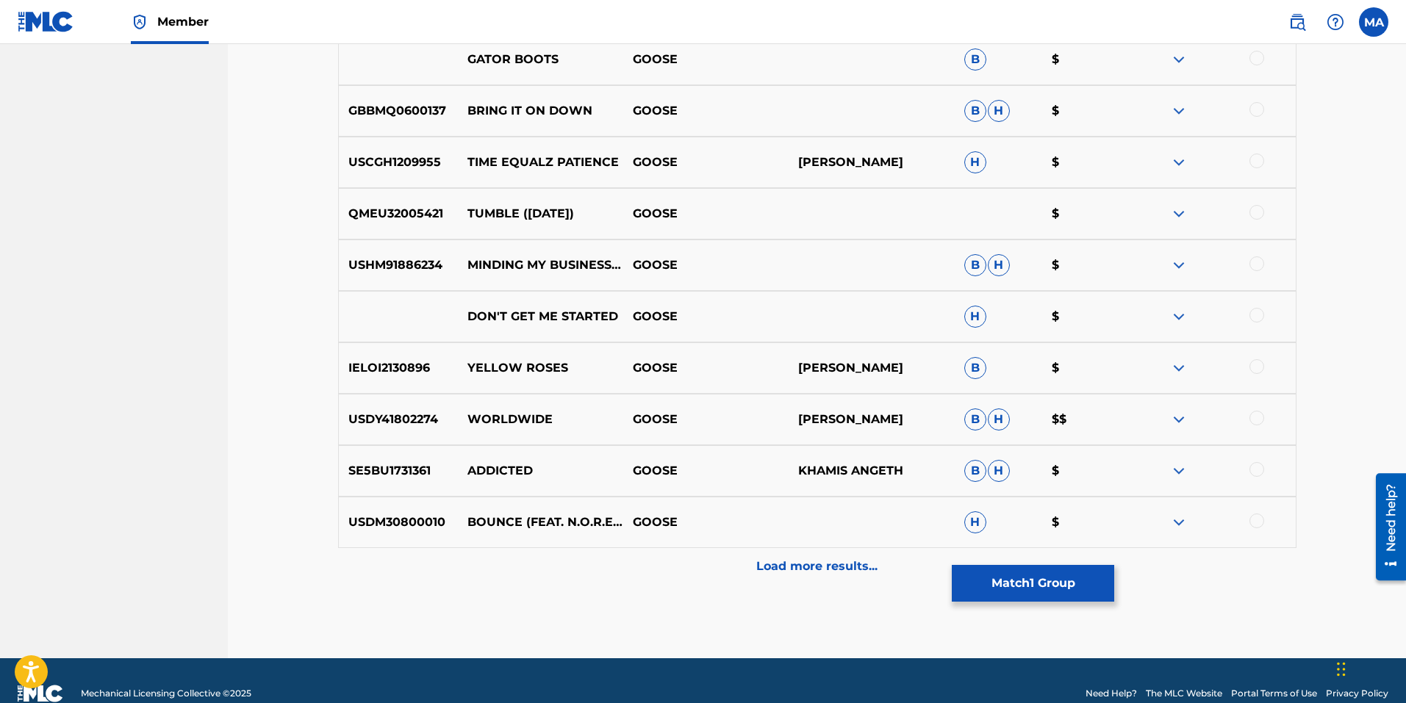
scroll to position [7842, 0]
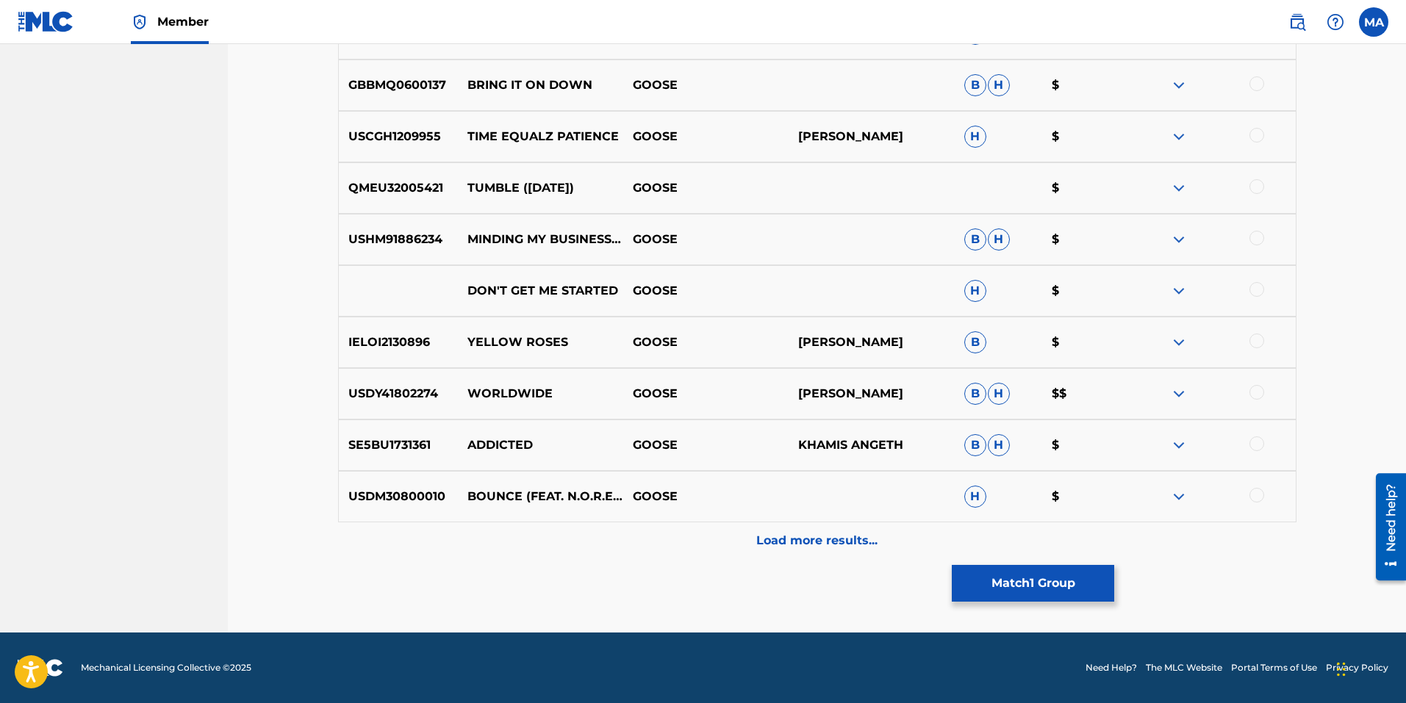
click at [842, 531] on div "Load more results..." at bounding box center [817, 540] width 958 height 37
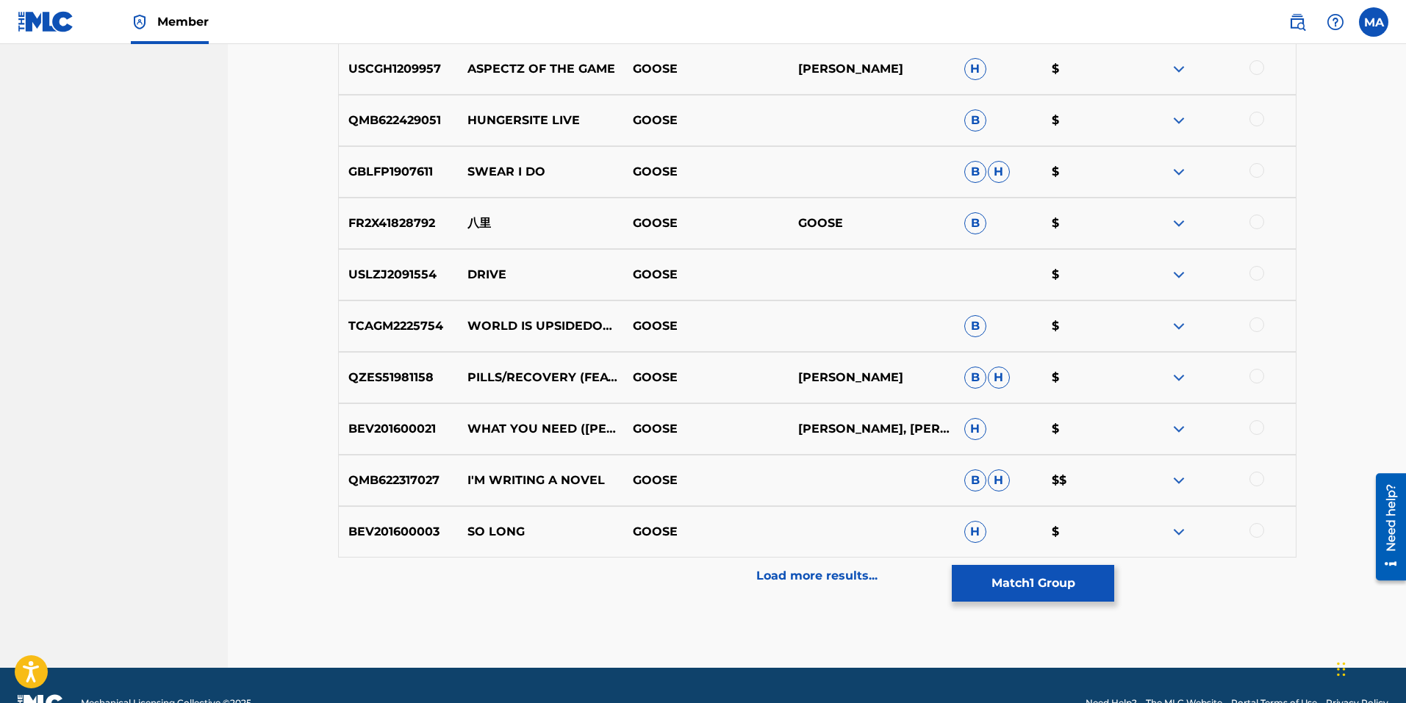
scroll to position [8356, 0]
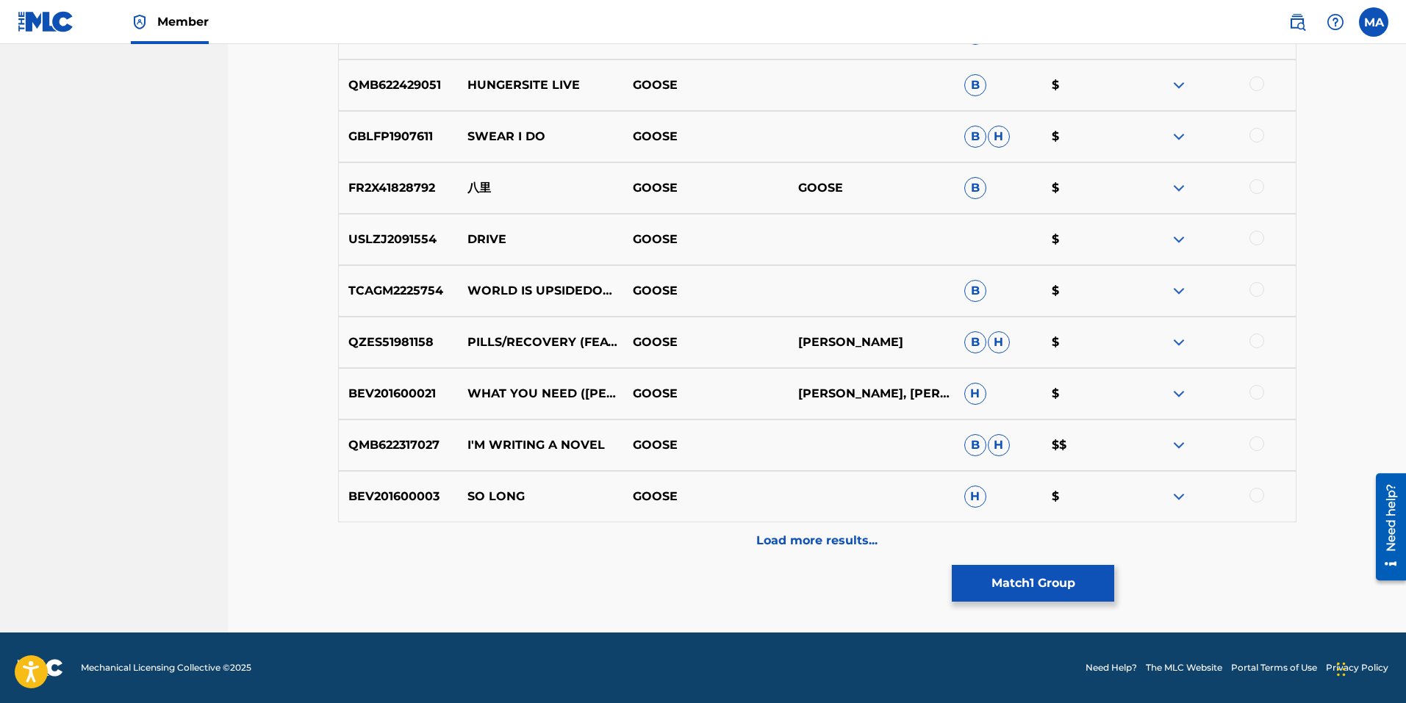
click at [822, 545] on p "Load more results..." at bounding box center [816, 541] width 121 height 18
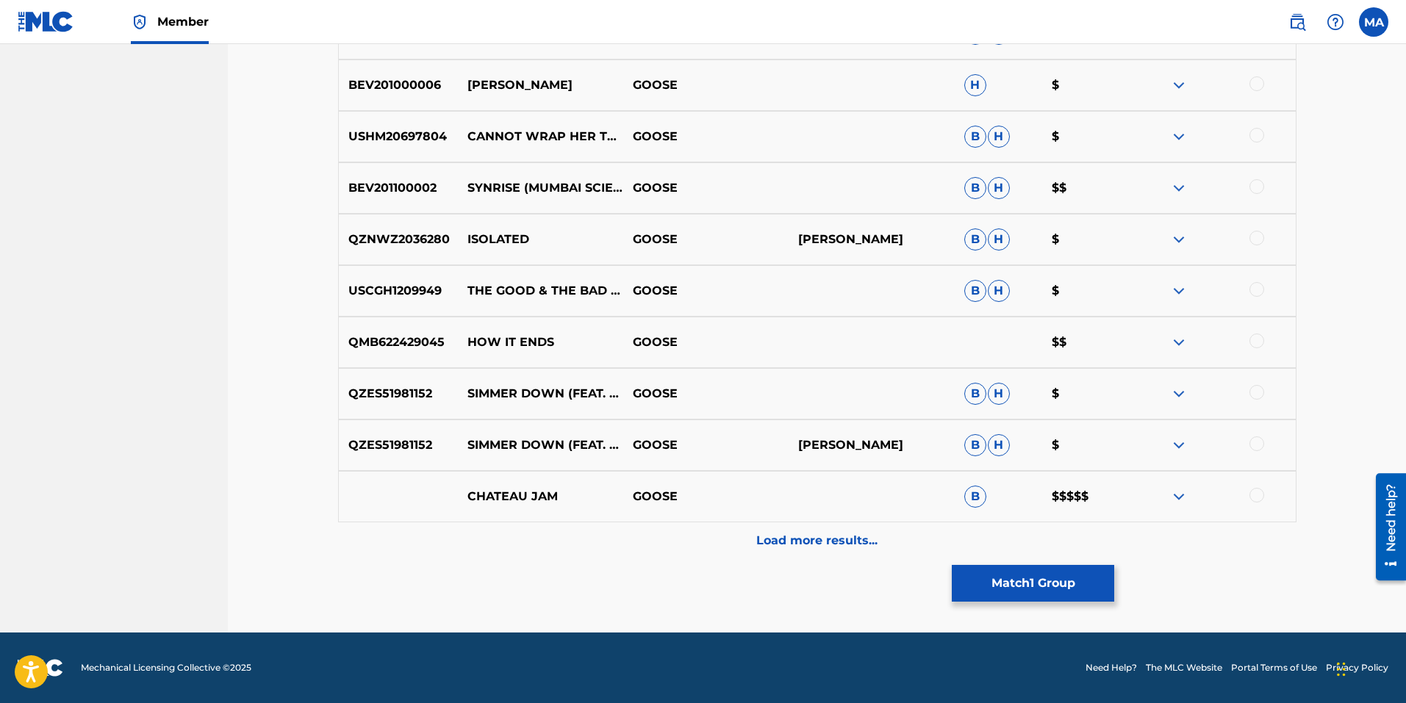
click at [810, 531] on div "Load more results..." at bounding box center [817, 540] width 958 height 37
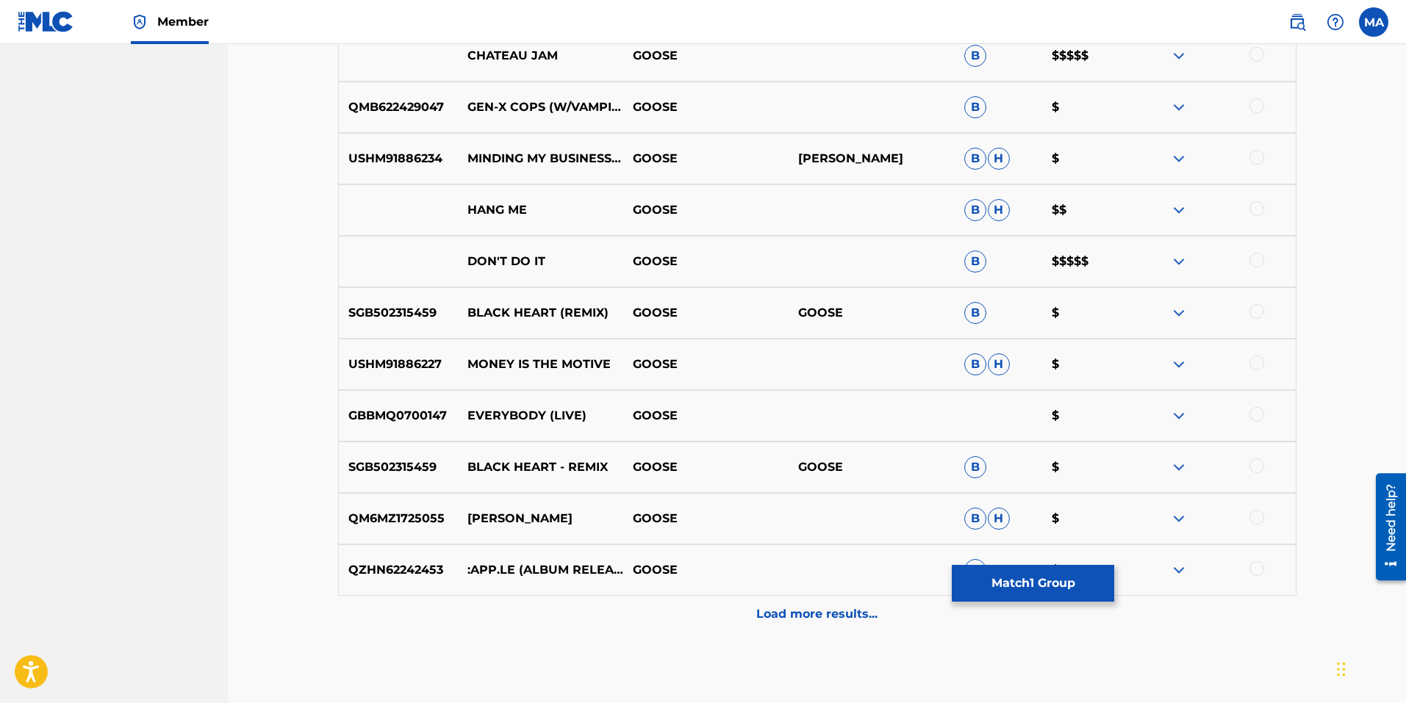
scroll to position [9385, 0]
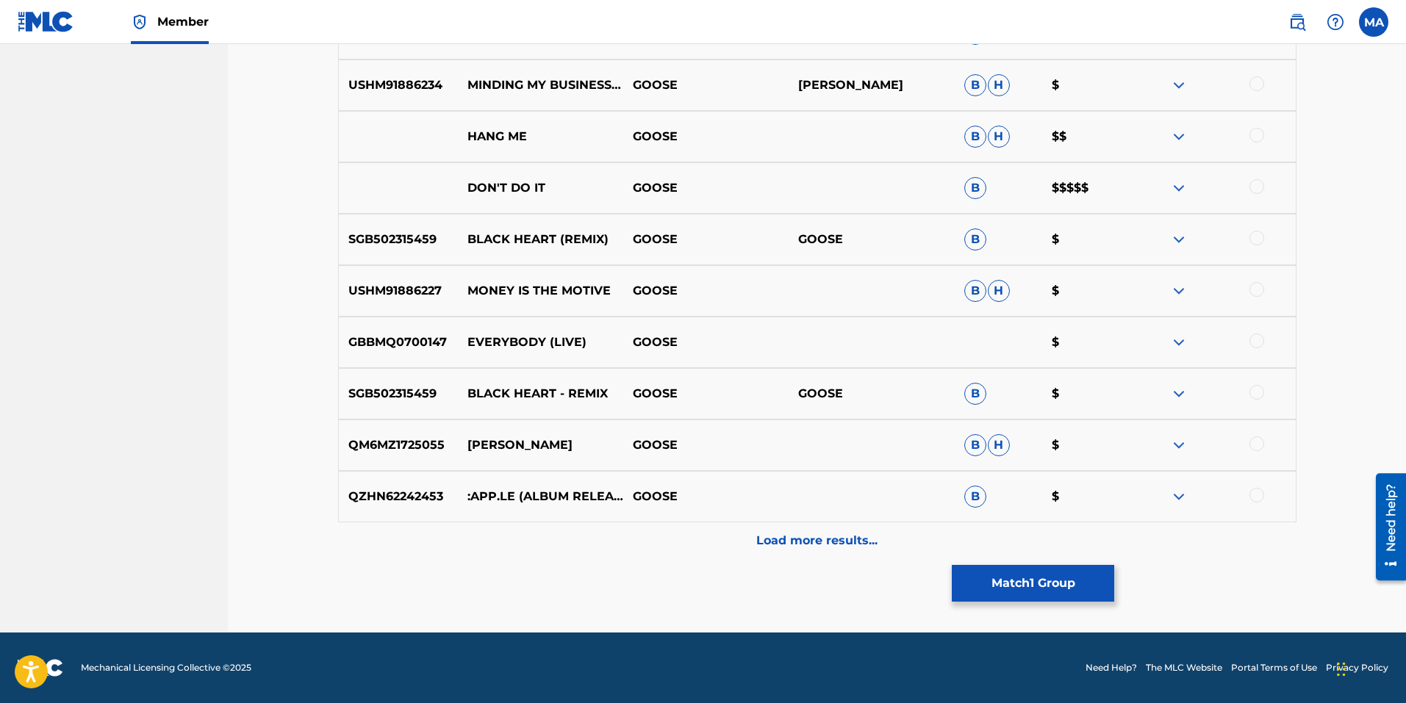
click at [823, 532] on p "Load more results..." at bounding box center [816, 541] width 121 height 18
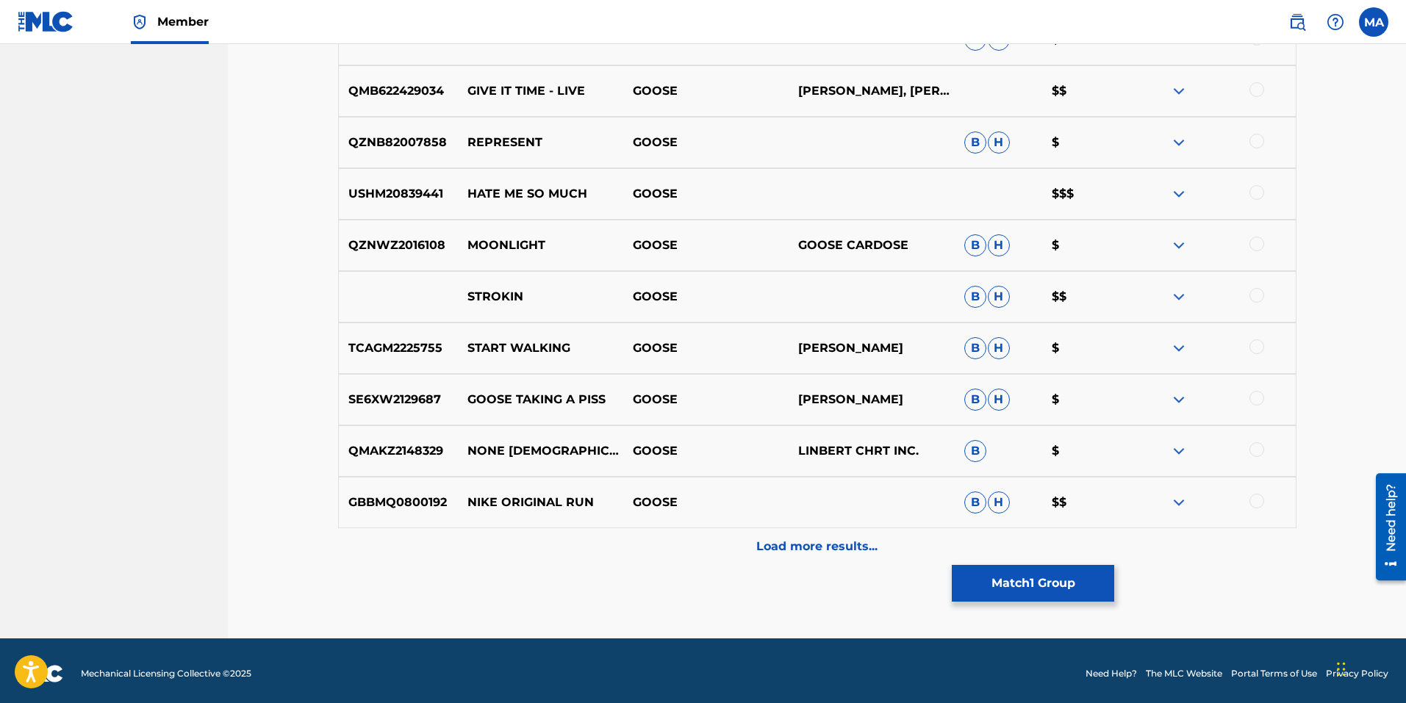
scroll to position [9899, 0]
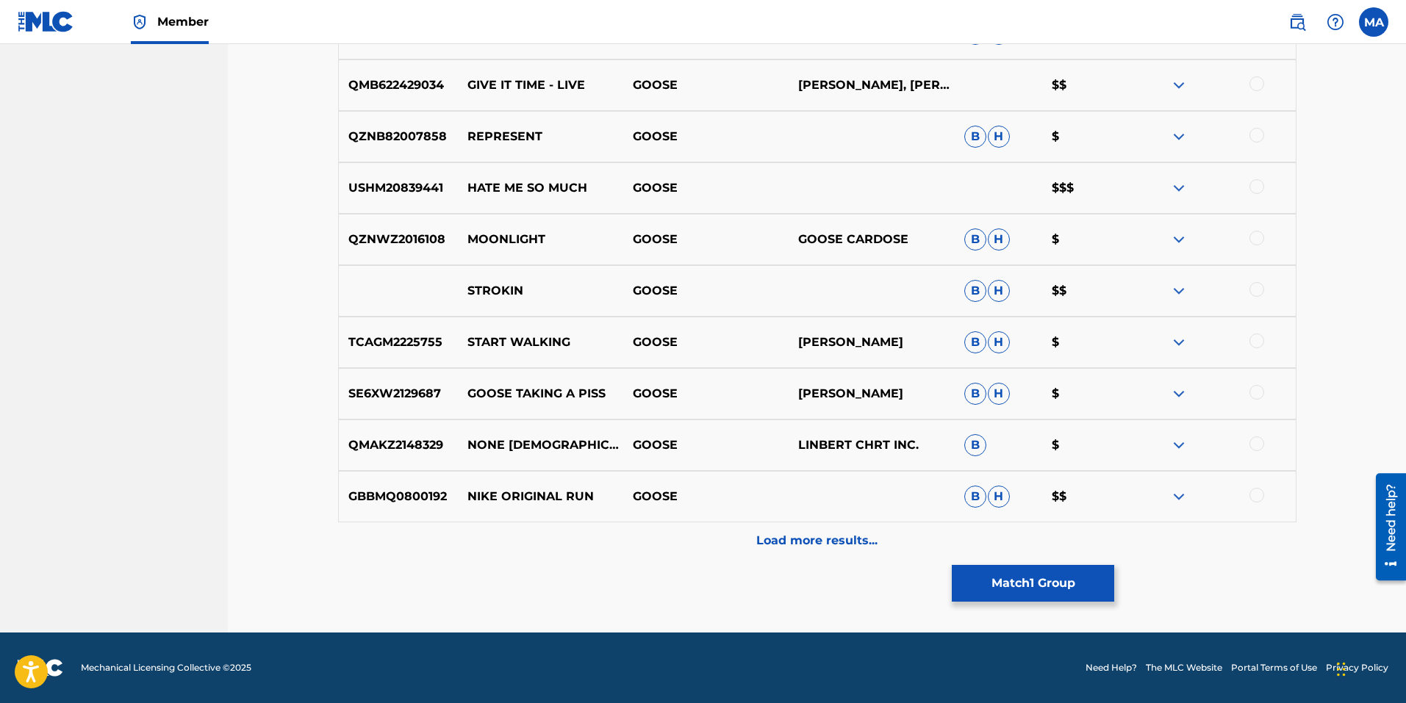
click at [805, 542] on p "Load more results..." at bounding box center [816, 541] width 121 height 18
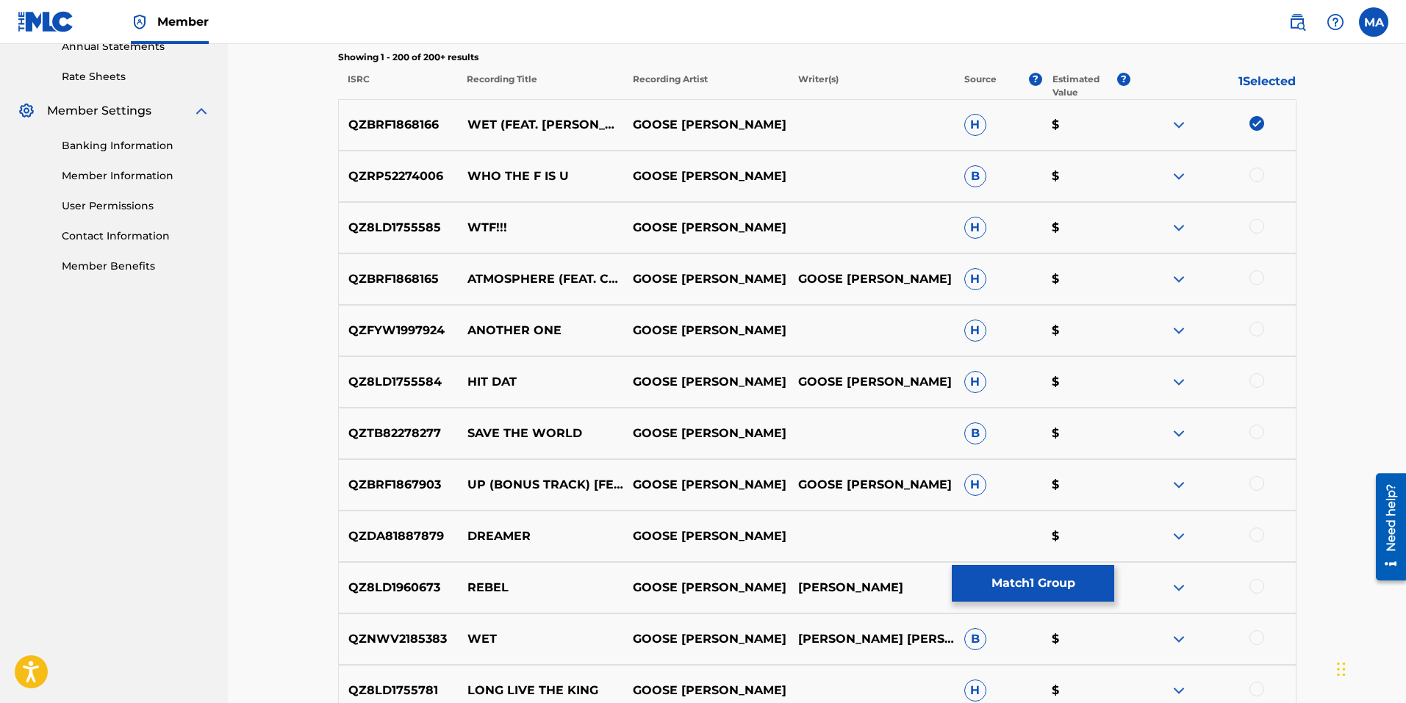
scroll to position [514, 0]
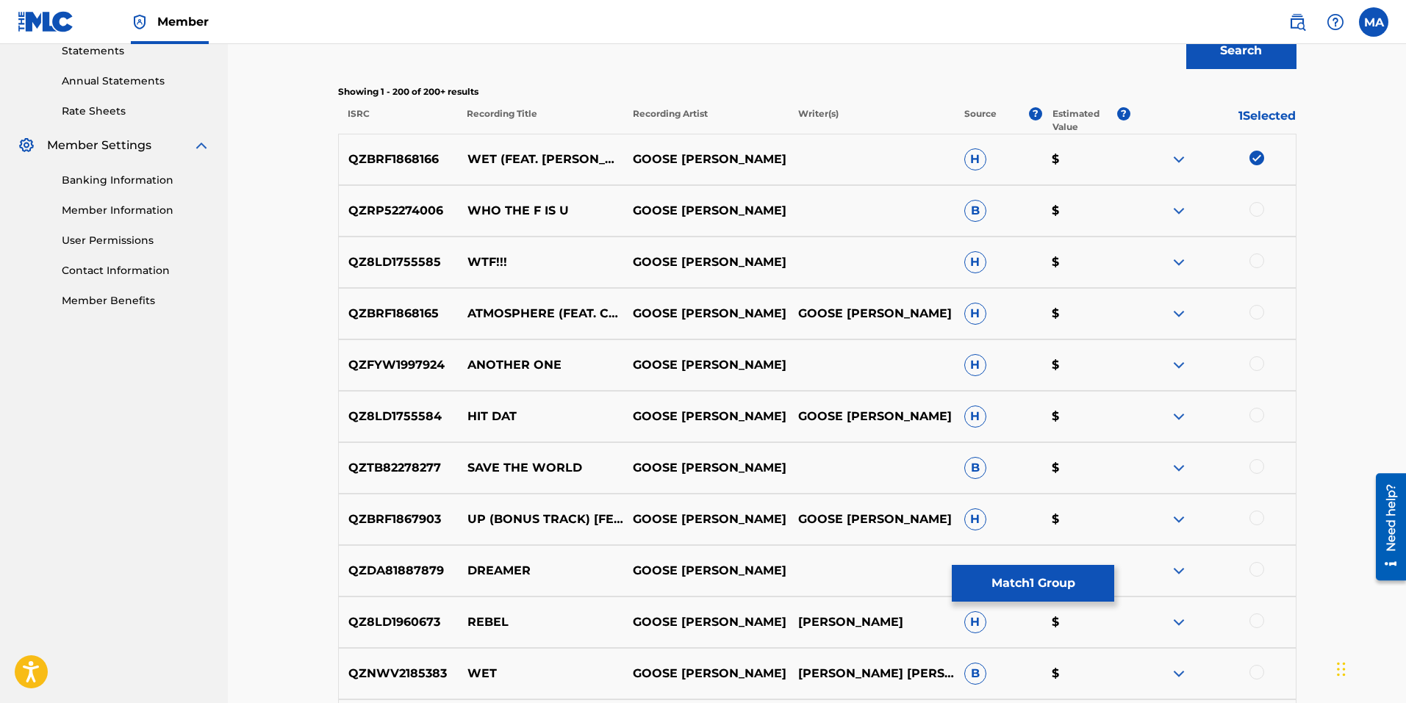
click at [140, 278] on link "Contact Information" at bounding box center [136, 270] width 148 height 15
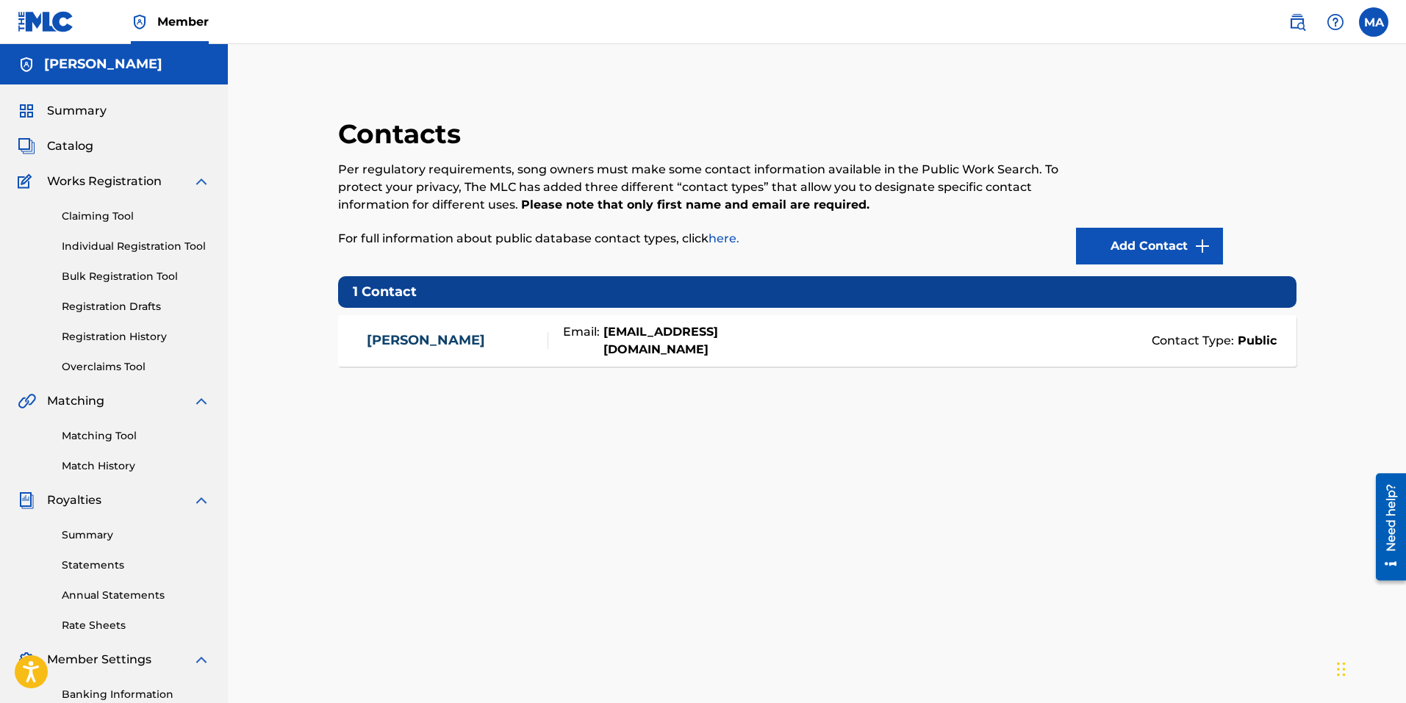
click at [1376, 31] on label at bounding box center [1373, 21] width 29 height 29
click at [1373, 22] on input "MA Maurice Avery reeseramar@gmail.com Notification Preferences Profile Log out" at bounding box center [1373, 22] width 0 height 0
click at [1376, 31] on div "MA MA Maurice Avery reeseramar@gmail.com Notification Preferences Profile Log o…" at bounding box center [1373, 21] width 29 height 29
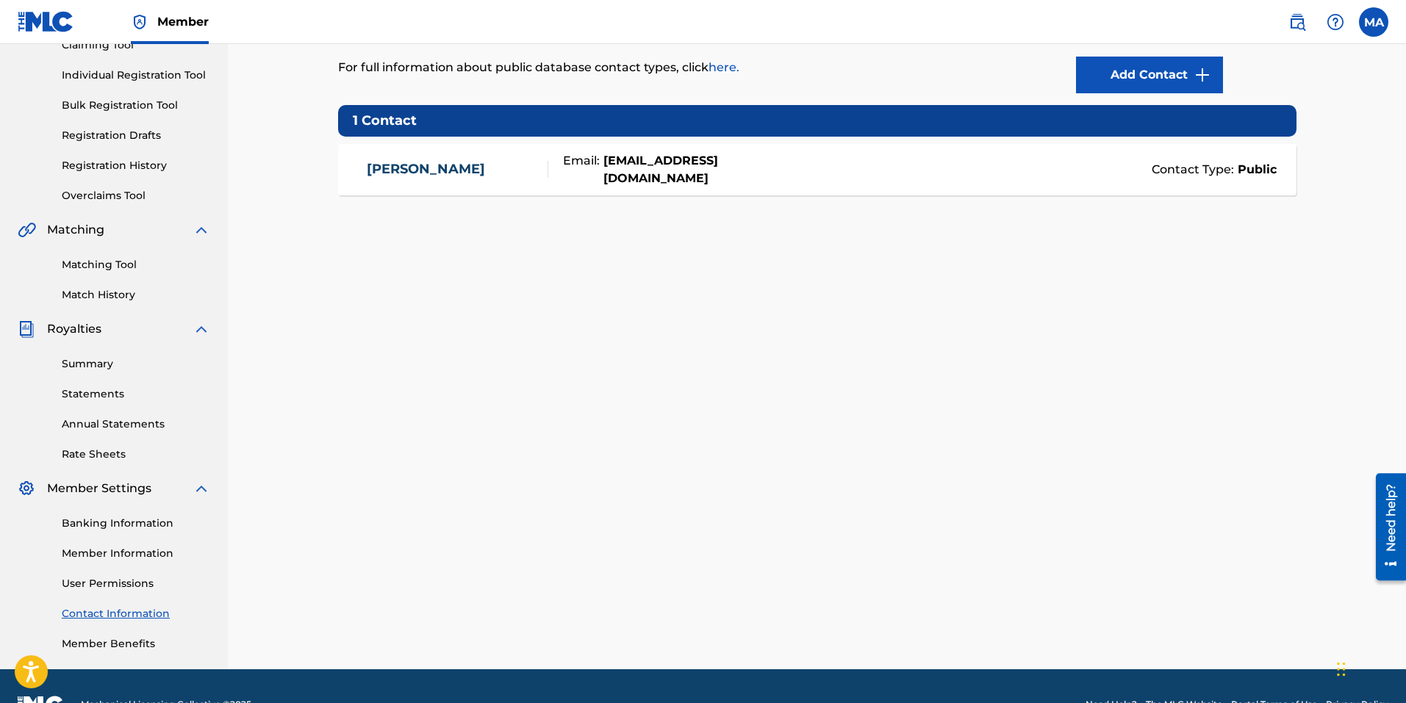
scroll to position [134, 0]
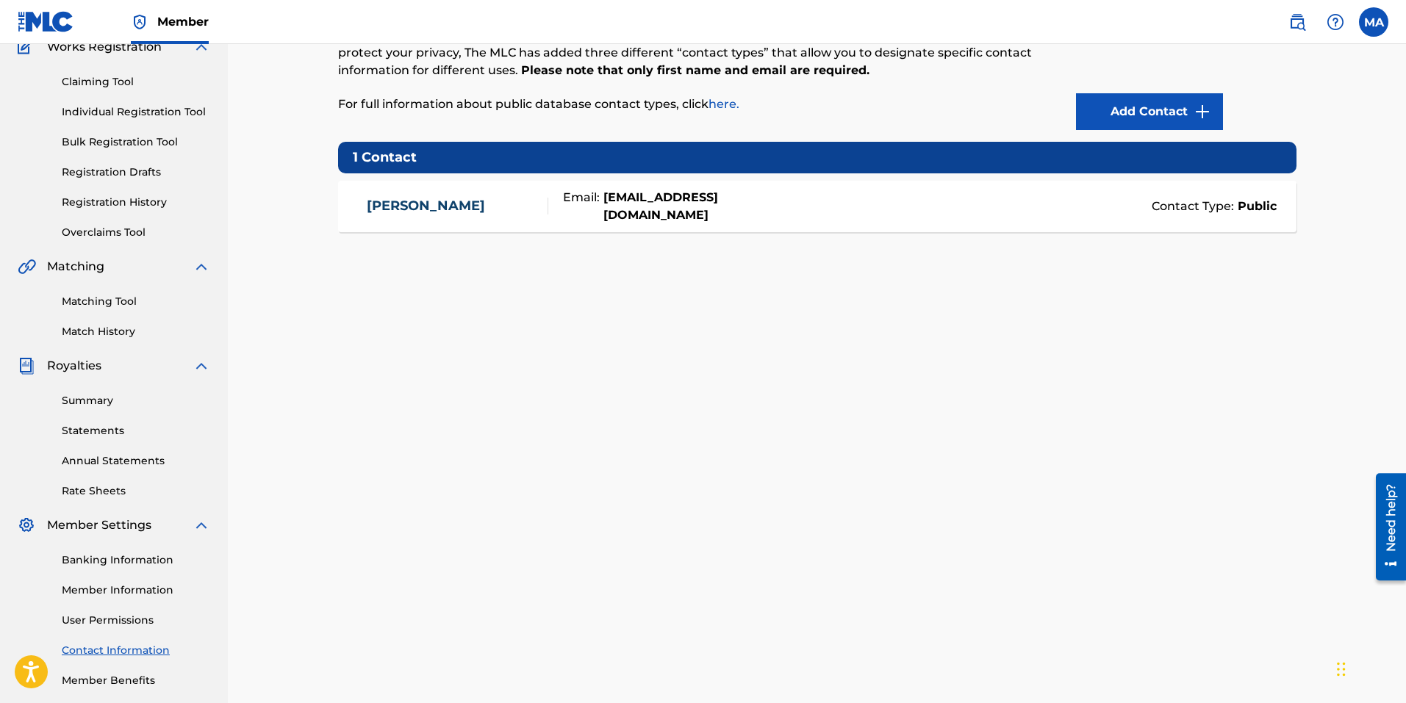
click at [903, 415] on div "Contacts Per regulatory requirements, song owners must make some contact inform…" at bounding box center [817, 363] width 994 height 760
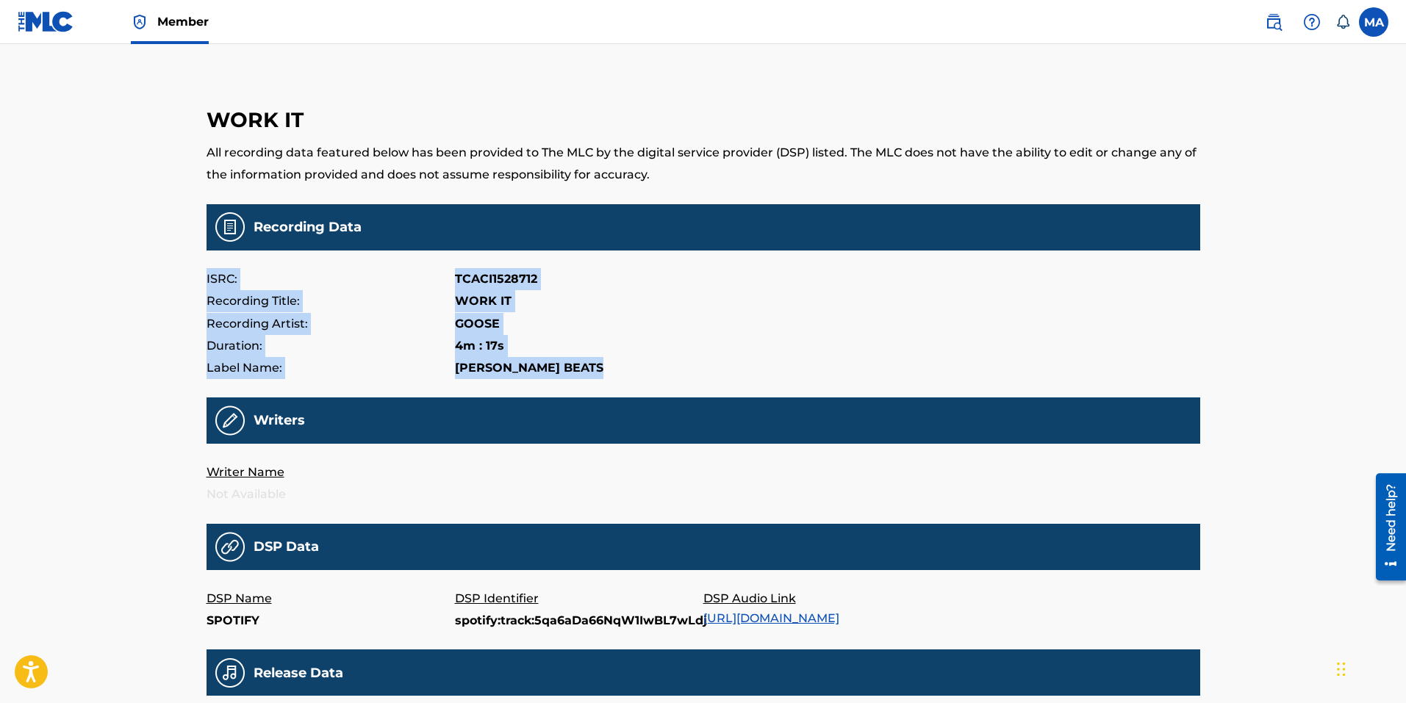
drag, startPoint x: 204, startPoint y: 276, endPoint x: 611, endPoint y: 363, distance: 417.1
click at [611, 363] on div "WORK IT All recording data featured below has been provided to The MLC by the d…" at bounding box center [703, 501] width 1029 height 929
copy div "ISRC: TCACI1528712 Recording Title: WORK IT Recording Artist: GOOSE Duration: 4…"
click at [794, 306] on div "Recording Title: WORK IT" at bounding box center [703, 301] width 994 height 22
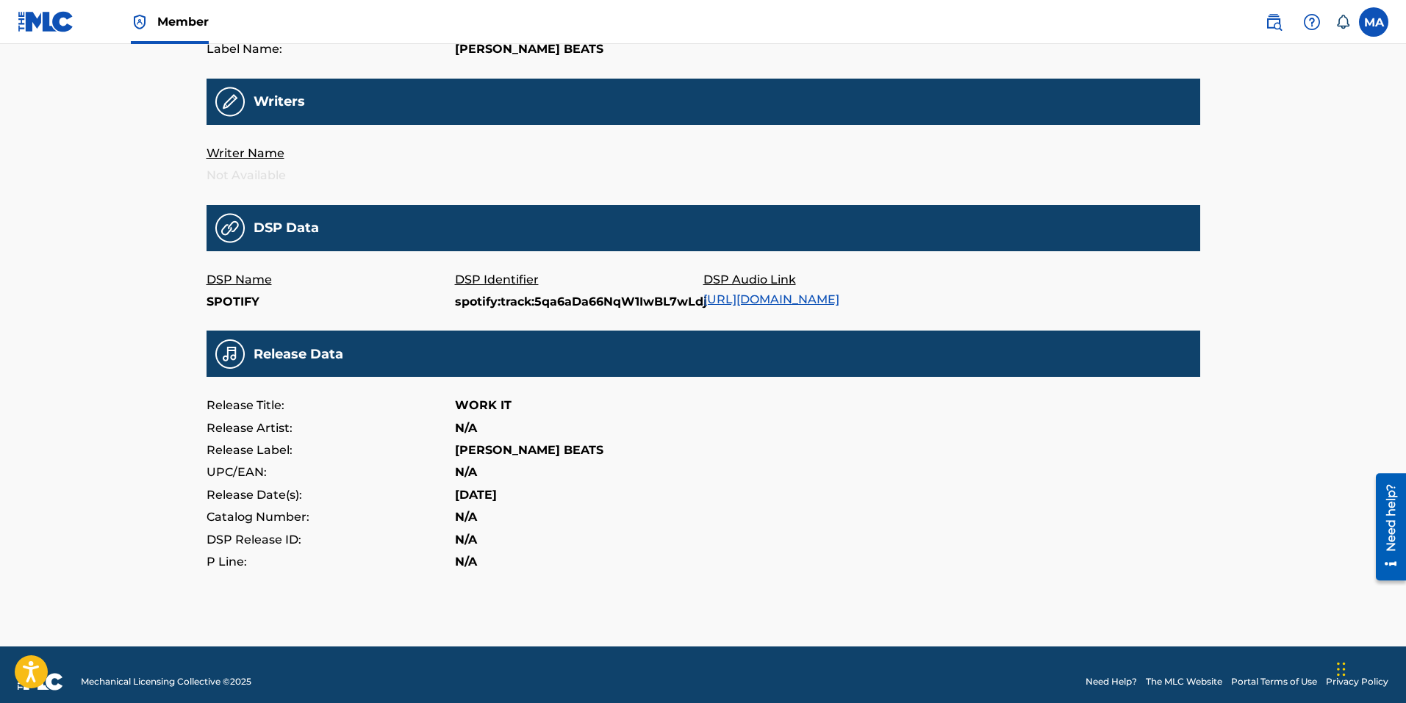
scroll to position [333, 0]
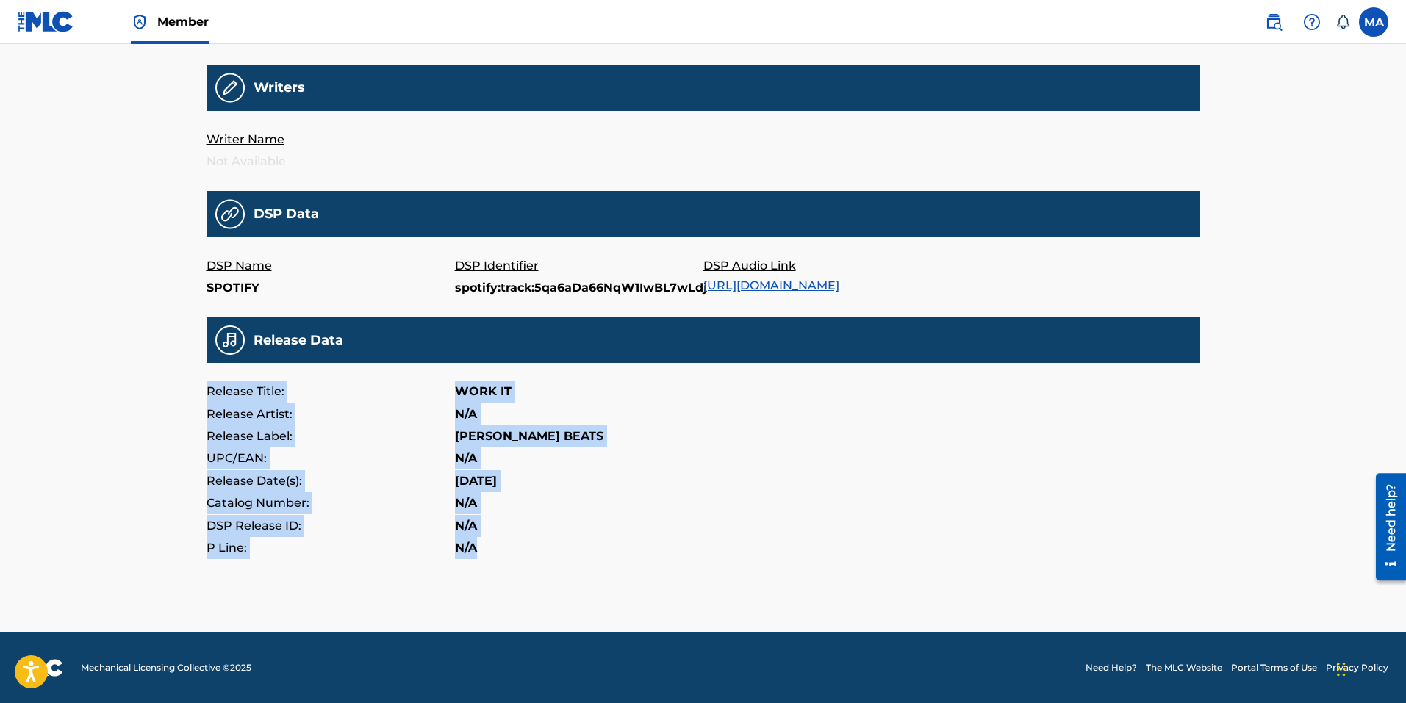
drag, startPoint x: 206, startPoint y: 394, endPoint x: 564, endPoint y: 550, distance: 390.3
click at [564, 550] on div "Release Title: WORK IT Release Artist: N/A Release Label: MARIO ANTHONY BEATS U…" at bounding box center [703, 470] width 994 height 179
copy div "Release Title: WORK IT Release Artist: N/A Release Label: MARIO ANTHONY BEATS U…"
click at [661, 398] on div "Release Title: WORK IT" at bounding box center [703, 392] width 994 height 22
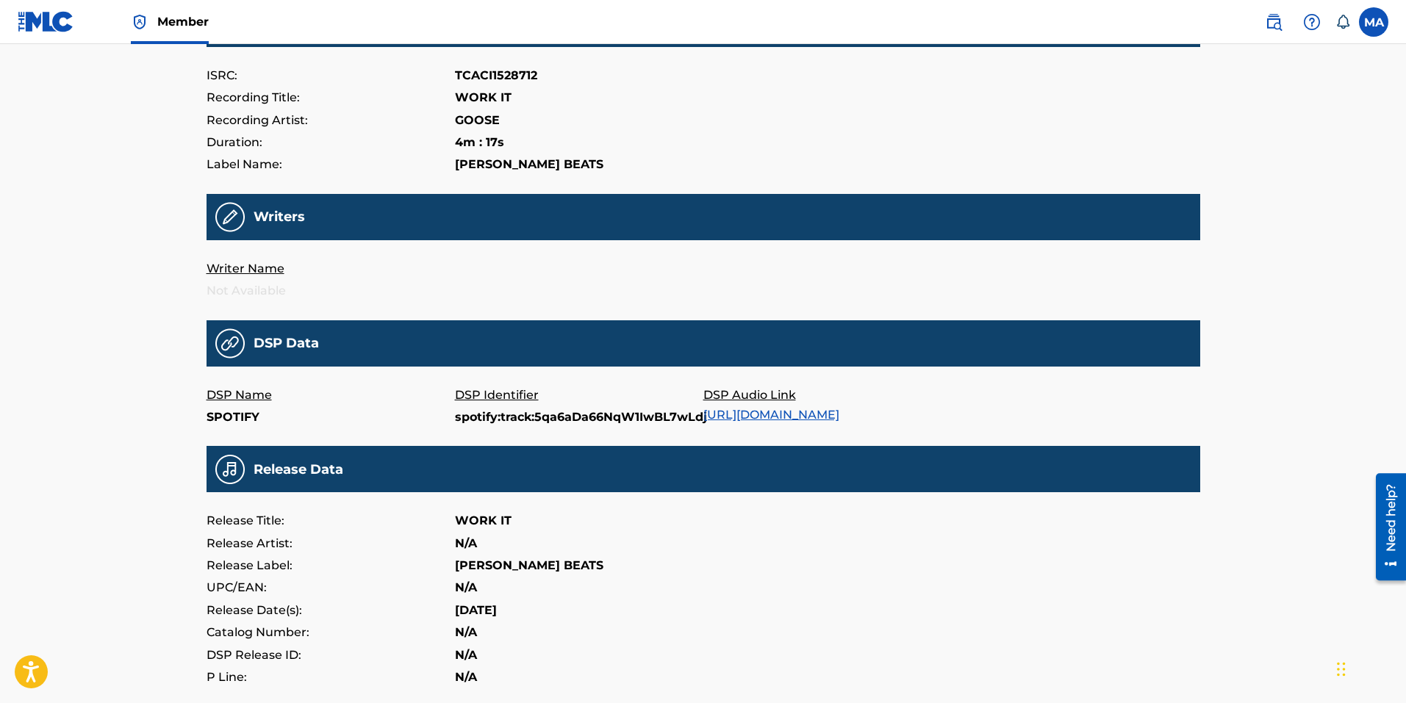
scroll to position [0, 0]
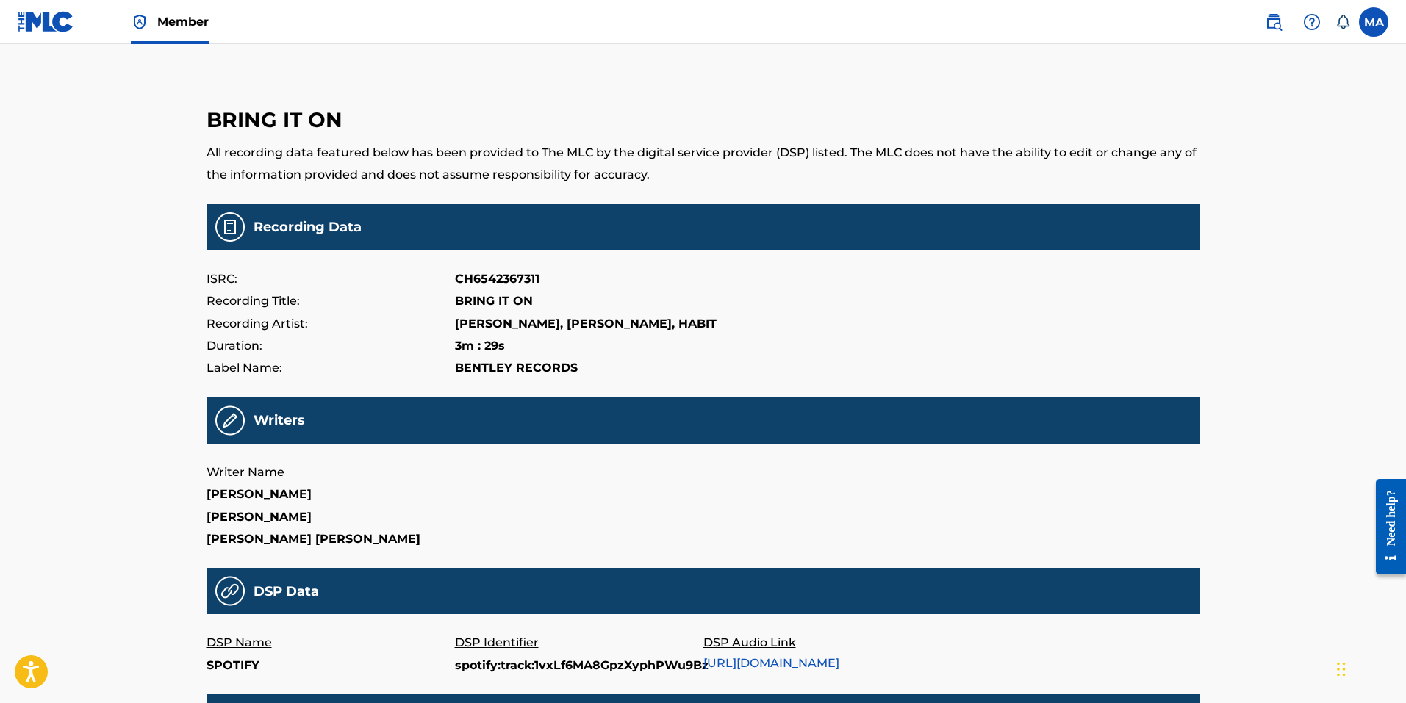
scroll to position [73, 0]
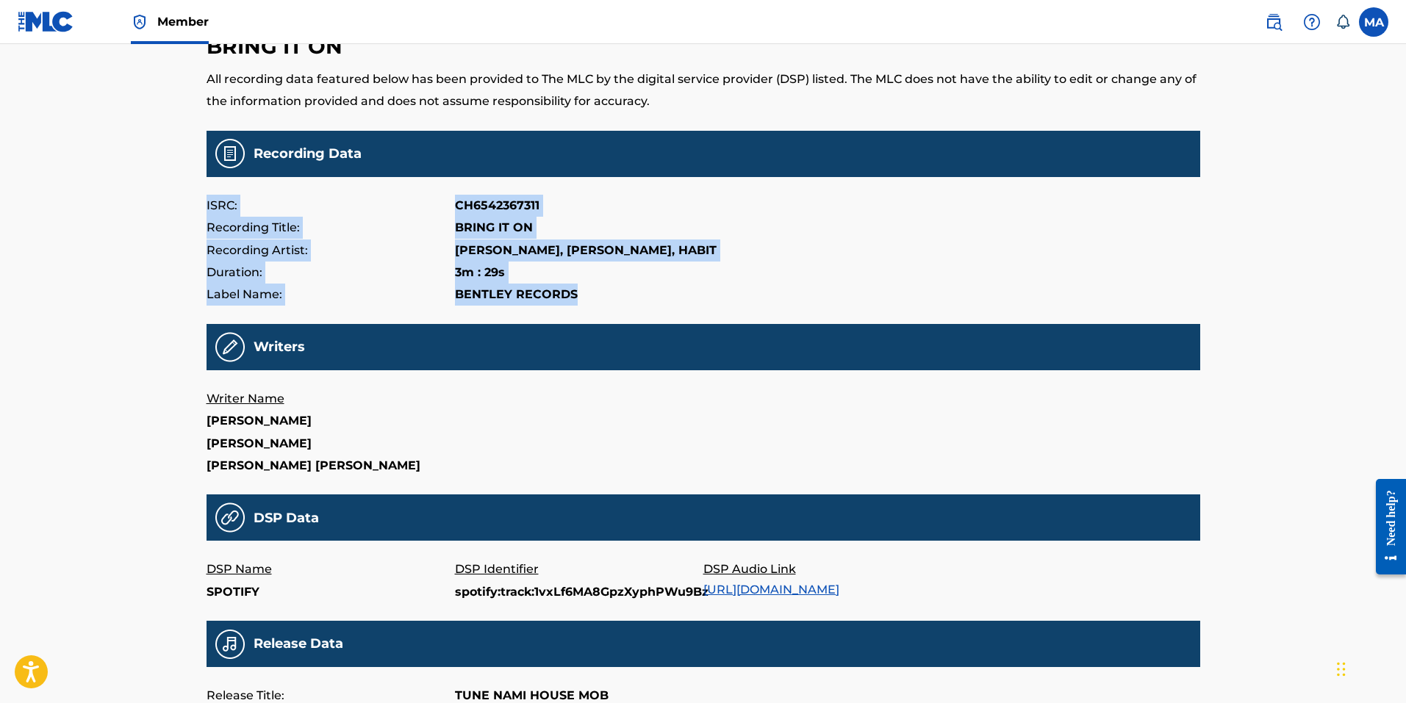
drag, startPoint x: 206, startPoint y: 205, endPoint x: 589, endPoint y: 298, distance: 393.9
click at [589, 298] on div "ISRC: CH6542367311 Recording Title: BRING IT ON Recording Artist: DAVENCH, GOOS…" at bounding box center [703, 251] width 994 height 112
copy div "ISRC: CH6542367311 Recording Title: BRING IT ON Recording Artist: DAVENCH, GOOS…"
click at [631, 312] on main "BRING IT ON All recording data featured below has been provided to The MLC by t…" at bounding box center [703, 435] width 994 height 856
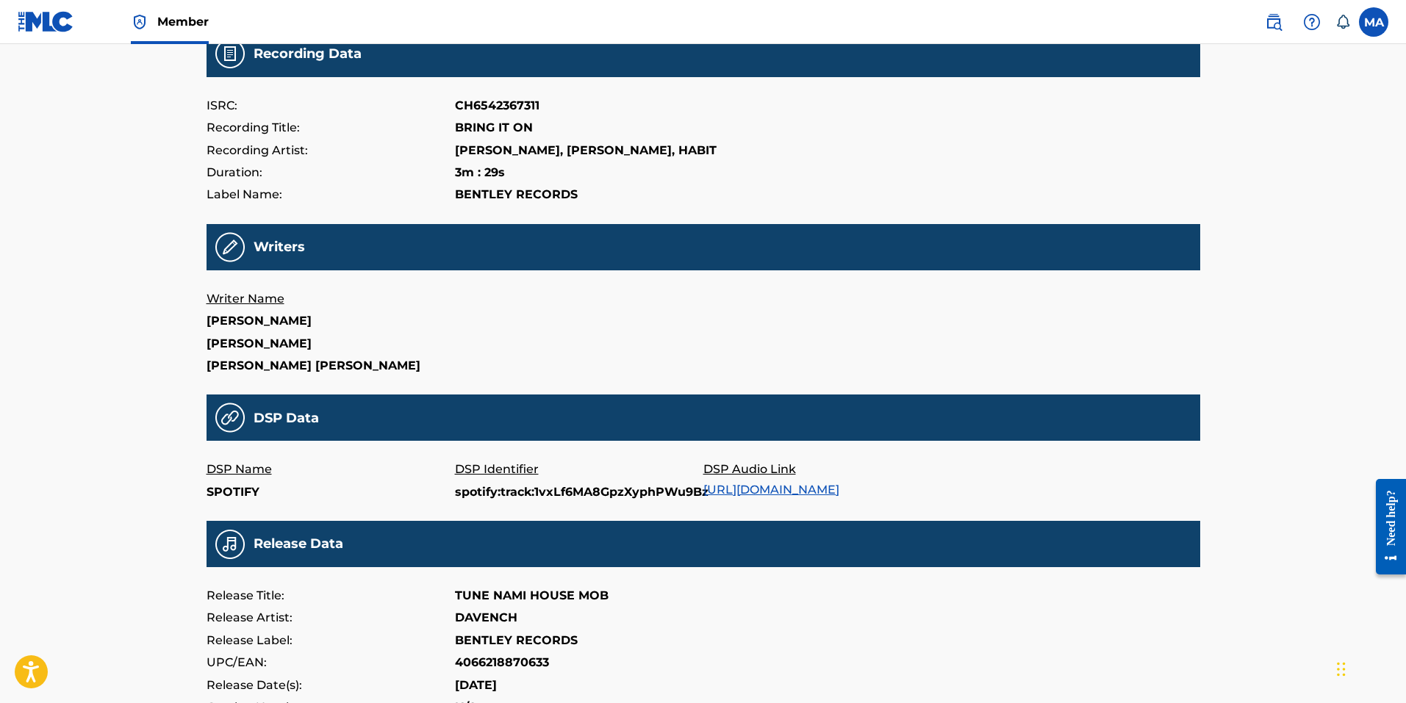
scroll to position [147, 0]
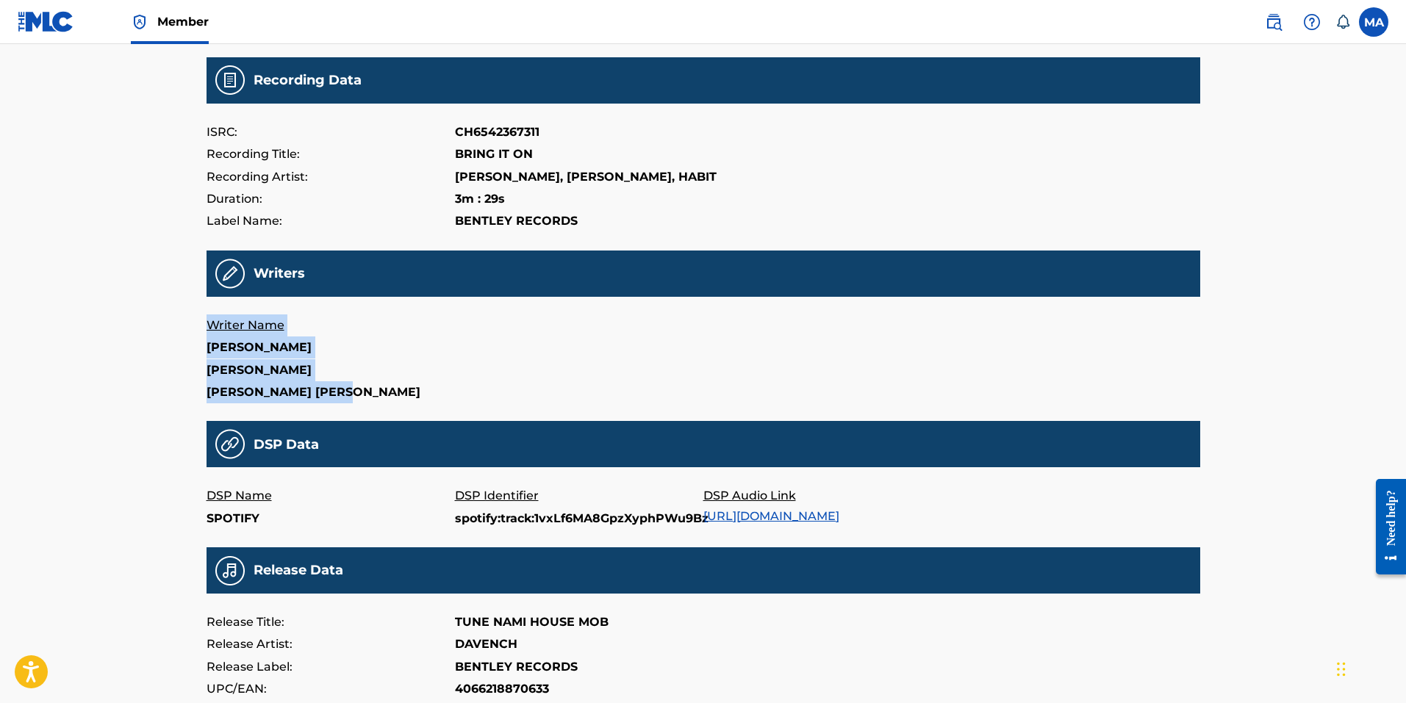
drag, startPoint x: 201, startPoint y: 320, endPoint x: 365, endPoint y: 391, distance: 178.4
click at [365, 391] on div "BRING IT ON All recording data featured below has been provided to The MLC by t…" at bounding box center [703, 377] width 1029 height 974
copy div "Writer Name JERMAINE JOVAN TERRY JON TRISTON JONES MAURICE RAMAR AVERY"
click at [442, 340] on p "JERMAINE JOVAN TERRY" at bounding box center [330, 348] width 248 height 22
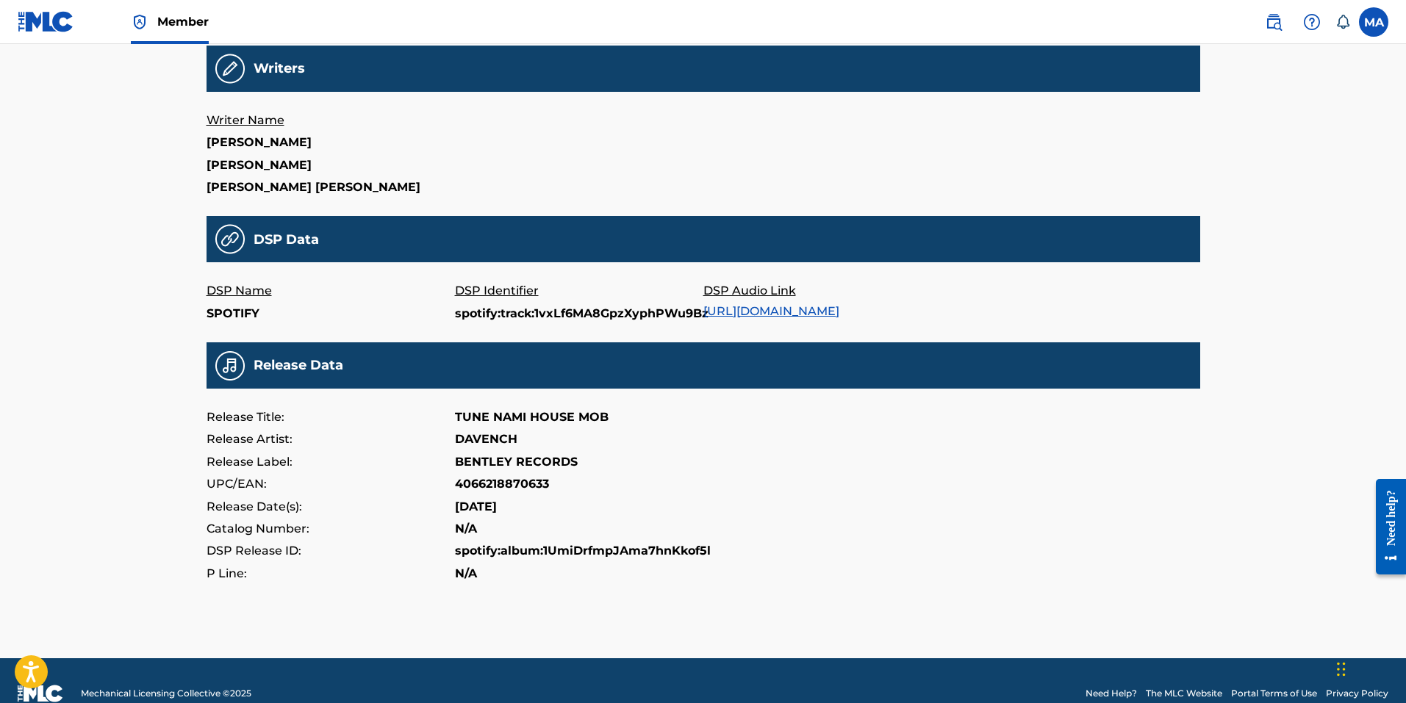
scroll to position [378, 0]
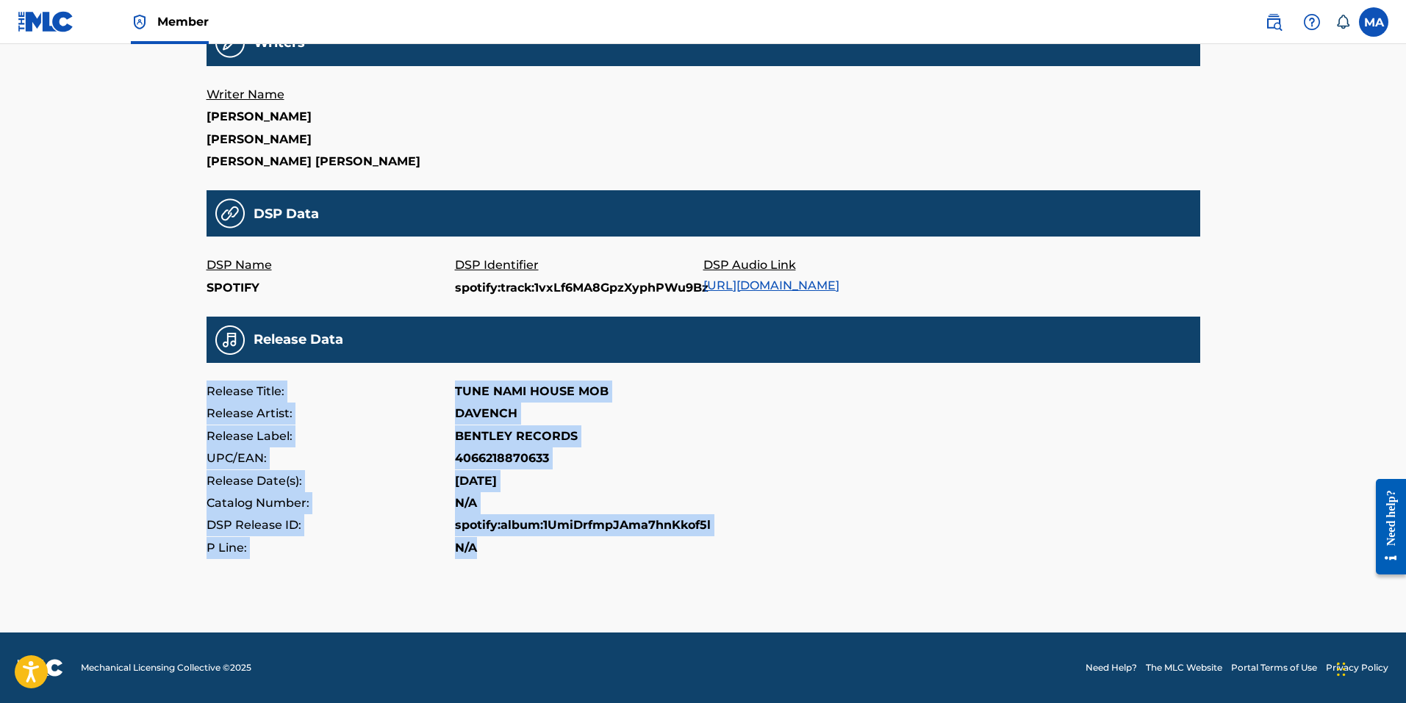
drag, startPoint x: 207, startPoint y: 388, endPoint x: 593, endPoint y: 545, distance: 416.3
click at [593, 545] on div "Release Title: TUNE NAMI HOUSE MOB Release Artist: DAVENCH Release Label: BENTL…" at bounding box center [703, 470] width 994 height 179
copy div "Release Title: TUNE NAMI HOUSE MOB Release Artist: DAVENCH Release Label: BENTL…"
click at [682, 445] on div "Release Label: BENTLEY RECORDS" at bounding box center [703, 436] width 994 height 22
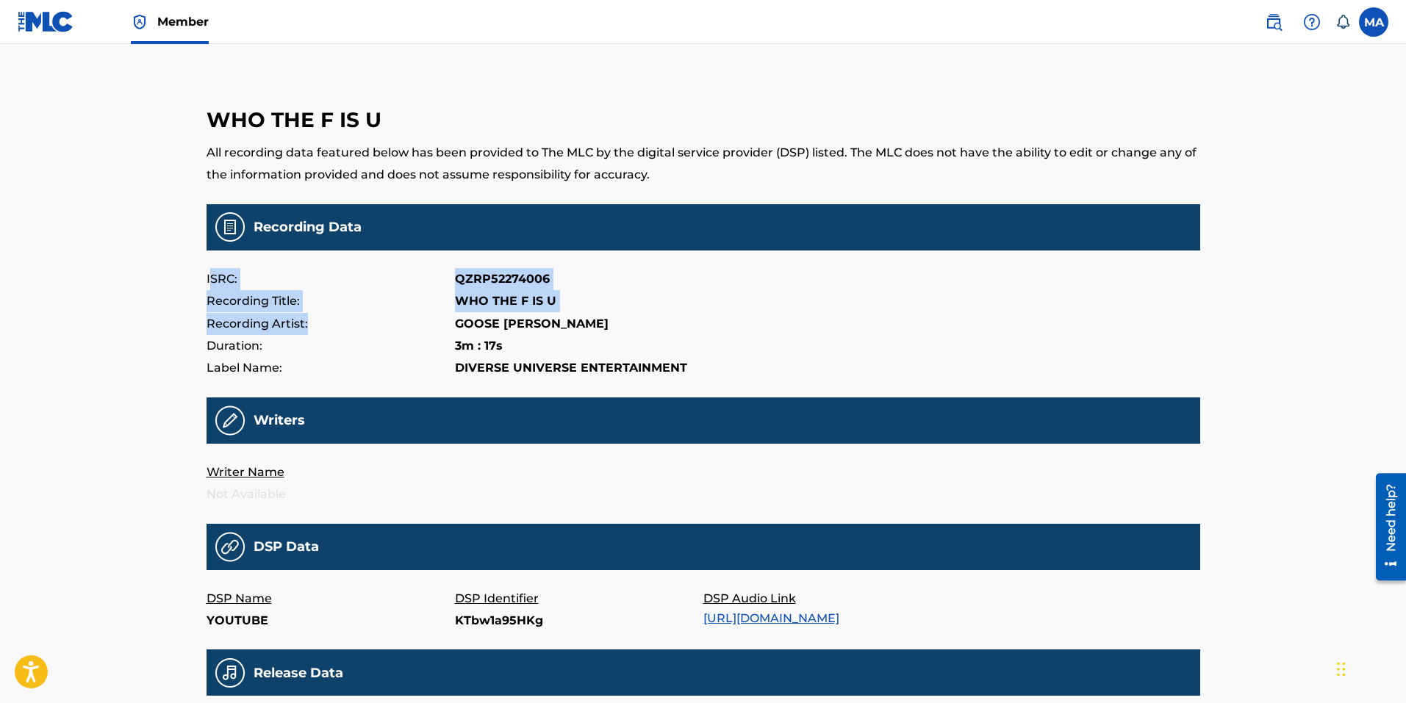
drag, startPoint x: 211, startPoint y: 276, endPoint x: 348, endPoint y: 323, distance: 145.2
click at [350, 325] on div "ISRC: QZRP52274006 Recording Title: WHO THE F IS U Recording Artist: GOOSE WAYN…" at bounding box center [703, 324] width 994 height 112
drag, startPoint x: 348, startPoint y: 323, endPoint x: 315, endPoint y: 305, distance: 38.5
click at [315, 305] on p "Recording Title:" at bounding box center [330, 301] width 248 height 22
click at [201, 280] on div "WHO THE F IS U All recording data featured below has been provided to The MLC b…" at bounding box center [703, 501] width 1029 height 929
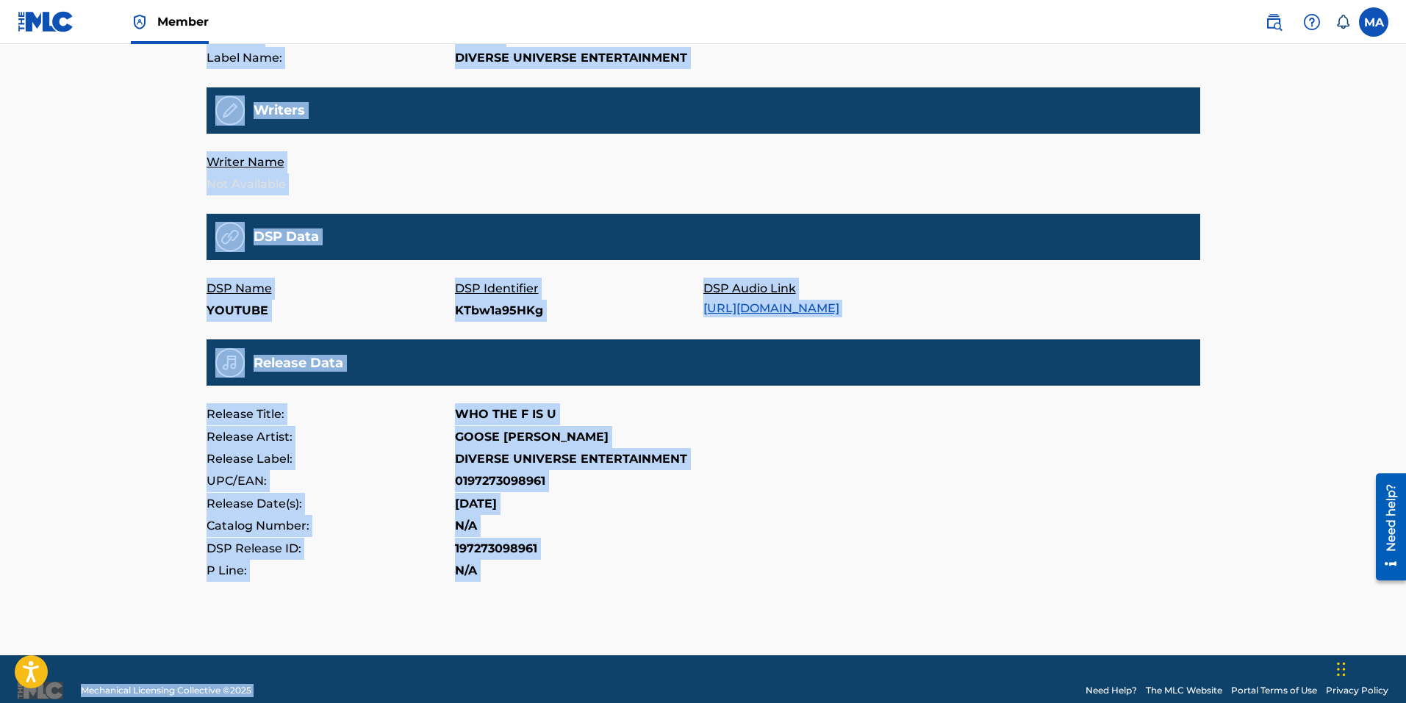
scroll to position [346, 0]
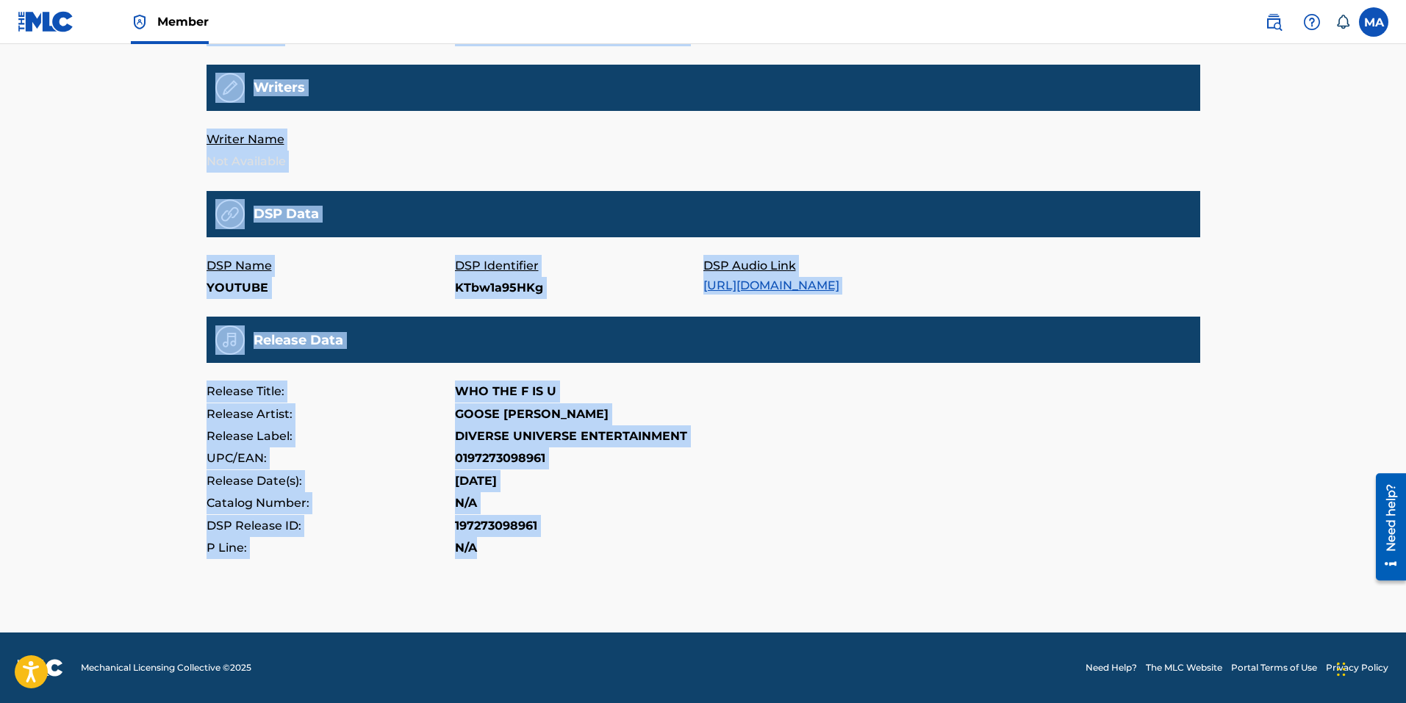
drag, startPoint x: 204, startPoint y: 280, endPoint x: 553, endPoint y: 567, distance: 452.2
click at [553, 567] on div "WHO THE F IS U All recording data featured below has been provided to The MLC b…" at bounding box center [703, 168] width 1029 height 929
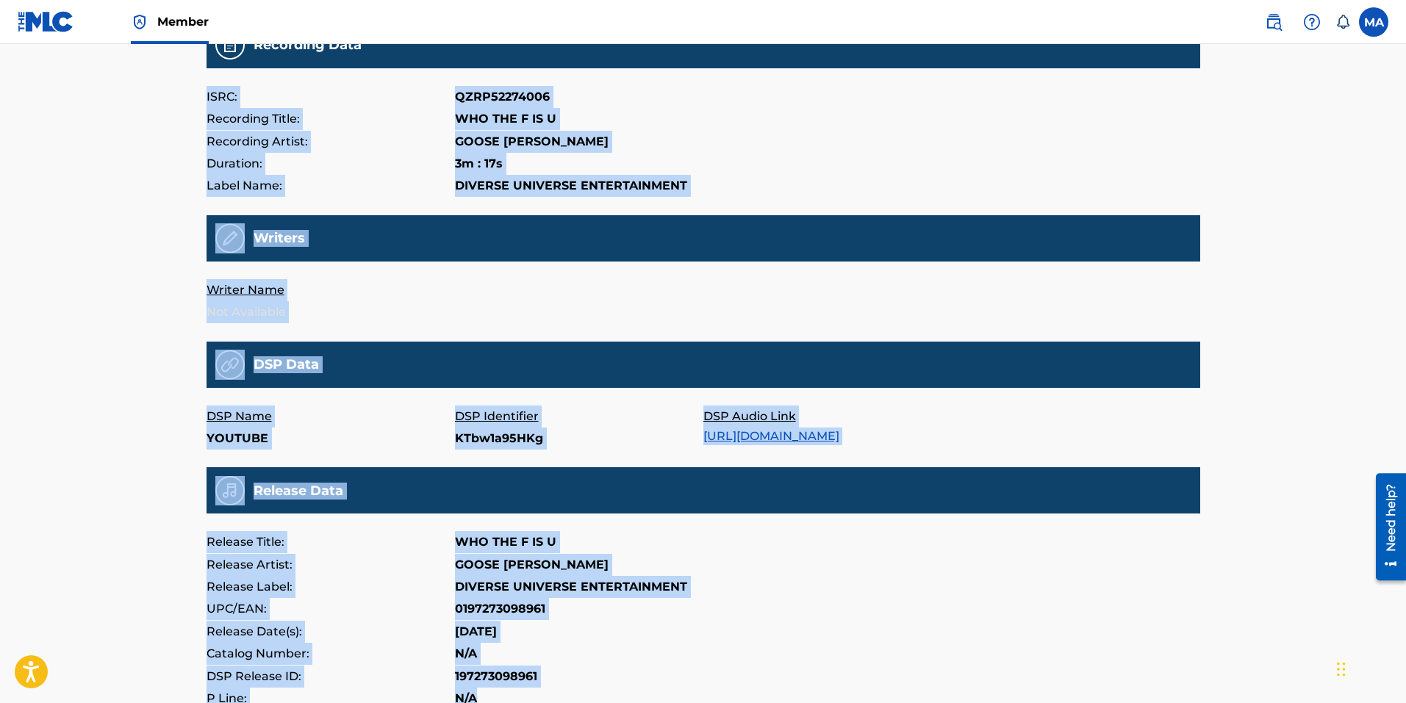
scroll to position [0, 0]
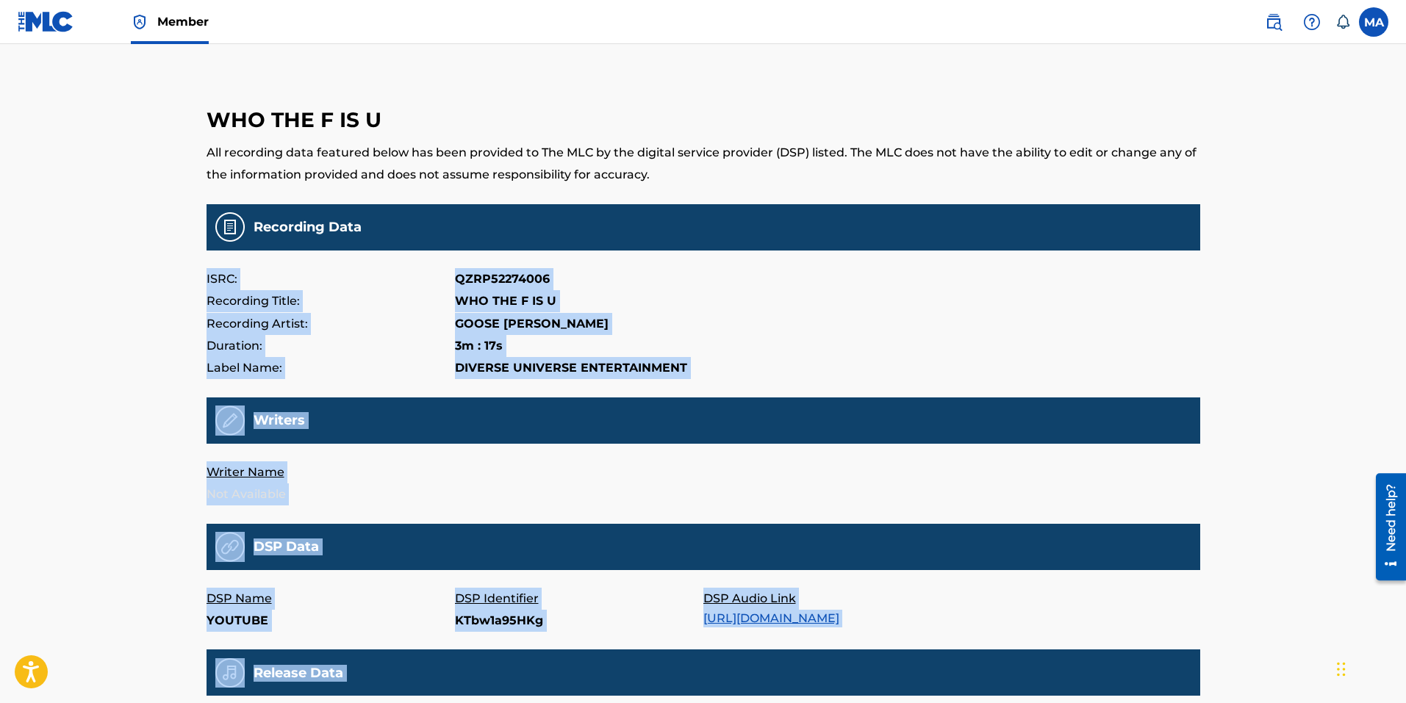
copy main "ISRC: QZRP52274006 Recording Title: WHO THE F IS U Recording Artist: GOOSE WAYN…"
click at [376, 300] on p "Recording Title:" at bounding box center [330, 301] width 248 height 22
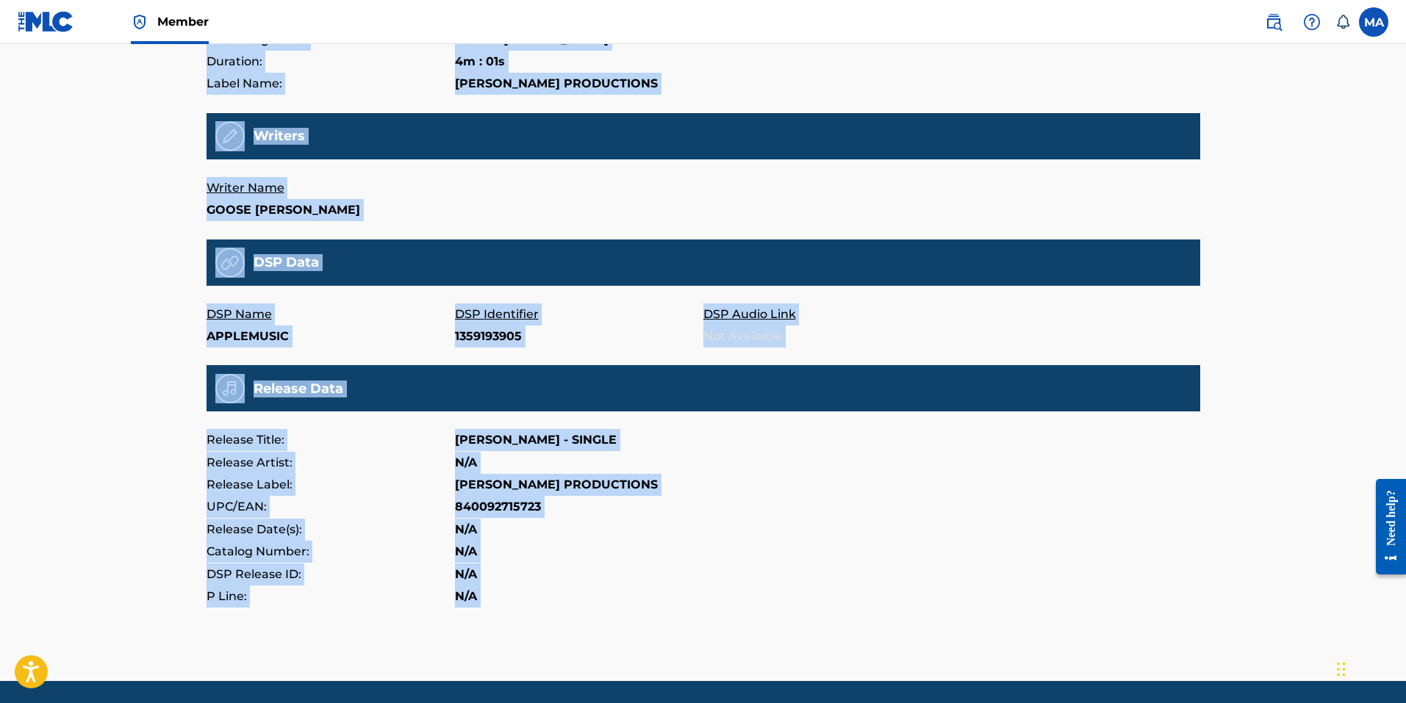
scroll to position [333, 0]
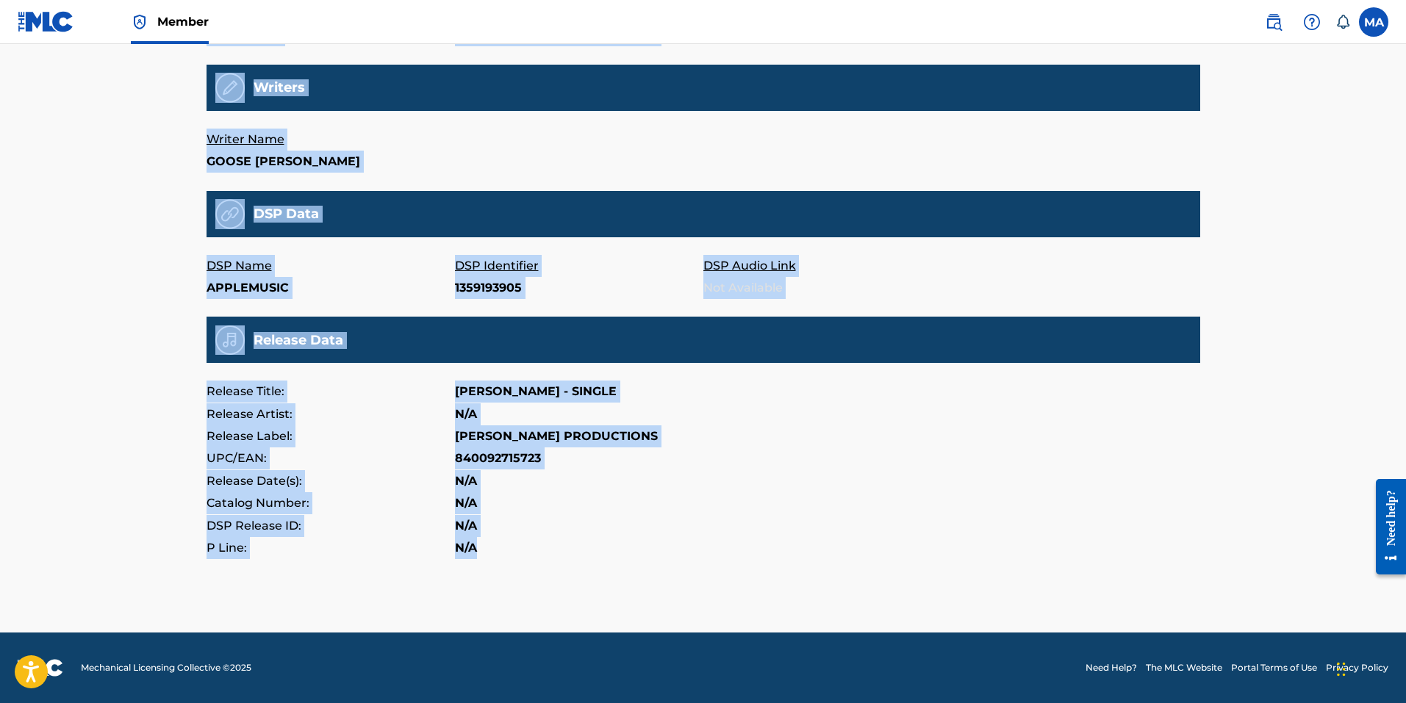
drag, startPoint x: 201, startPoint y: 200, endPoint x: 513, endPoint y: 552, distance: 470.6
click at [513, 552] on div "ATMOSPHERE (FEAT. CANDY SWEETZ) All recording data featured below has been prov…" at bounding box center [703, 168] width 1029 height 929
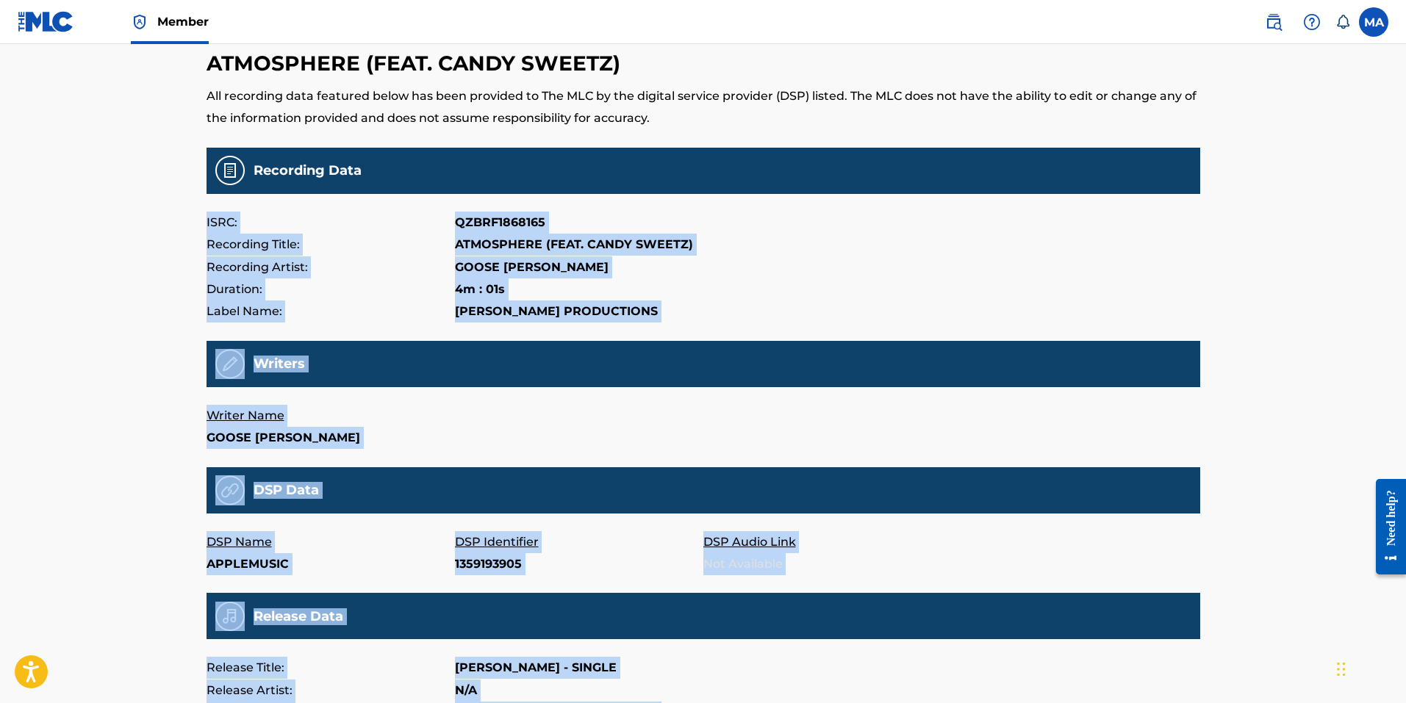
scroll to position [0, 0]
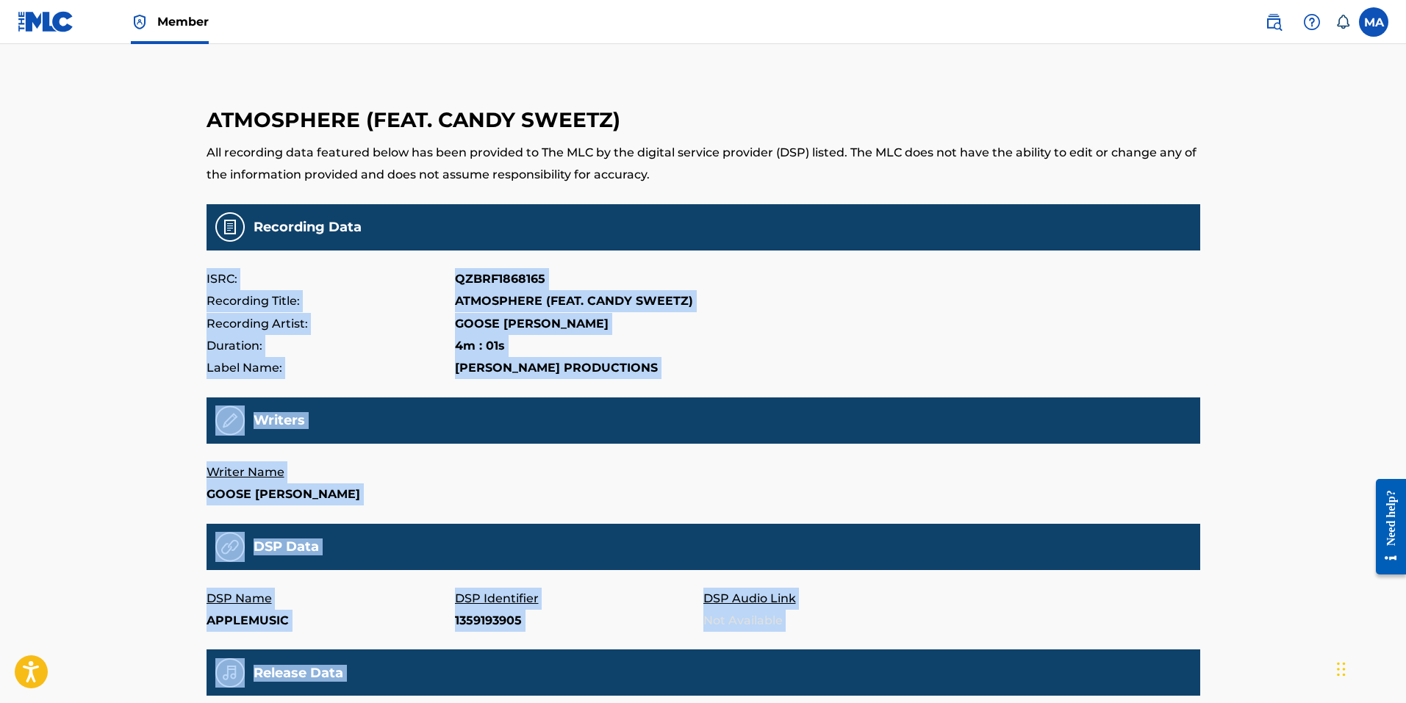
copy main "ISRC: QZBRF1868165 Recording Title: ATMOSPHERE (FEAT. CANDY SWEETZ) Recording A…"
click at [414, 374] on p "Label Name:" at bounding box center [330, 368] width 248 height 22
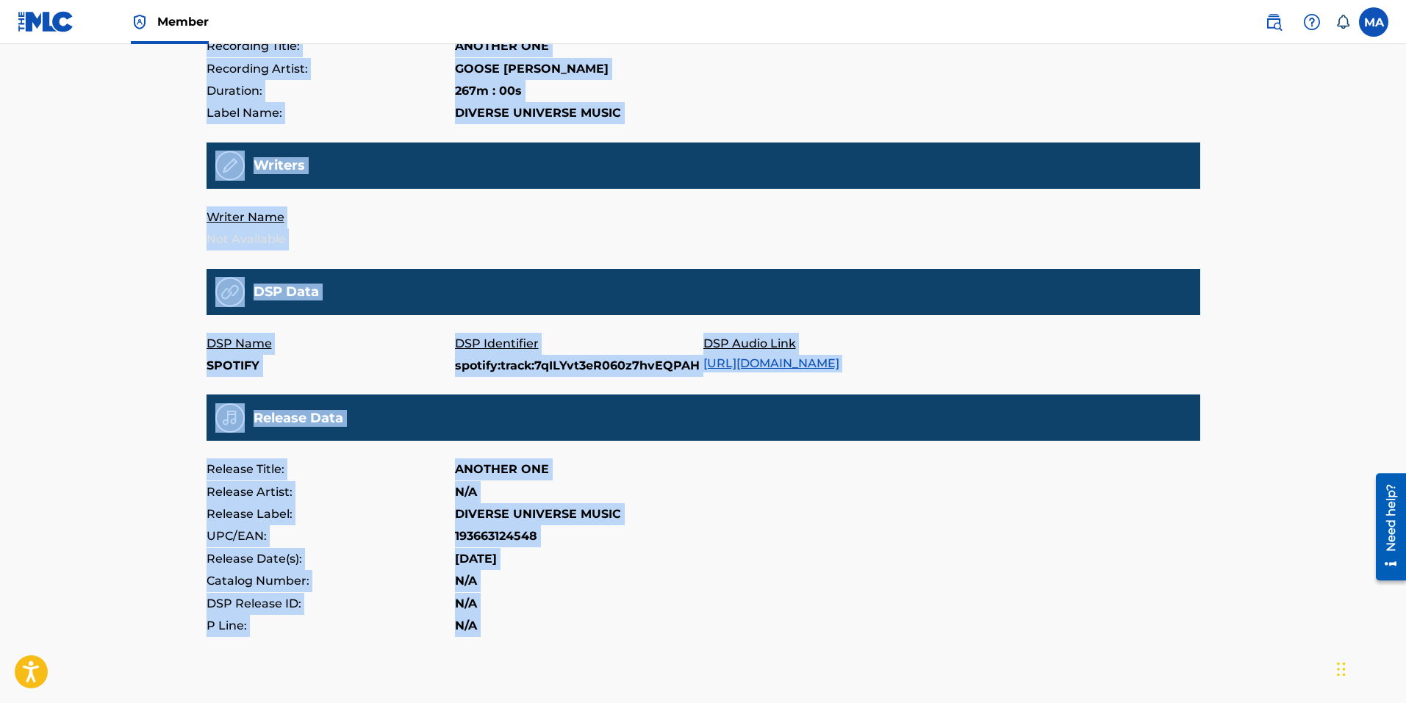
scroll to position [333, 0]
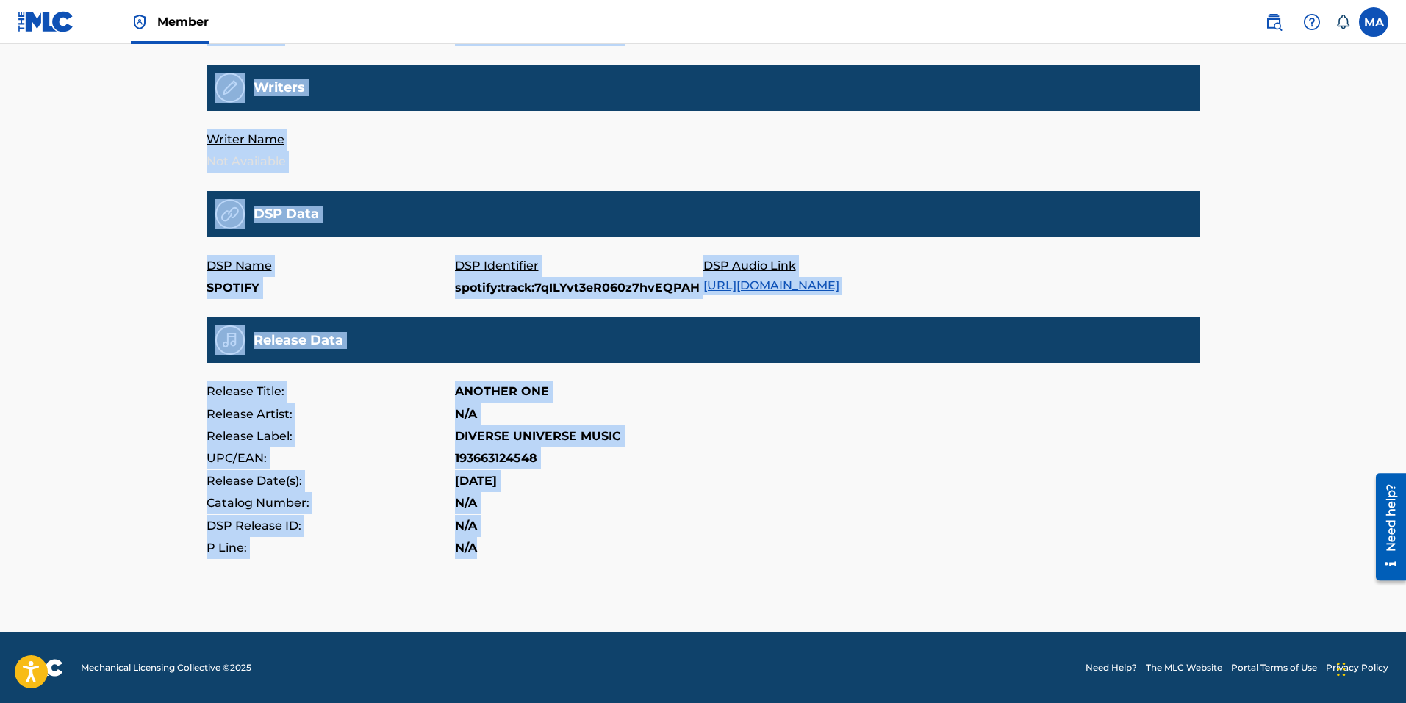
drag, startPoint x: 204, startPoint y: 276, endPoint x: 478, endPoint y: 564, distance: 397.6
click at [478, 564] on div "ANOTHER ONE All recording data featured below has been provided to The MLC by t…" at bounding box center [703, 168] width 1029 height 929
drag, startPoint x: 478, startPoint y: 562, endPoint x: 470, endPoint y: 547, distance: 16.4
copy main "ISRC: QZFYW1997924 Recording Title: ANOTHER ONE Recording Artist: GOOSE [PERSON…"
click at [795, 464] on div "UPC/EAN: 193663124548" at bounding box center [703, 459] width 994 height 22
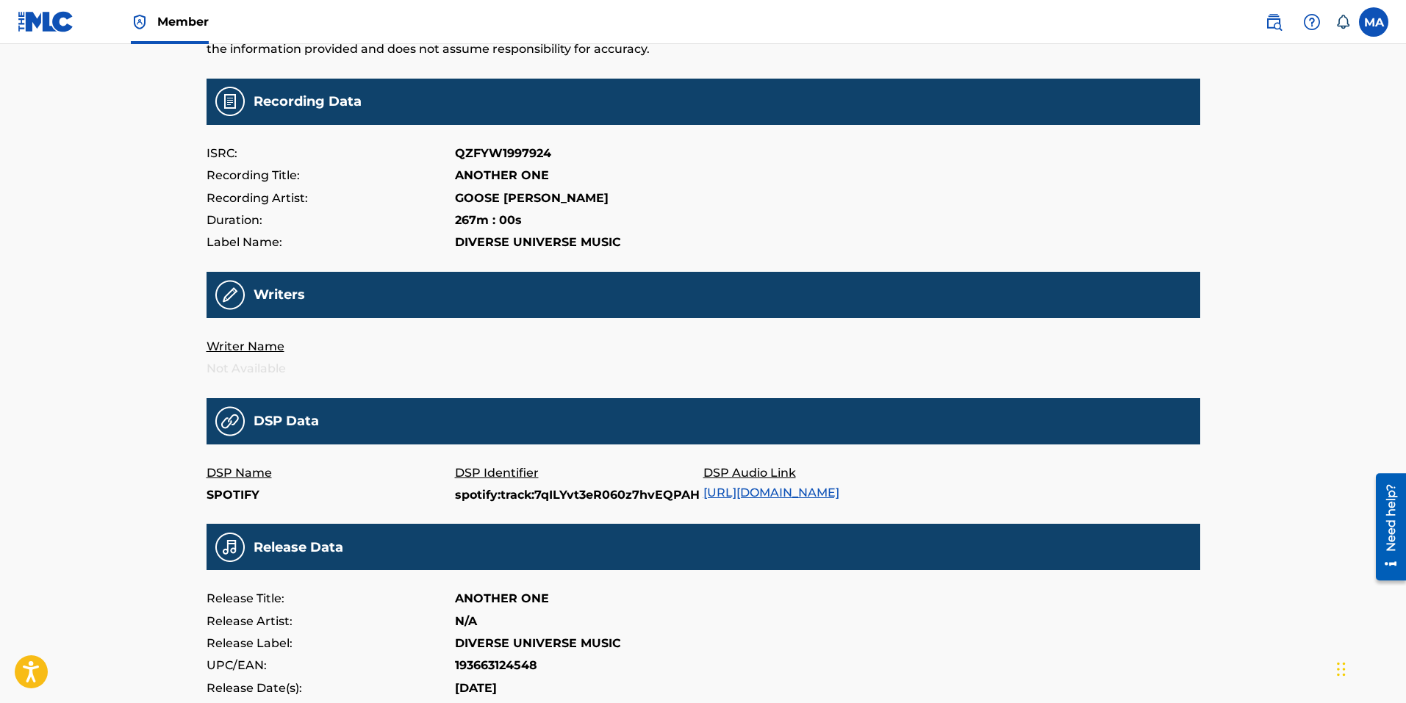
scroll to position [39, 0]
